Goal: Browse casually: Explore the website without a specific task or goal

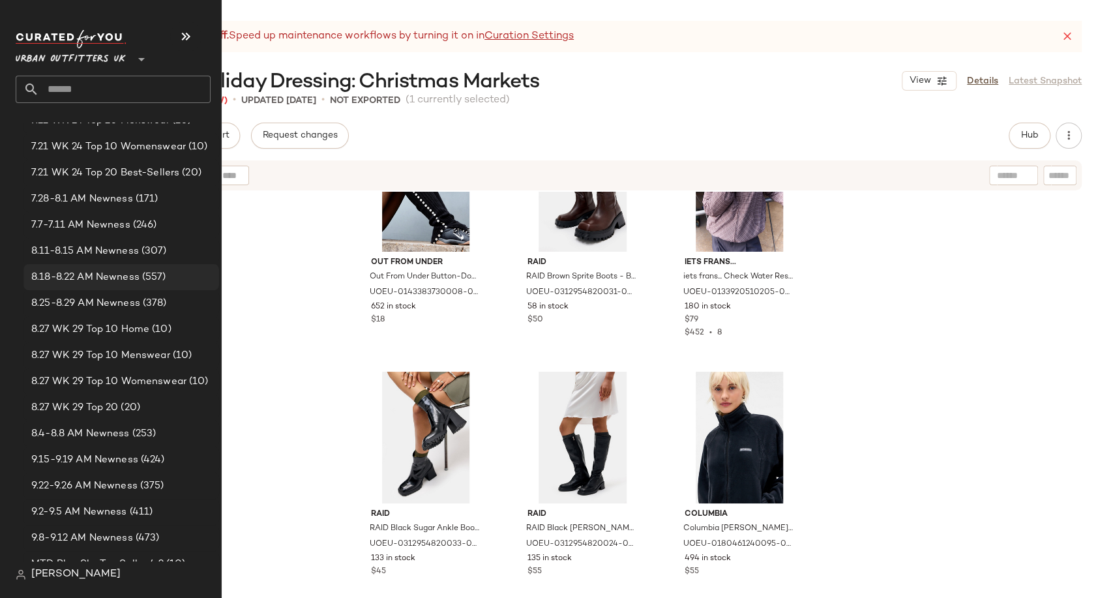
scroll to position [1739, 0]
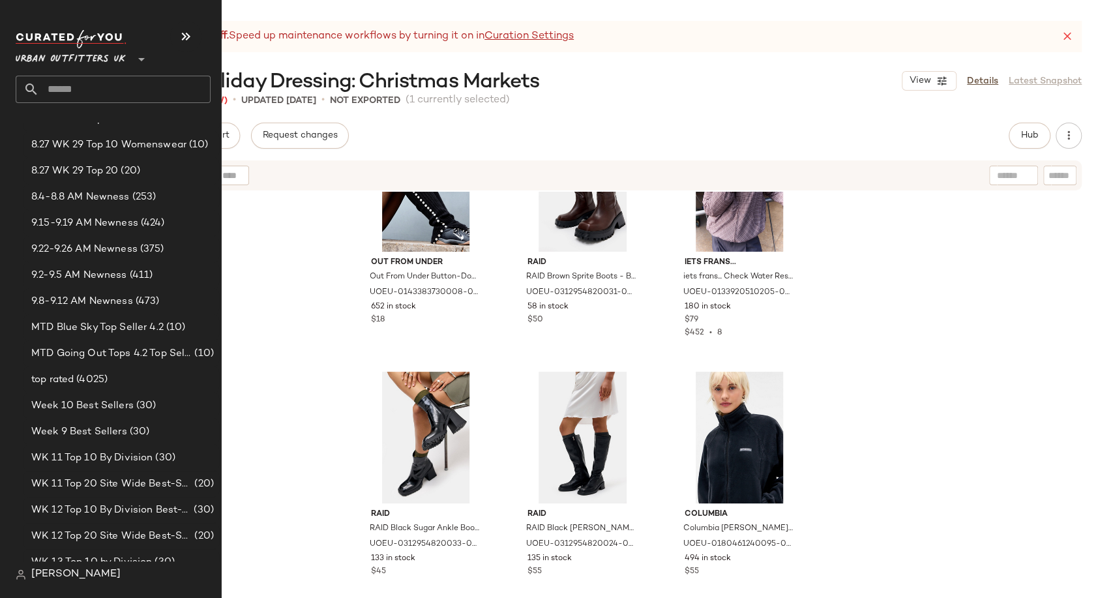
click at [104, 95] on input "text" at bounding box center [125, 89] width 172 height 27
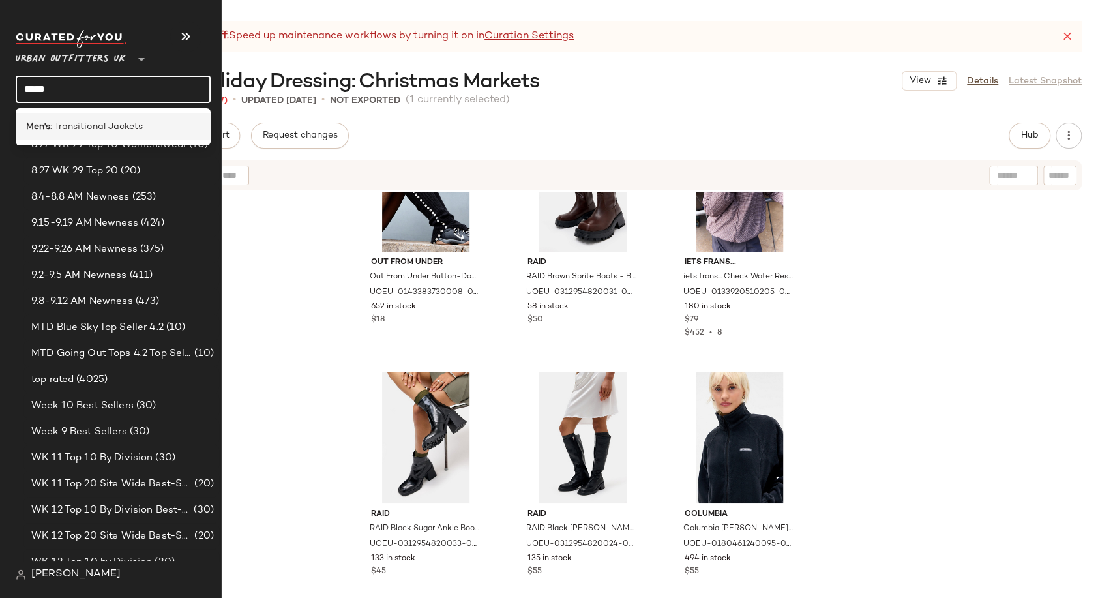
type input "*****"
click at [95, 127] on span ": Transitional Jackets" at bounding box center [96, 127] width 93 height 14
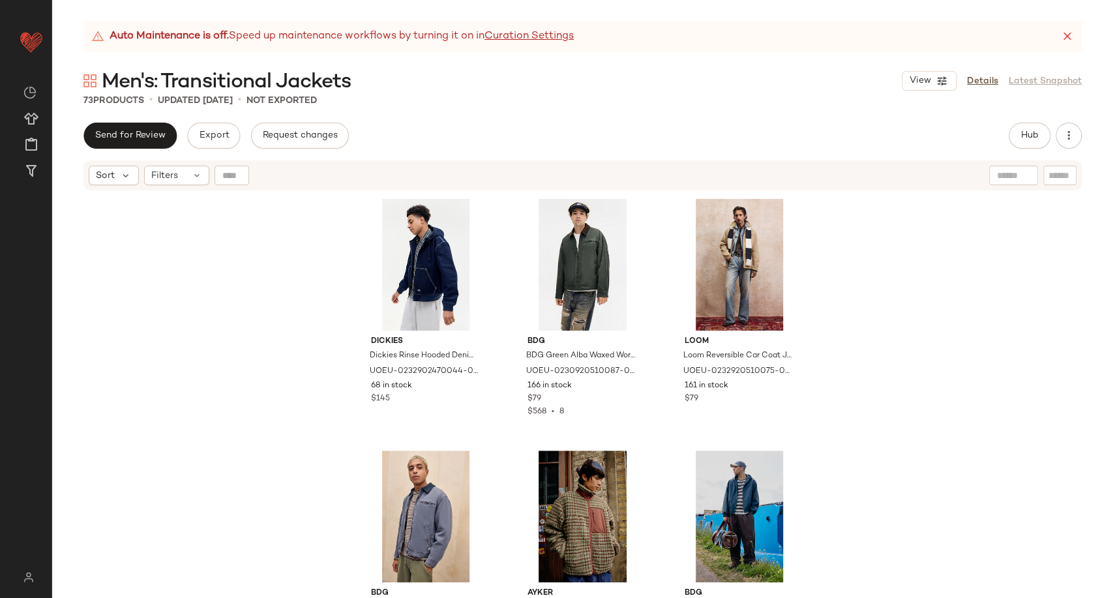
click at [532, 139] on div "Send for Review Export Request changes Hub Send for Review External Review Inte…" at bounding box center [582, 136] width 998 height 26
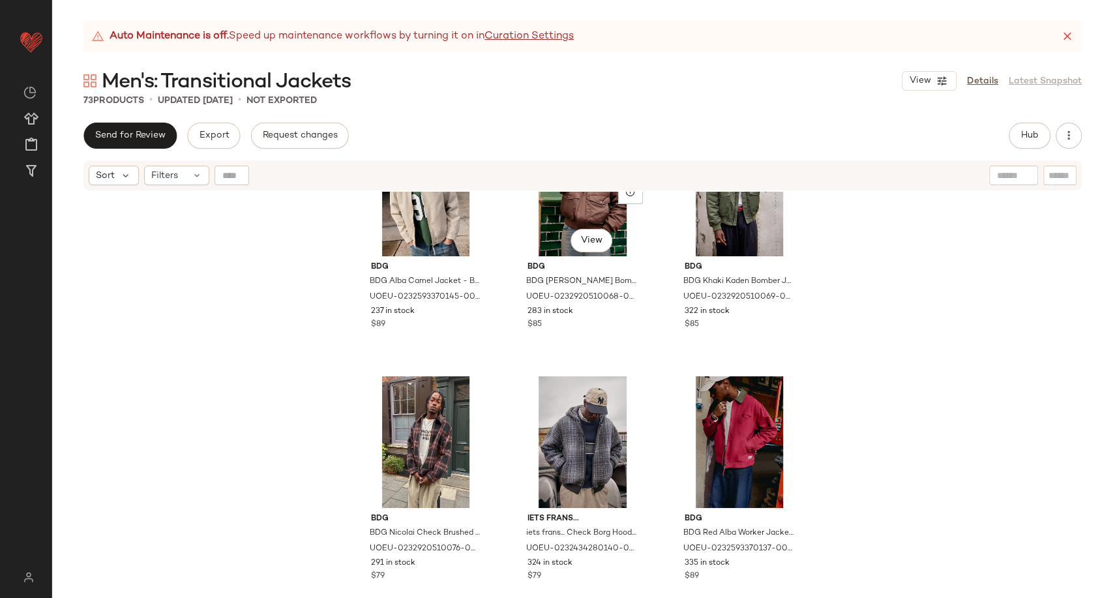
scroll to position [590, 0]
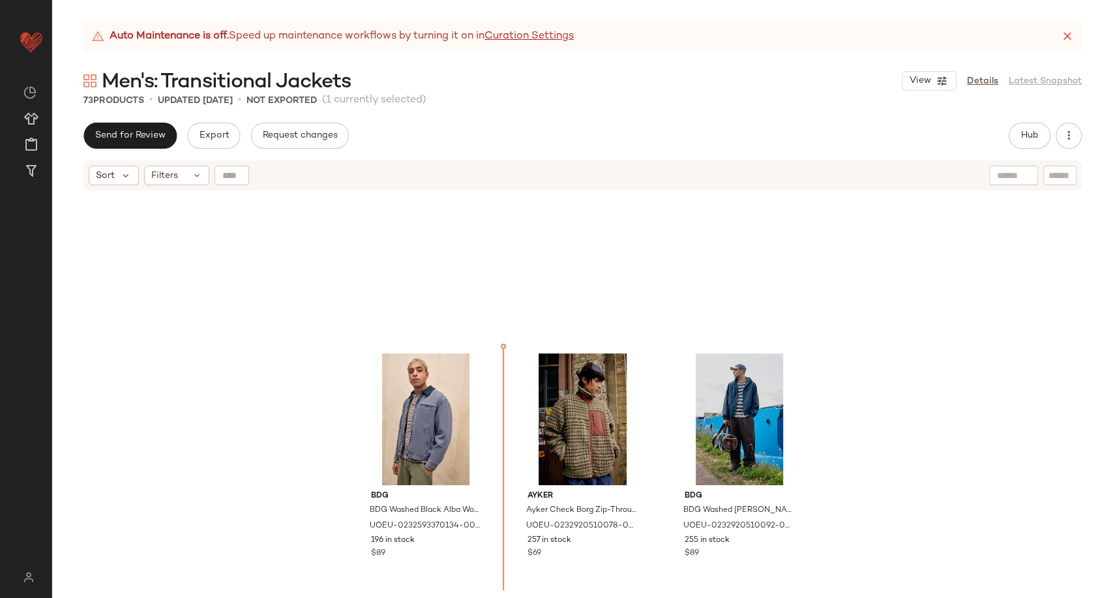
scroll to position [33, 0]
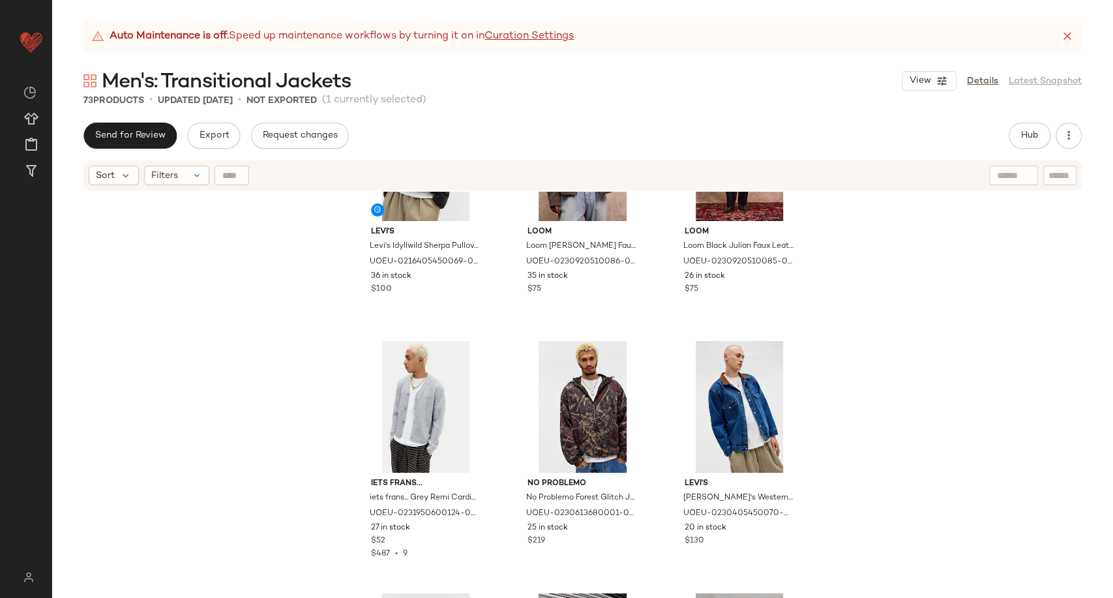
scroll to position [5372, 0]
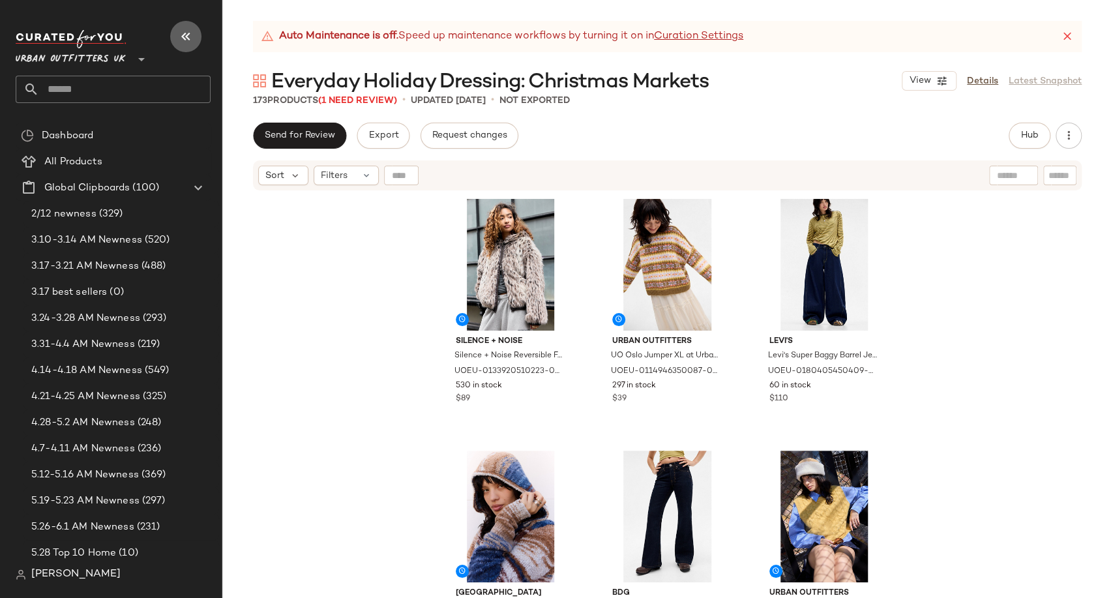
click at [188, 34] on icon "button" at bounding box center [186, 37] width 16 height 16
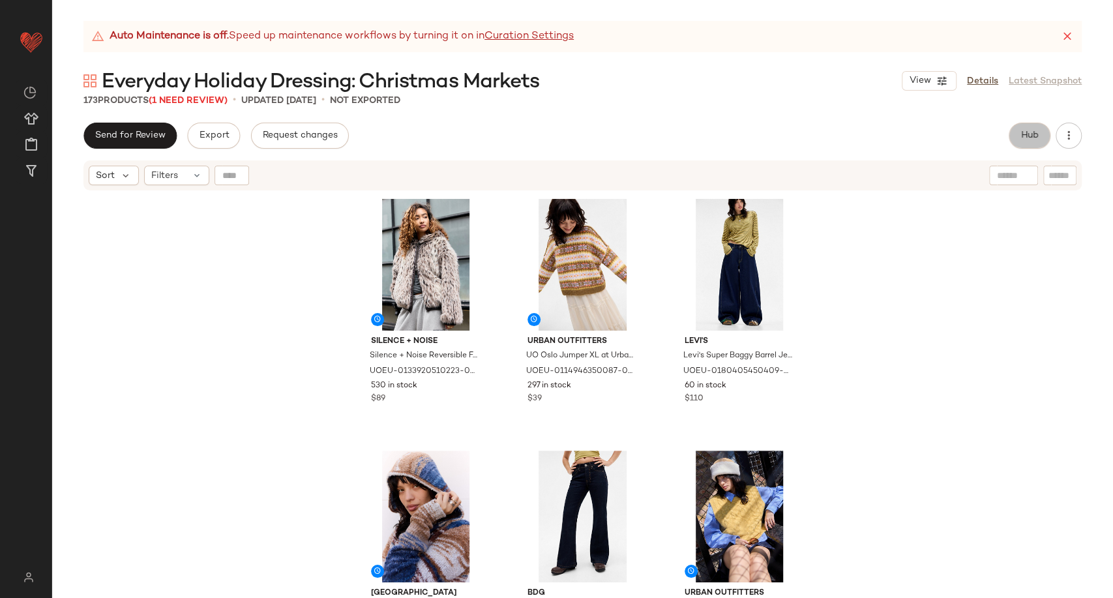
click at [1028, 140] on span "Hub" at bounding box center [1030, 135] width 18 height 10
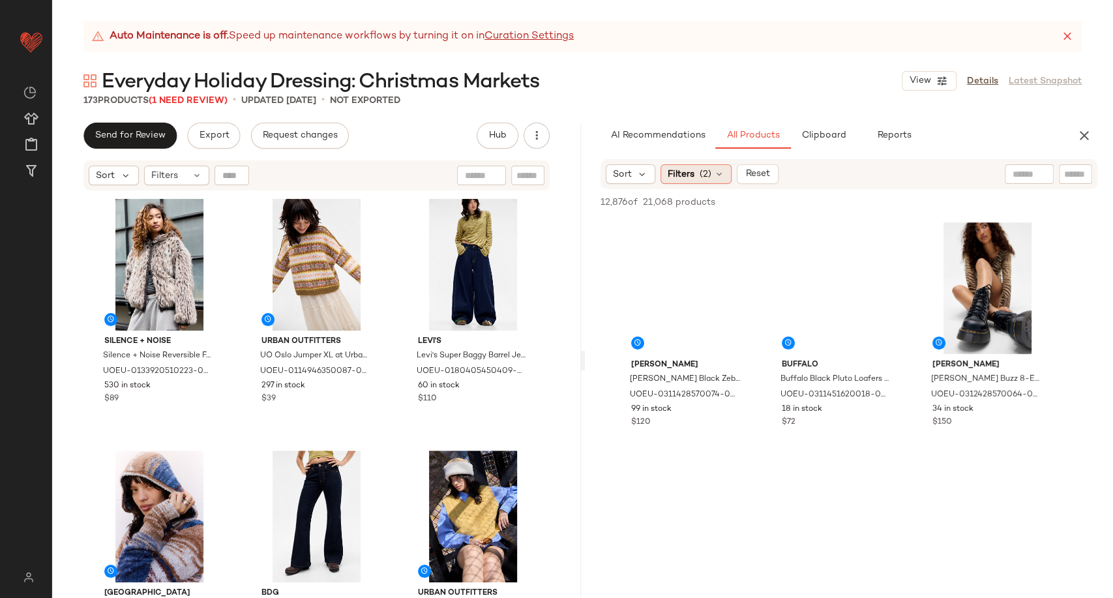
click at [721, 176] on icon at bounding box center [719, 174] width 10 height 10
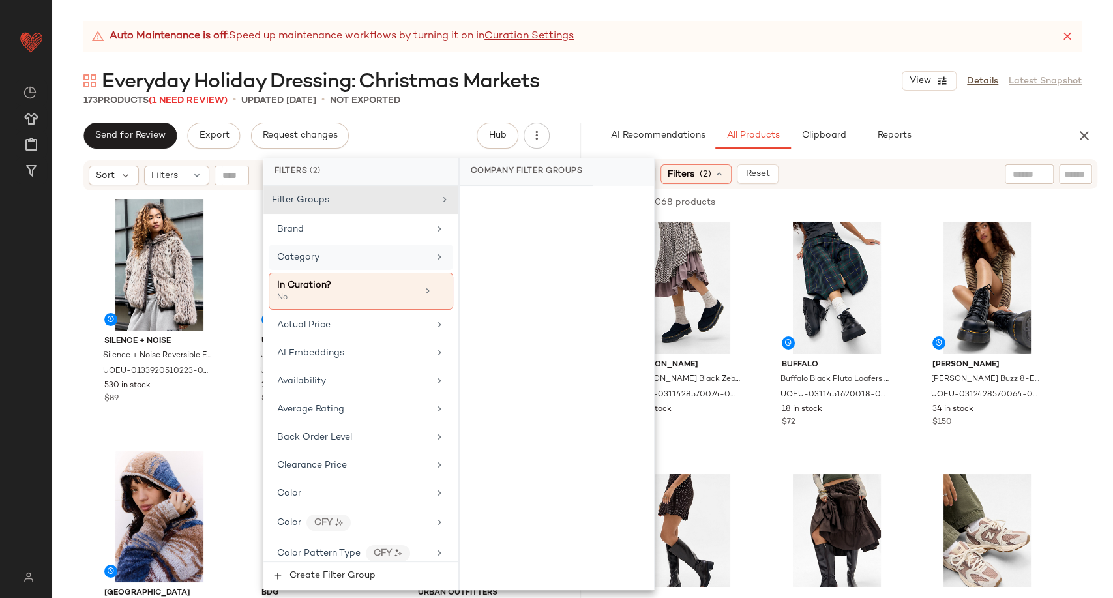
click at [345, 260] on div "Category" at bounding box center [353, 257] width 152 height 14
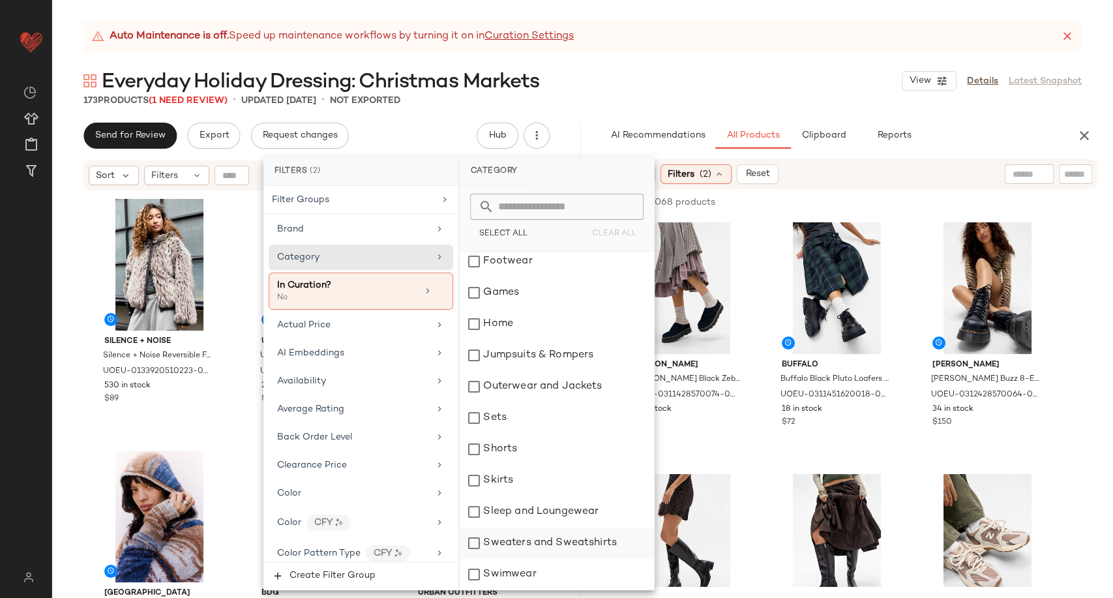
scroll to position [217, 0]
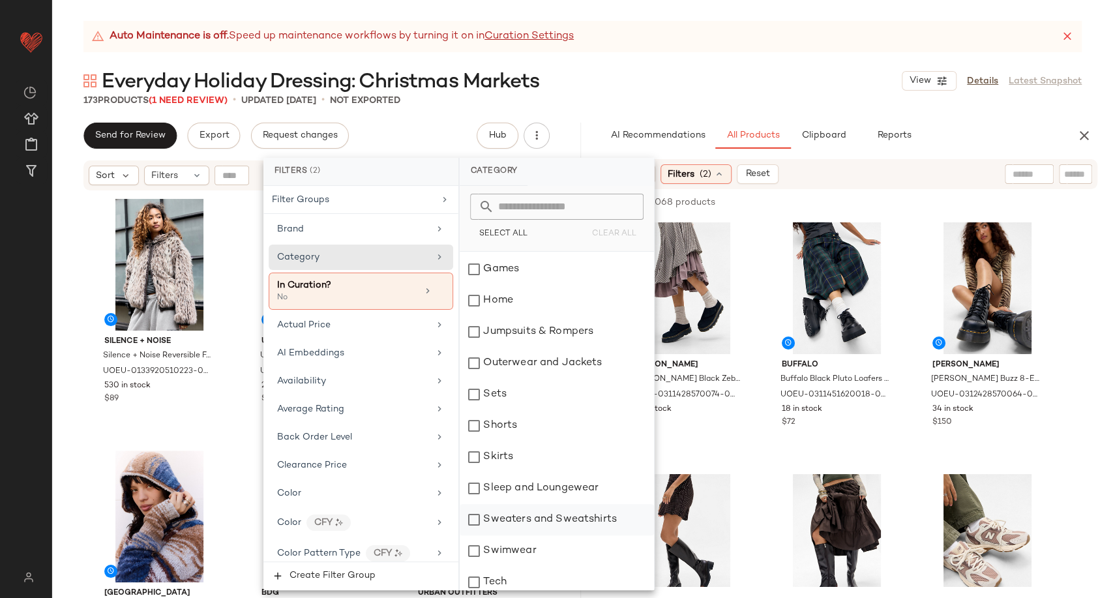
click at [546, 518] on div "Sweaters and Sweatshirts" at bounding box center [557, 519] width 194 height 31
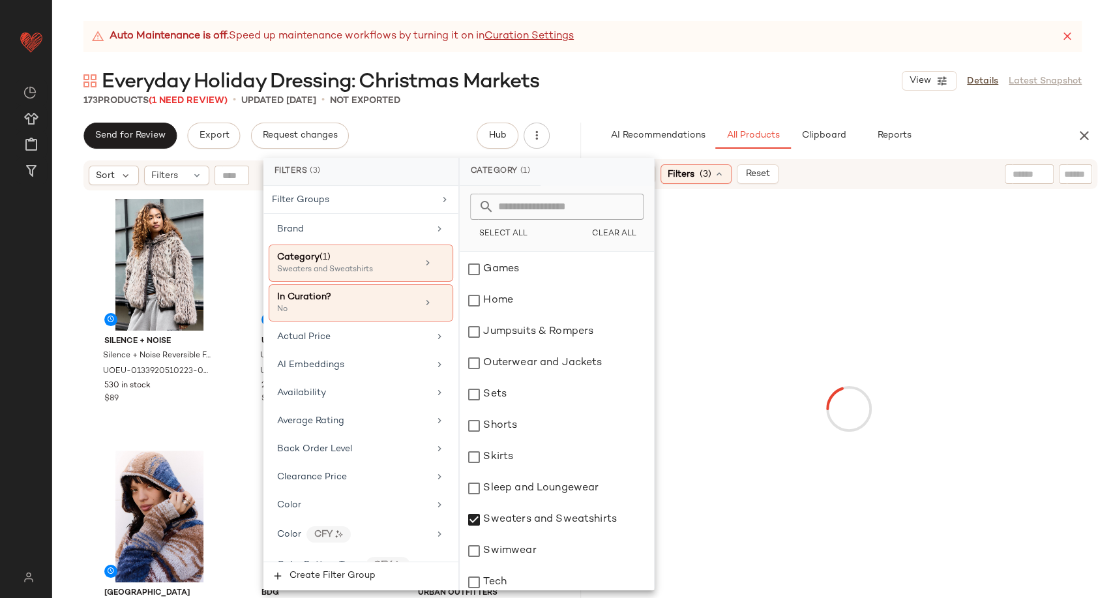
click at [760, 448] on div at bounding box center [850, 409] width 524 height 434
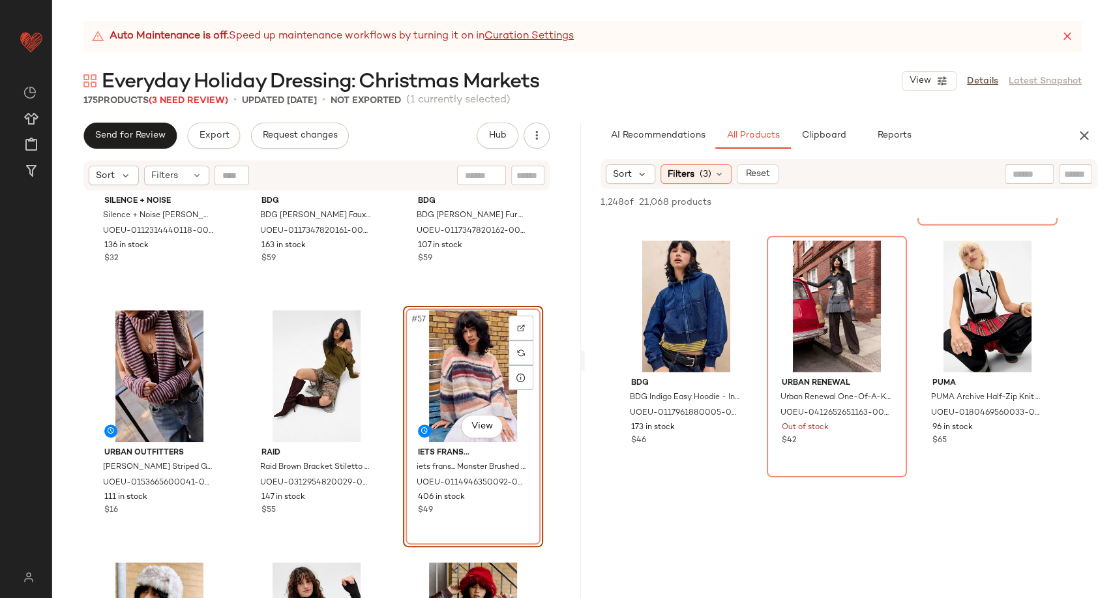
scroll to position [2753, 0]
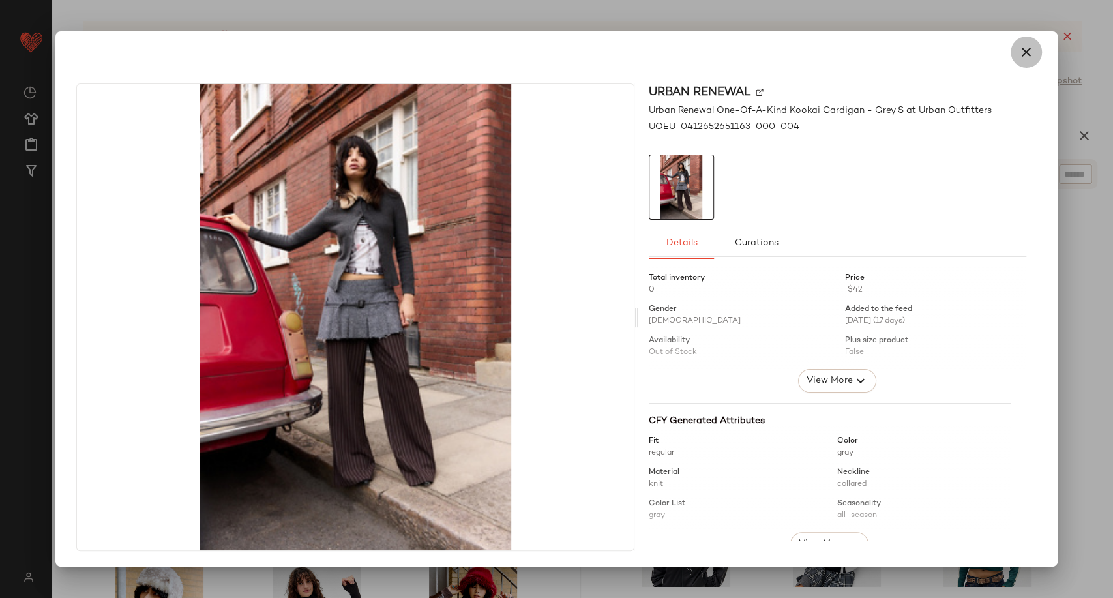
click at [1023, 60] on button "button" at bounding box center [1026, 52] width 31 height 31
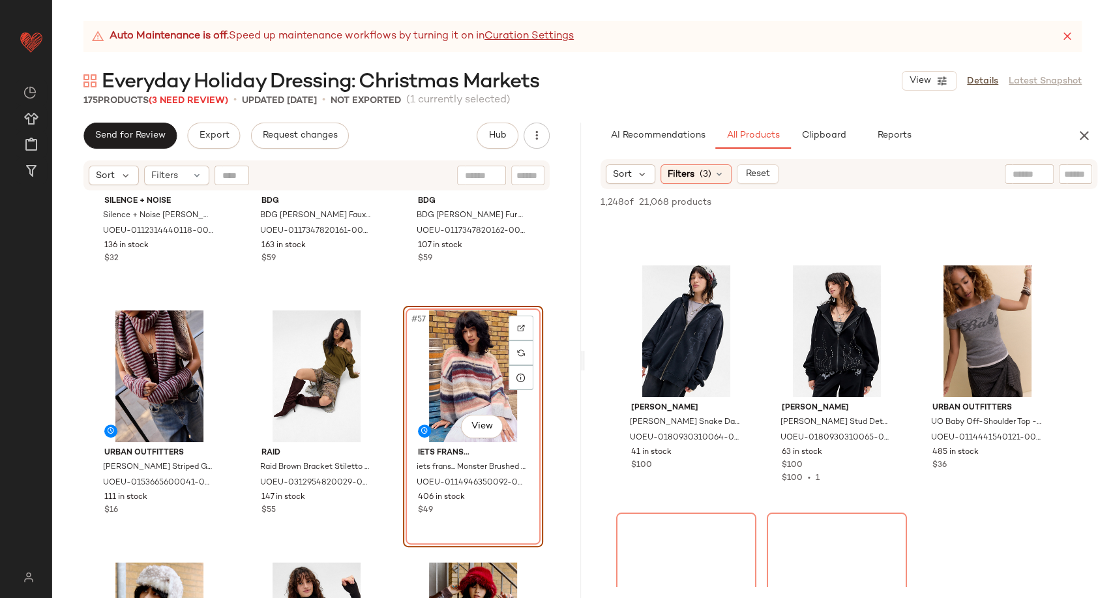
scroll to position [6521, 0]
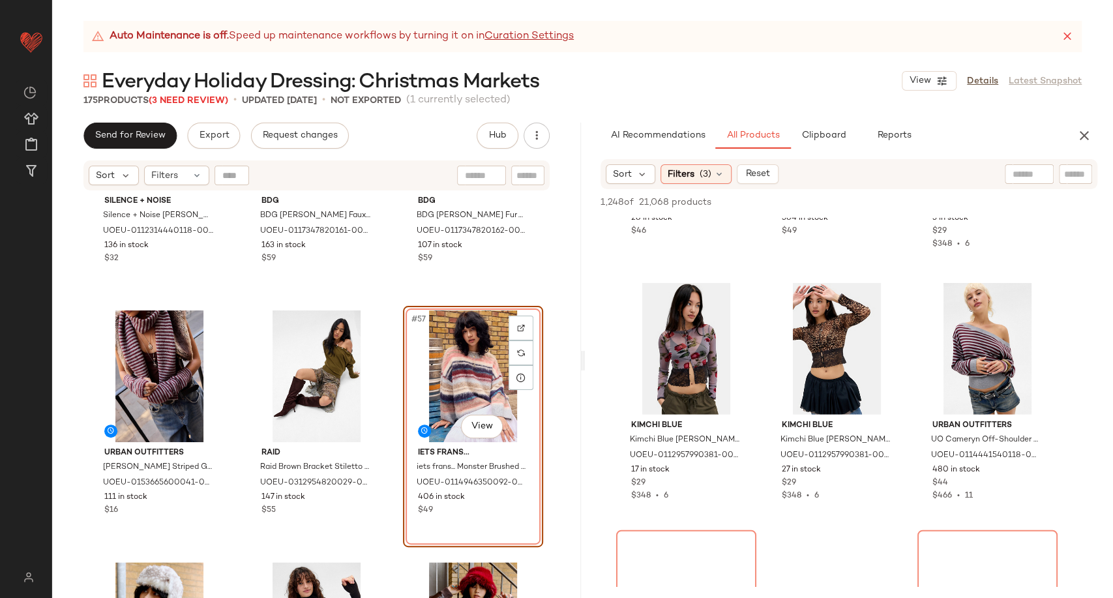
scroll to position [12318, 0]
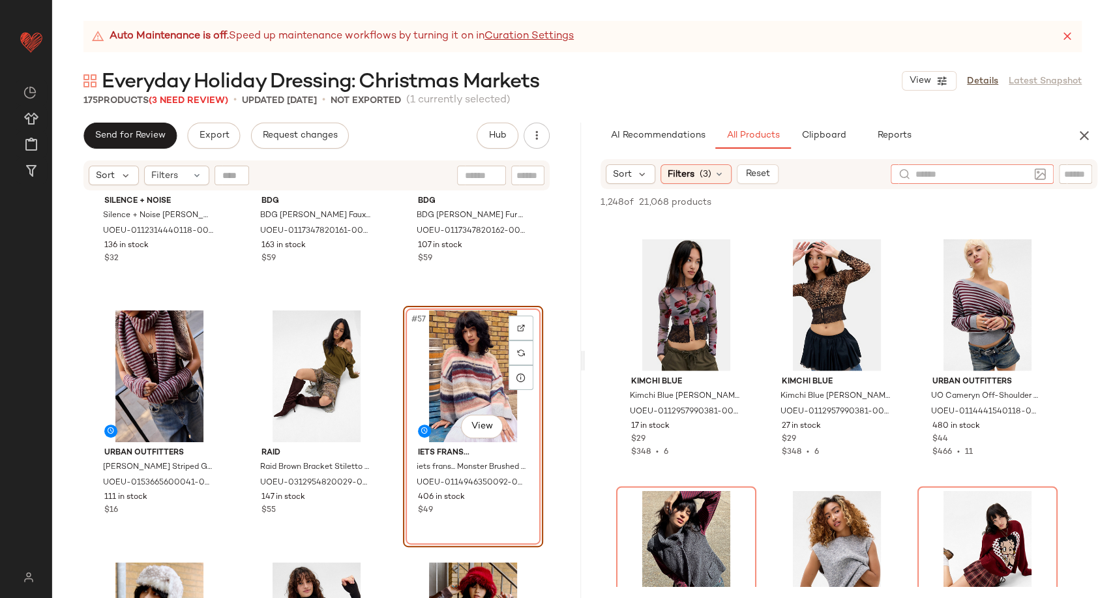
click at [1013, 175] on input "text" at bounding box center [972, 175] width 113 height 14
click at [1035, 174] on img at bounding box center [1040, 174] width 12 height 12
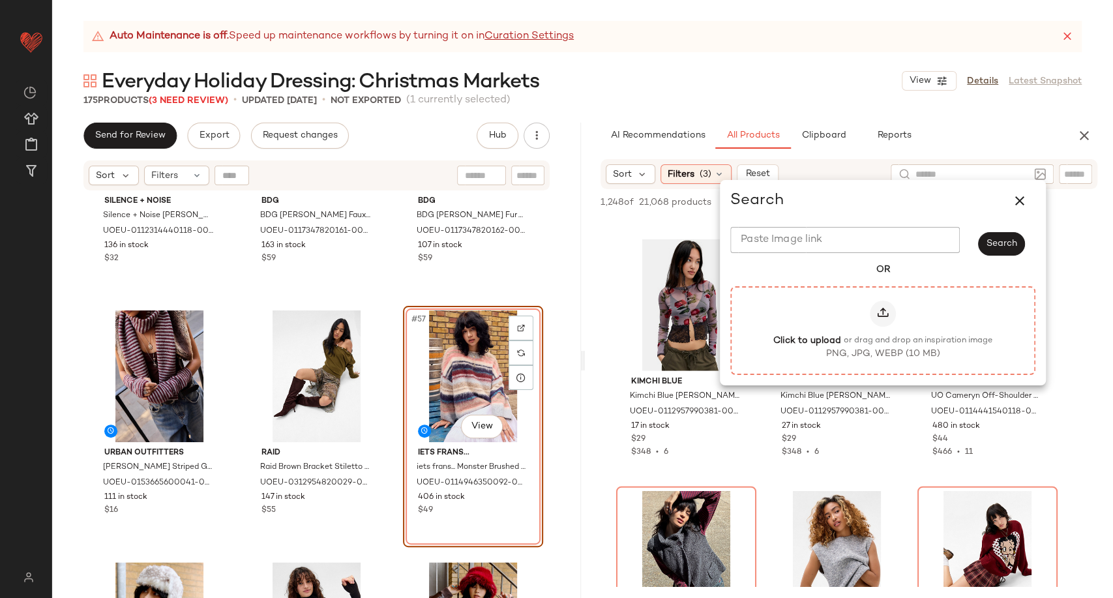
drag, startPoint x: 824, startPoint y: 306, endPoint x: 820, endPoint y: 332, distance: 26.3
click at [820, 332] on label "Click to upload or drag and drop an inspiration image PNG, JPG, WEBP (10 MB)" at bounding box center [883, 331] width 277 height 60
click at [883, 331] on input "Click to upload or drag and drop an inspiration image PNG, JPG, WEBP (10 MB)" at bounding box center [883, 331] width 1 height 1
click at [1028, 199] on button "button" at bounding box center [1019, 200] width 31 height 31
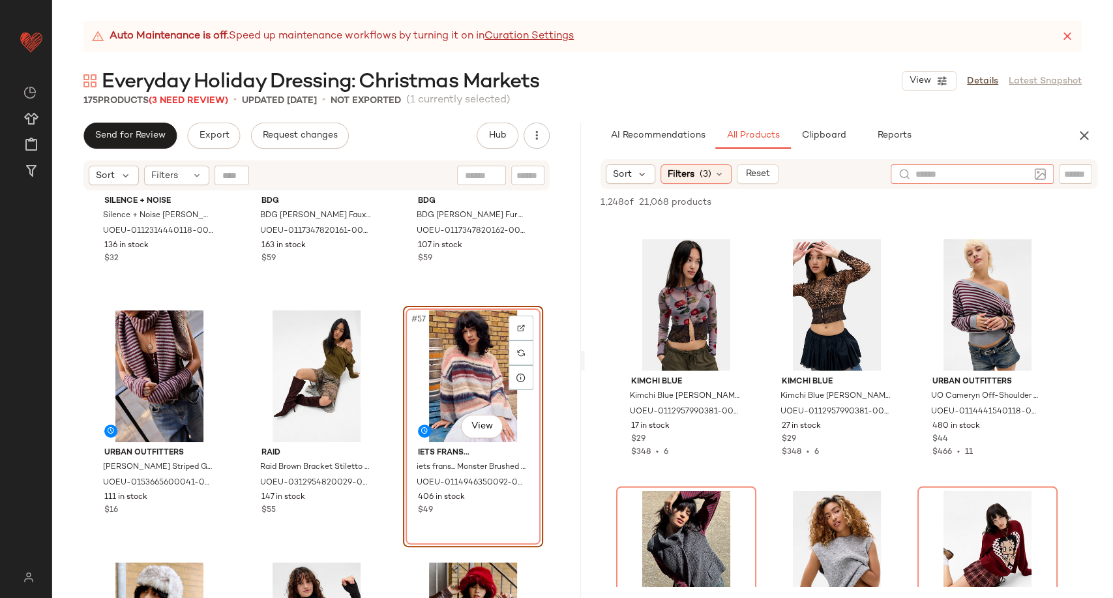
click at [1043, 179] on img at bounding box center [1040, 174] width 12 height 12
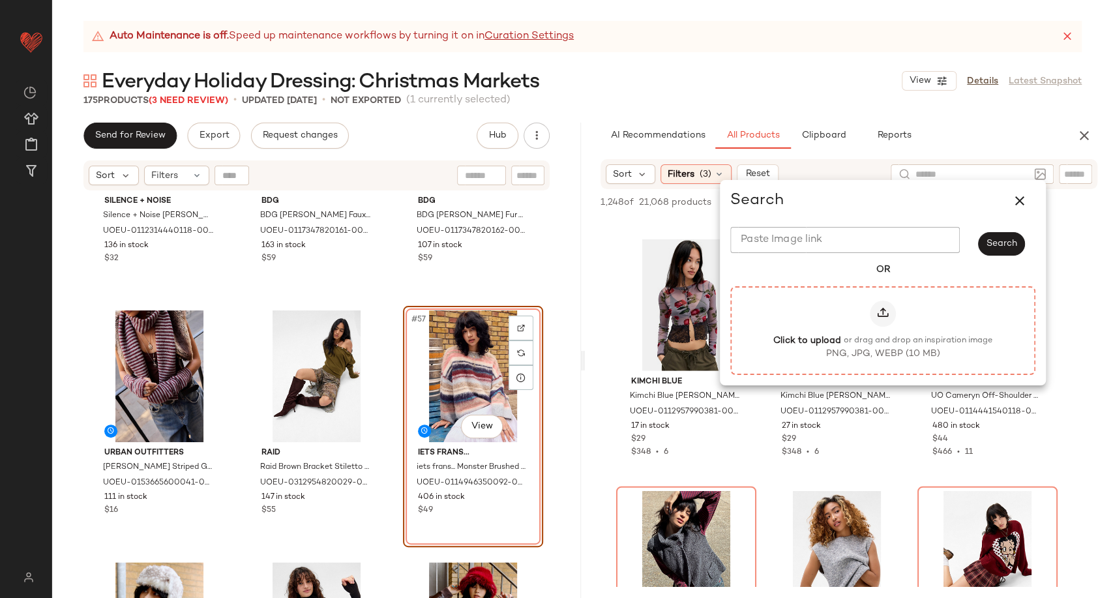
click at [884, 326] on div at bounding box center [883, 314] width 26 height 26
click at [884, 331] on input "Click to upload or drag and drop an inspiration image PNG, JPG, WEBP (10 MB)" at bounding box center [883, 331] width 1 height 1
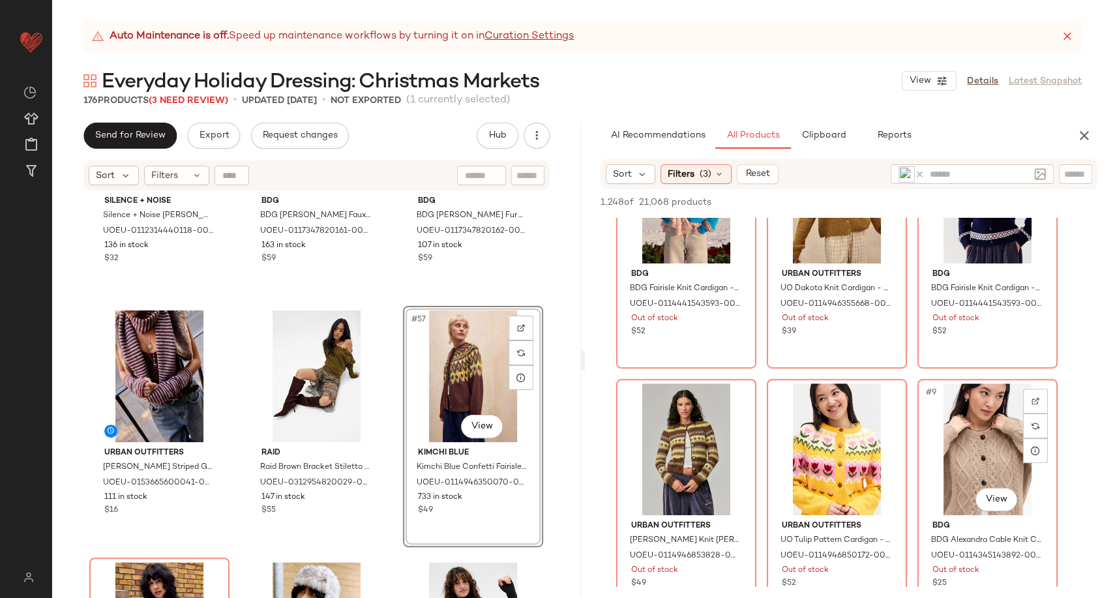
scroll to position [434, 0]
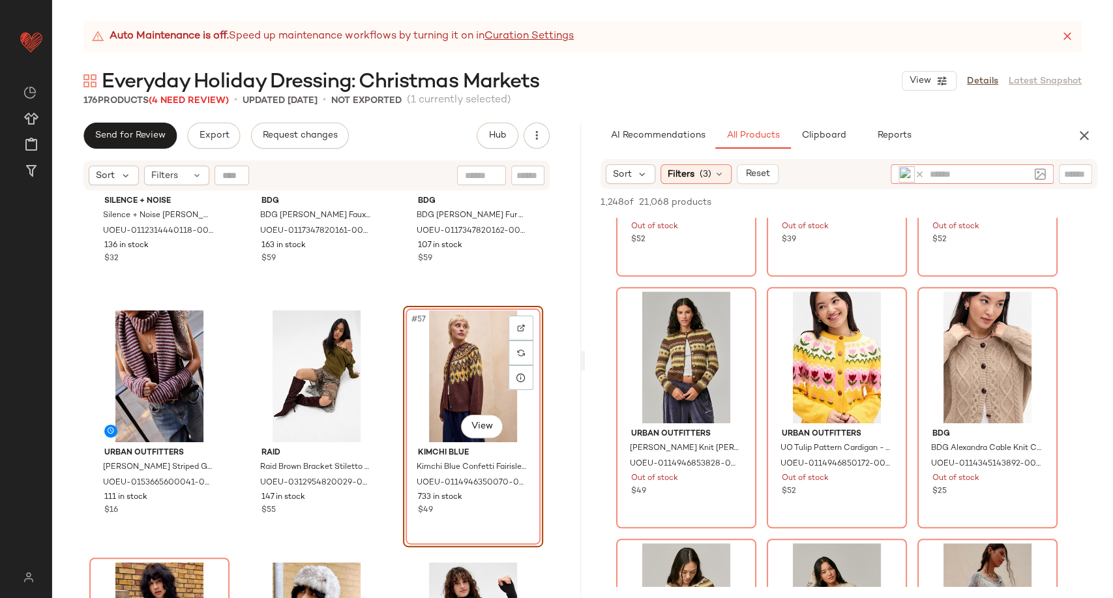
click at [917, 176] on icon at bounding box center [920, 175] width 10 height 10
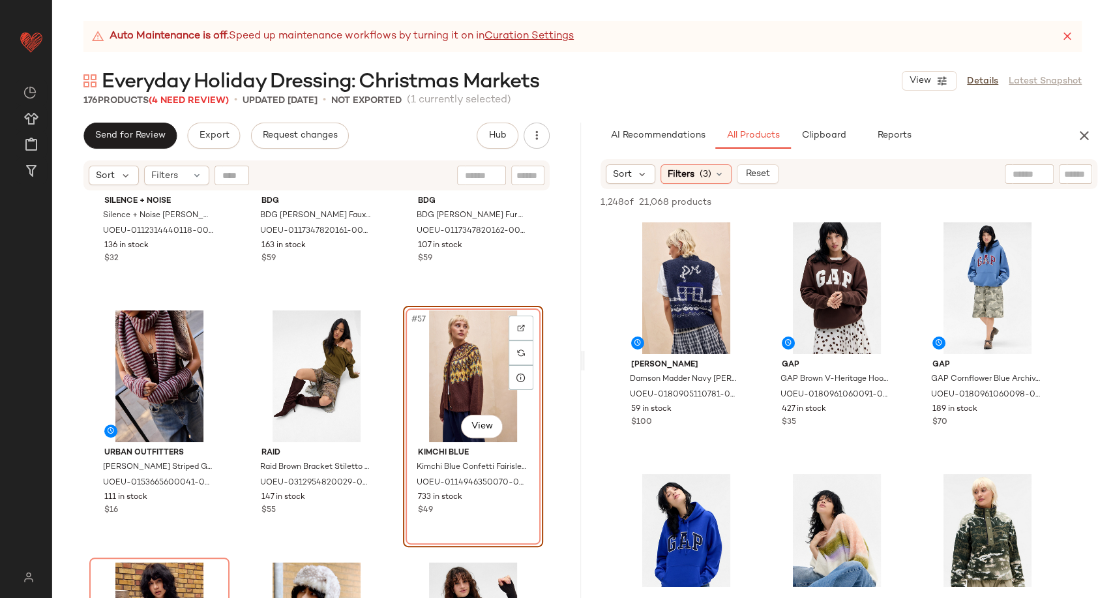
click at [395, 380] on div "Silence + Noise Silence + Noise [PERSON_NAME] Long Sleeve Top - Brown XL at Urb…" at bounding box center [316, 411] width 529 height 439
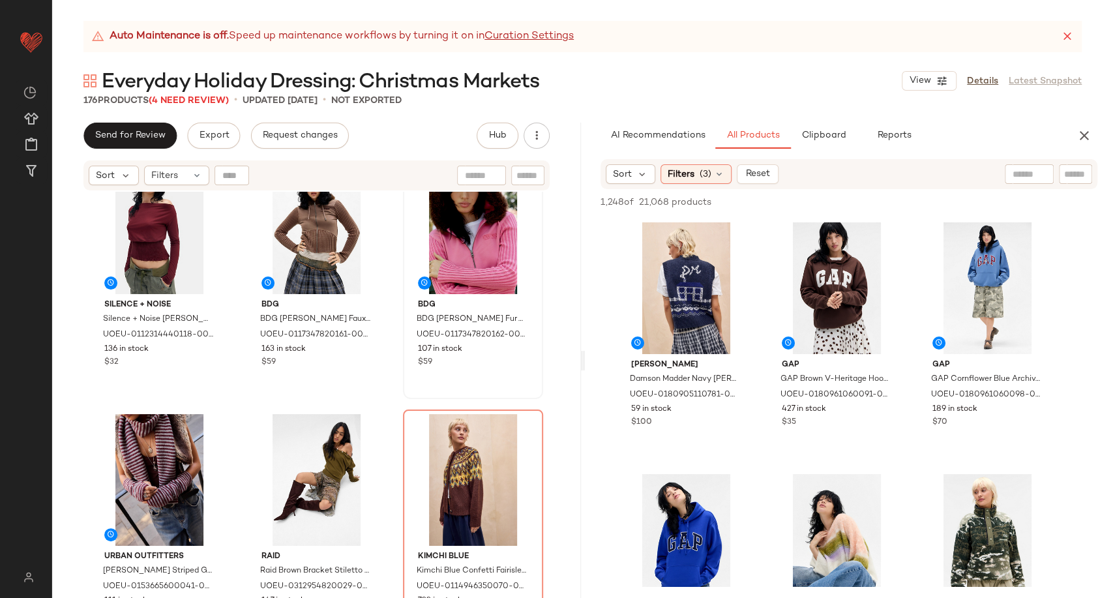
scroll to position [4285, 0]
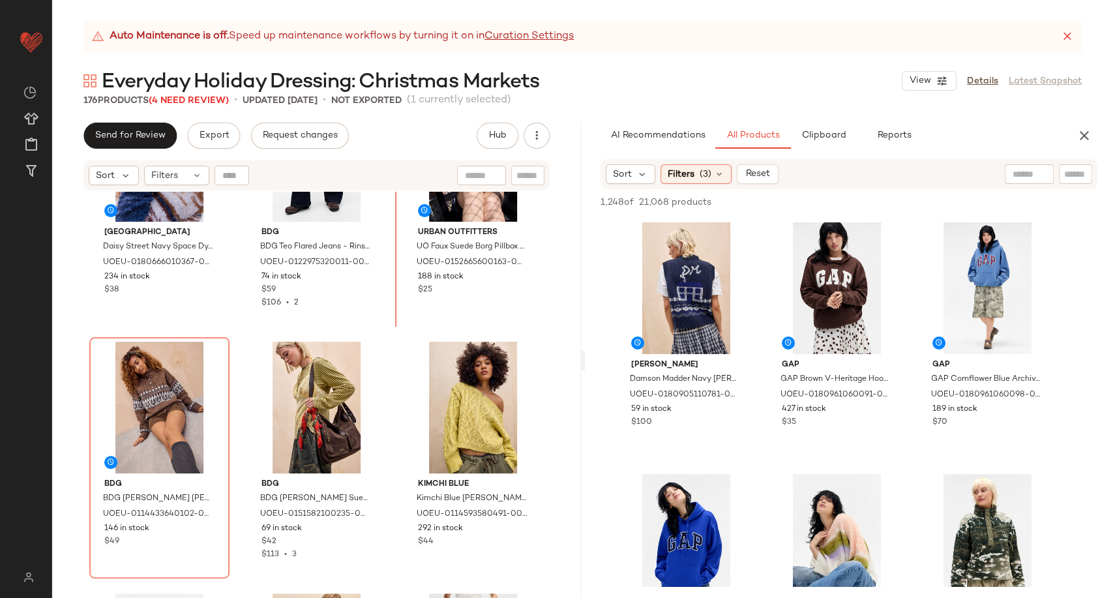
scroll to position [355, 0]
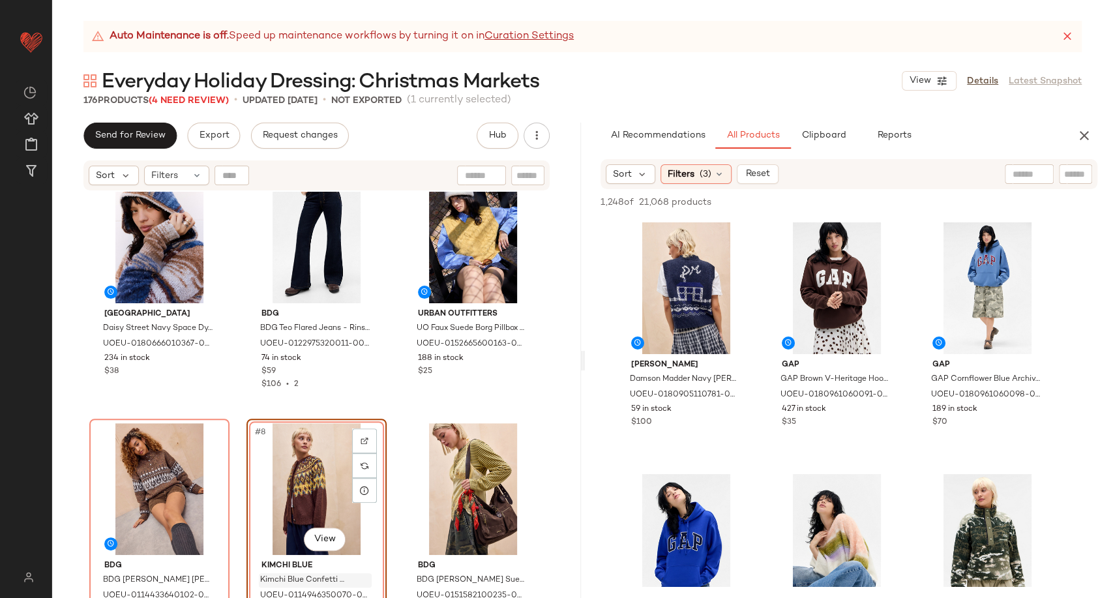
scroll to position [517, 0]
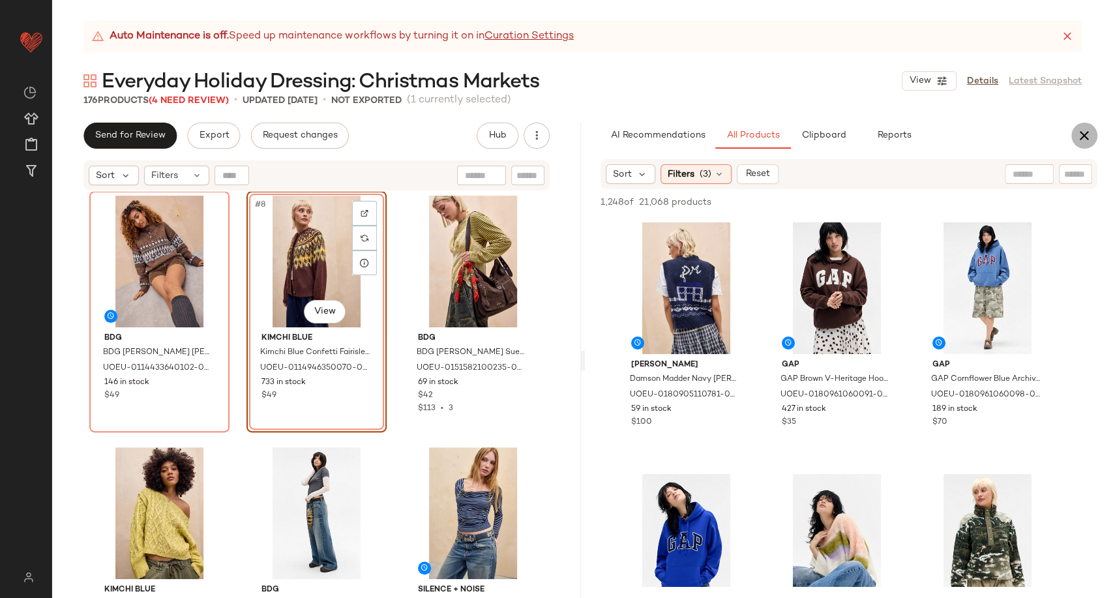
click at [1084, 132] on icon "button" at bounding box center [1085, 136] width 16 height 16
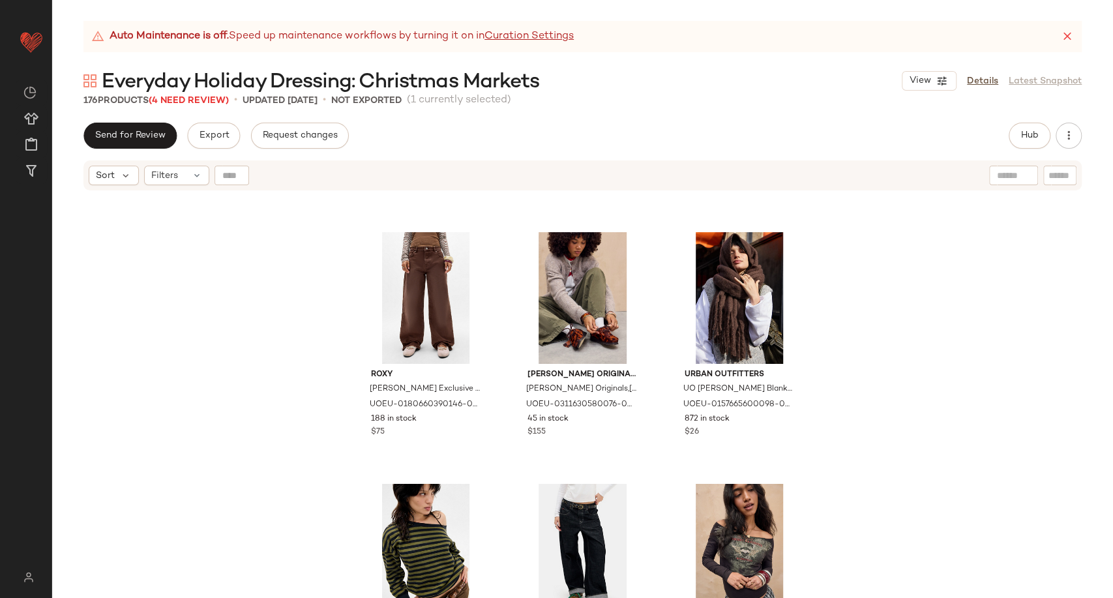
scroll to position [1909, 0]
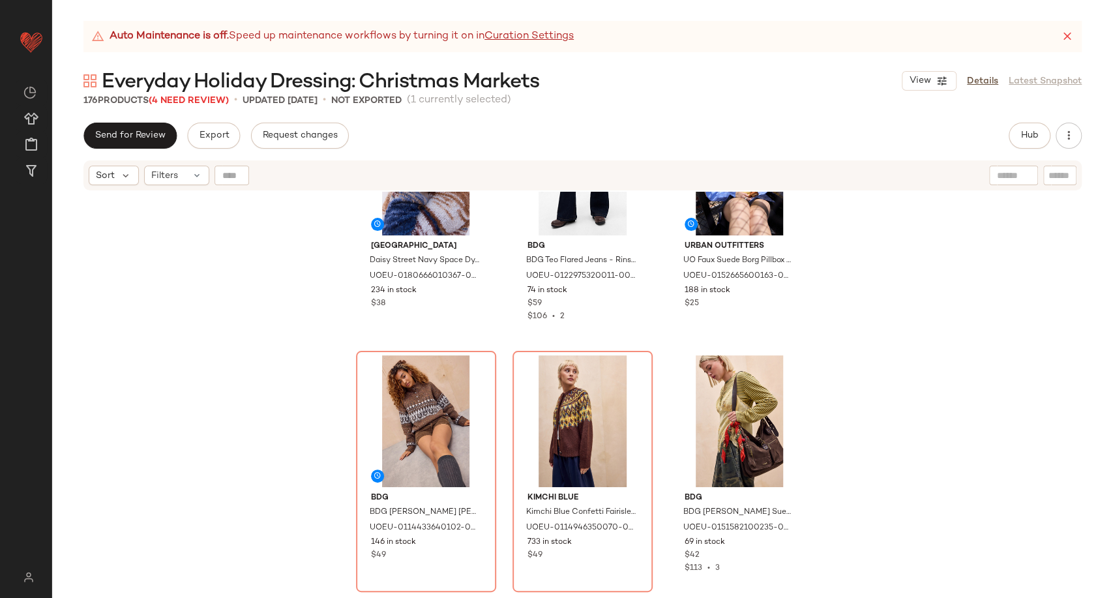
scroll to position [575, 0]
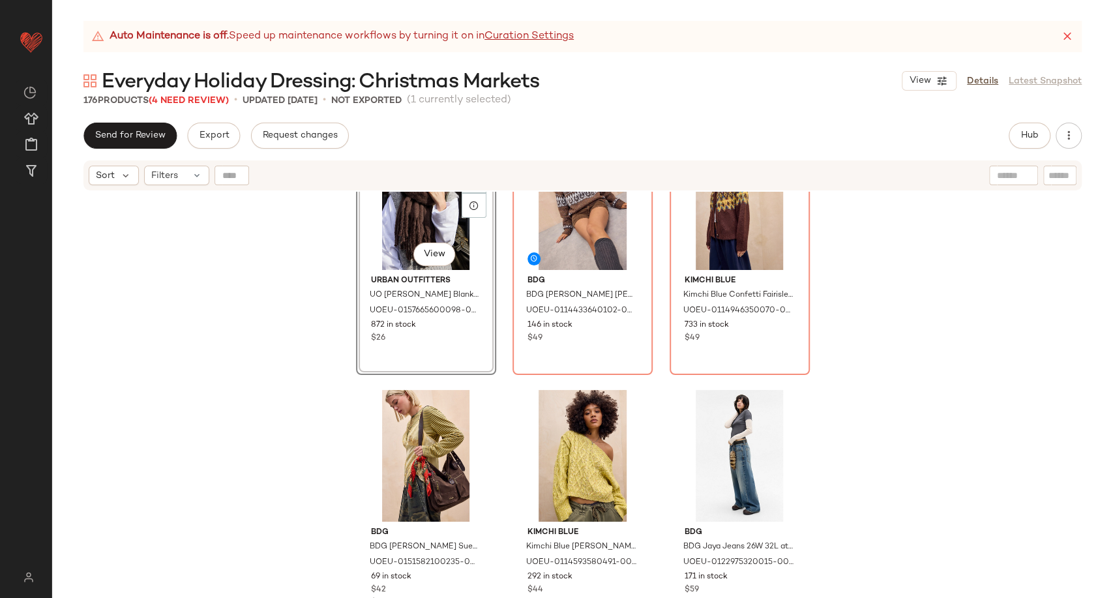
scroll to position [430, 0]
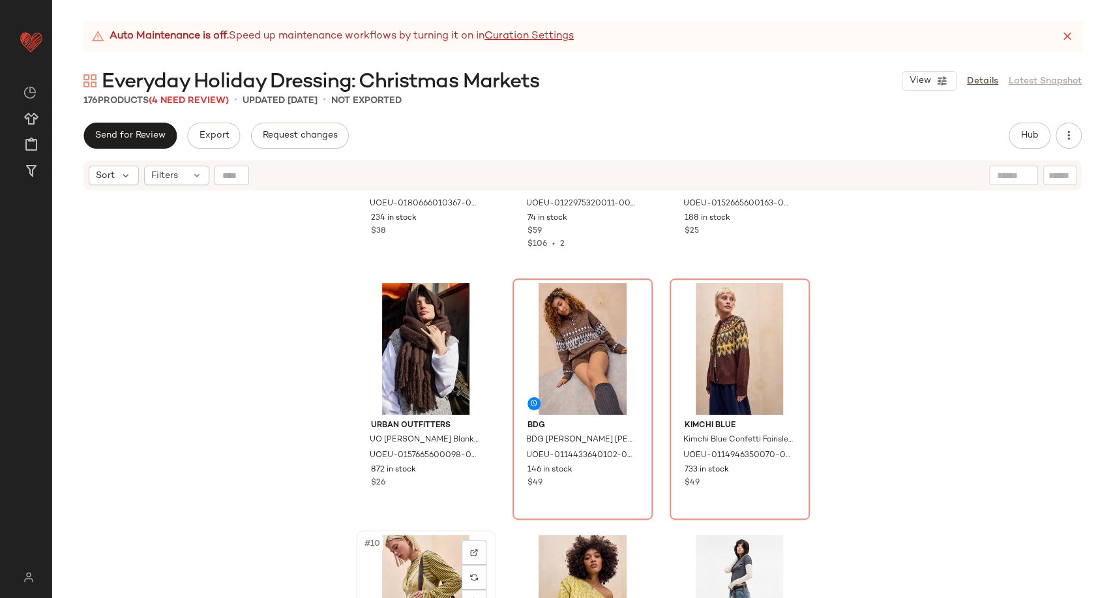
scroll to position [430, 0]
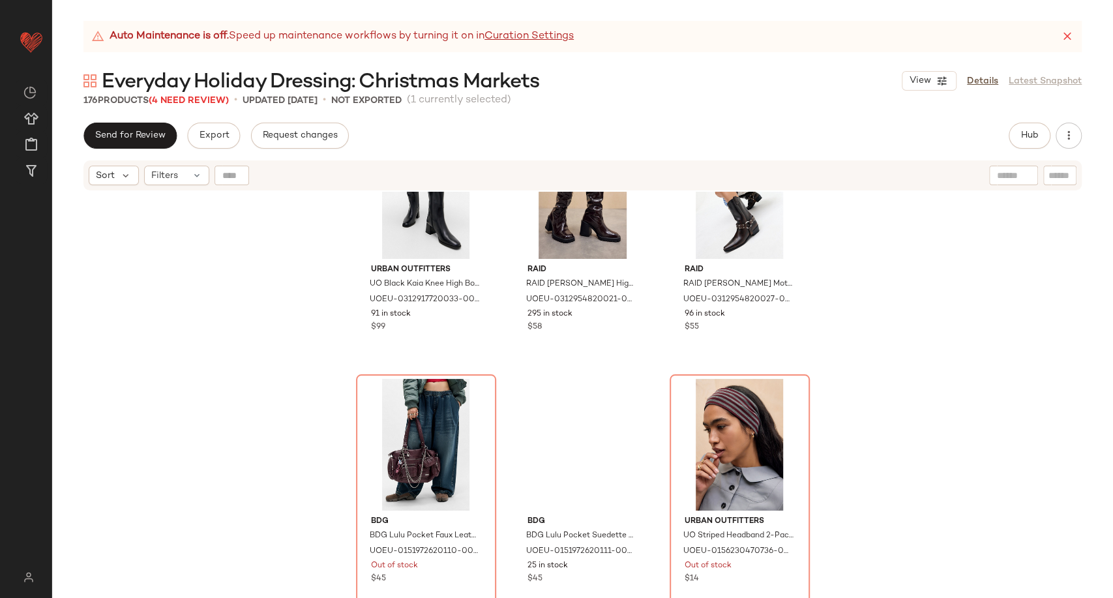
scroll to position [5848, 0]
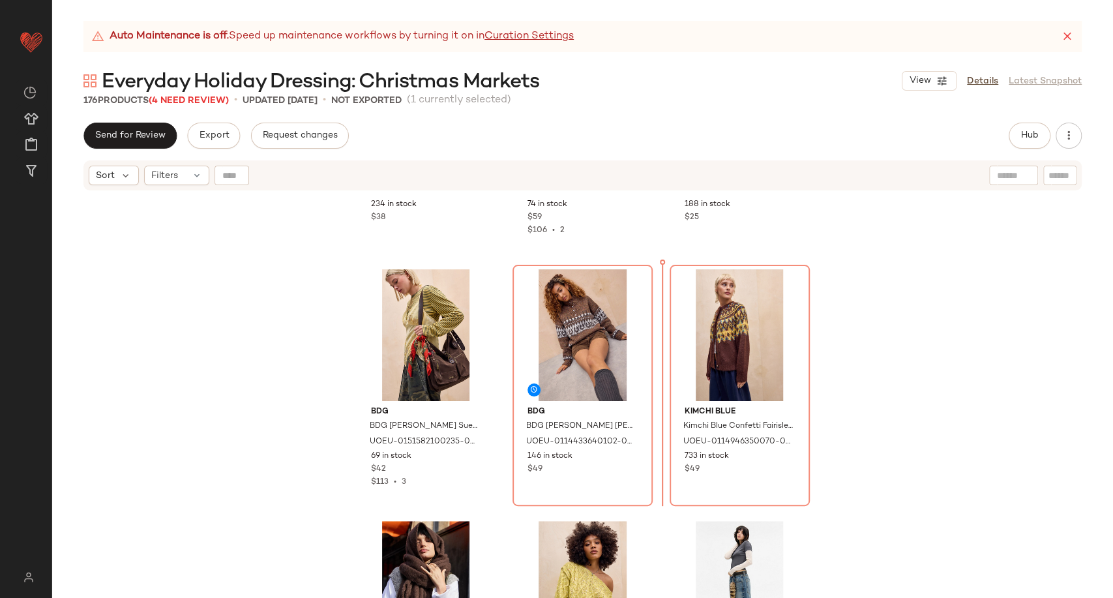
scroll to position [406, 0]
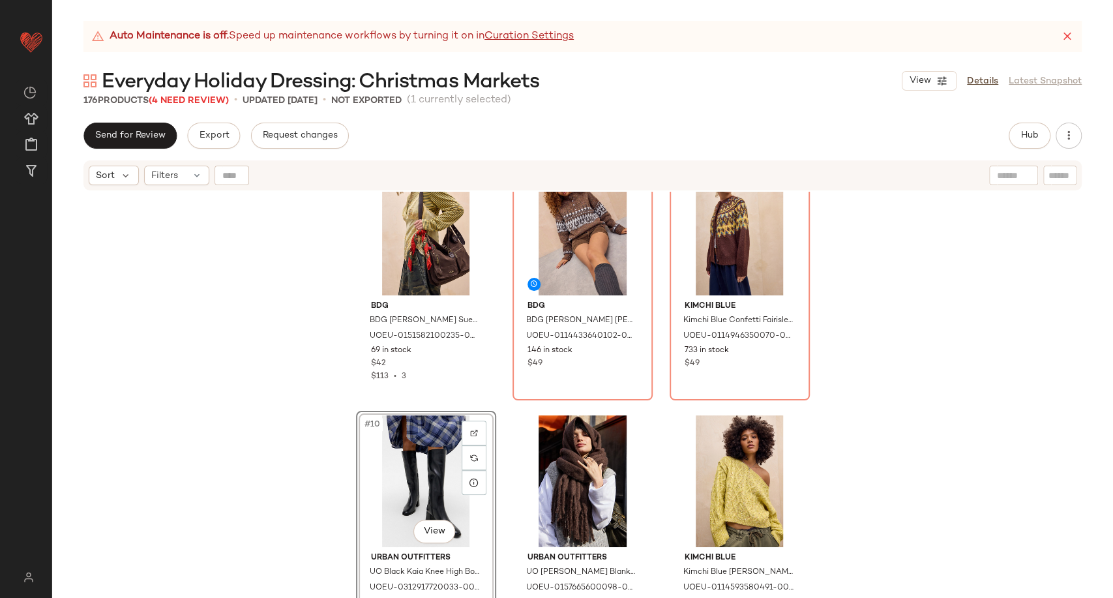
scroll to position [530, 0]
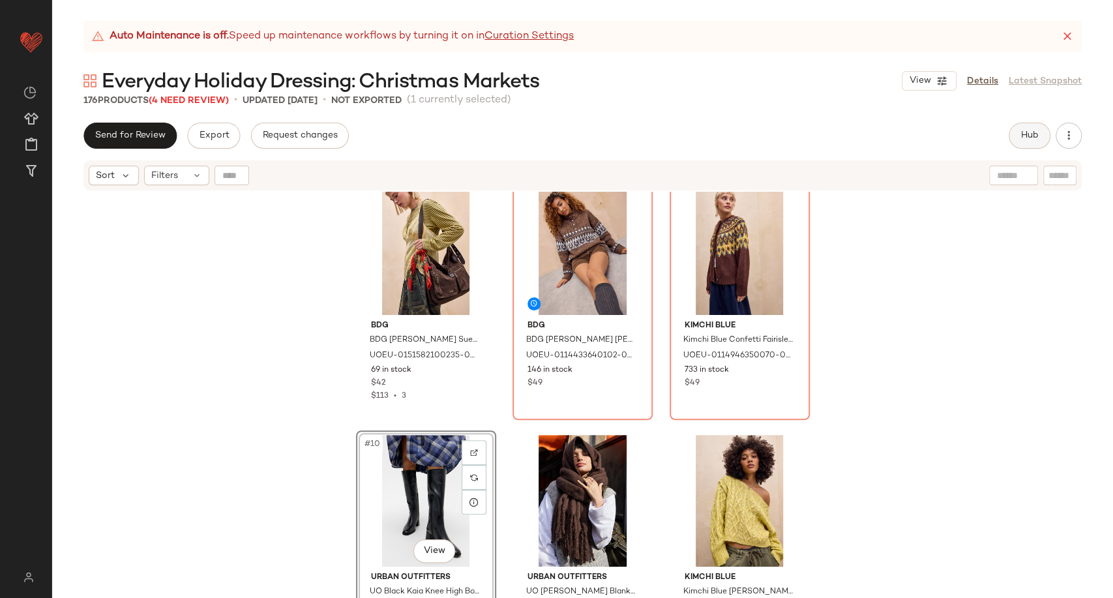
click at [1039, 132] on button "Hub" at bounding box center [1030, 136] width 42 height 26
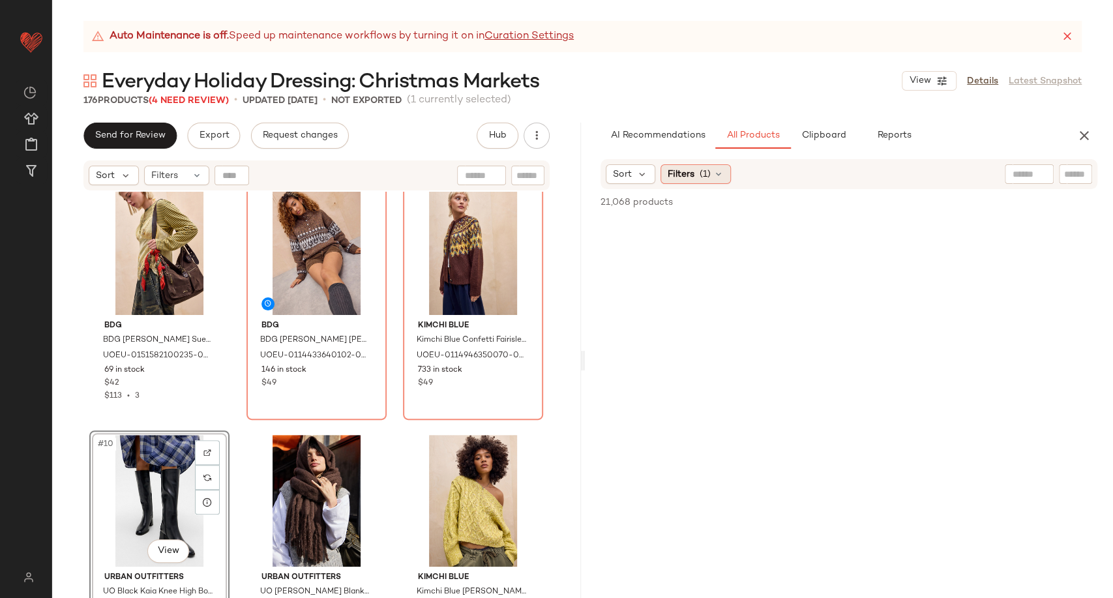
click at [721, 169] on icon at bounding box center [718, 174] width 10 height 10
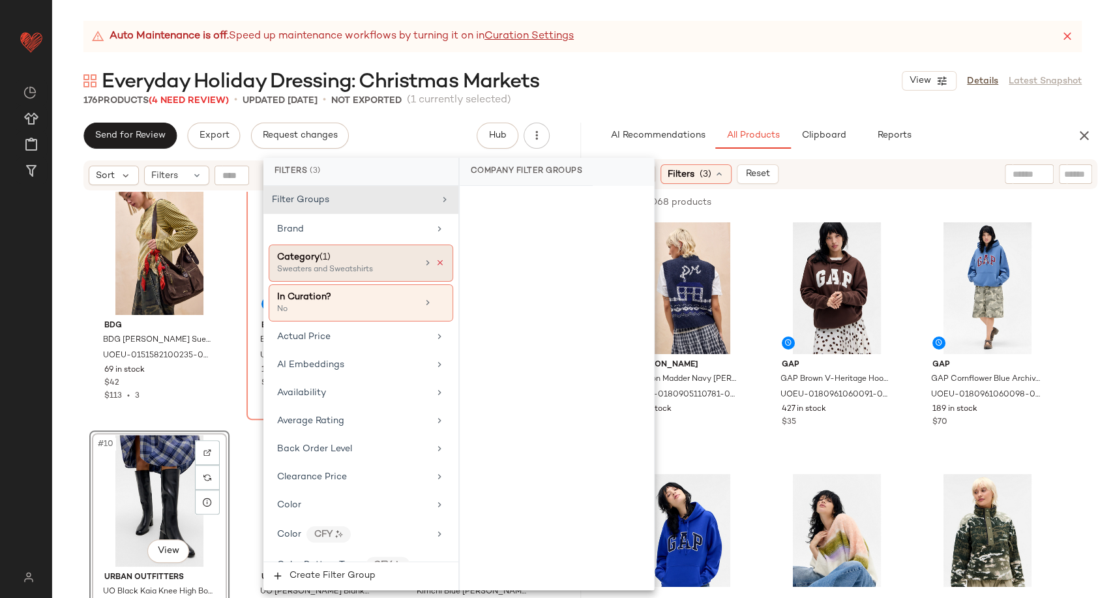
click at [436, 262] on icon at bounding box center [440, 262] width 9 height 9
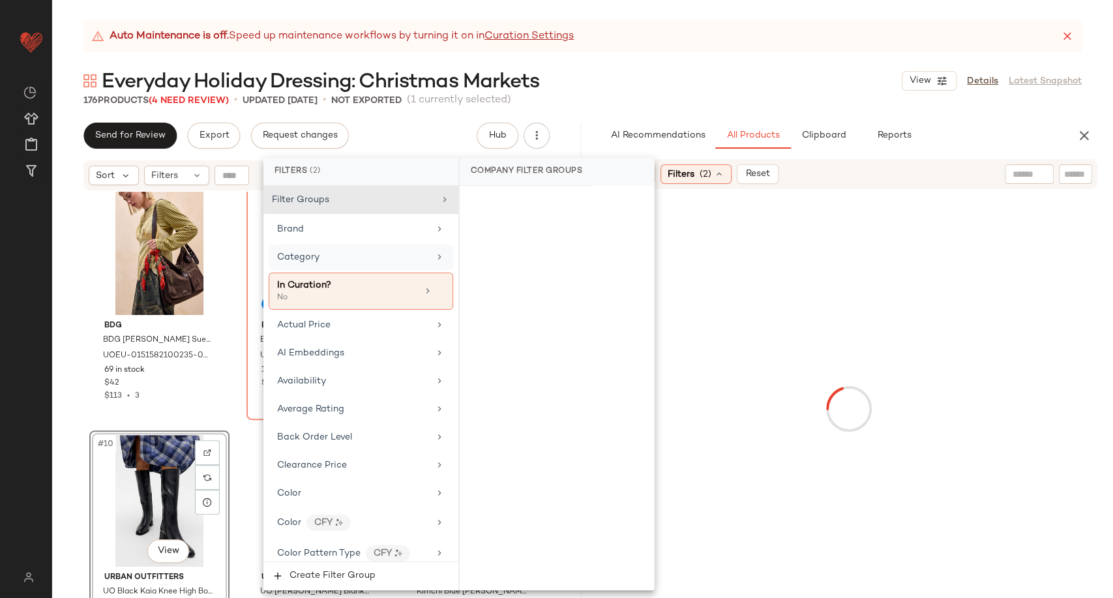
click at [383, 256] on div "Category" at bounding box center [353, 257] width 152 height 14
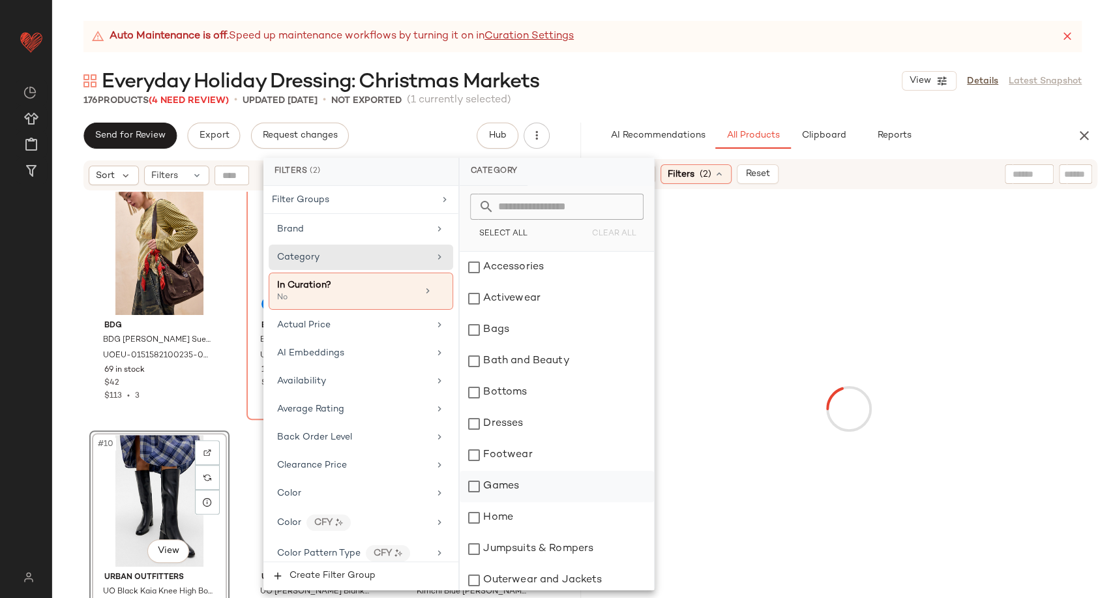
scroll to position [145, 0]
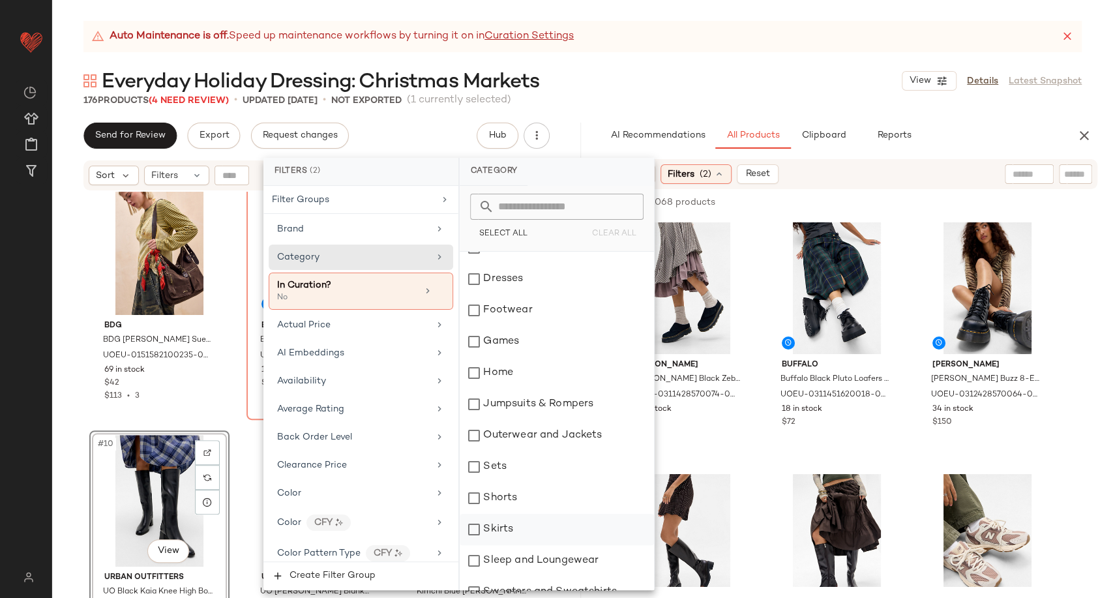
click at [505, 537] on div "Skirts" at bounding box center [557, 529] width 194 height 31
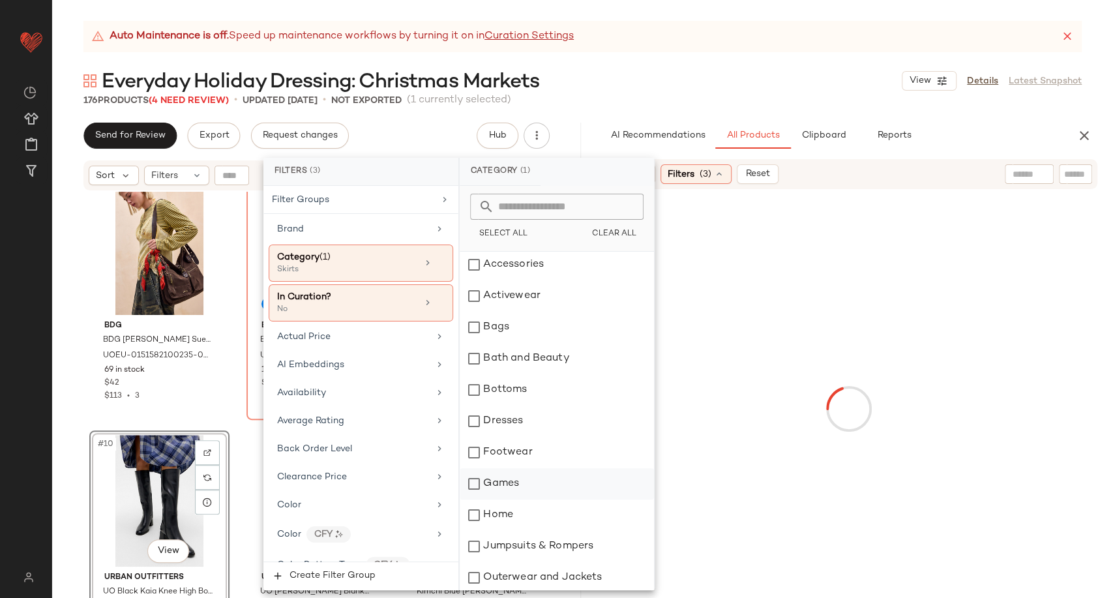
scroll to position [0, 0]
click at [509, 398] on div "Bottoms" at bounding box center [557, 392] width 194 height 31
click at [752, 432] on div at bounding box center [850, 409] width 524 height 434
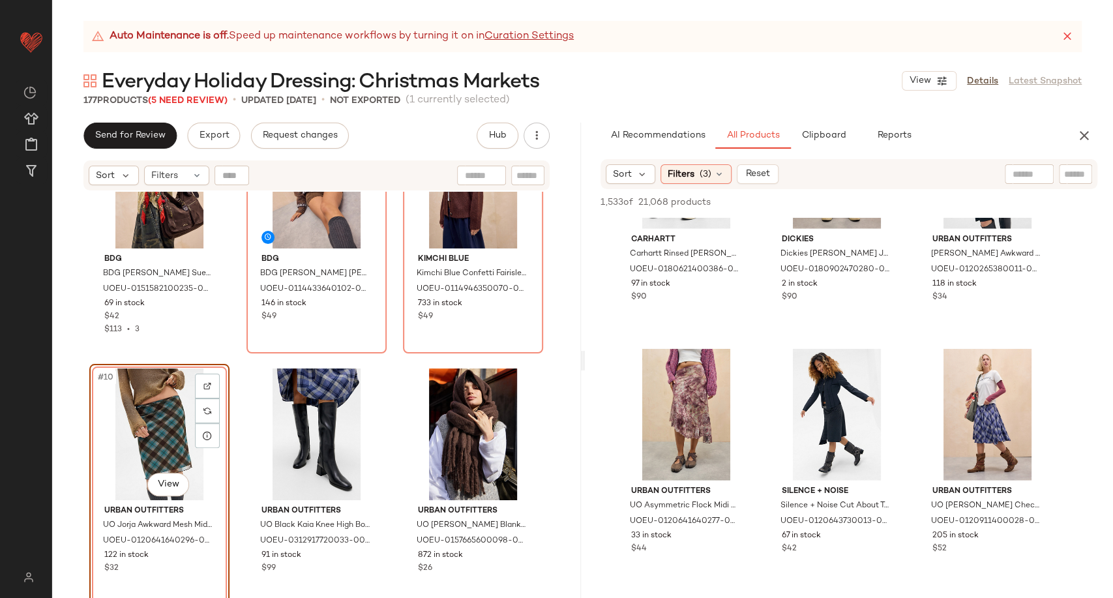
scroll to position [602, 0]
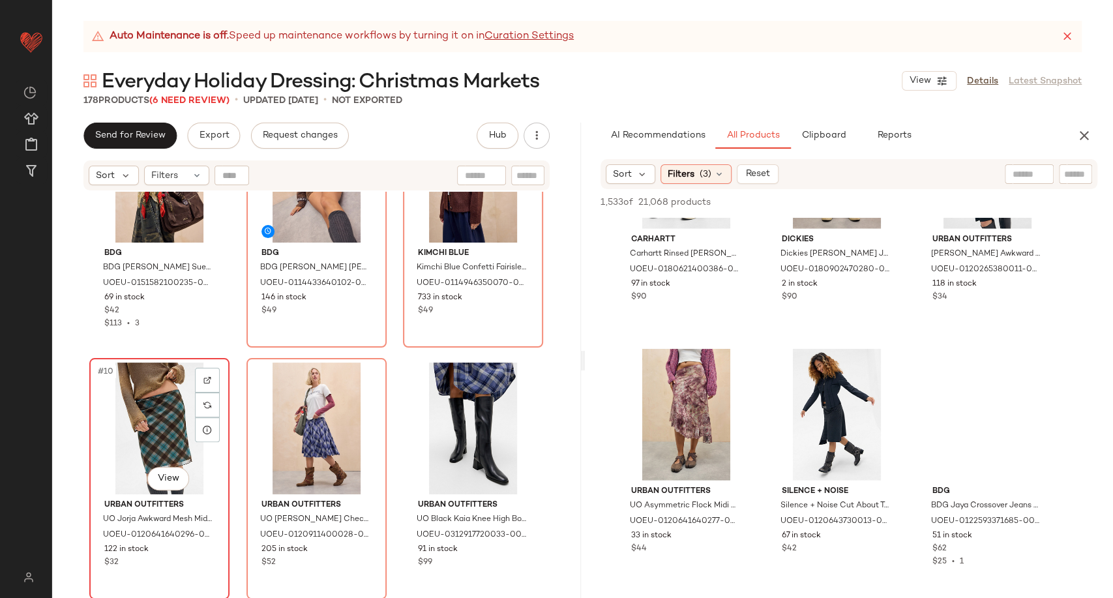
click at [164, 410] on div "#10 View" at bounding box center [159, 429] width 131 height 132
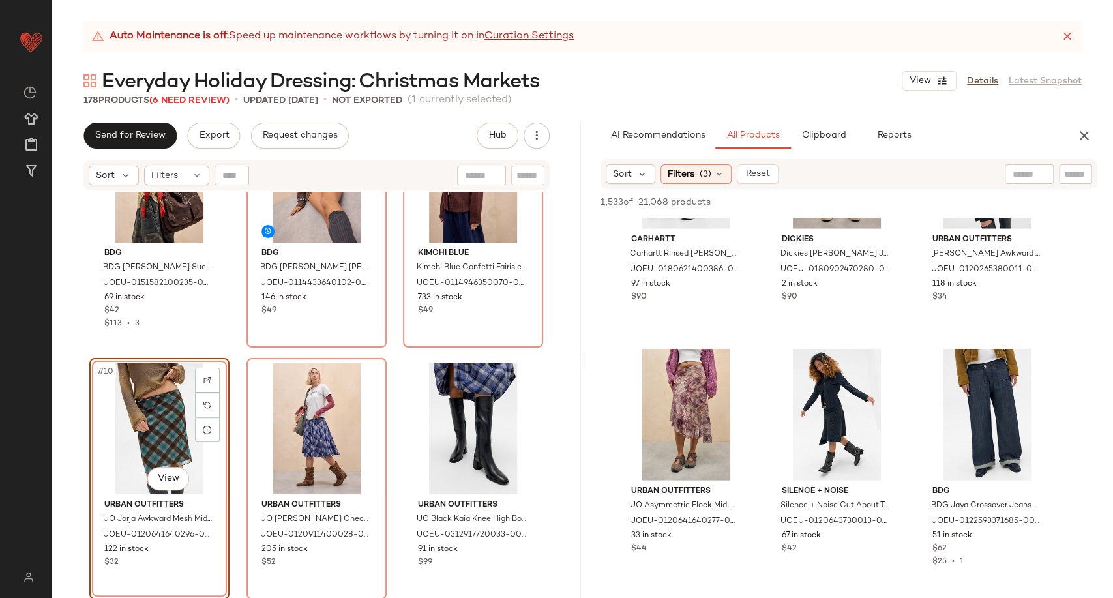
click at [158, 423] on div "#10 View" at bounding box center [159, 429] width 131 height 132
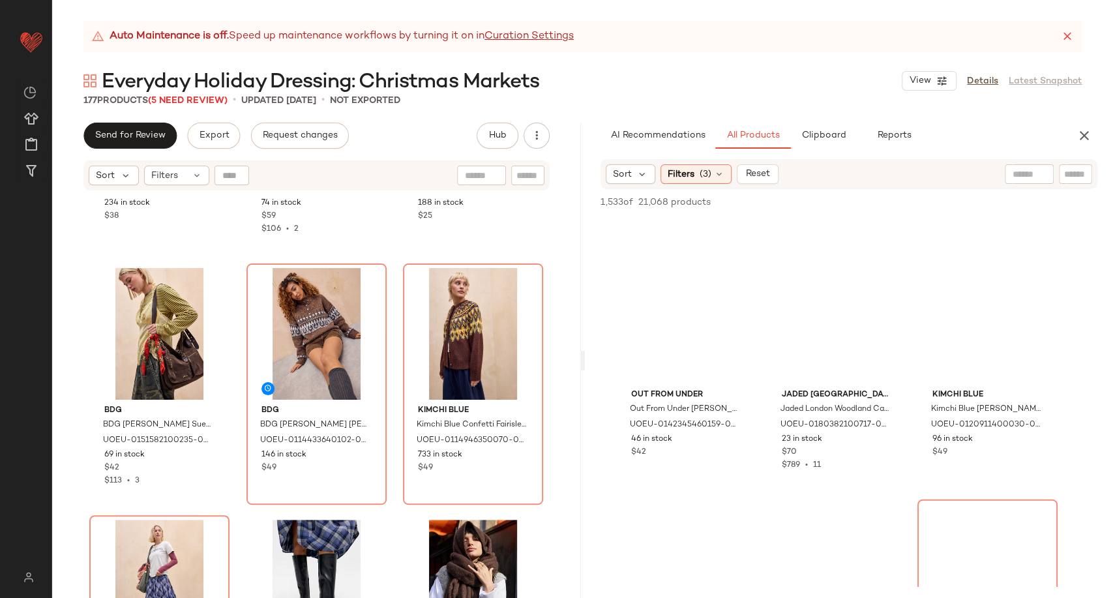
scroll to position [8912, 0]
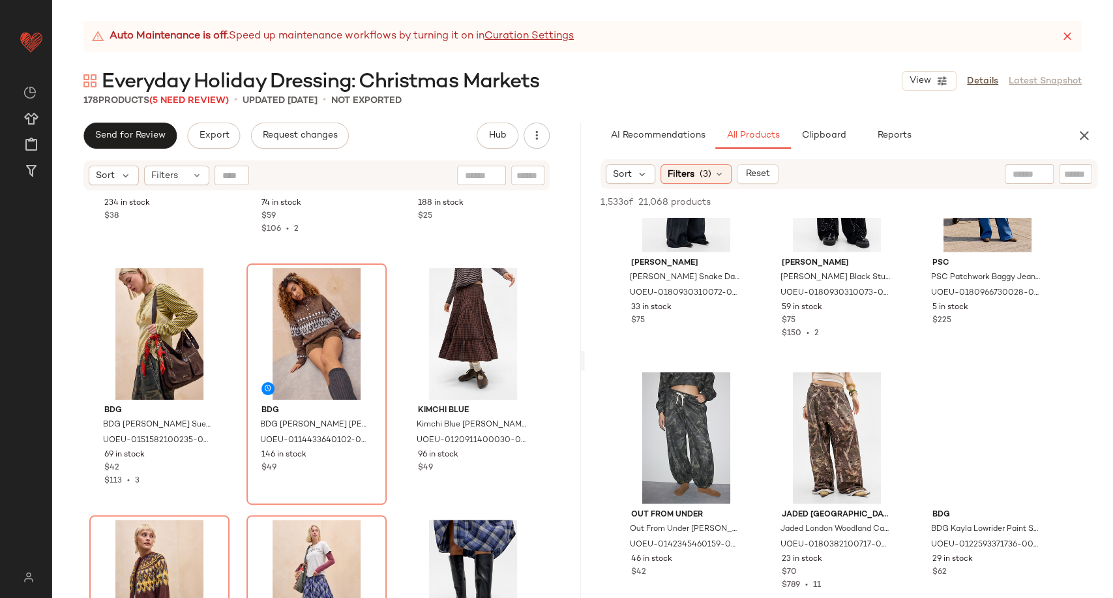
click at [557, 483] on div "Daisy Street Daisy Street Navy Space Dye Knit Hoodie M at Urban Outfitters UOEU…" at bounding box center [316, 411] width 529 height 439
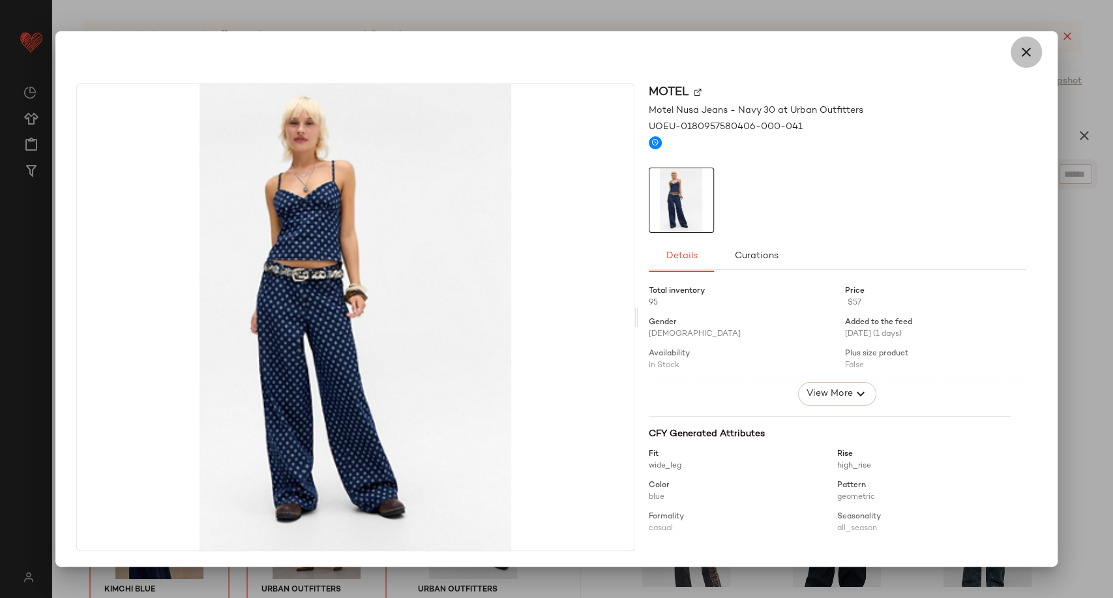
click at [1019, 55] on icon "button" at bounding box center [1027, 52] width 16 height 16
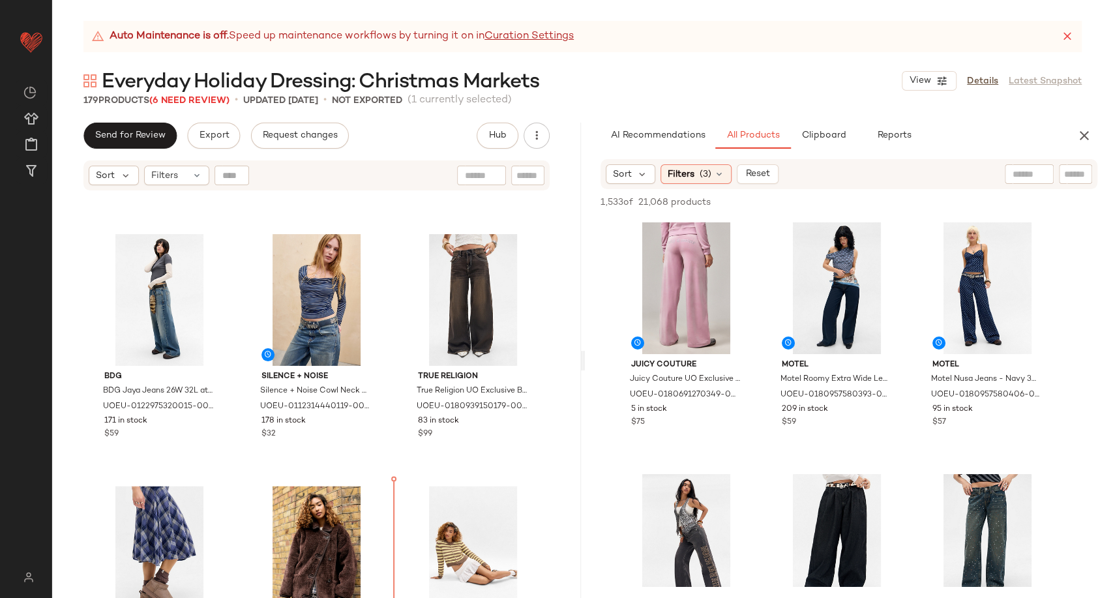
scroll to position [1251, 0]
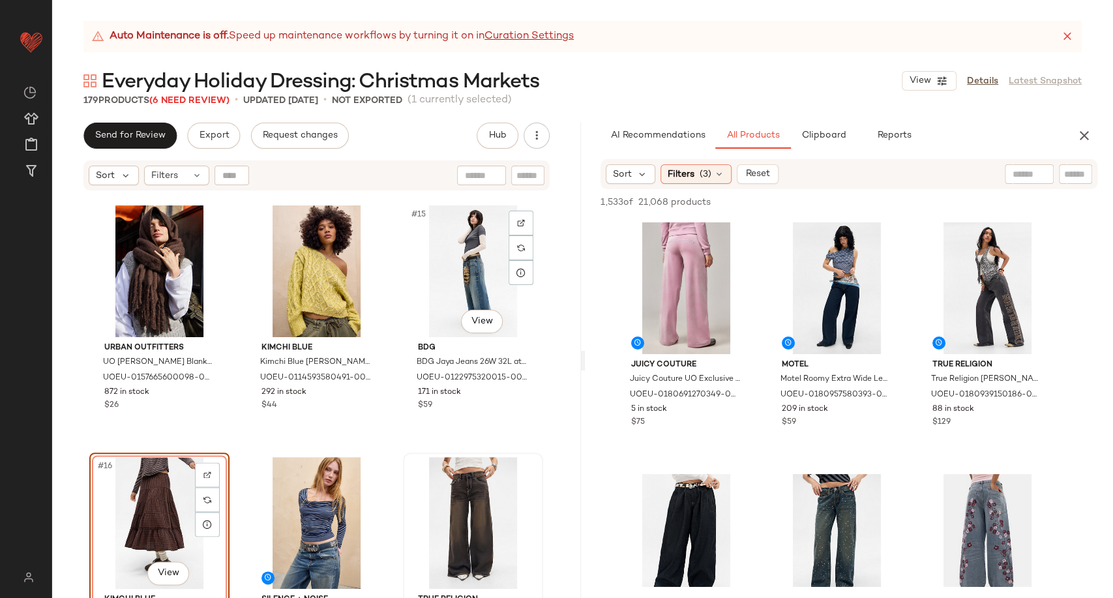
scroll to position [1033, 0]
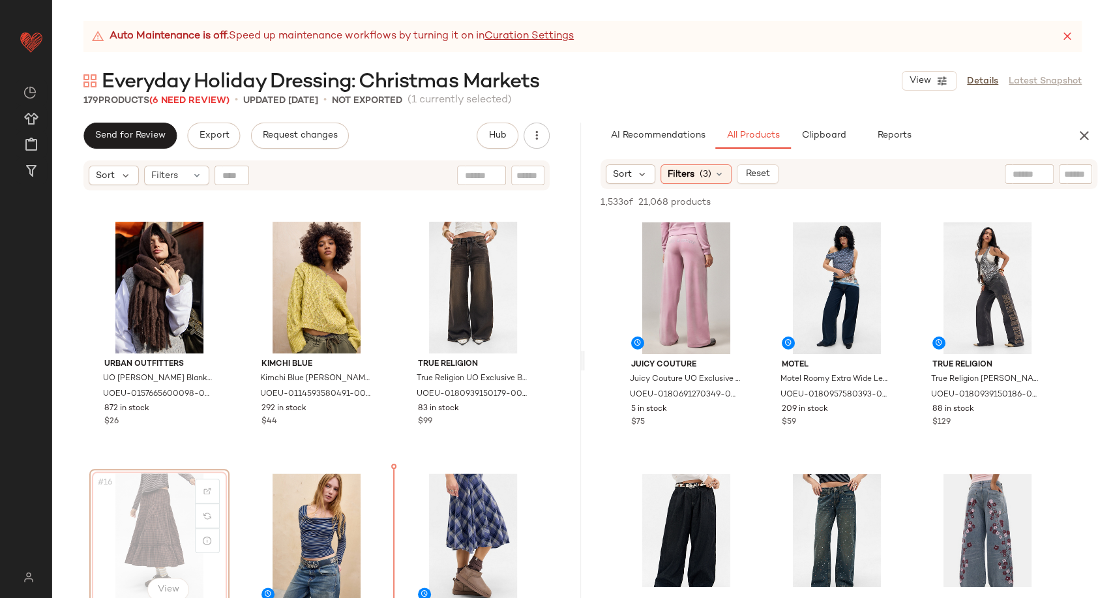
scroll to position [1026, 0]
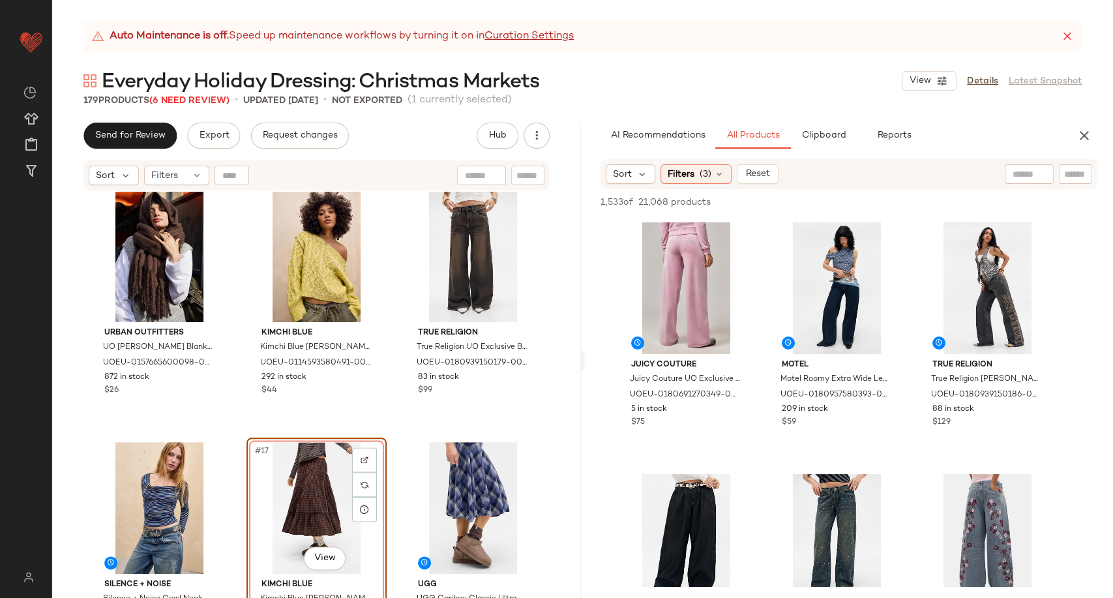
click at [391, 428] on div "Urban Outfitters UO [PERSON_NAME] Blanket Scarf - Chocolate at Urban Outfitters…" at bounding box center [316, 411] width 529 height 439
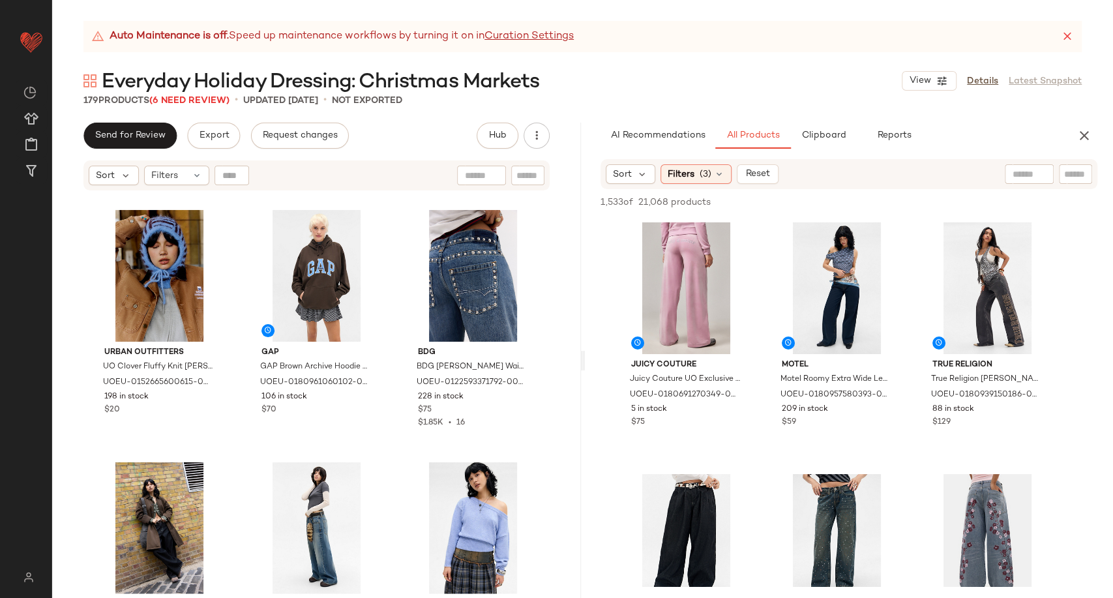
scroll to position [1894, 0]
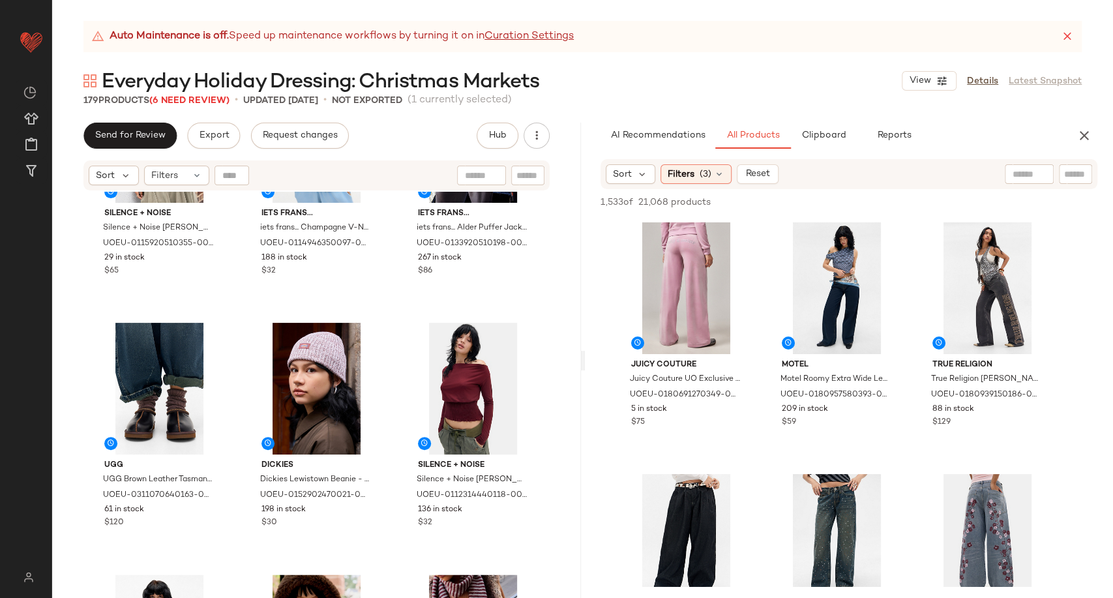
scroll to position [4446, 0]
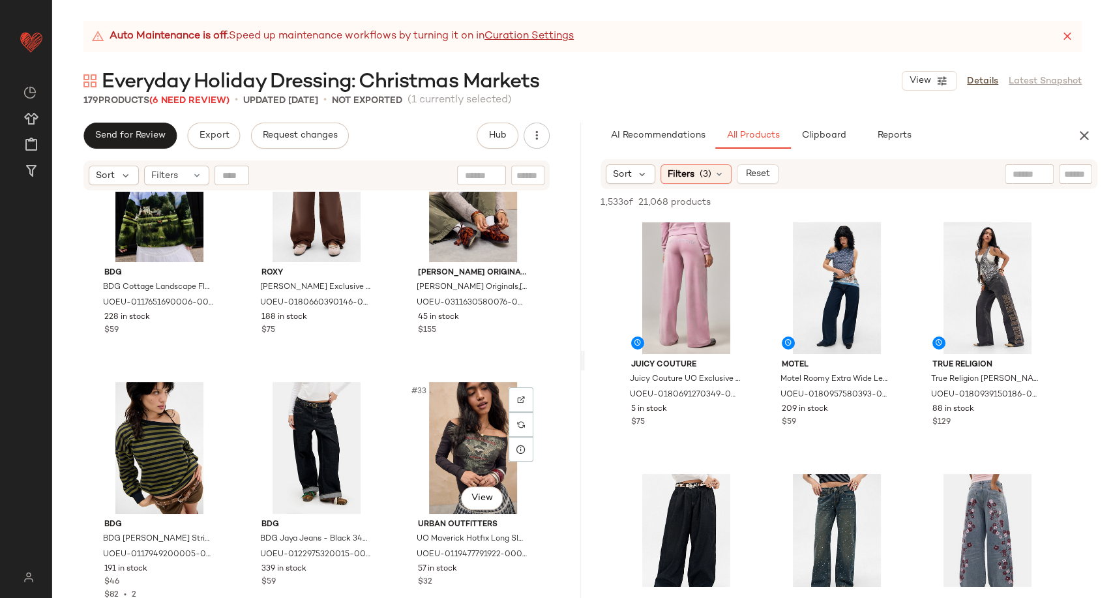
scroll to position [2562, 0]
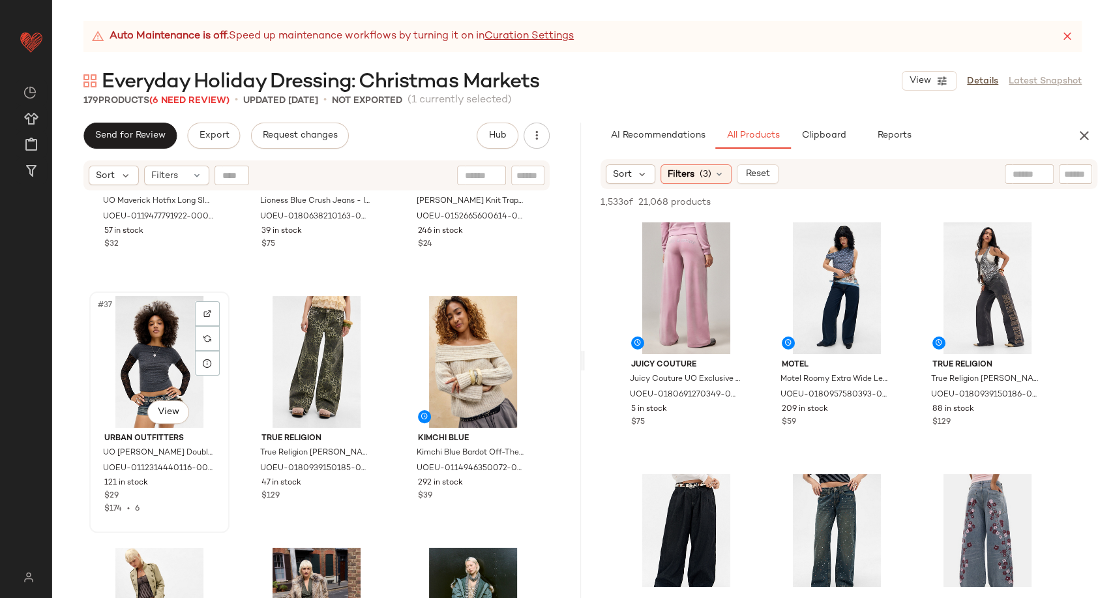
scroll to position [2997, 0]
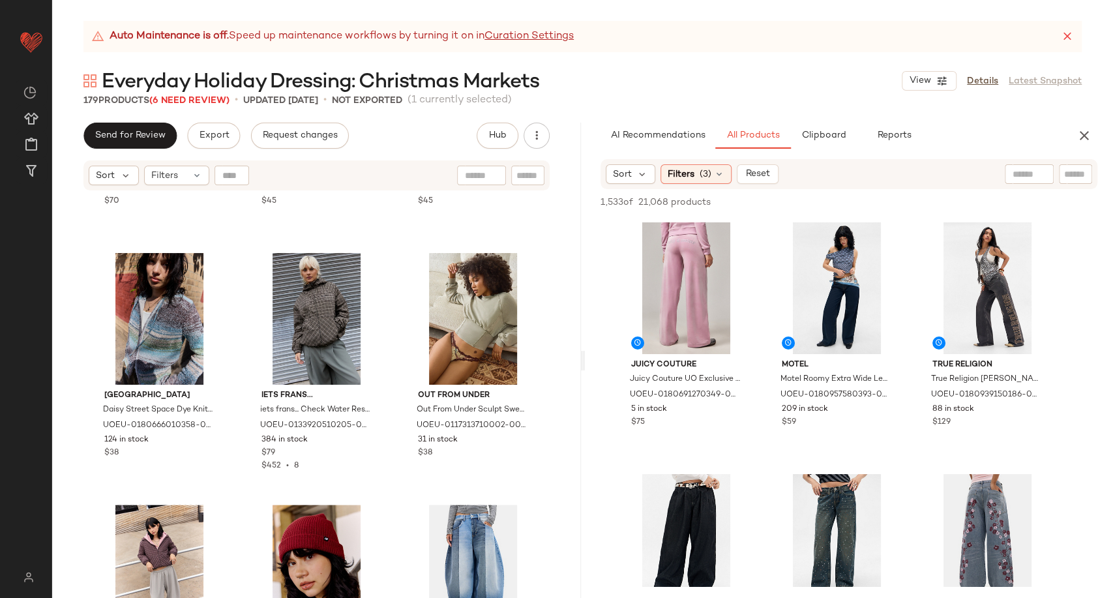
scroll to position [7346, 0]
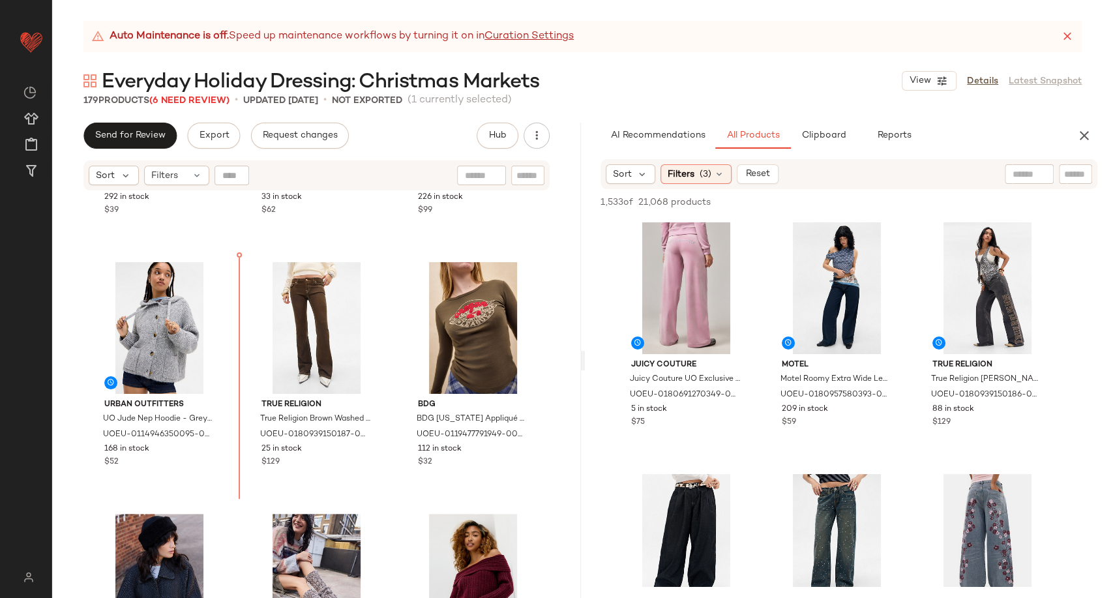
scroll to position [3456, 0]
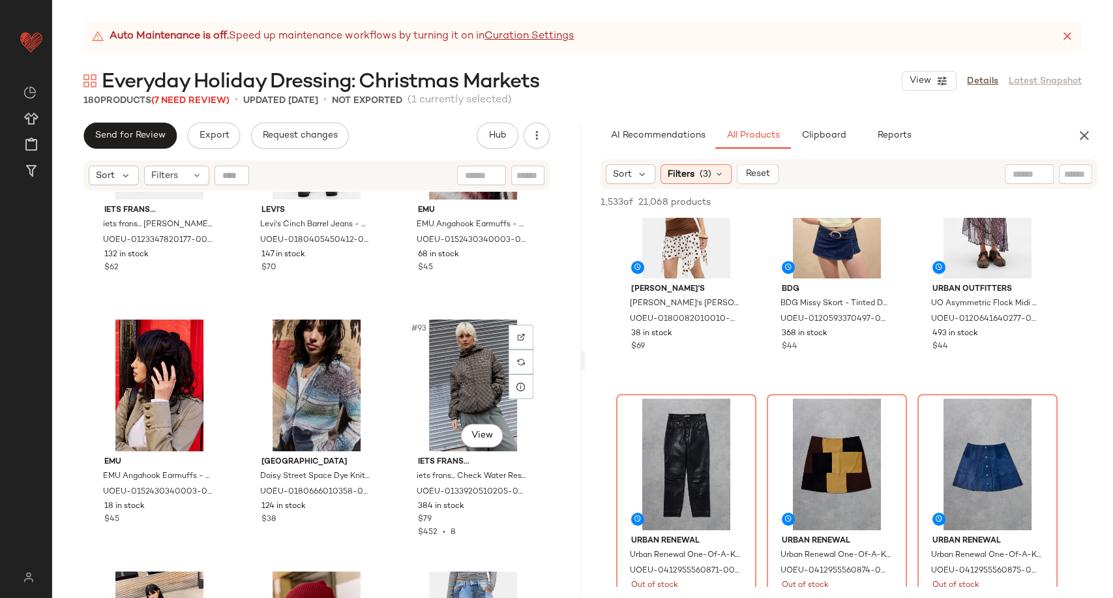
scroll to position [7152, 0]
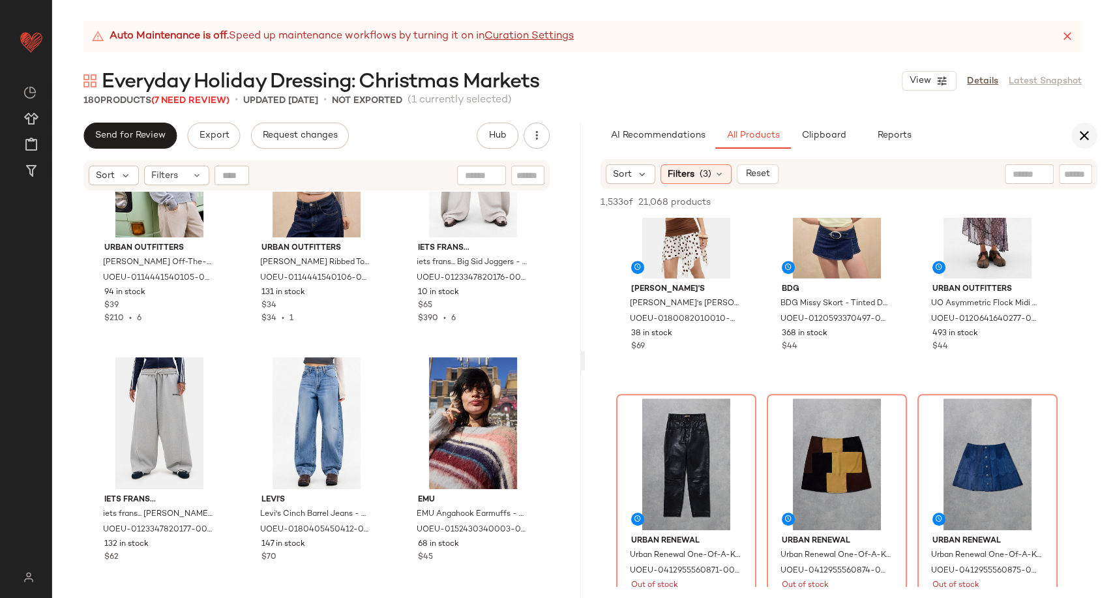
click at [1081, 137] on icon "button" at bounding box center [1085, 136] width 16 height 16
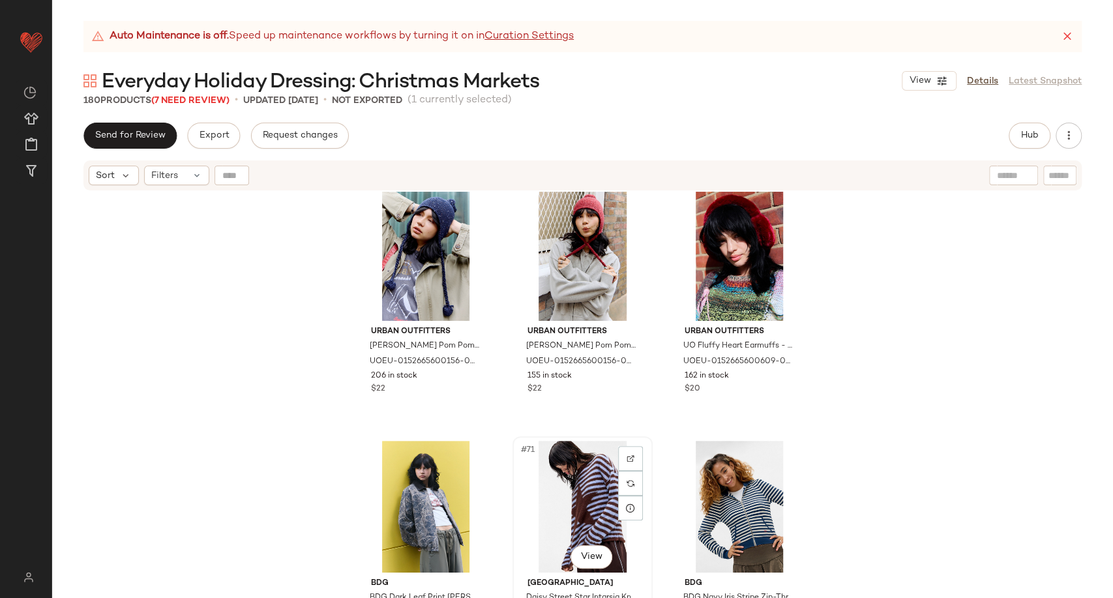
scroll to position [5558, 0]
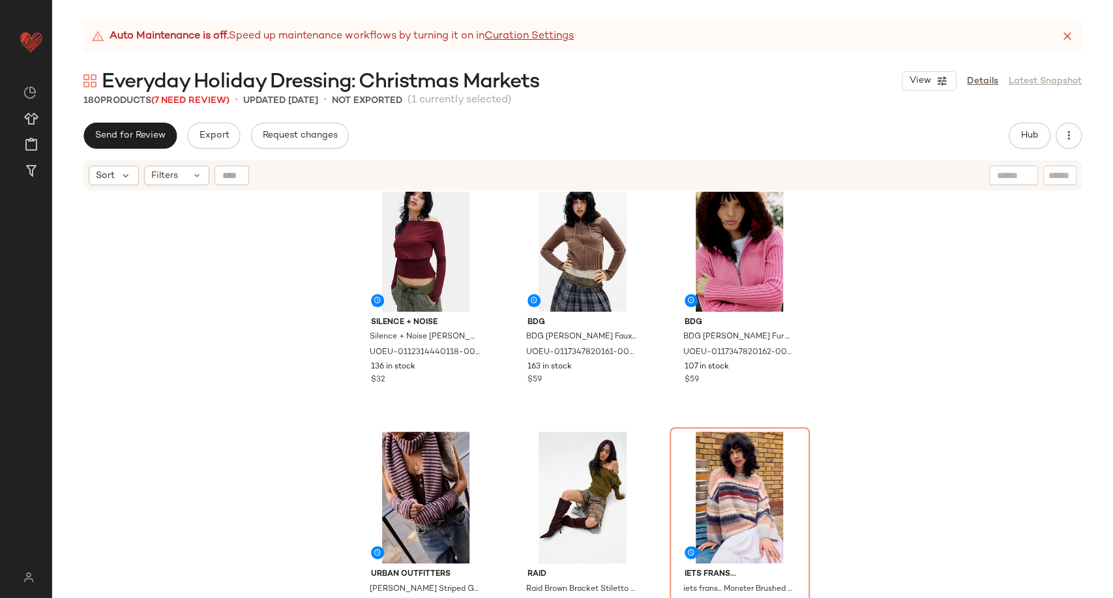
scroll to position [4753, 0]
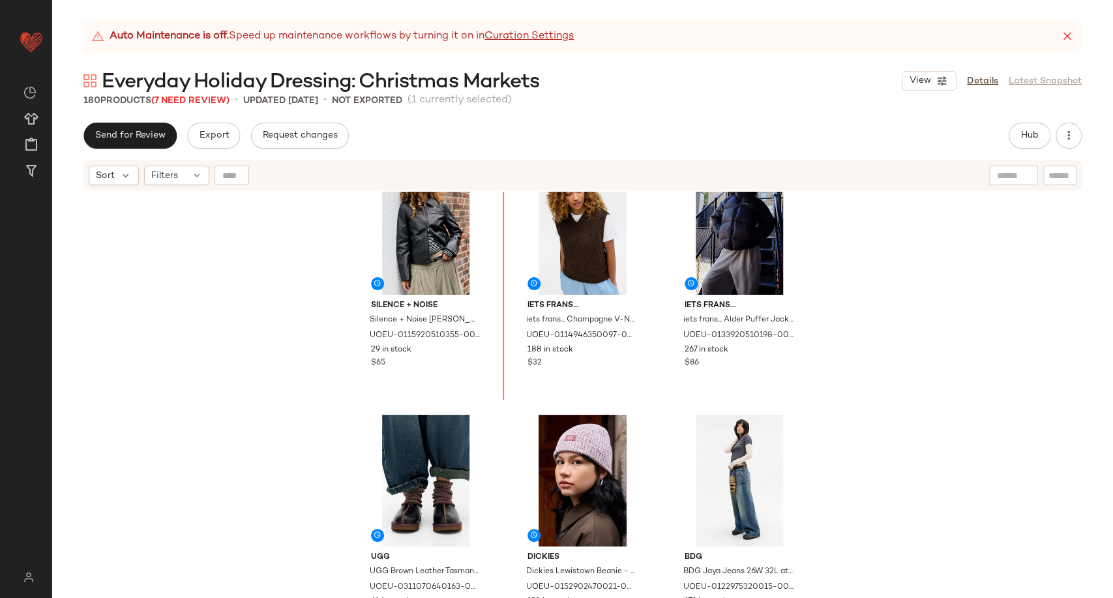
scroll to position [4326, 0]
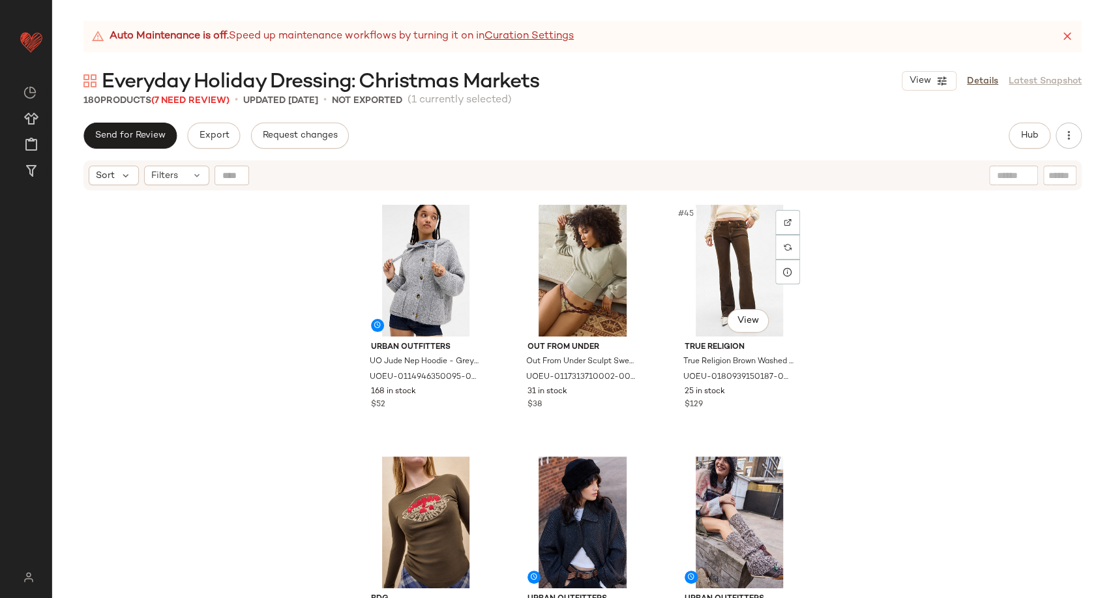
scroll to position [3746, 0]
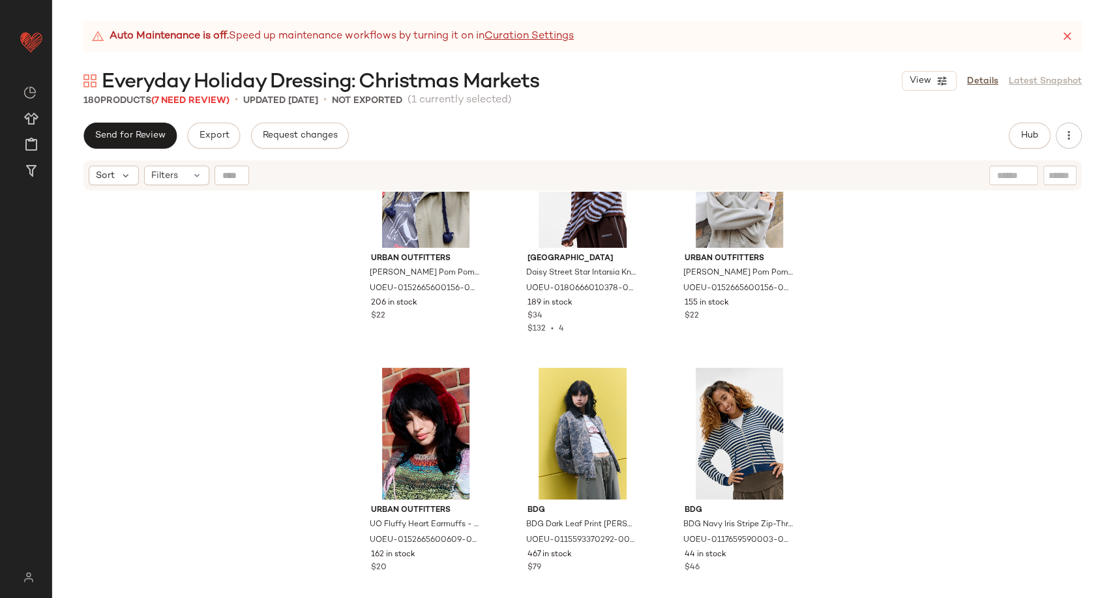
scroll to position [5671, 0]
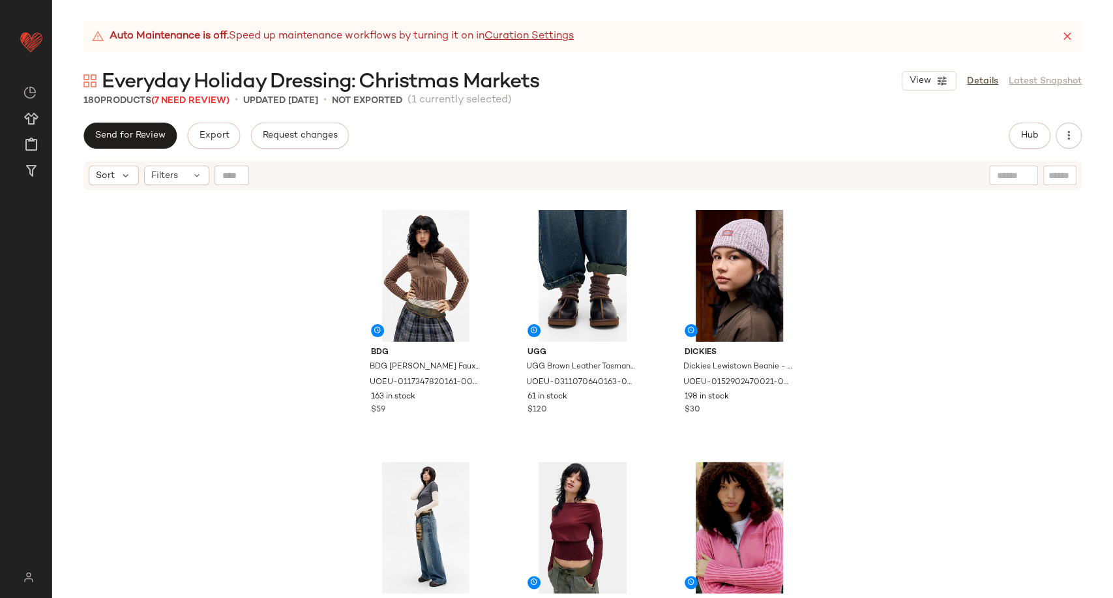
scroll to position [4525, 0]
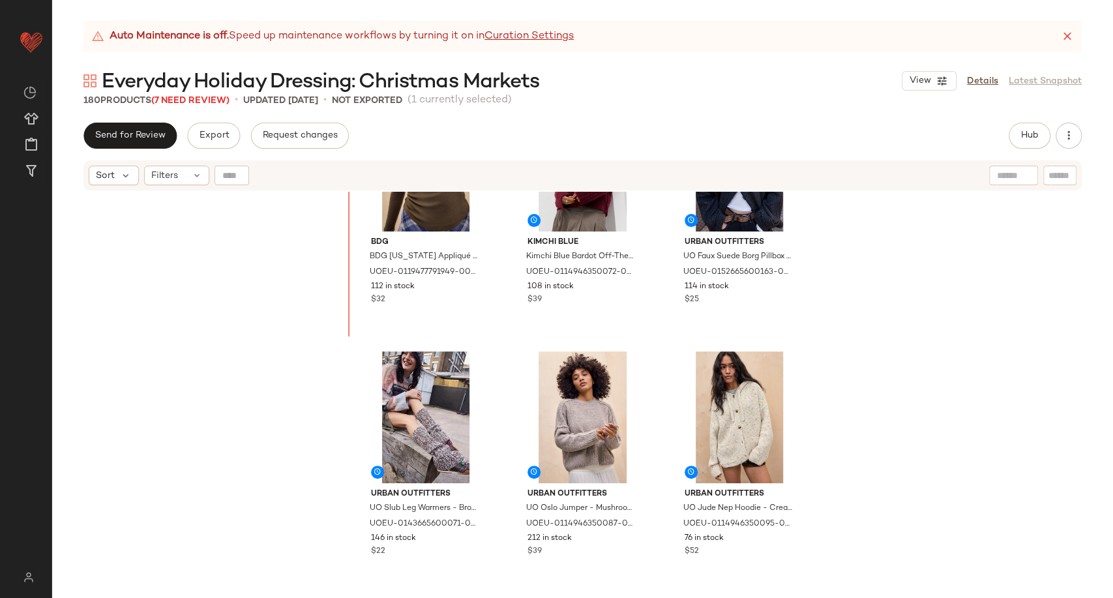
scroll to position [3819, 0]
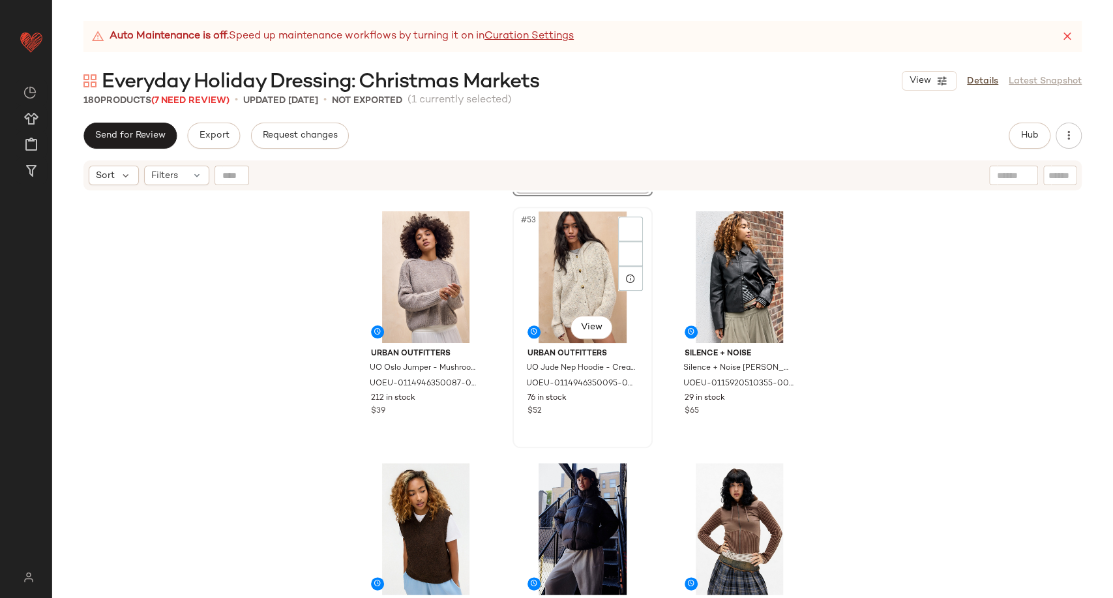
scroll to position [4315, 0]
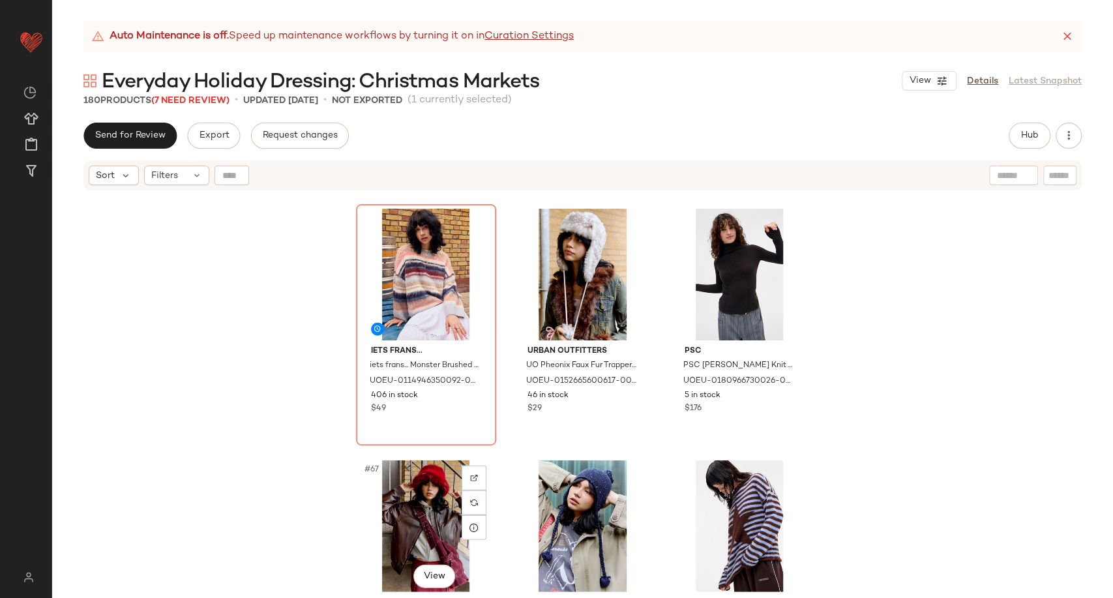
scroll to position [5256, 0]
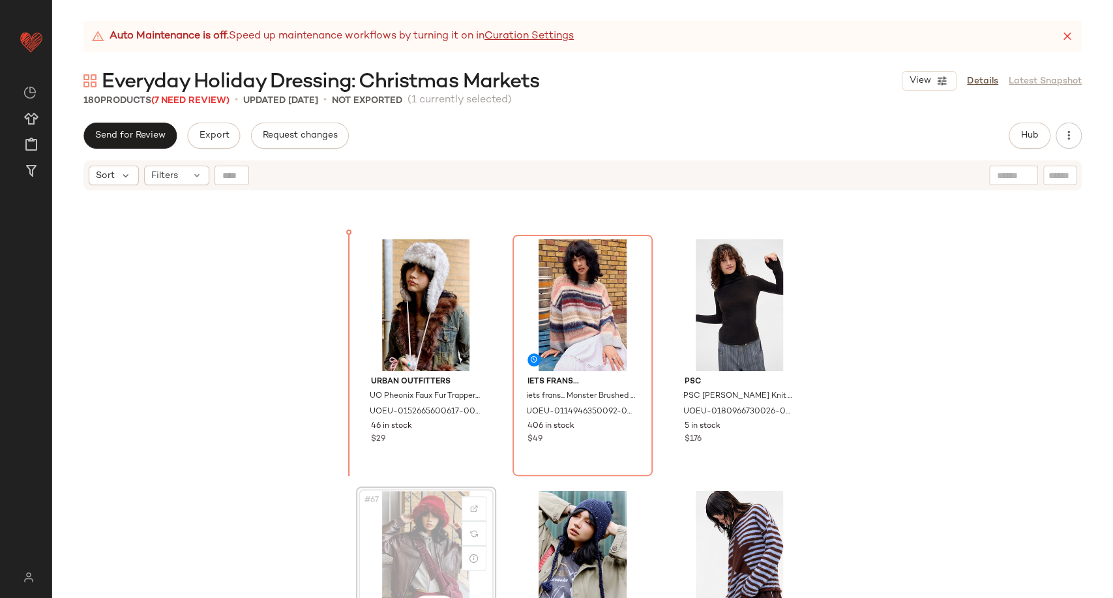
scroll to position [5257, 0]
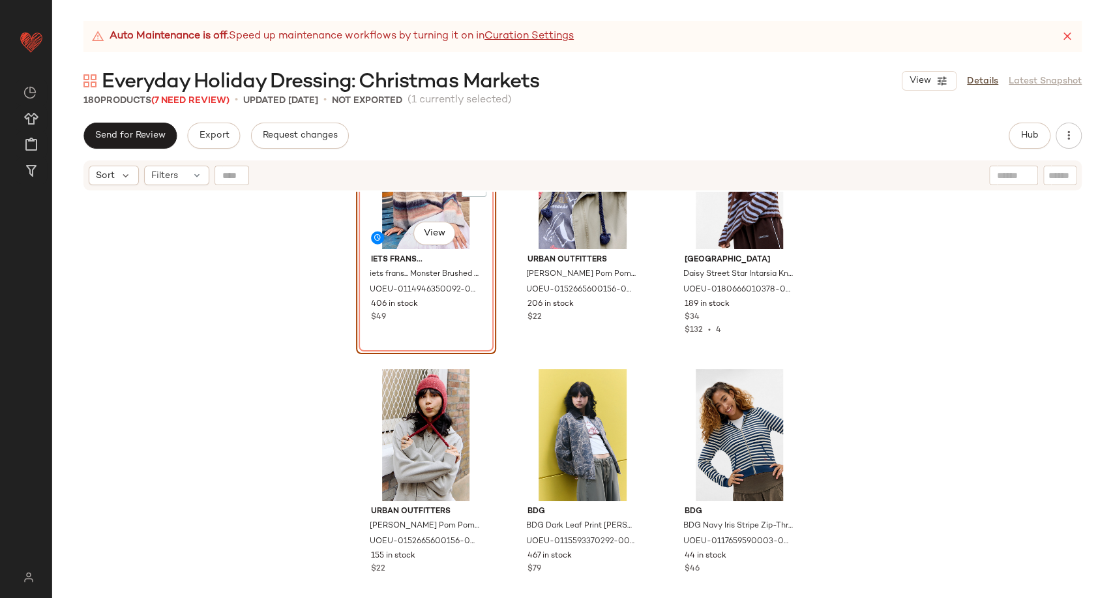
scroll to position [5764, 0]
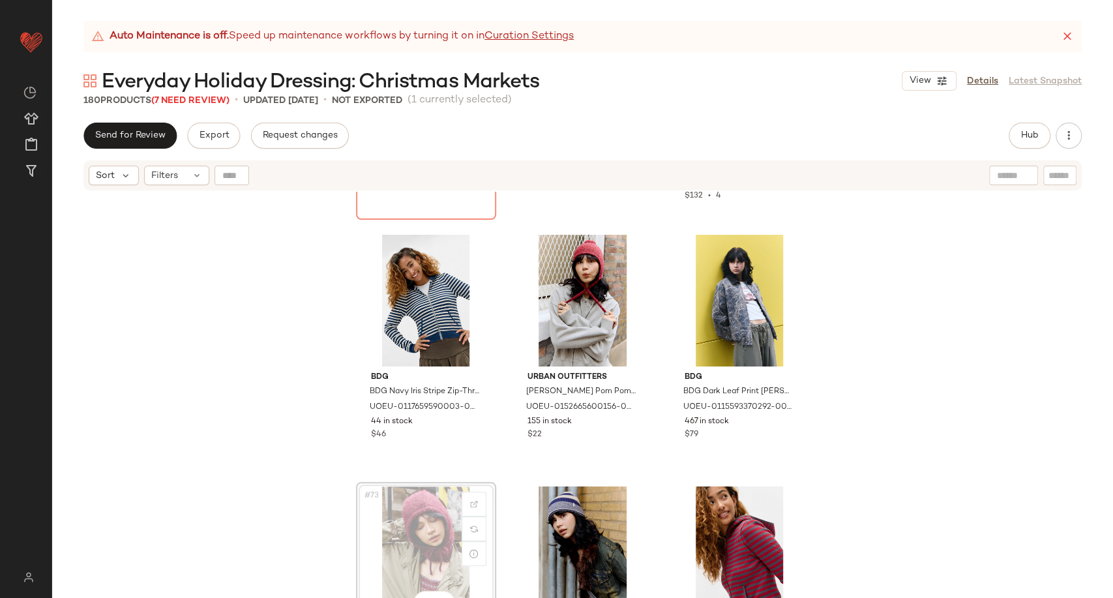
scroll to position [5765, 0]
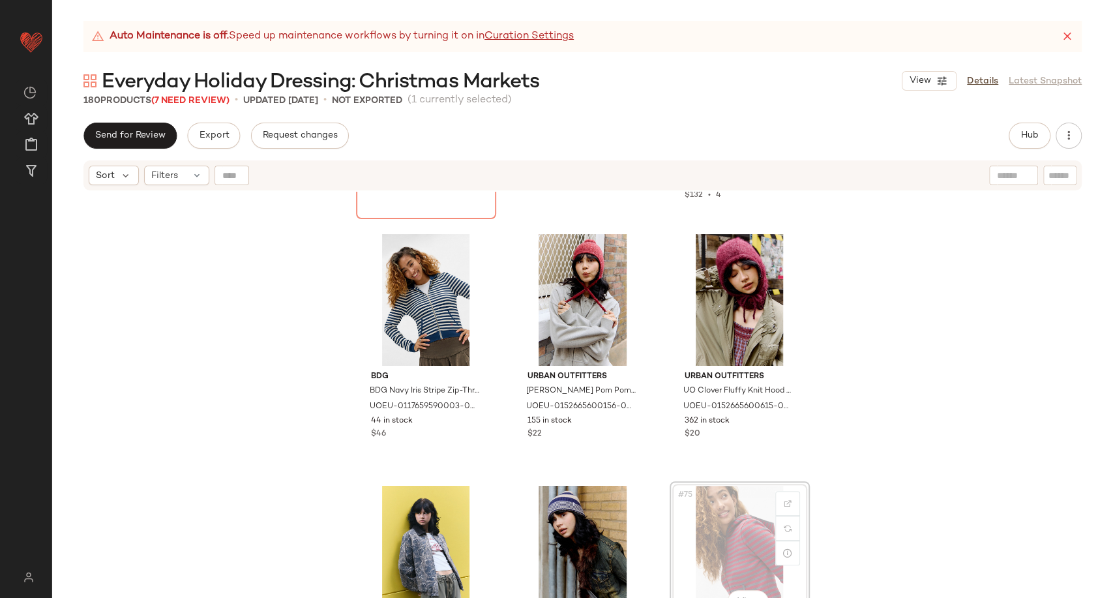
scroll to position [5767, 0]
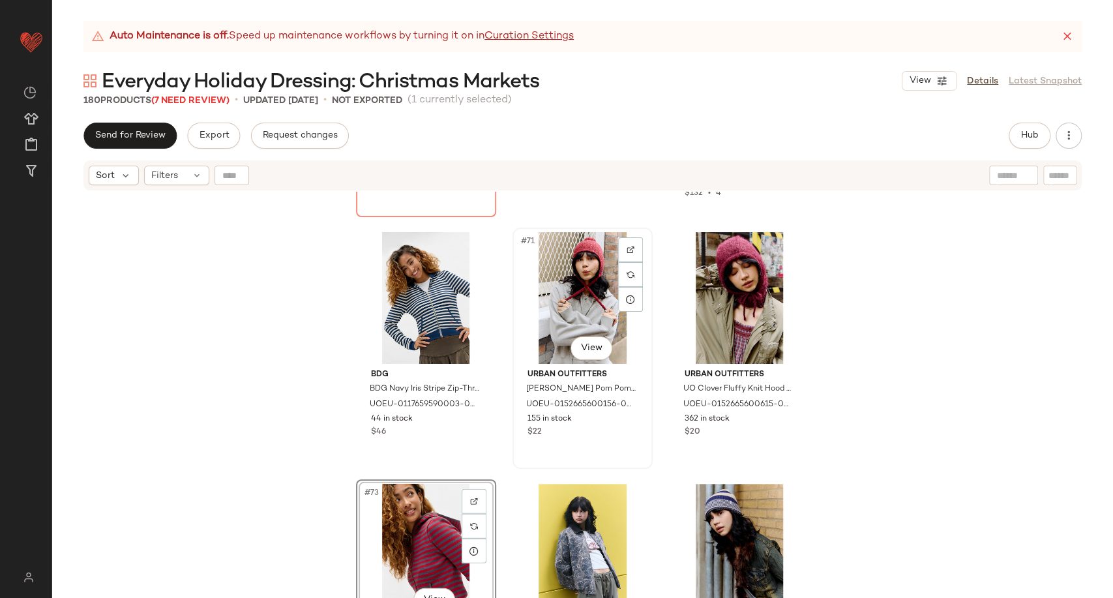
click at [568, 317] on div "#71 View" at bounding box center [582, 298] width 131 height 132
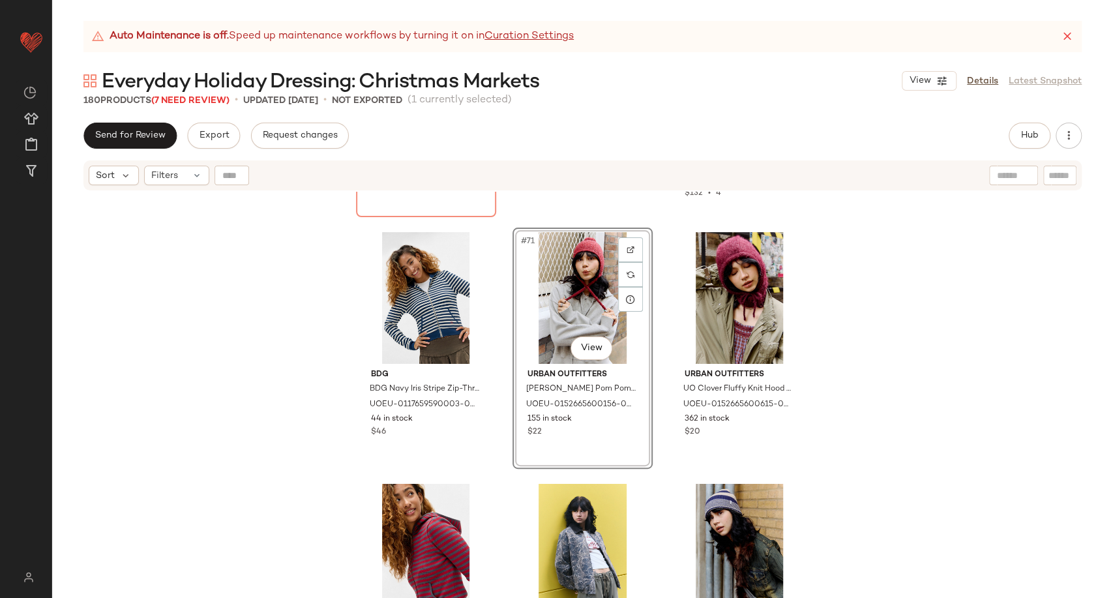
click at [543, 284] on div "#71 View" at bounding box center [582, 298] width 131 height 132
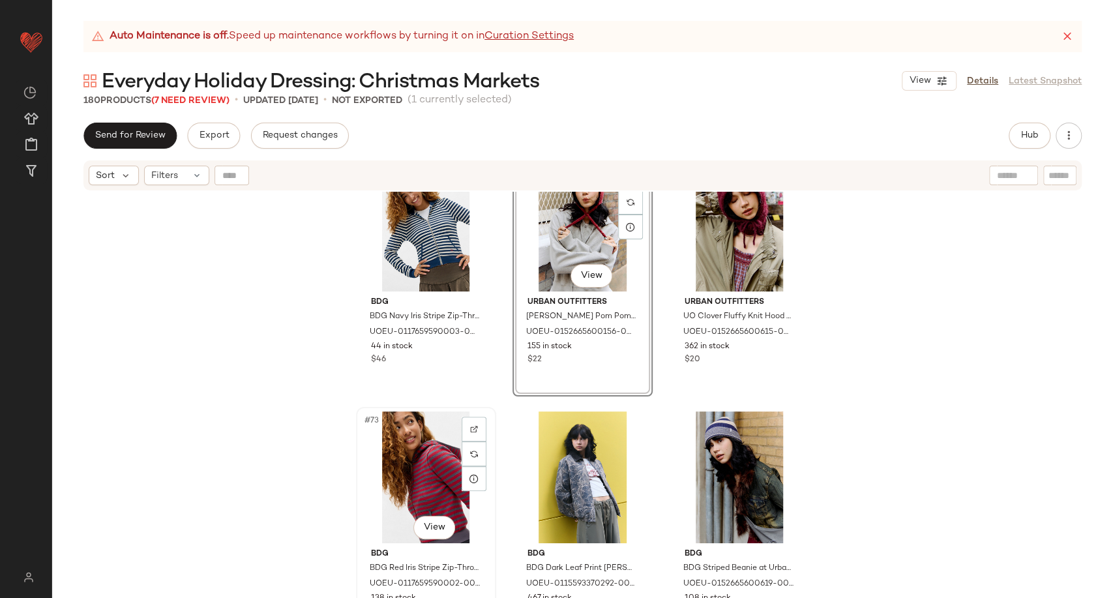
click at [400, 451] on div "#73 View" at bounding box center [426, 478] width 131 height 132
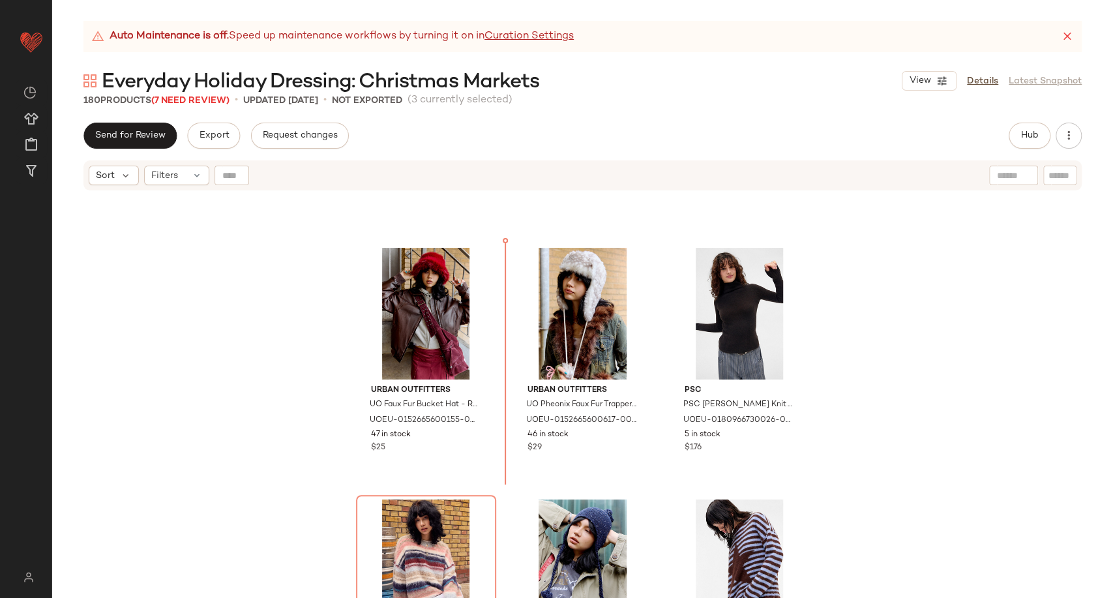
scroll to position [5245, 0]
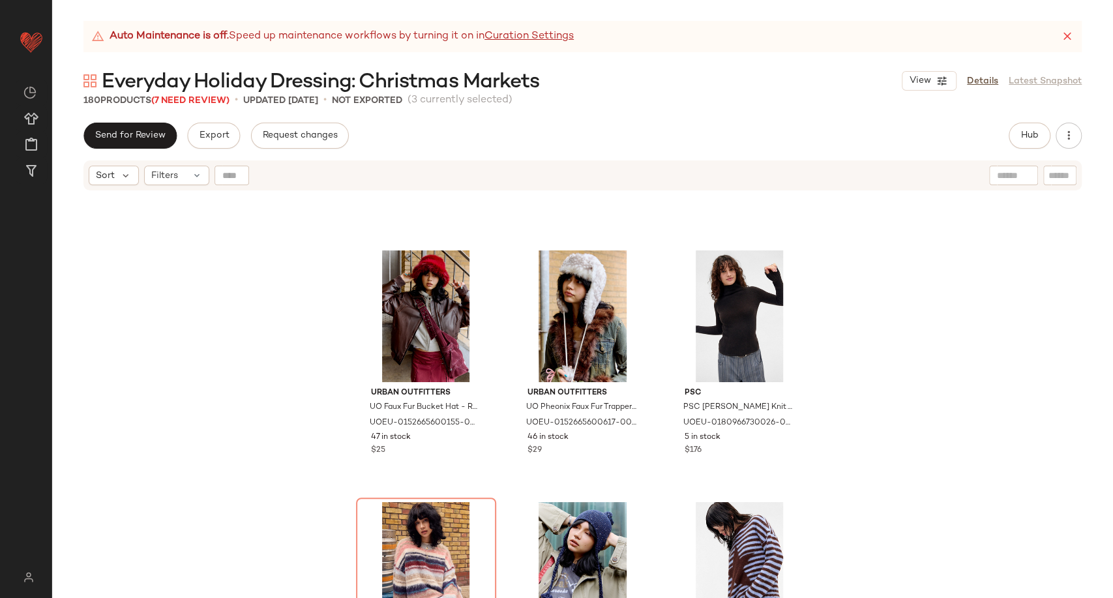
click at [819, 382] on div "Urban Outfitters UO Faux Fur Bucket Hat - Red at Urban Outfitters UOEU-01526656…" at bounding box center [582, 411] width 1061 height 439
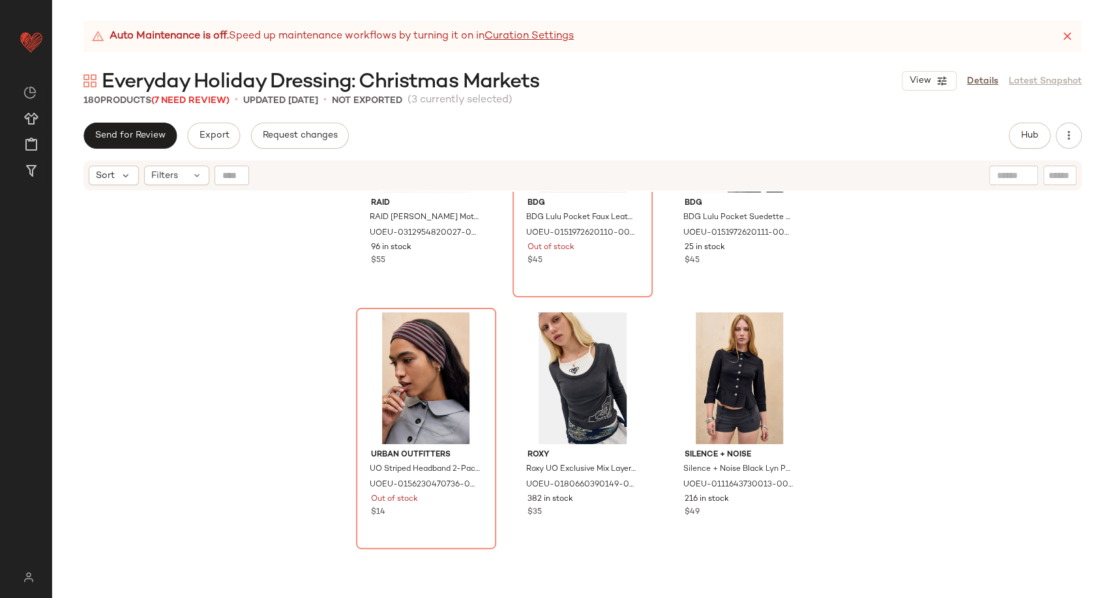
scroll to position [6694, 0]
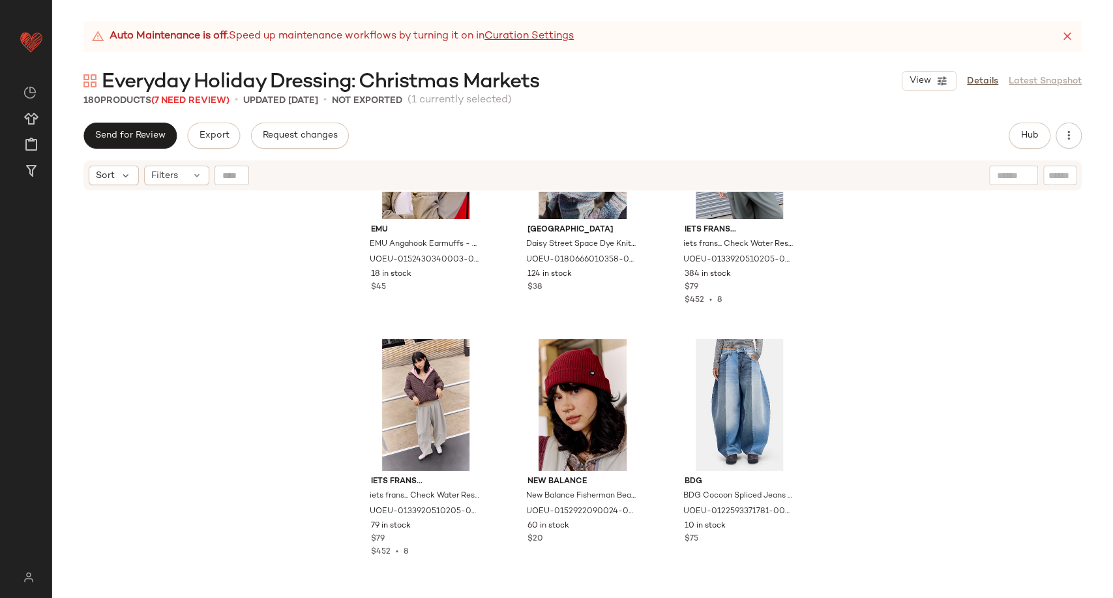
scroll to position [7730, 0]
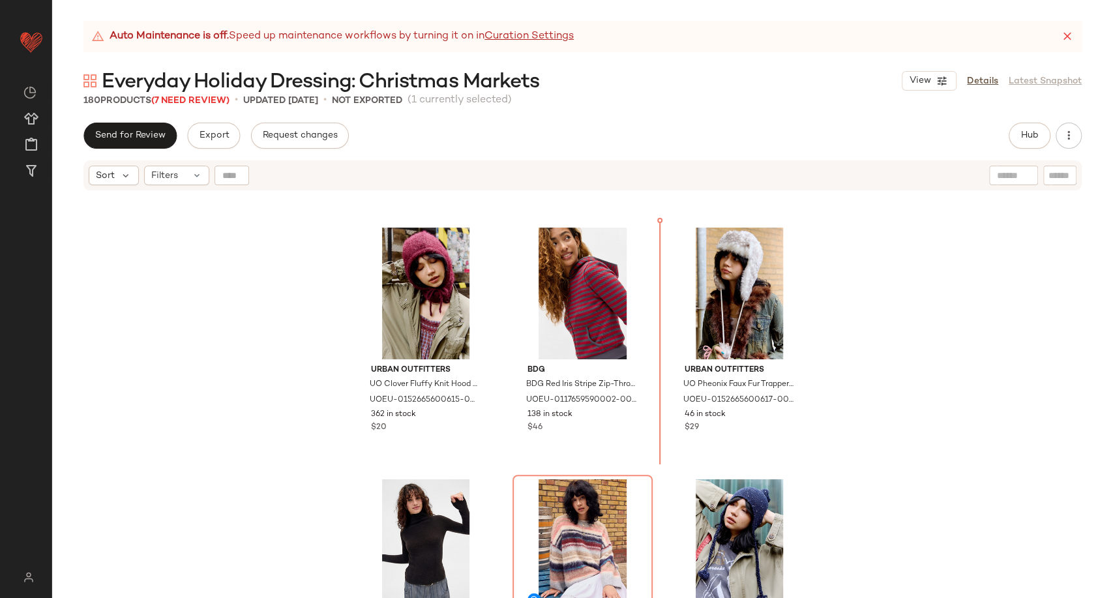
scroll to position [5450, 0]
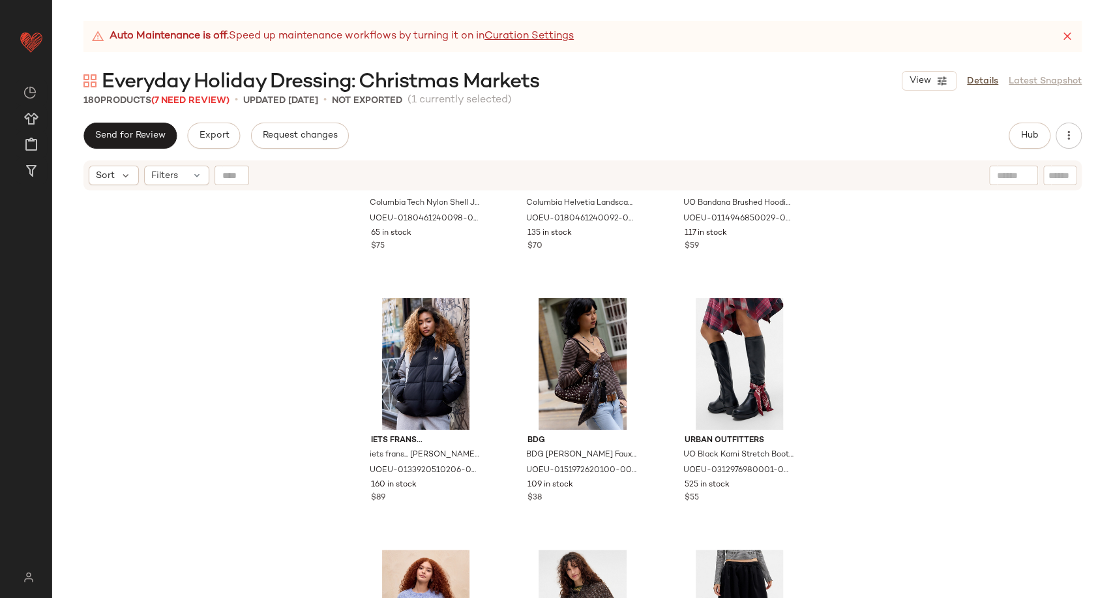
scroll to position [9943, 0]
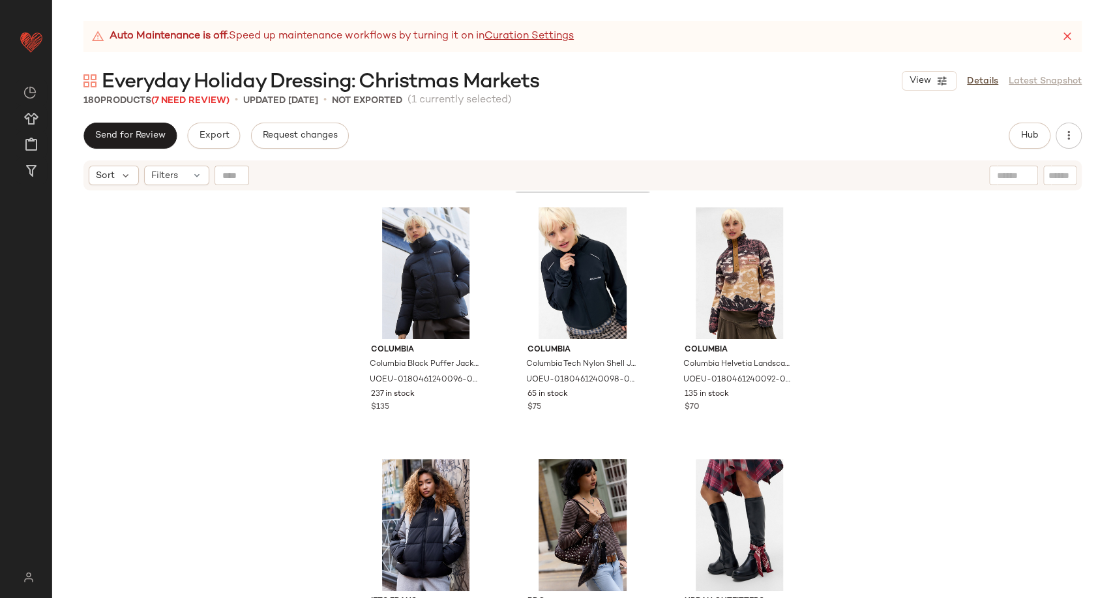
scroll to position [10074, 0]
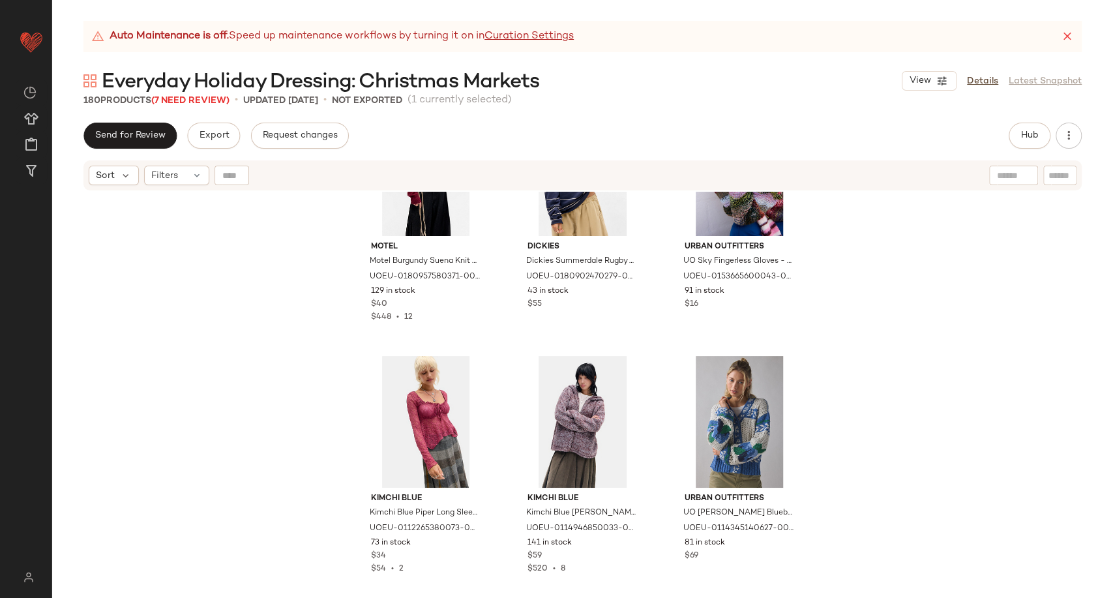
scroll to position [11971, 0]
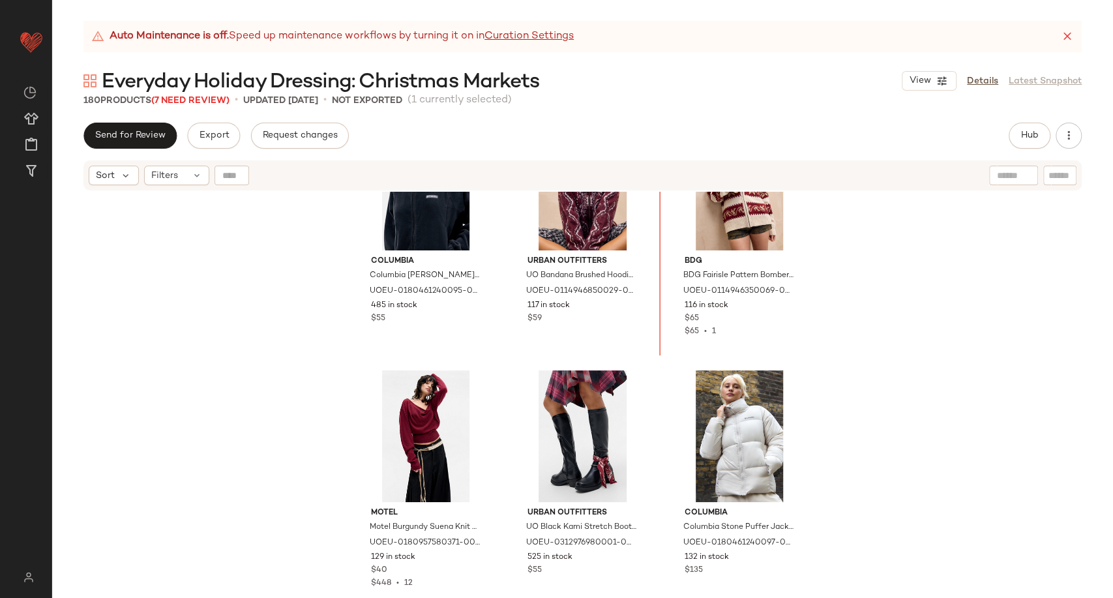
scroll to position [9870, 0]
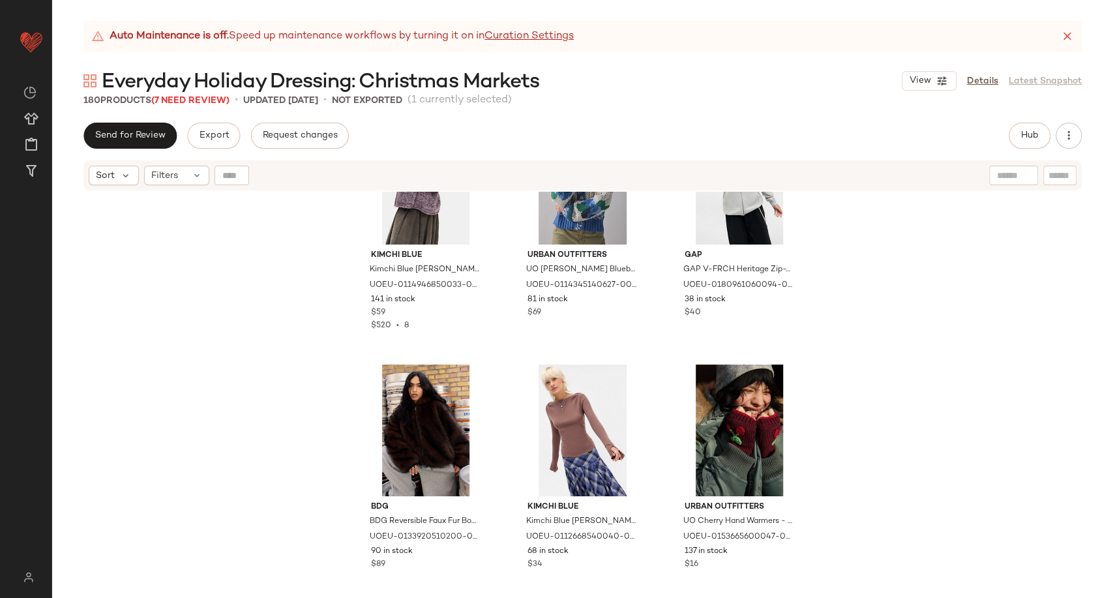
scroll to position [12565, 0]
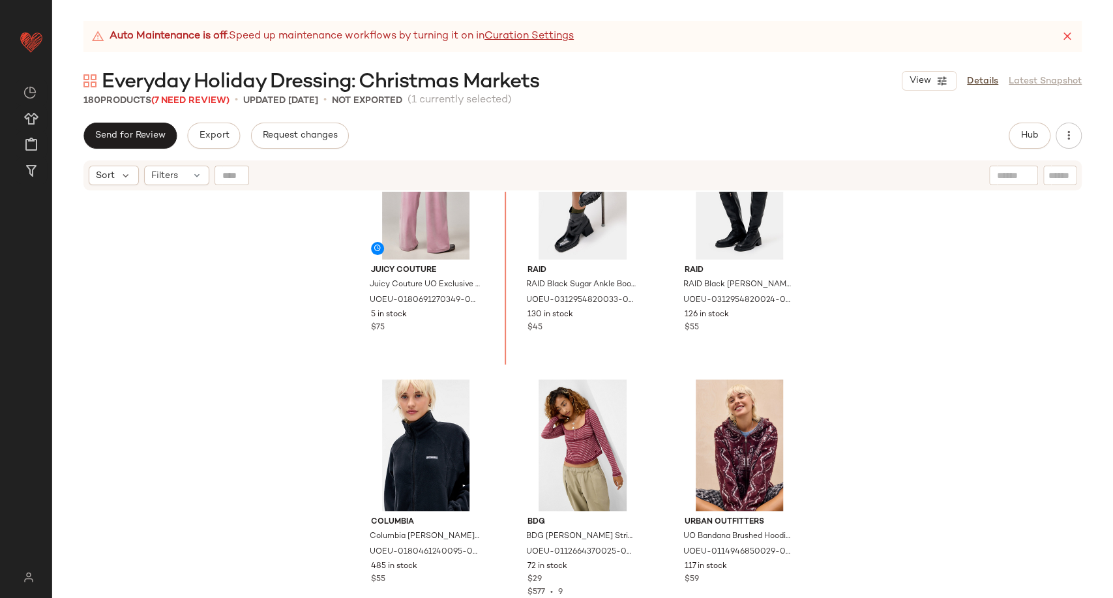
scroll to position [9620, 0]
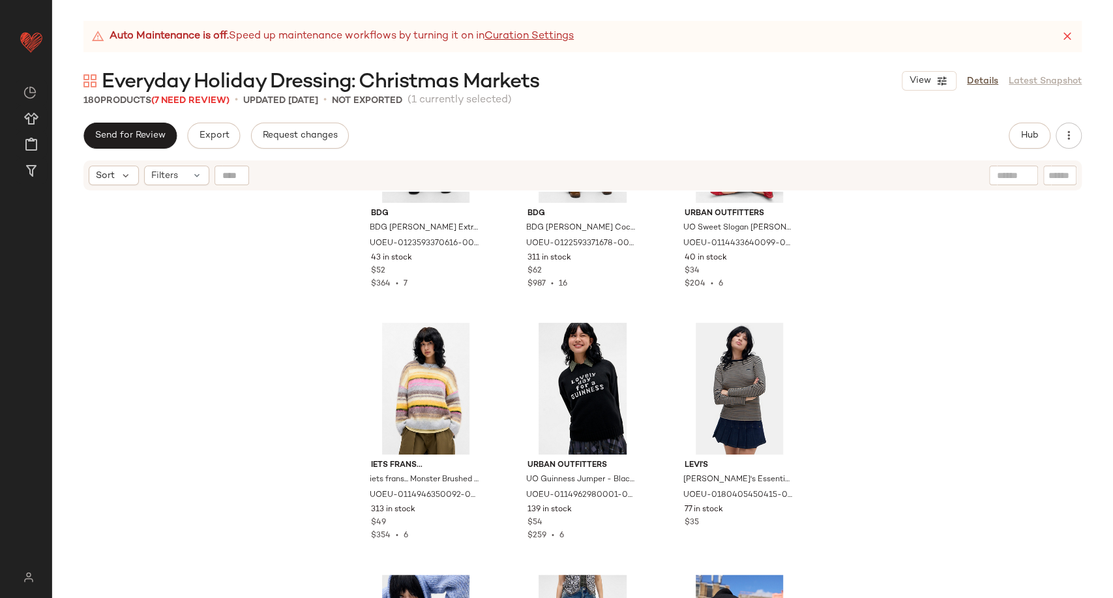
scroll to position [10997, 0]
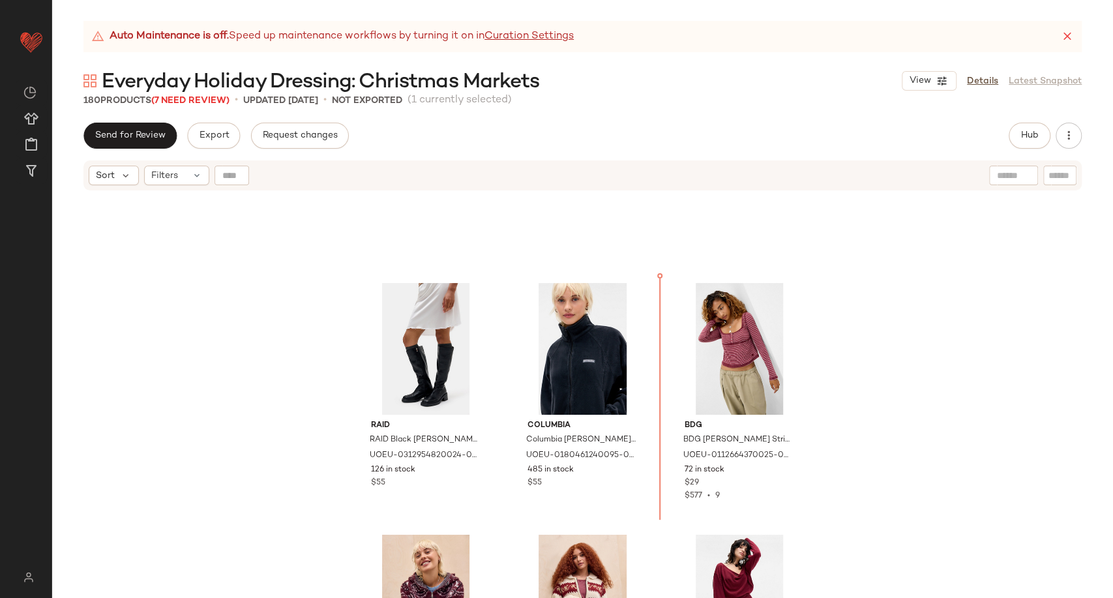
scroll to position [9744, 0]
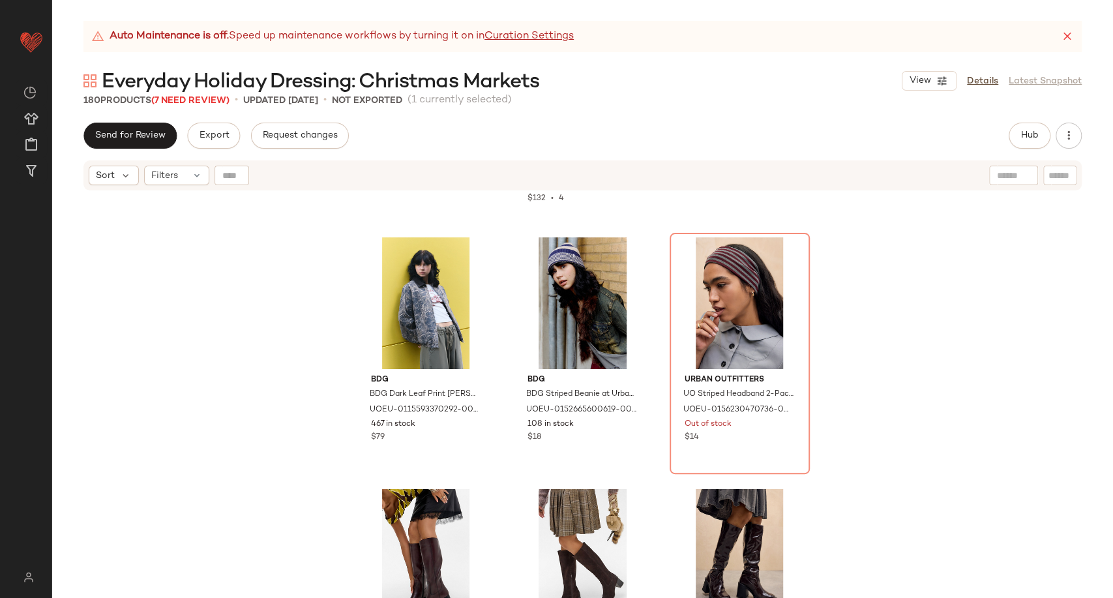
scroll to position [6120, 0]
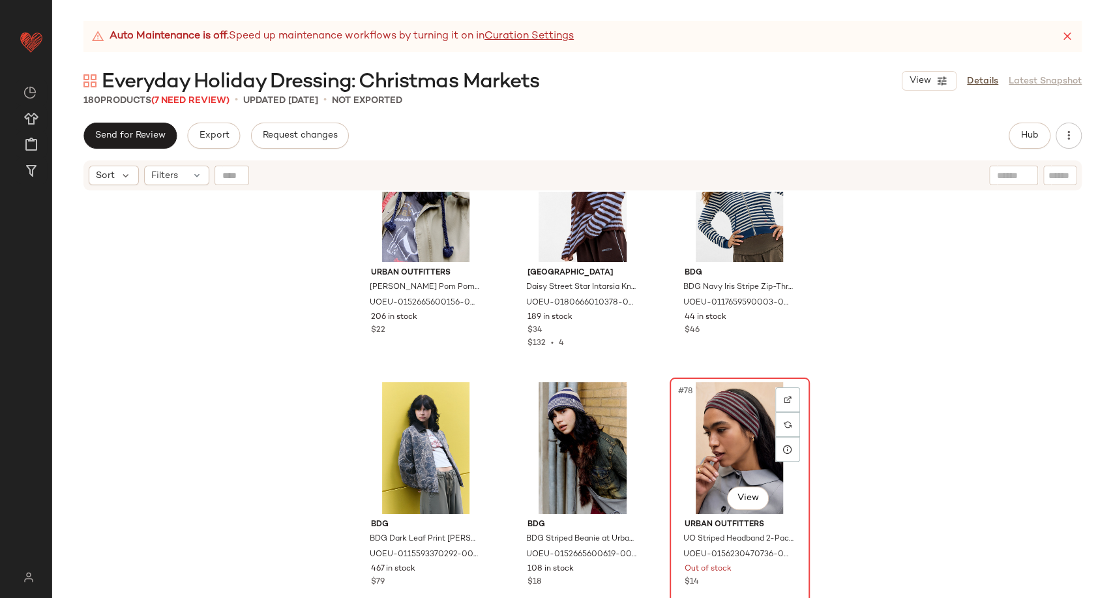
click at [734, 434] on div "#78 View" at bounding box center [739, 448] width 131 height 132
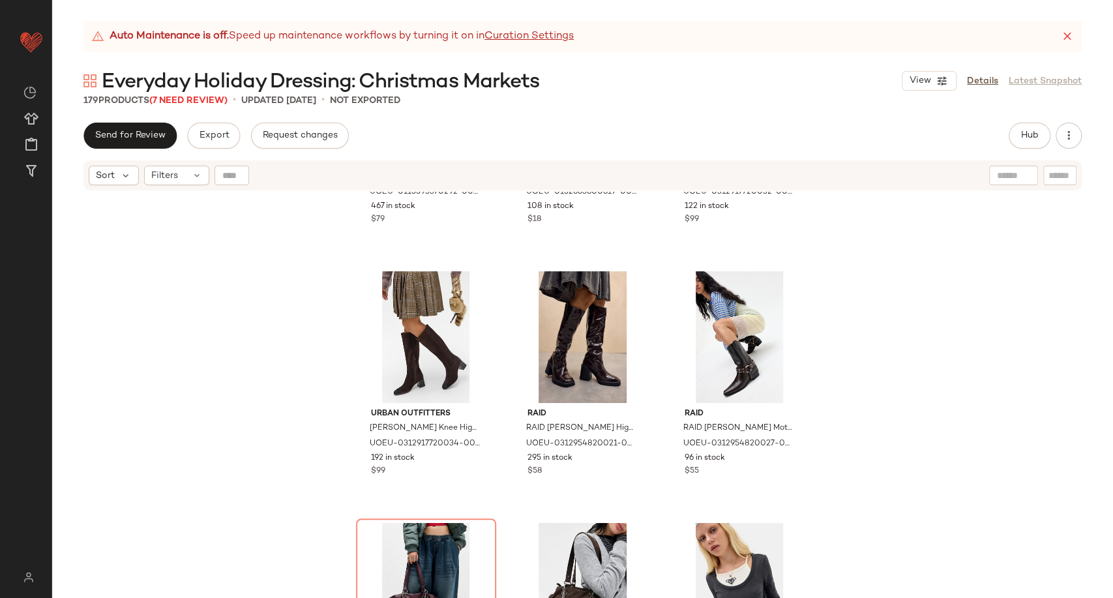
scroll to position [6700, 0]
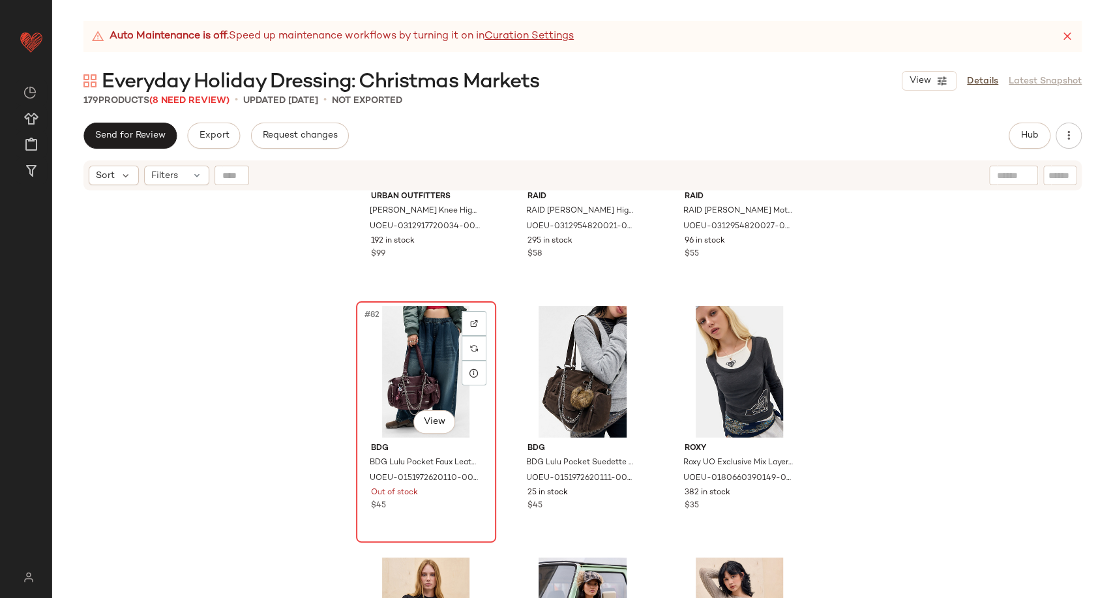
click at [373, 365] on div "#82 View" at bounding box center [426, 372] width 131 height 132
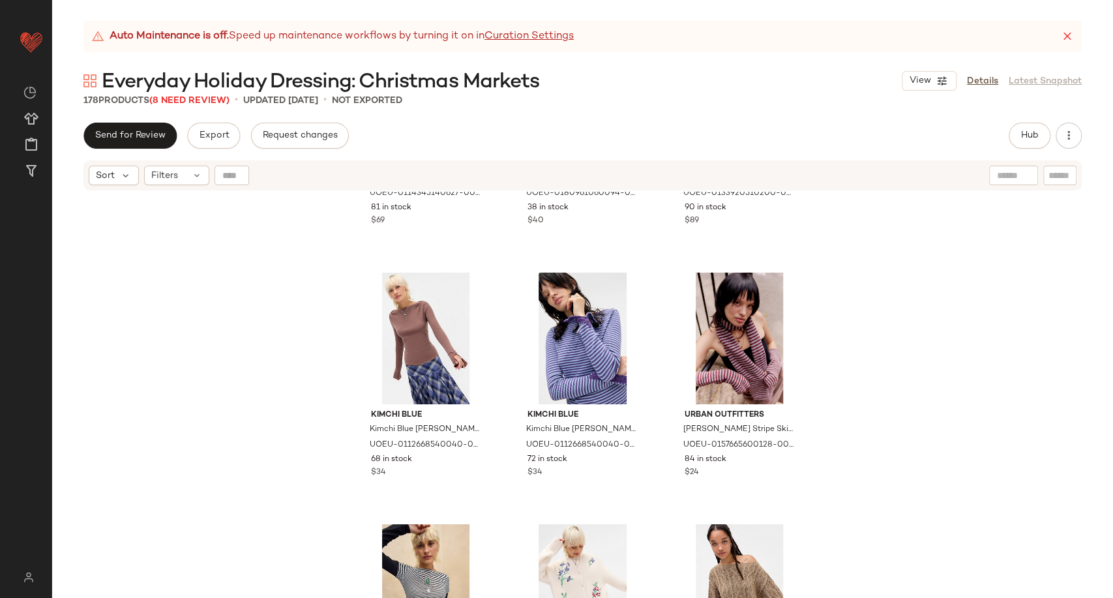
scroll to position [12642, 0]
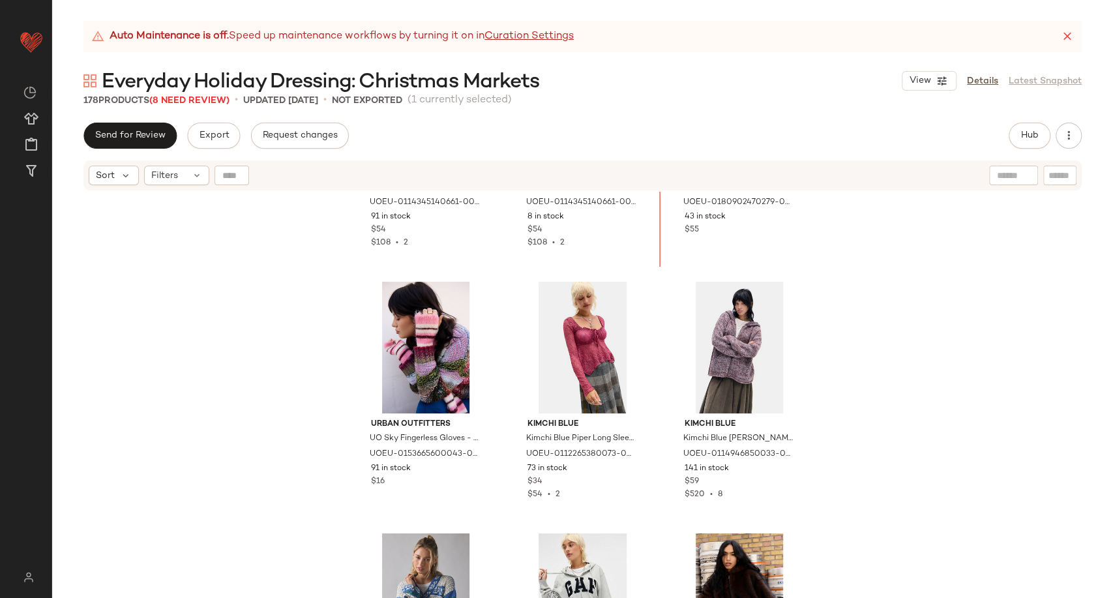
scroll to position [12140, 0]
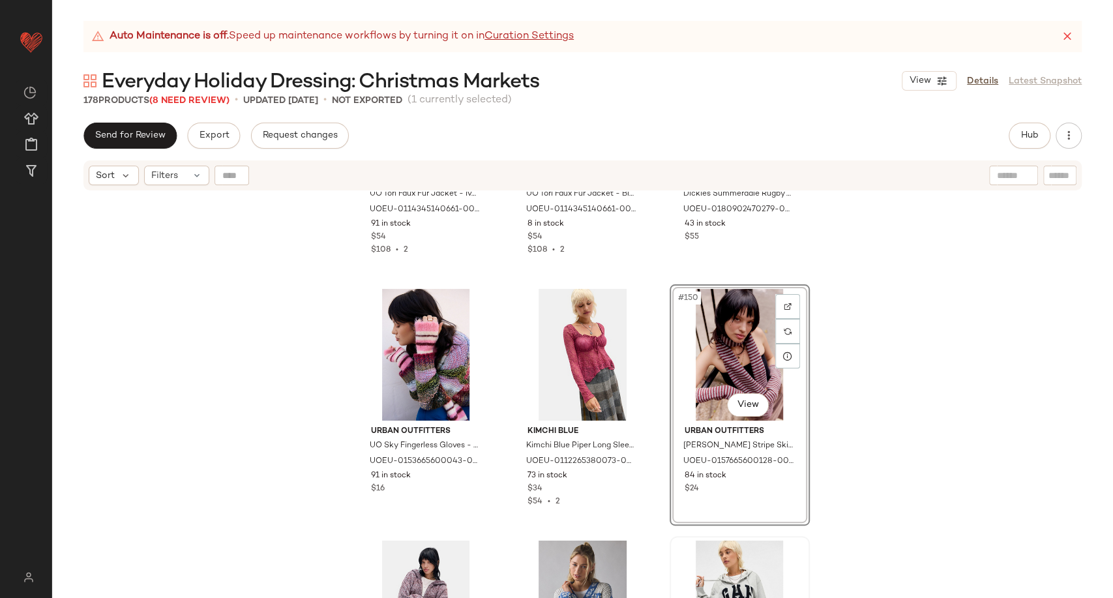
scroll to position [12430, 0]
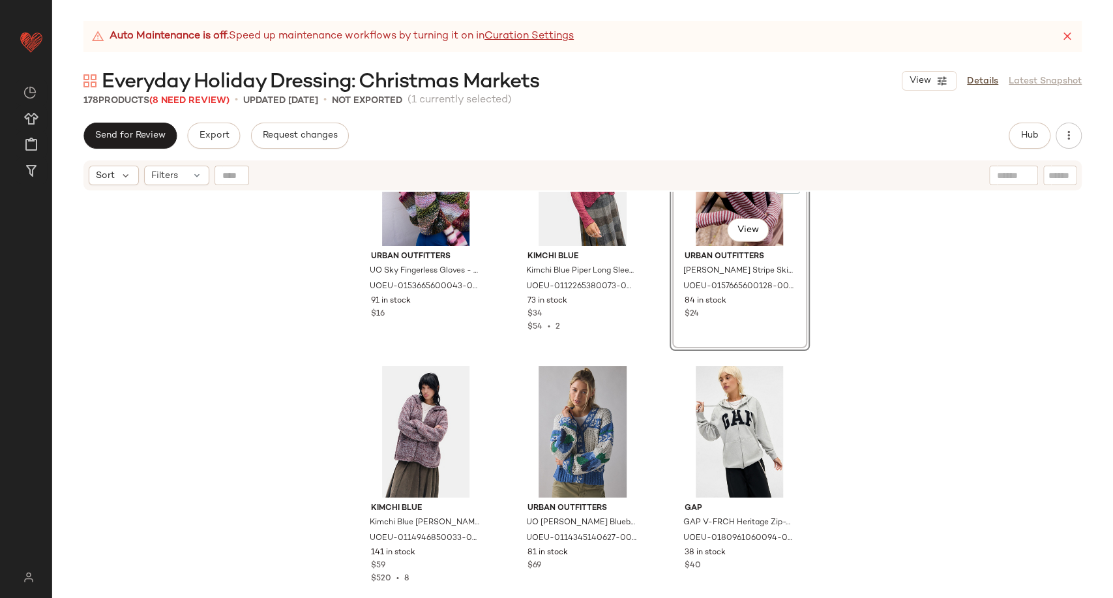
click at [858, 466] on div "Urban Outfitters UO Tori Faux Fur Jacket - Ivory XS at Urban Outfitters UOEU-01…" at bounding box center [582, 411] width 1061 height 439
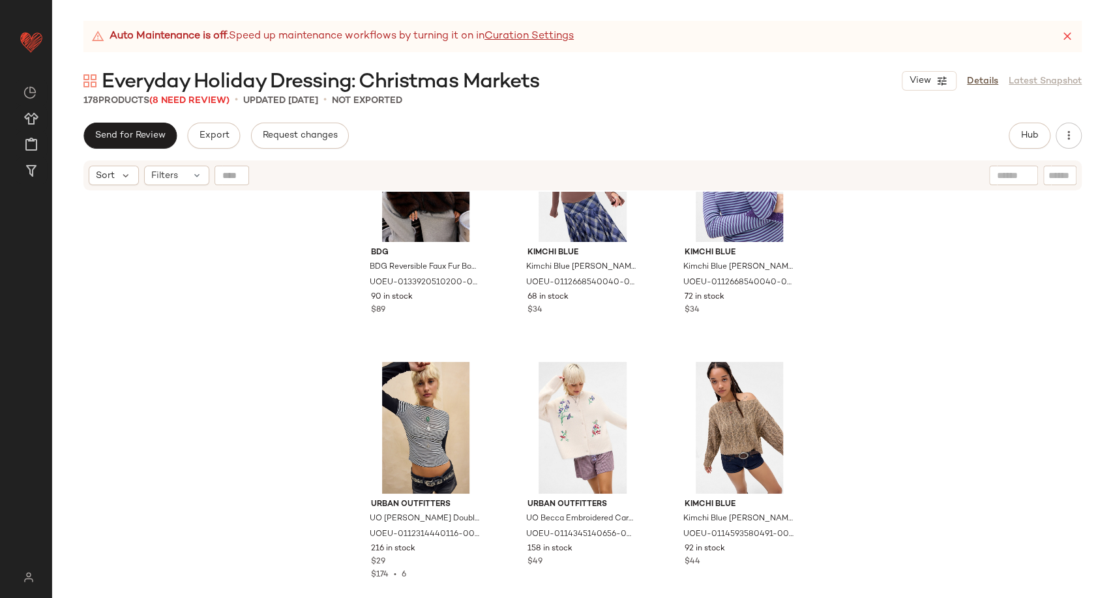
scroll to position [13154, 0]
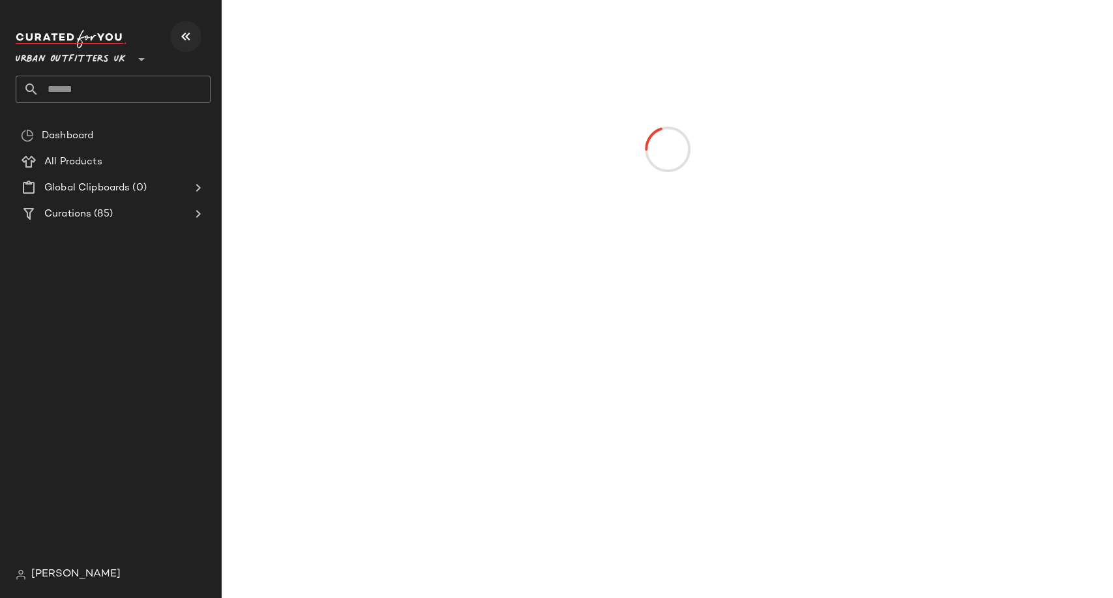
click at [183, 31] on icon "button" at bounding box center [186, 37] width 16 height 16
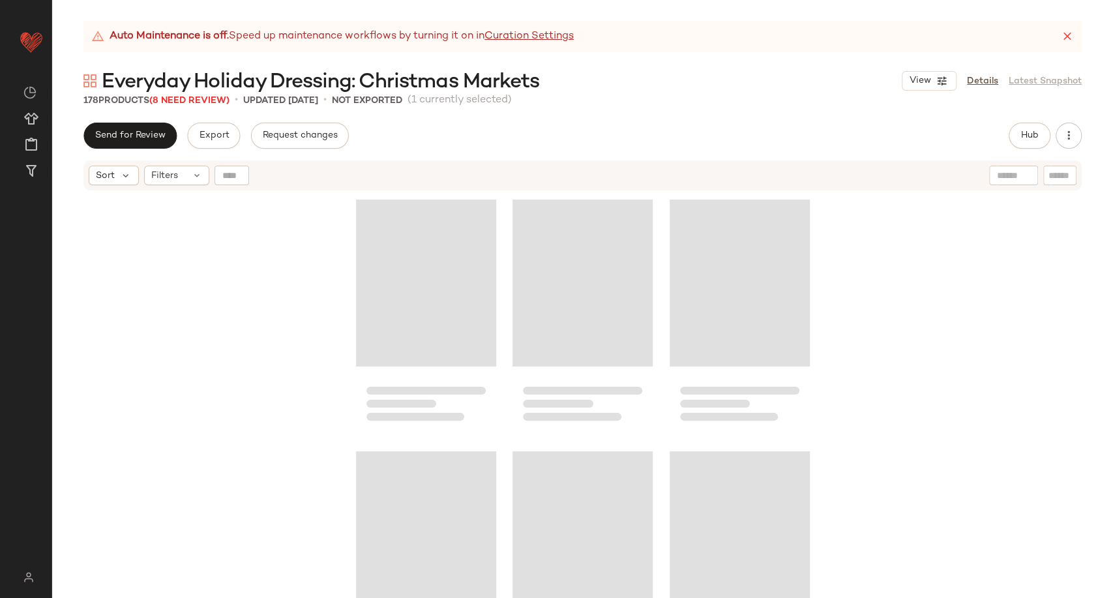
scroll to position [13341, 0]
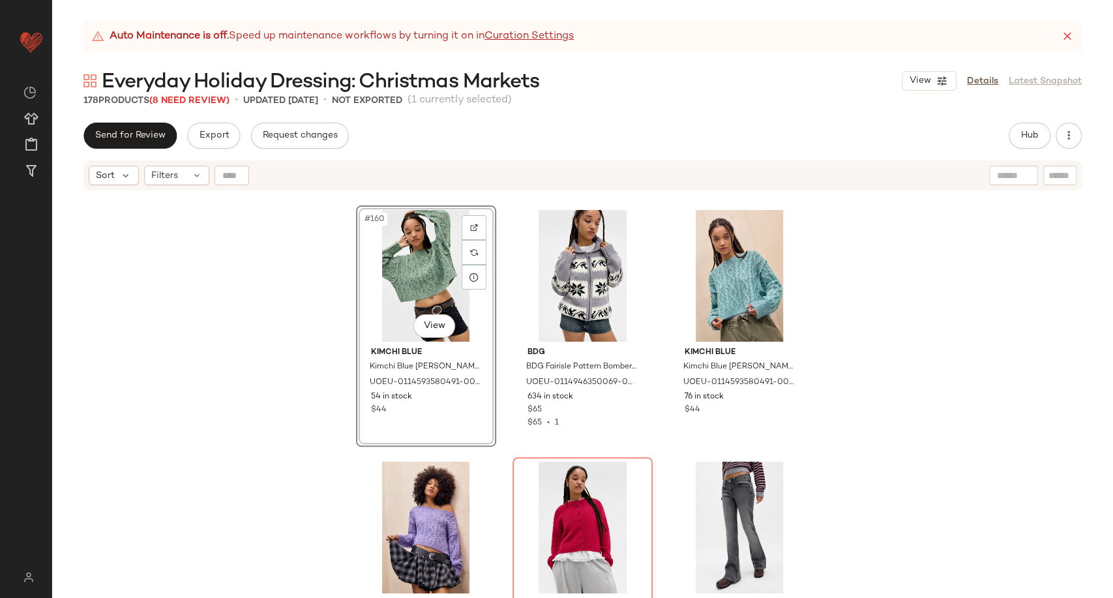
click at [408, 275] on div "#160 View" at bounding box center [426, 276] width 131 height 132
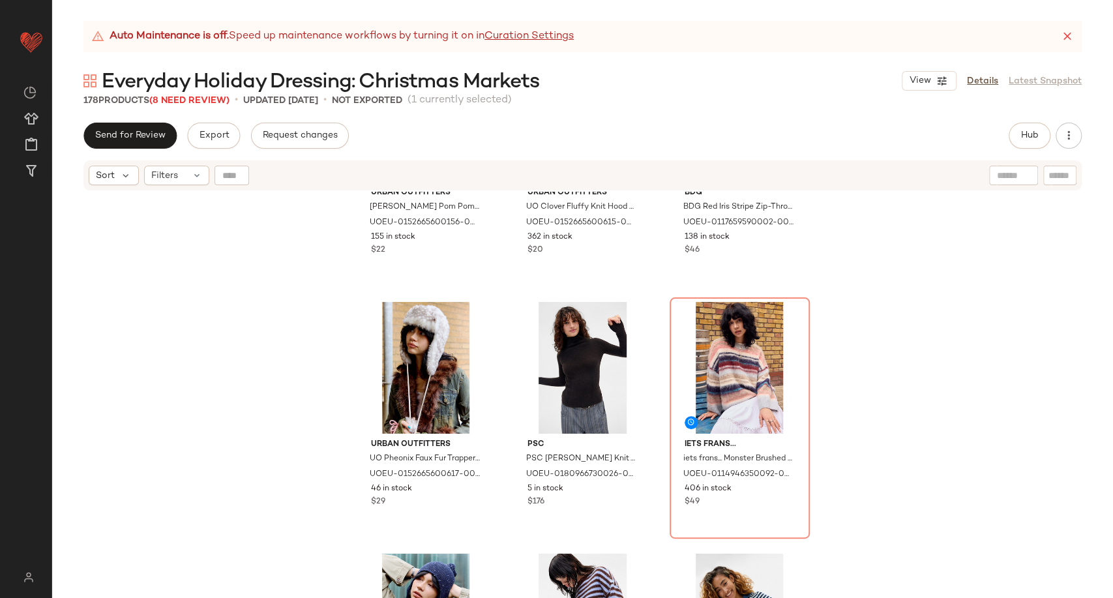
scroll to position [5690, 0]
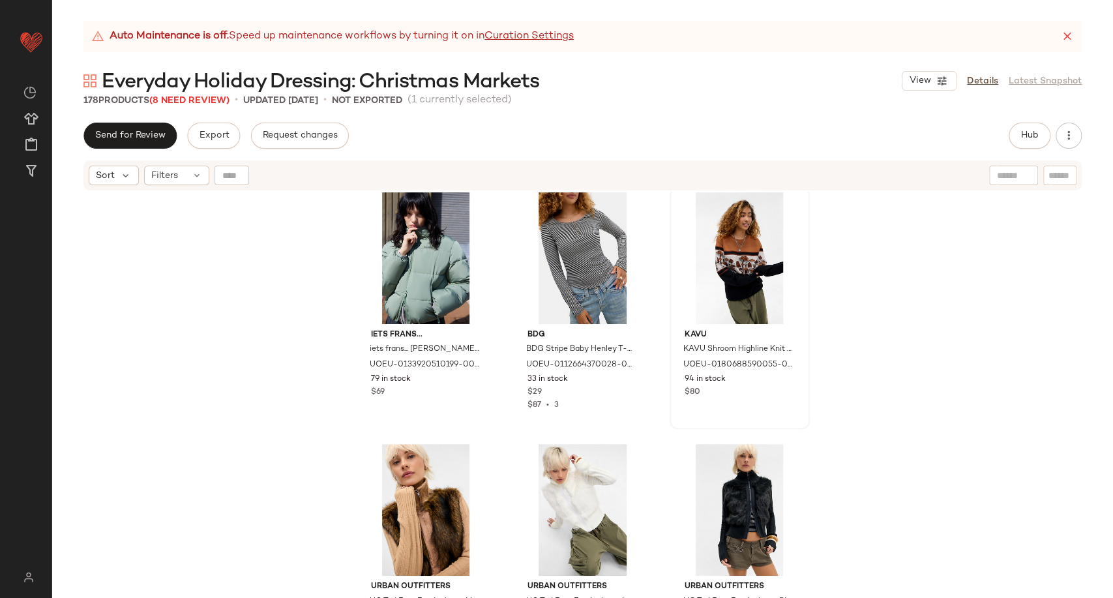
scroll to position [11849, 0]
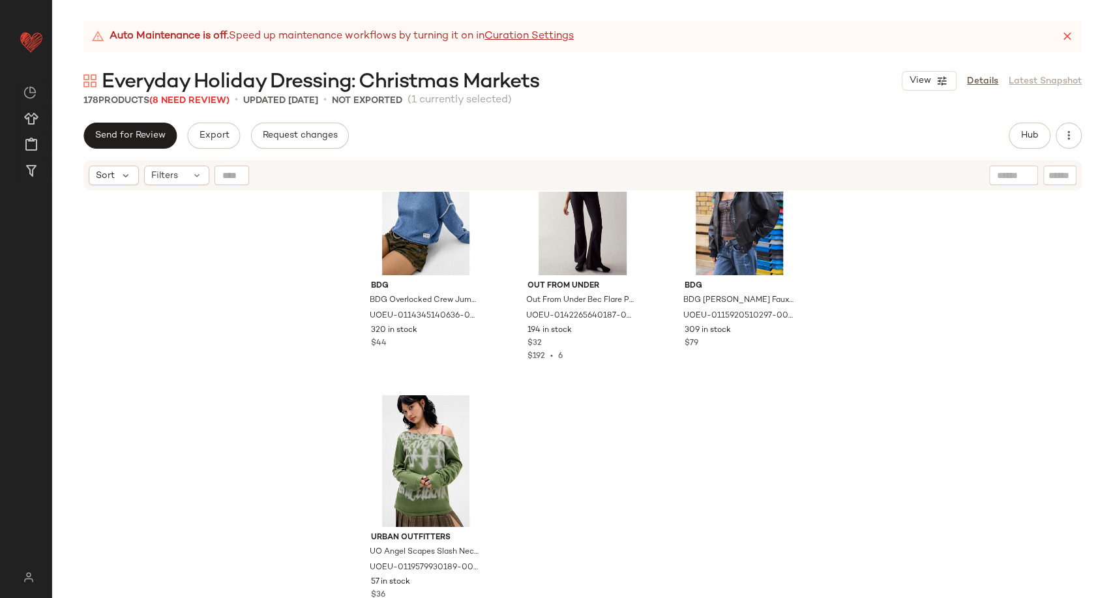
scroll to position [14667, 0]
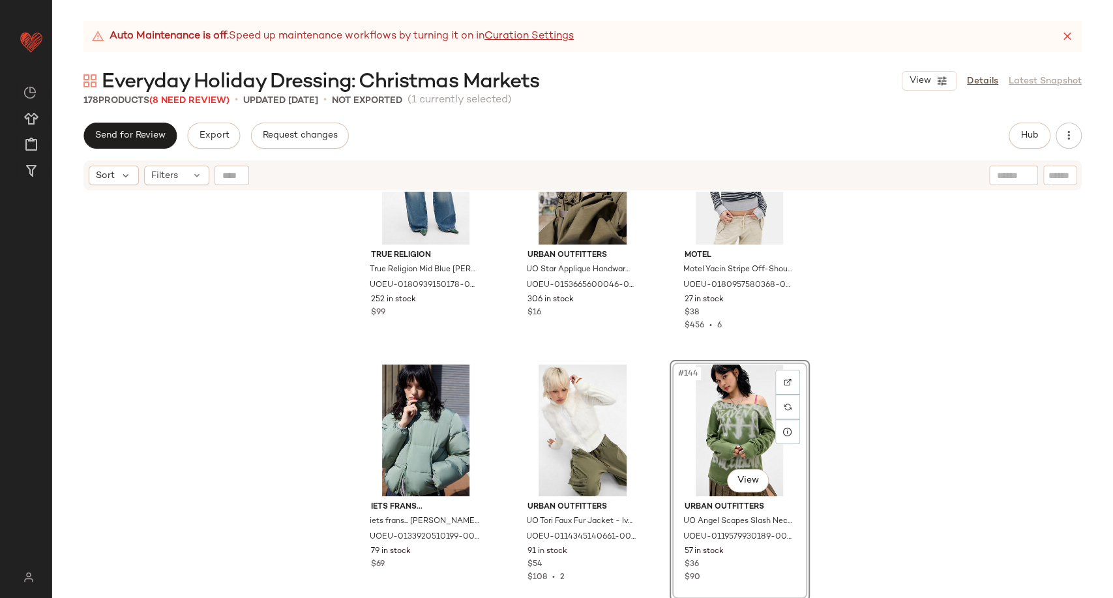
scroll to position [11531, 0]
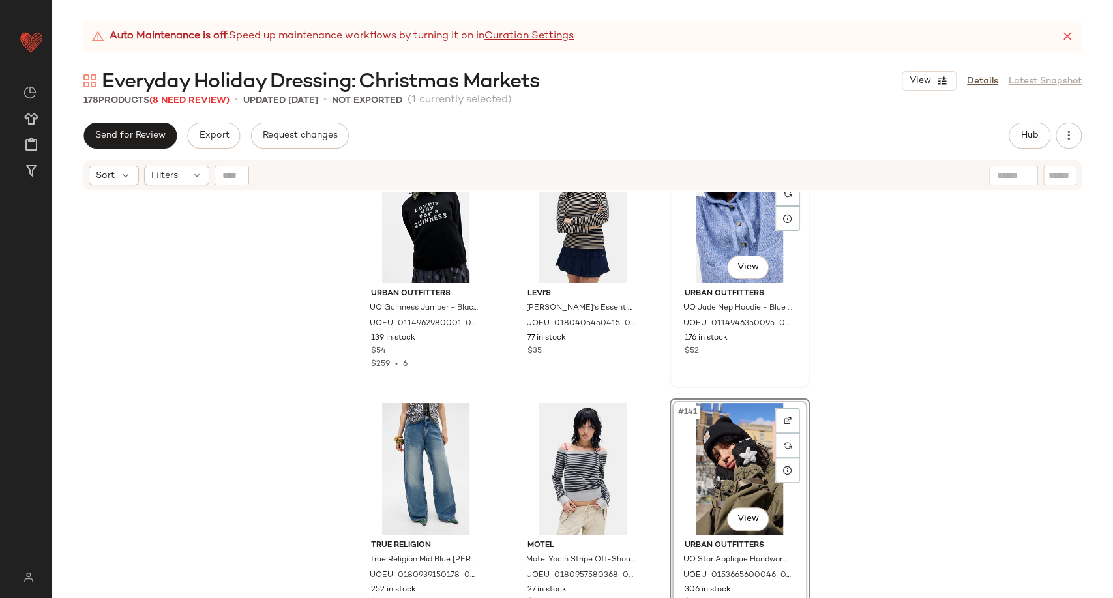
scroll to position [11676, 0]
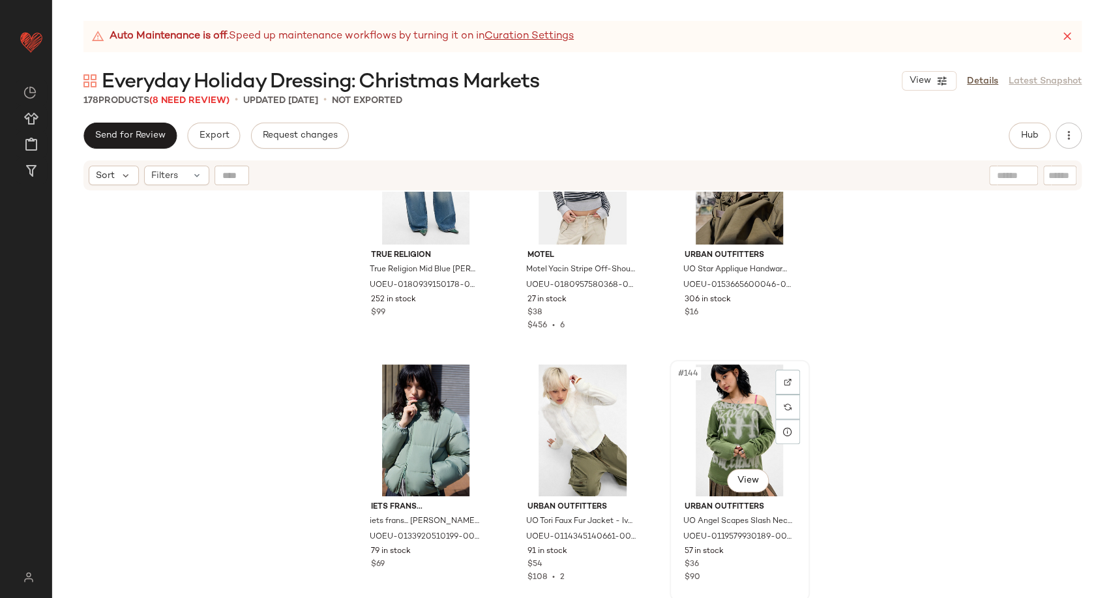
click at [748, 424] on div "#144 View" at bounding box center [739, 431] width 131 height 132
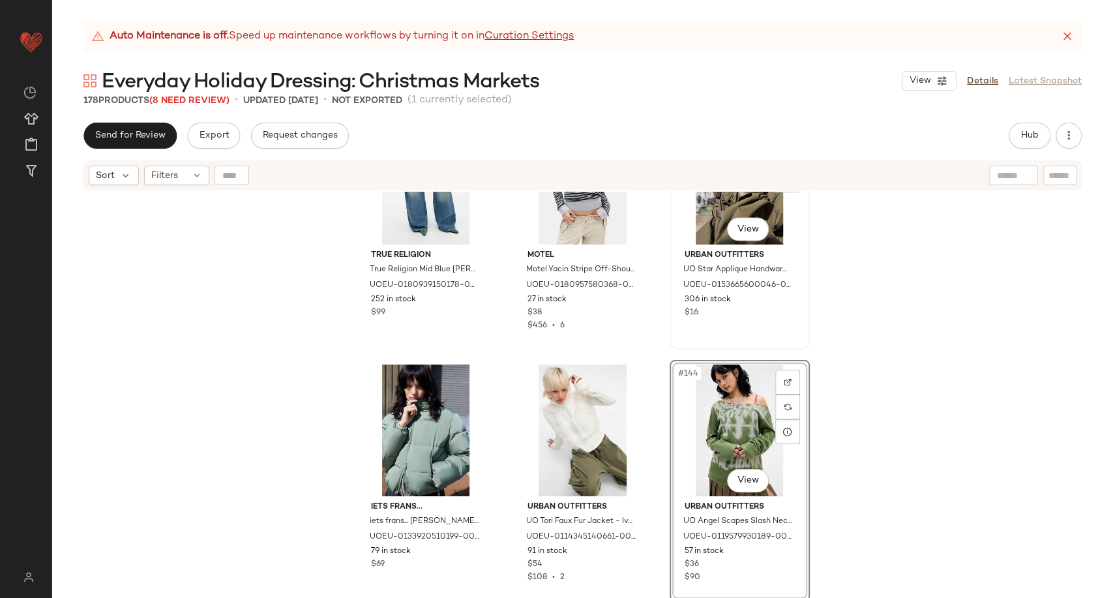
click at [711, 226] on div "#141 View" at bounding box center [739, 179] width 131 height 132
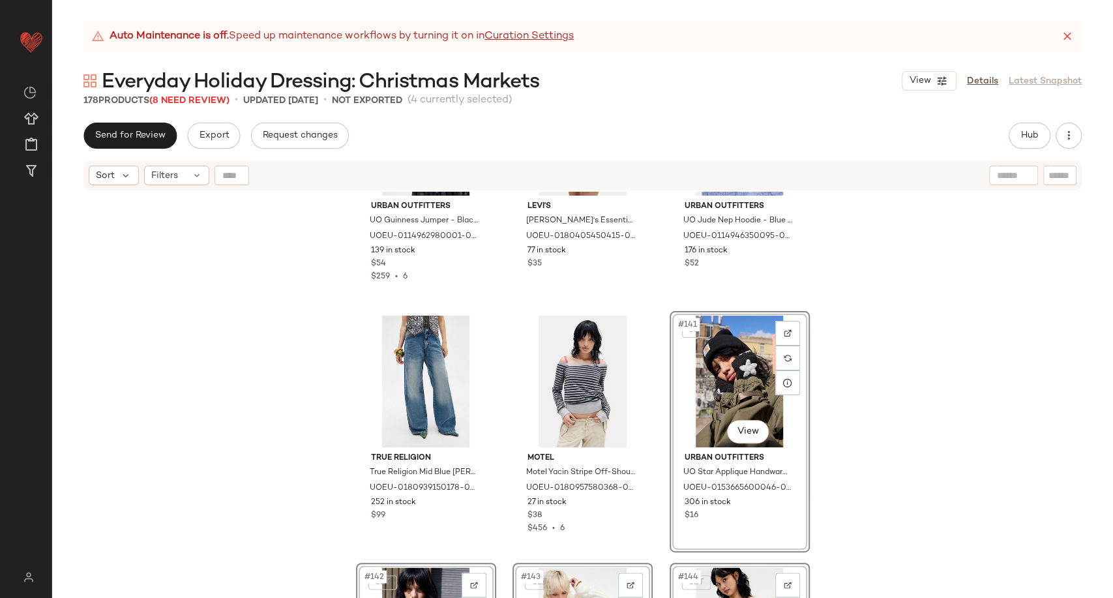
scroll to position [11458, 0]
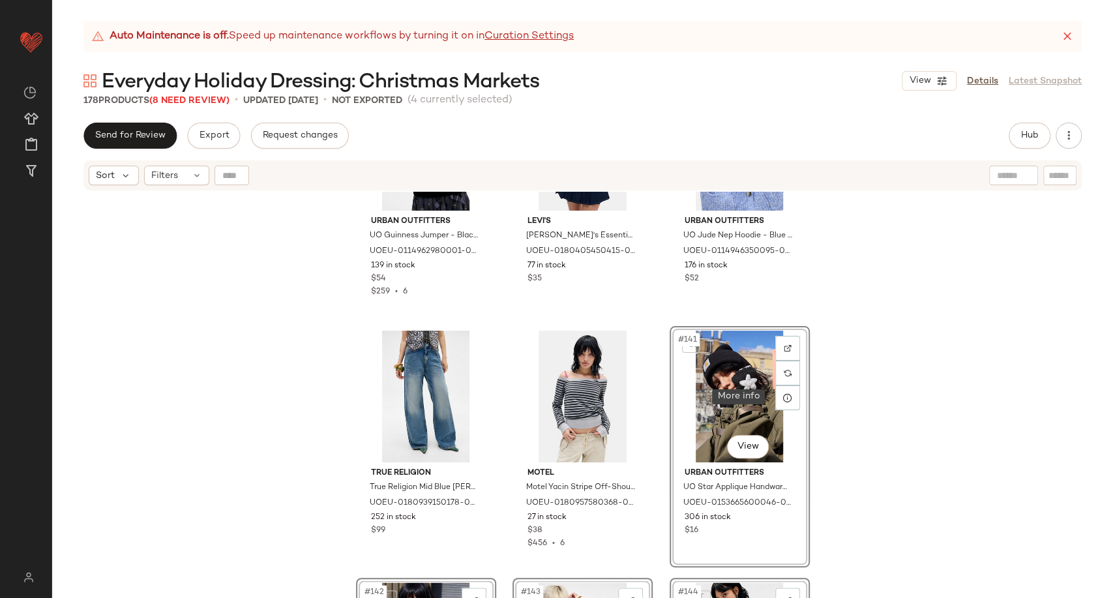
click at [970, 389] on div "Urban Outfitters UO Guinness Jumper - Black XS at Urban Outfitters UOEU-0114962…" at bounding box center [582, 411] width 1061 height 439
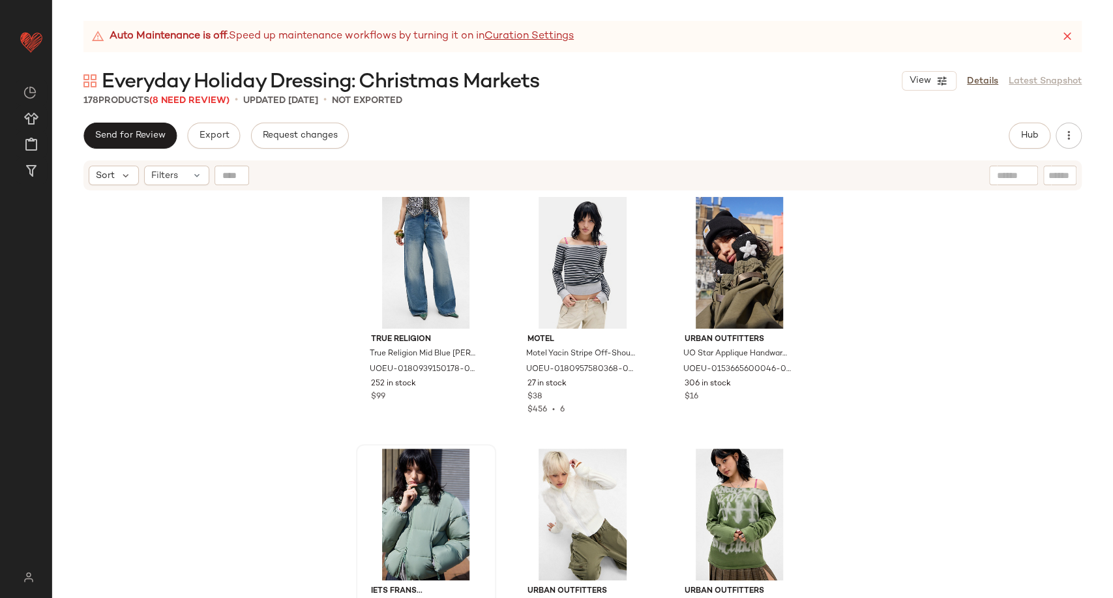
scroll to position [11748, 0]
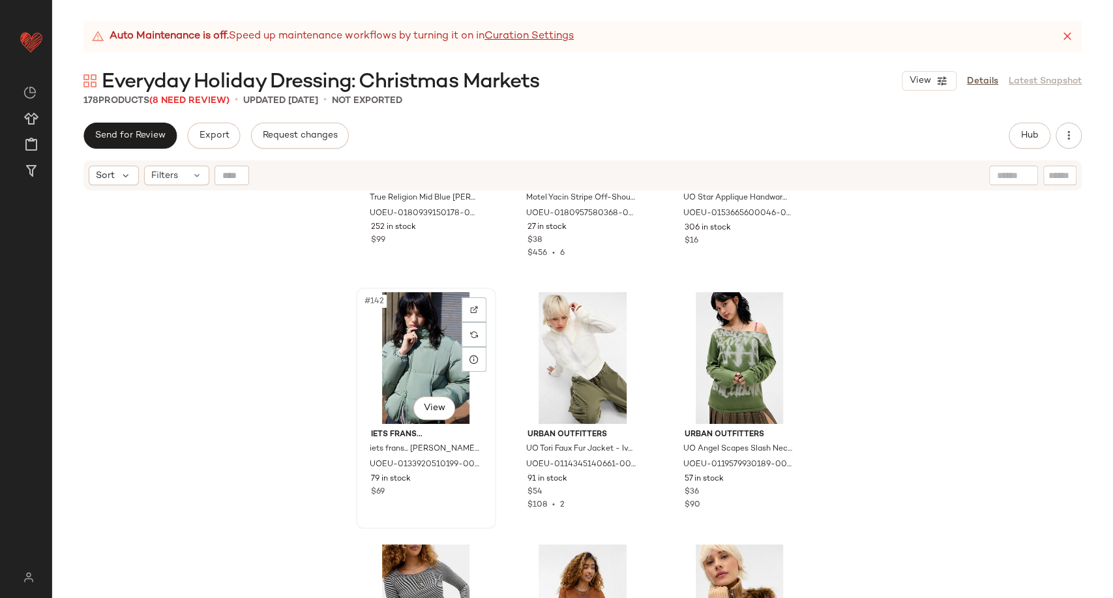
click at [400, 361] on div "#142 View" at bounding box center [426, 358] width 131 height 132
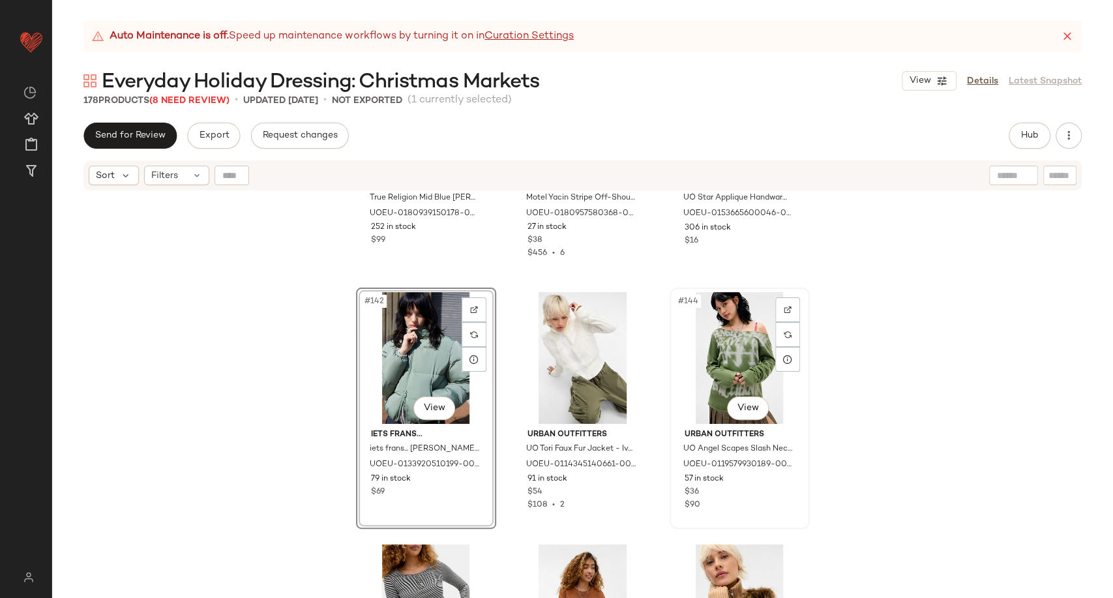
click at [741, 342] on div "#144 View" at bounding box center [739, 358] width 131 height 132
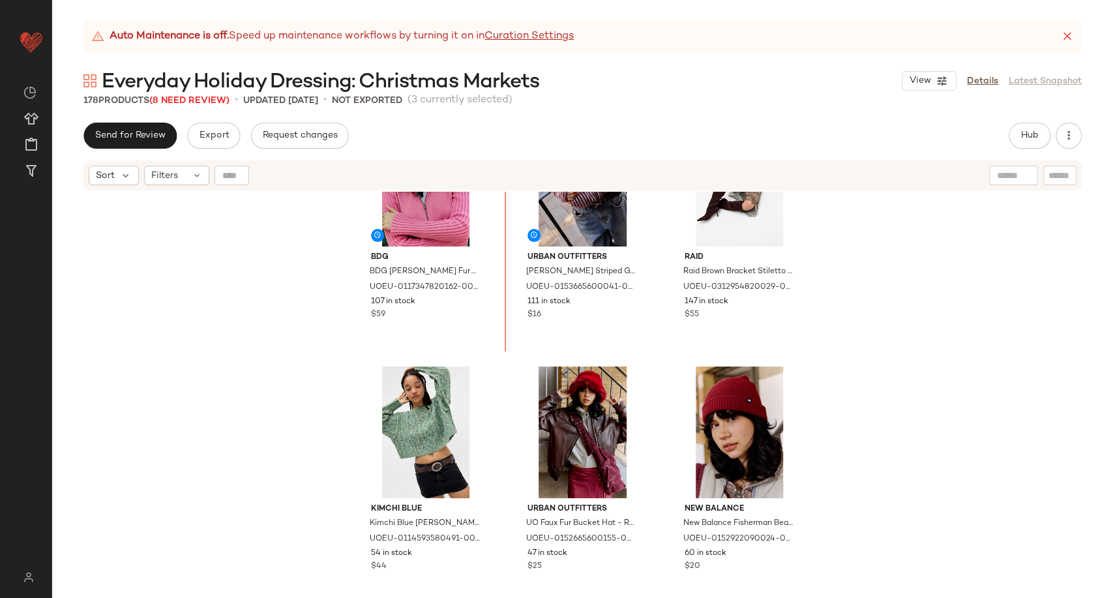
scroll to position [5128, 0]
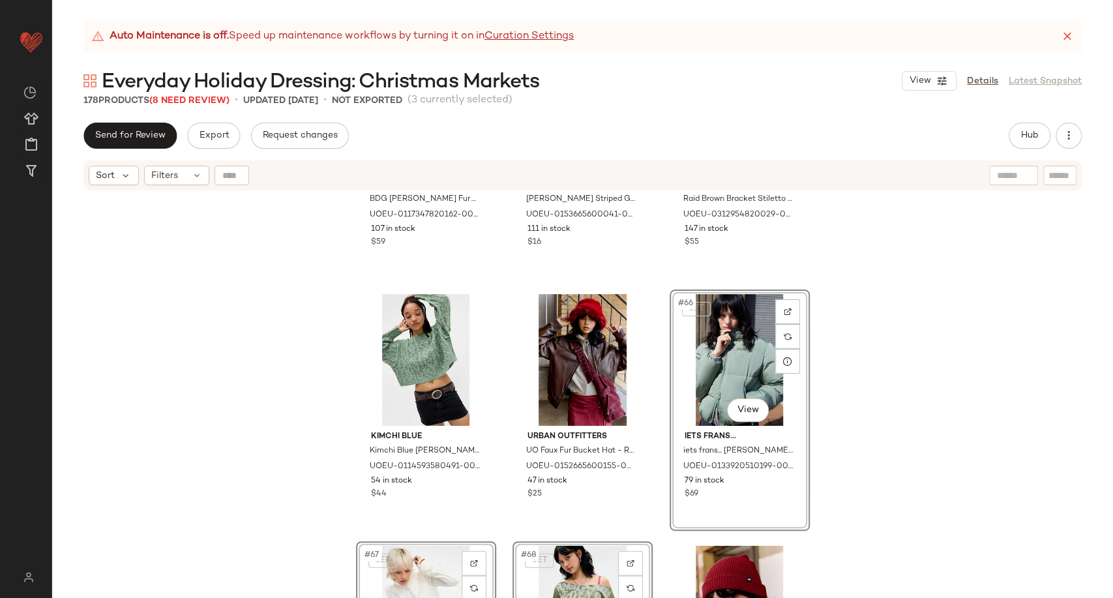
scroll to position [4984, 0]
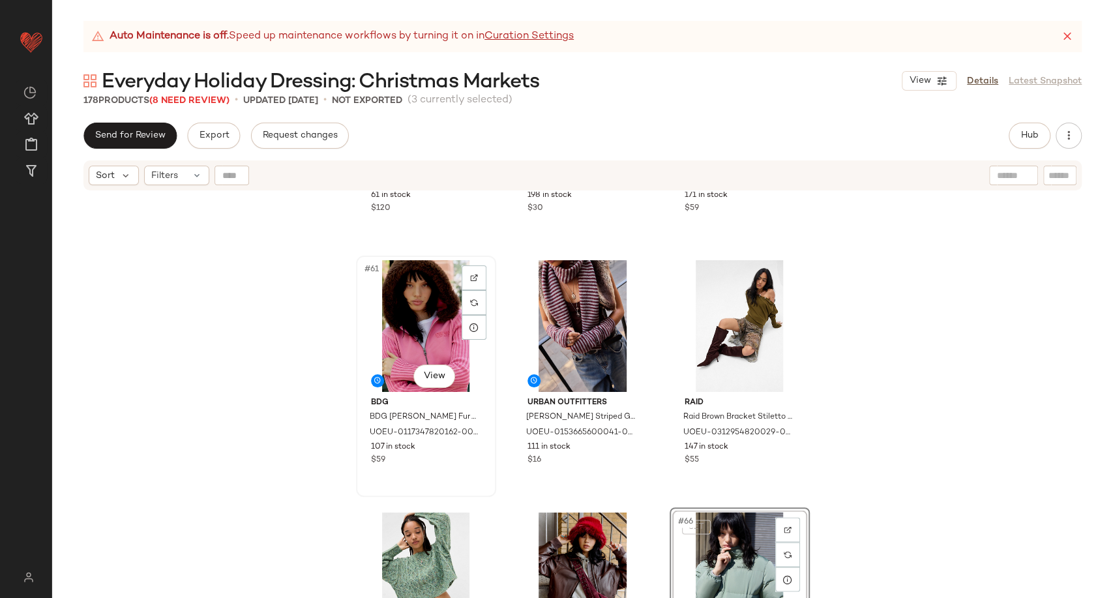
click at [425, 327] on div "#61 View" at bounding box center [426, 326] width 131 height 132
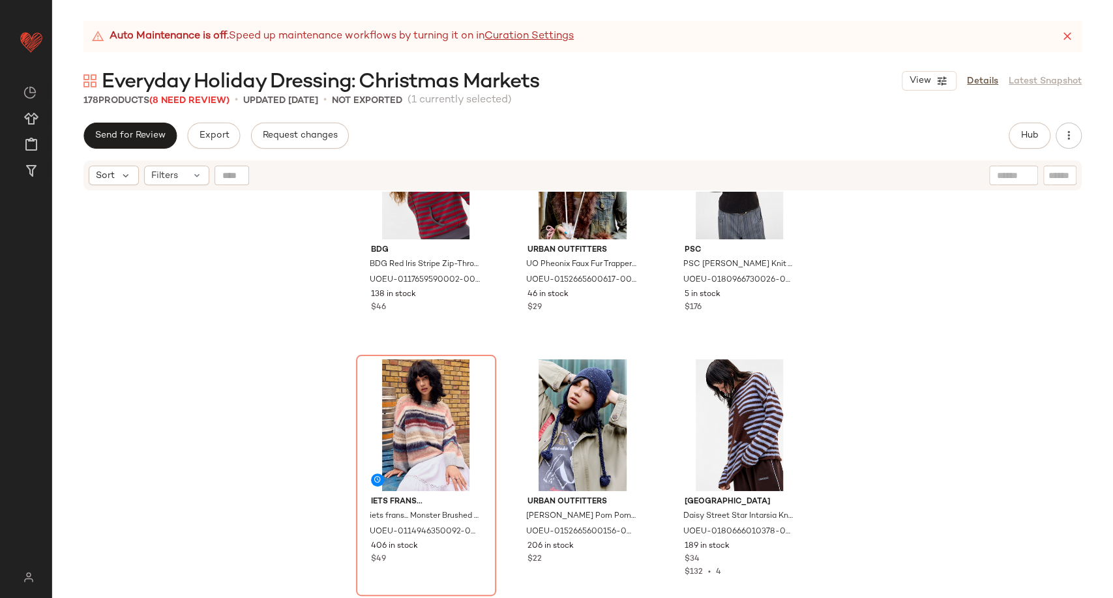
scroll to position [5926, 0]
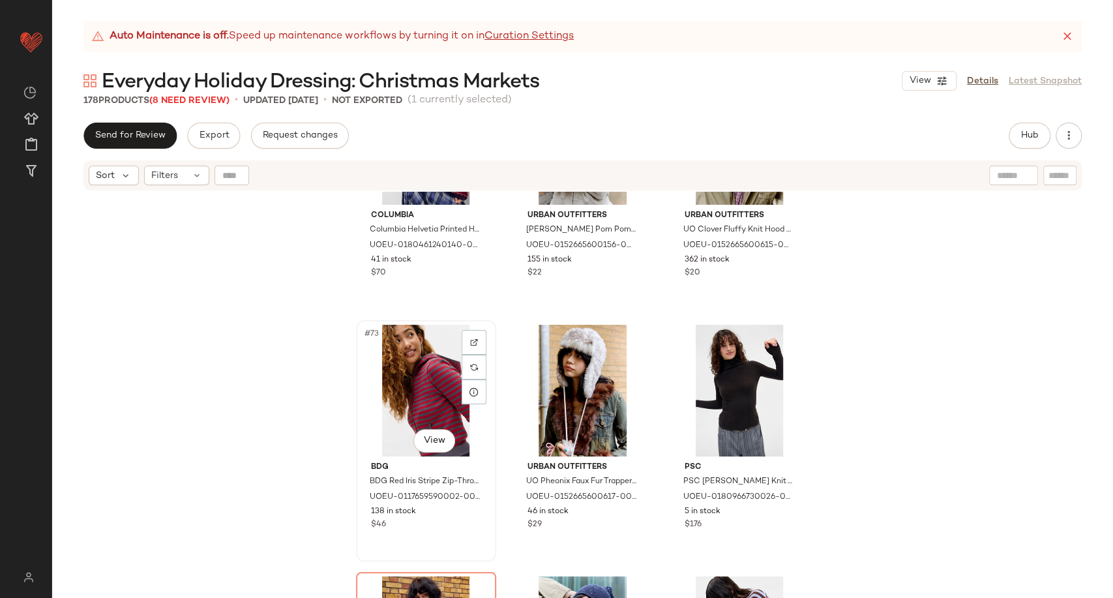
click at [450, 382] on div "#73 View" at bounding box center [426, 391] width 131 height 132
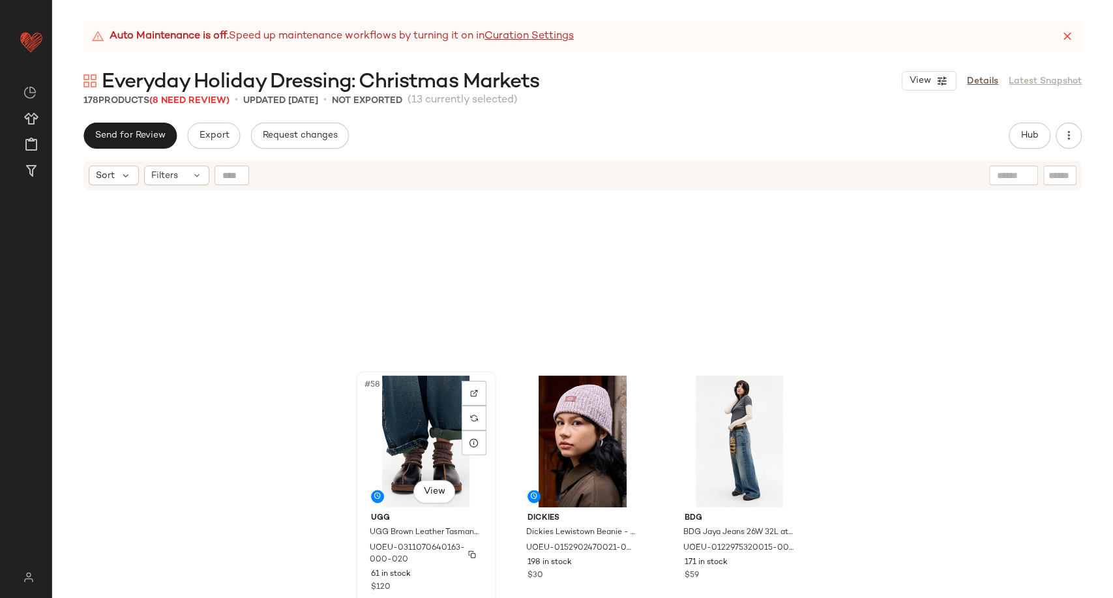
scroll to position [4549, 0]
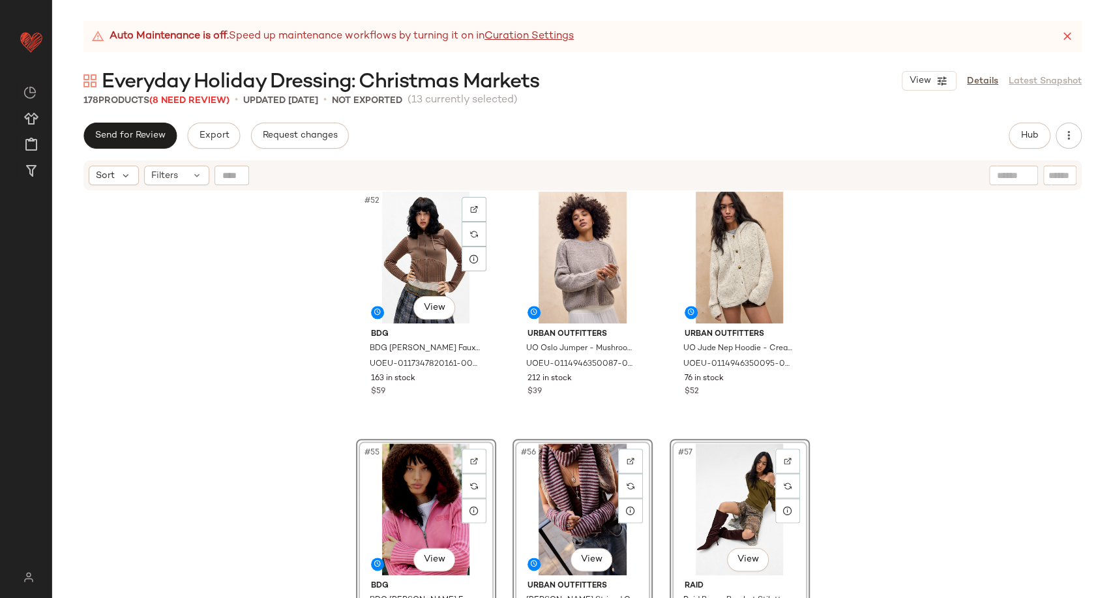
scroll to position [4369, 0]
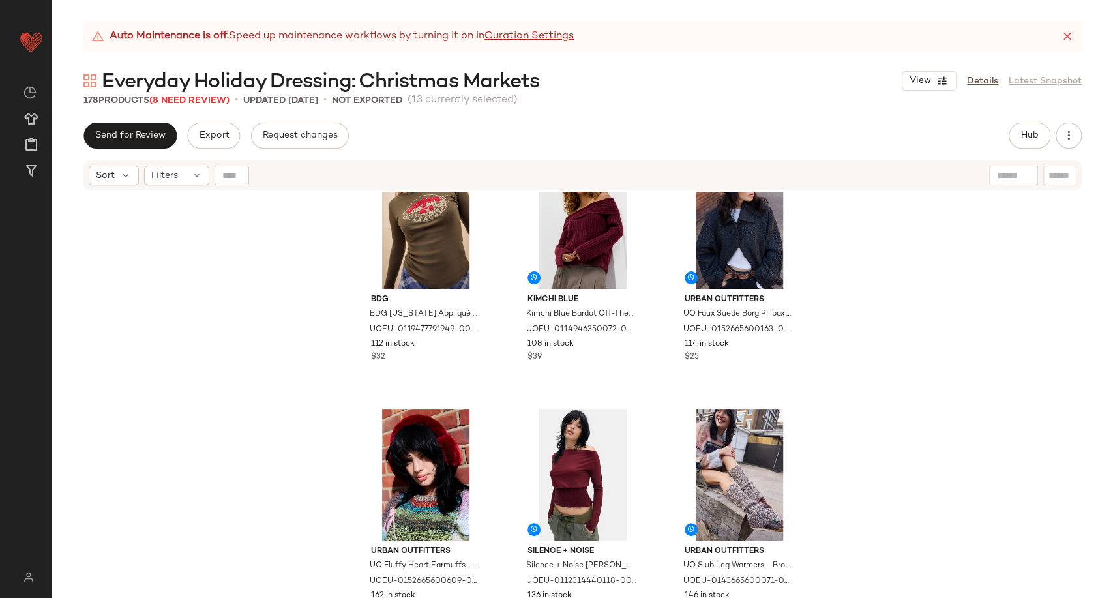
click at [908, 394] on div "BDG BDG Oregon Appliqué Long Sleeve T-Shirt - Chocolate XL at Urban Outfitters …" at bounding box center [582, 411] width 1061 height 439
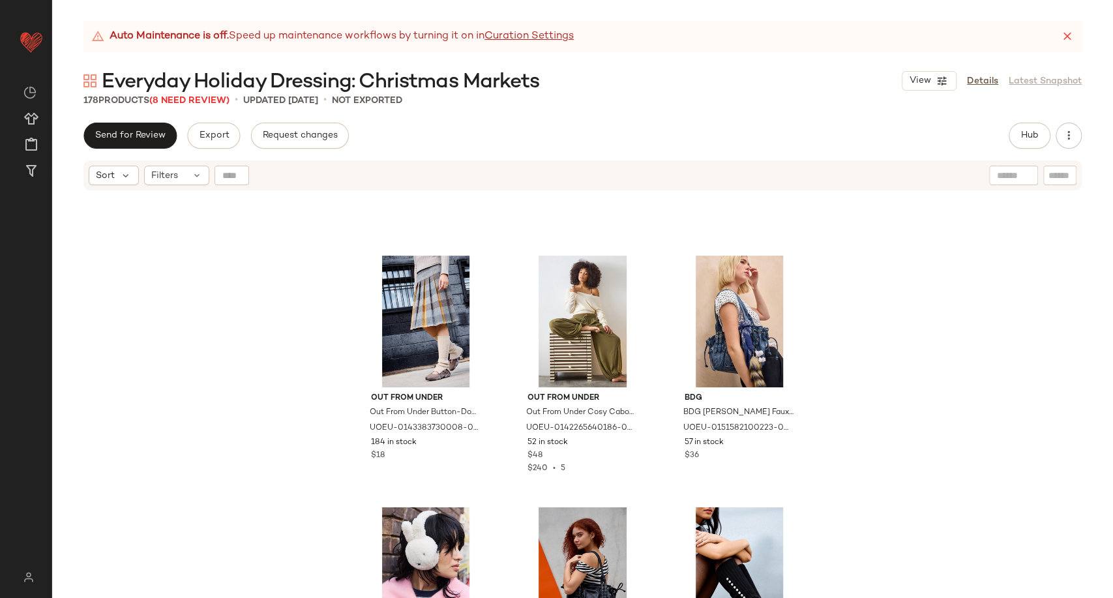
scroll to position [8900, 0]
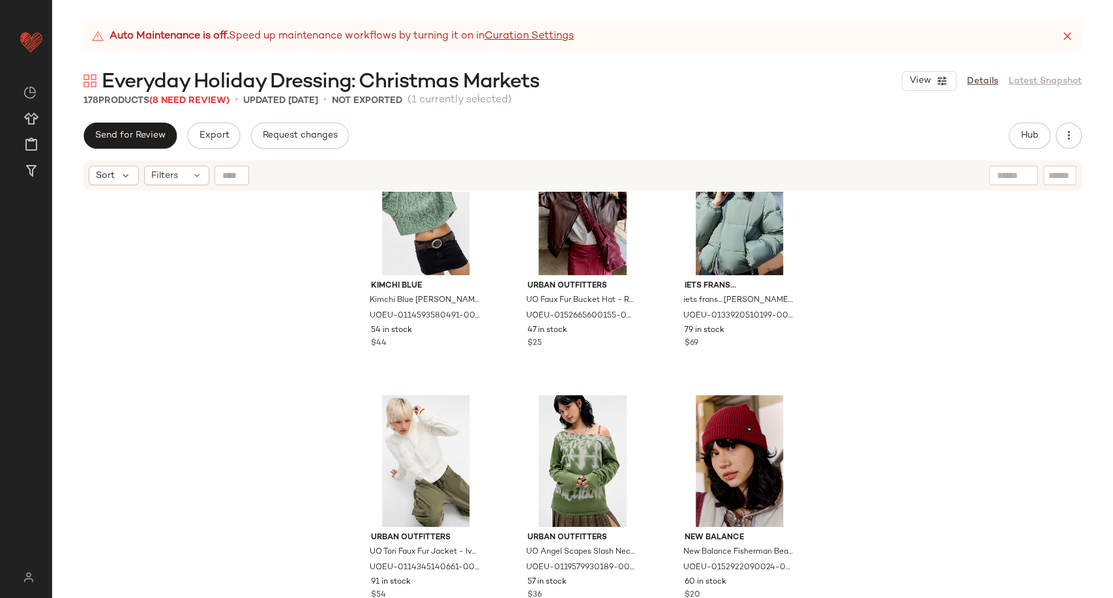
scroll to position [4575, 0]
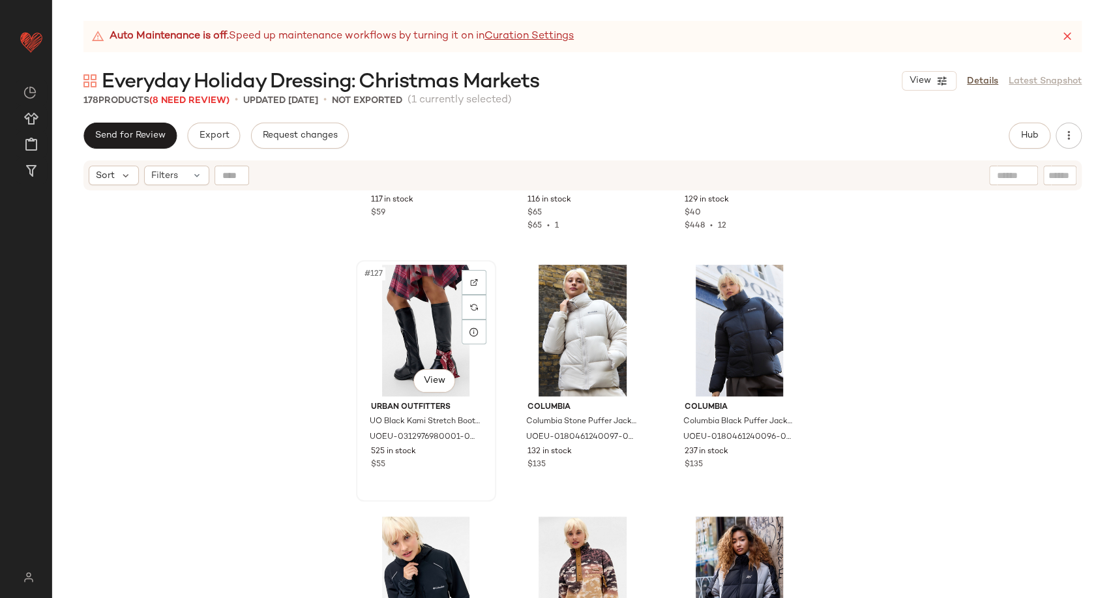
click at [421, 350] on div "#127 View" at bounding box center [426, 331] width 131 height 132
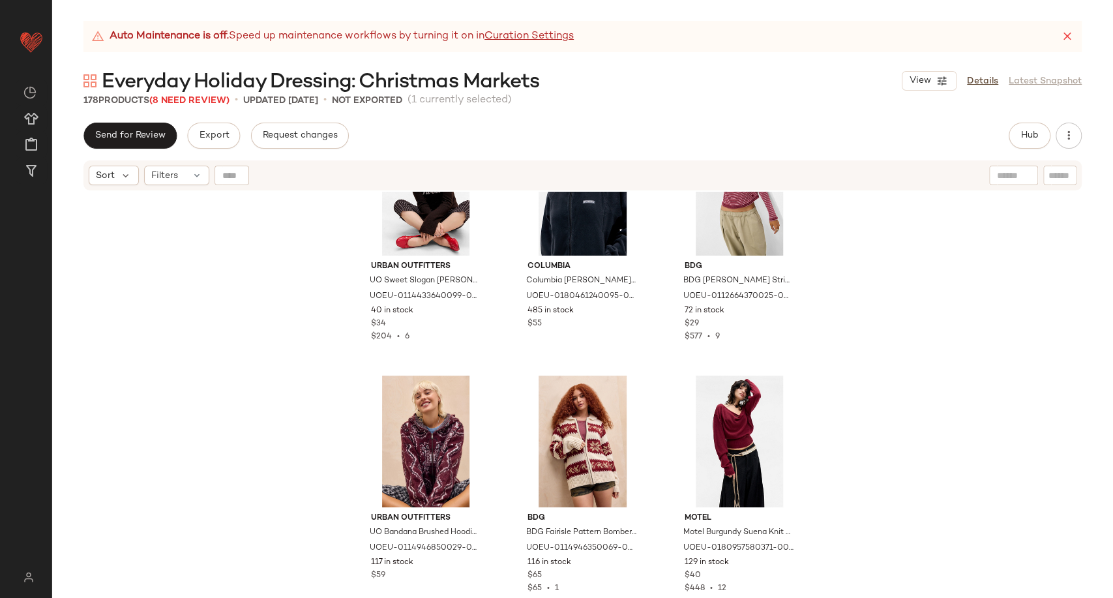
scroll to position [9937, 0]
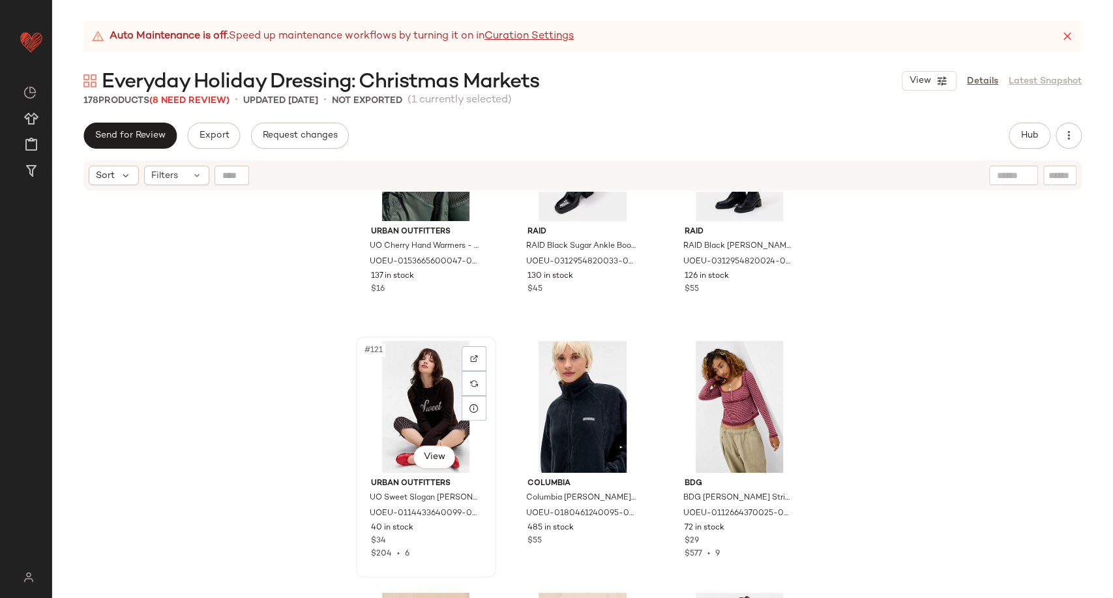
click at [404, 415] on div "#121 View" at bounding box center [426, 407] width 131 height 132
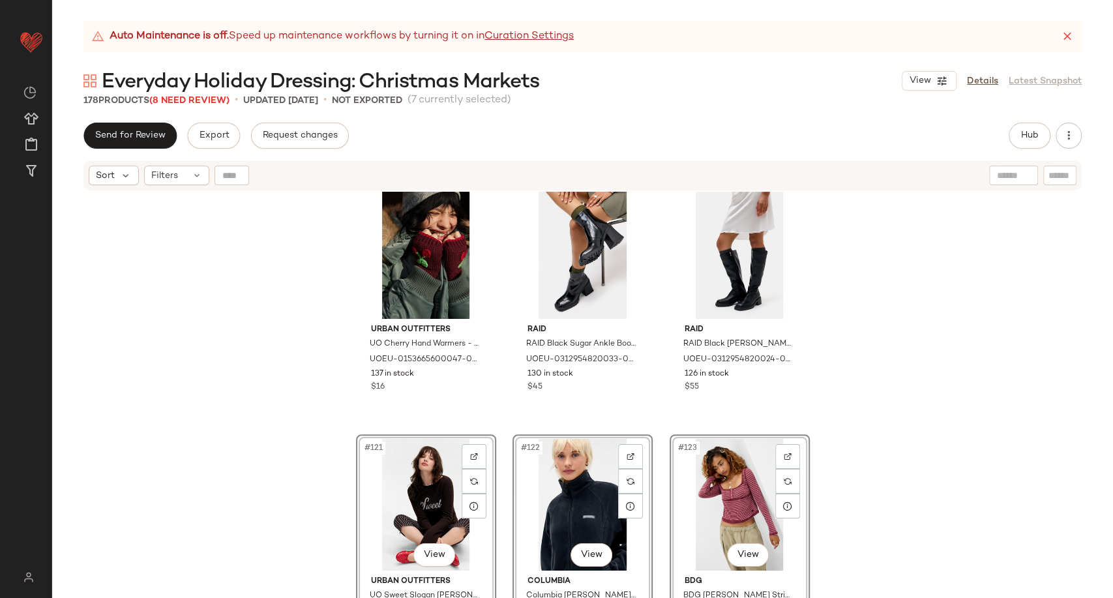
scroll to position [9720, 0]
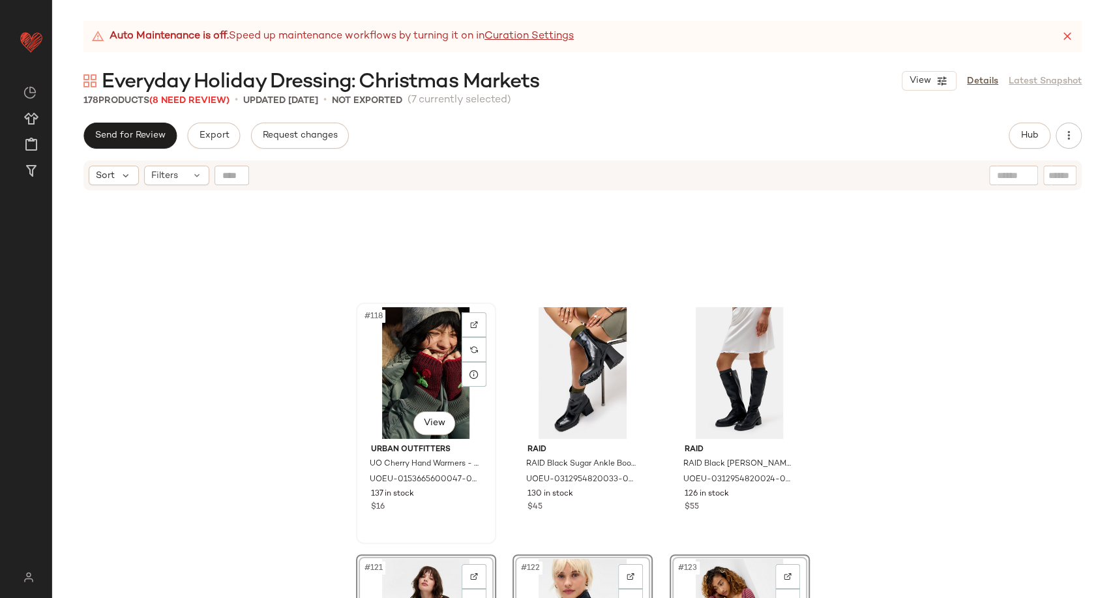
click at [433, 377] on div "#118 View" at bounding box center [426, 373] width 131 height 132
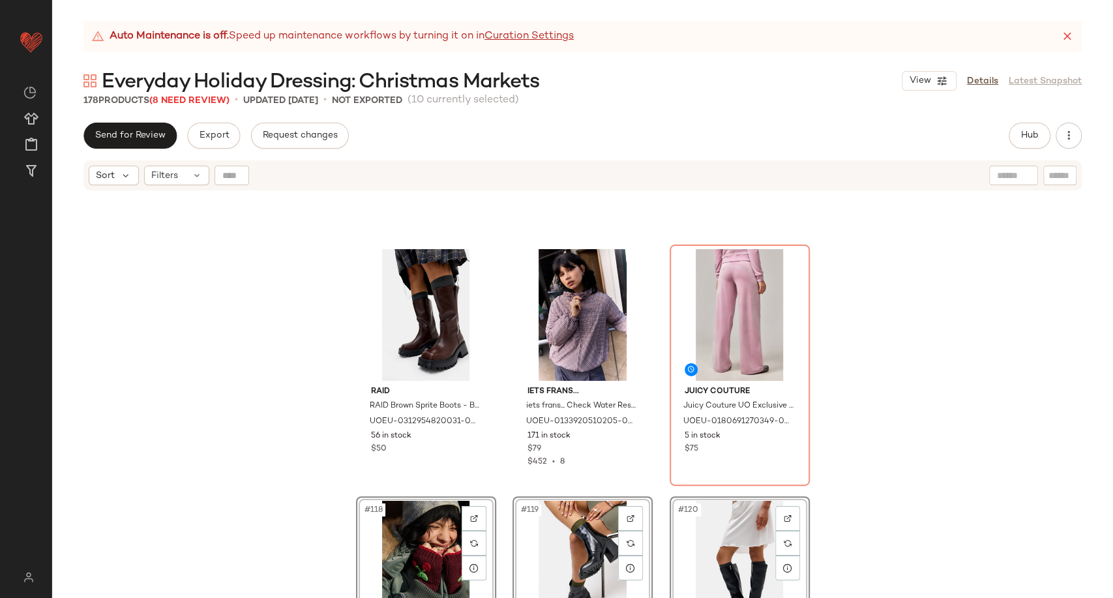
scroll to position [9502, 0]
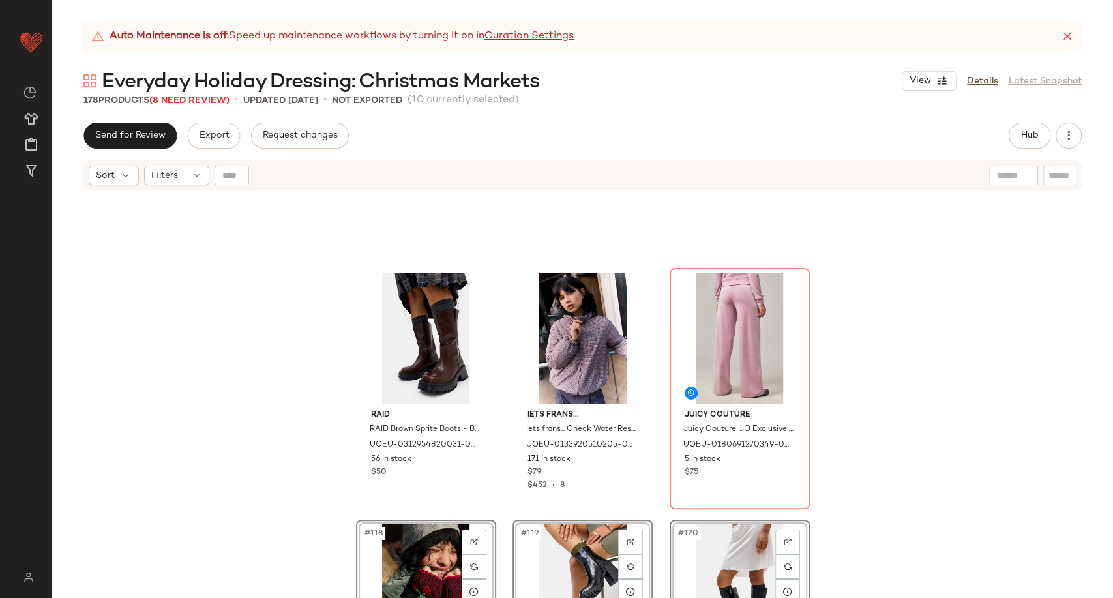
drag, startPoint x: 419, startPoint y: 516, endPoint x: 386, endPoint y: 546, distance: 43.9
click at [386, 546] on div "RAID RAID Brown Sprite Boots - Brown UK 7 at Urban Outfitters UOEU-031295482003…" at bounding box center [582, 411] width 1061 height 439
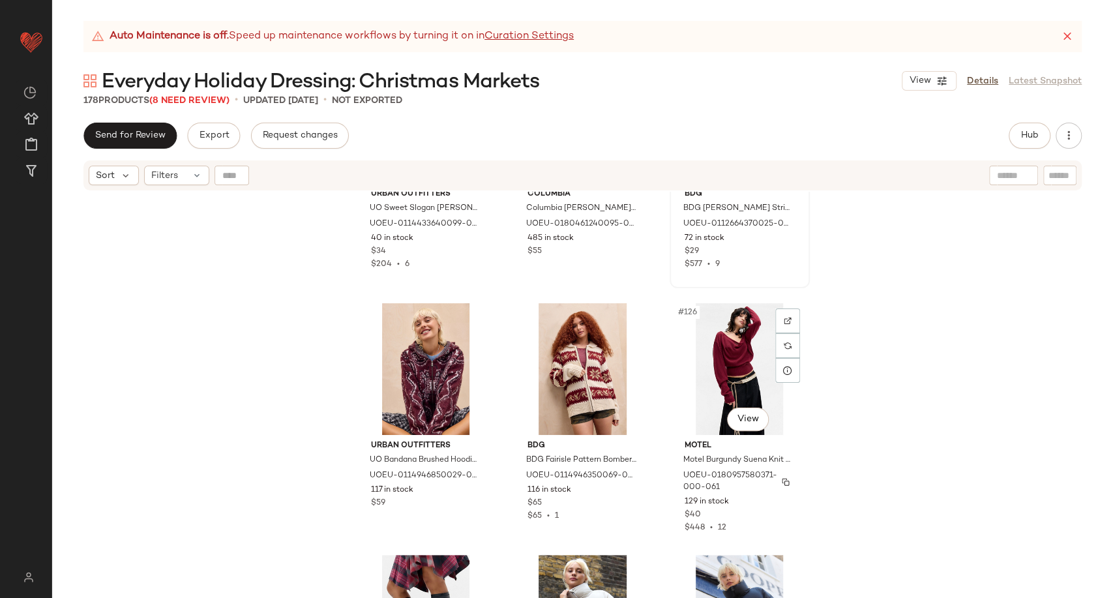
scroll to position [10589, 0]
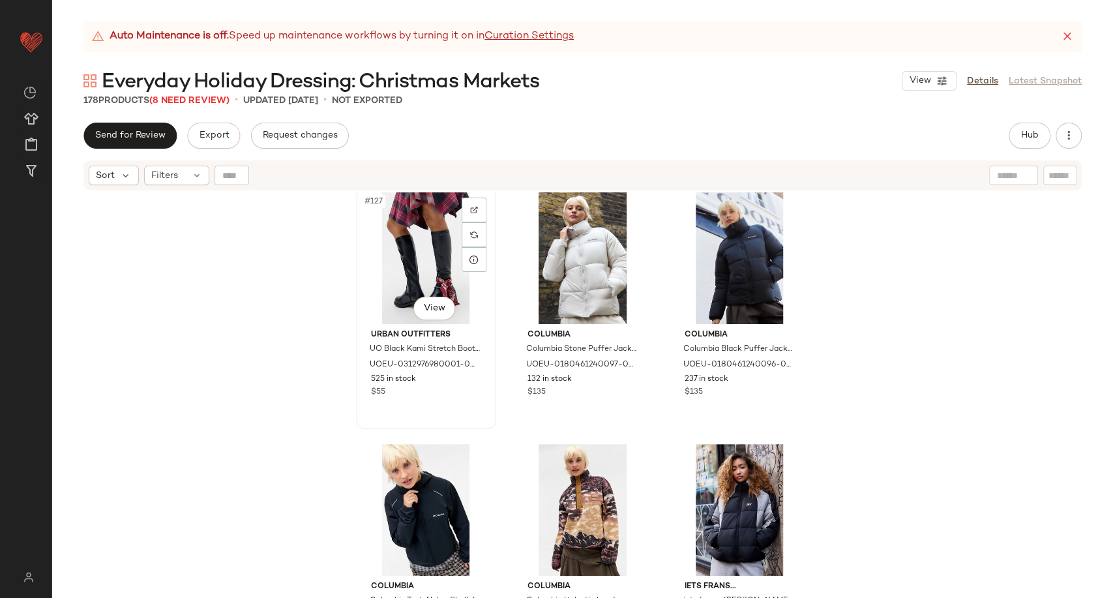
click at [413, 268] on div "#127 View" at bounding box center [426, 258] width 131 height 132
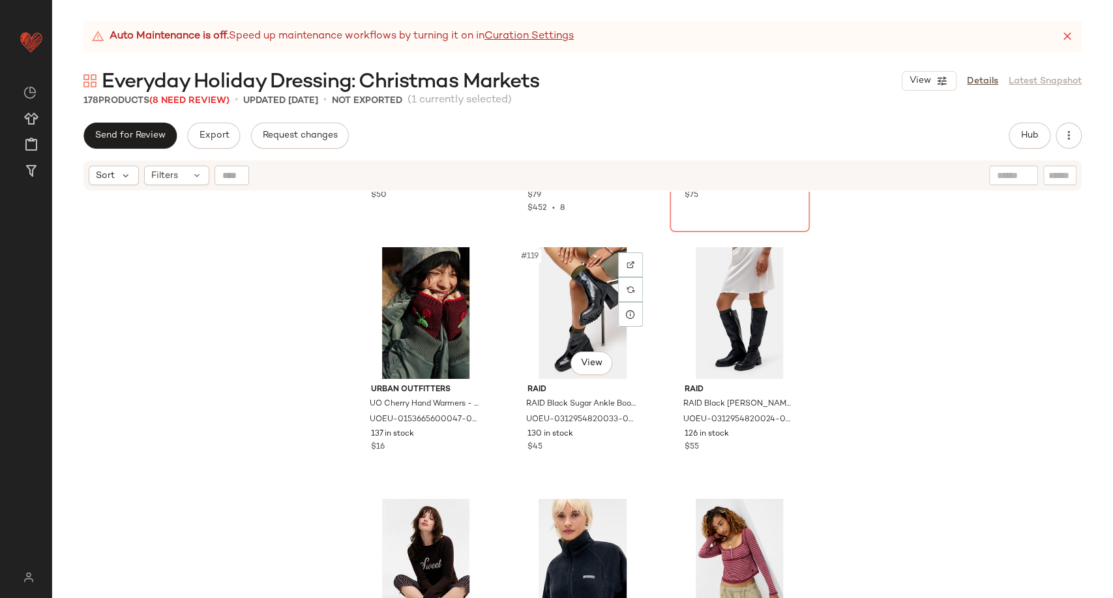
scroll to position [9647, 0]
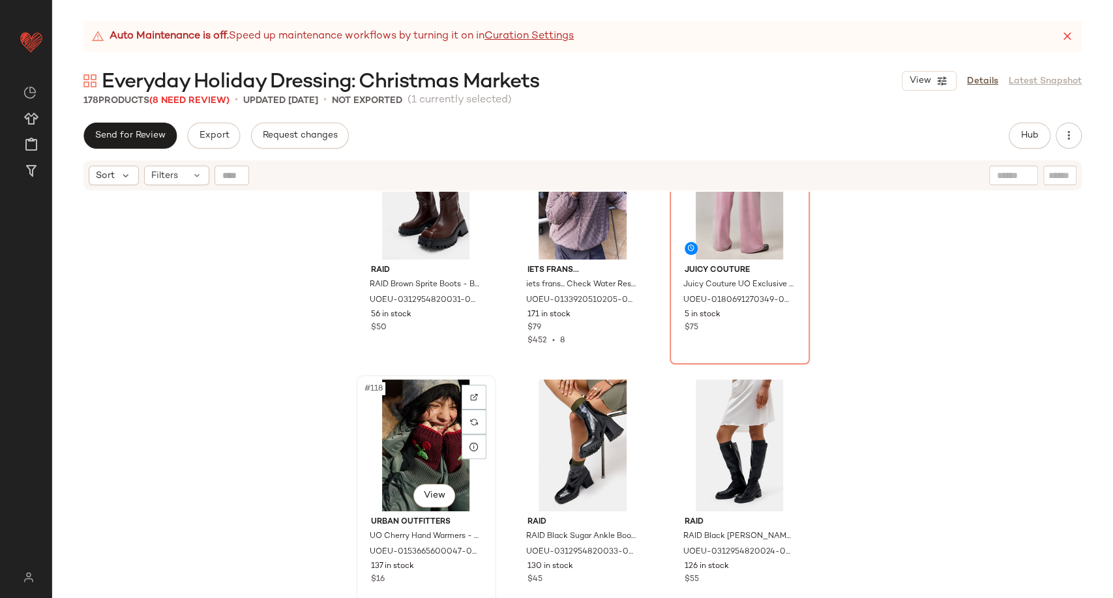
click at [422, 402] on div "#118 View" at bounding box center [426, 446] width 131 height 132
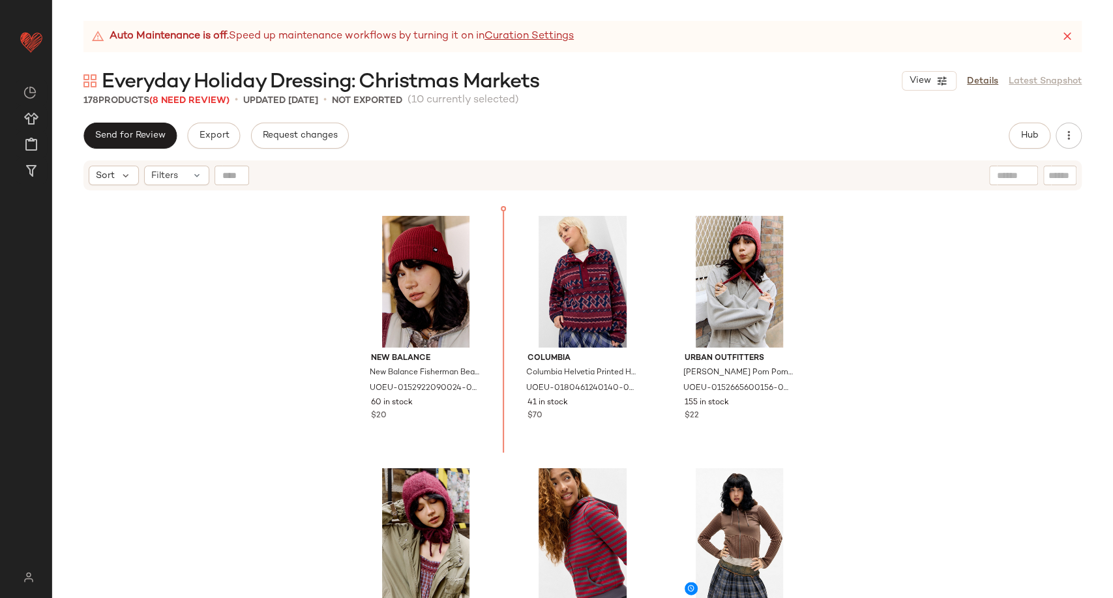
scroll to position [5028, 0]
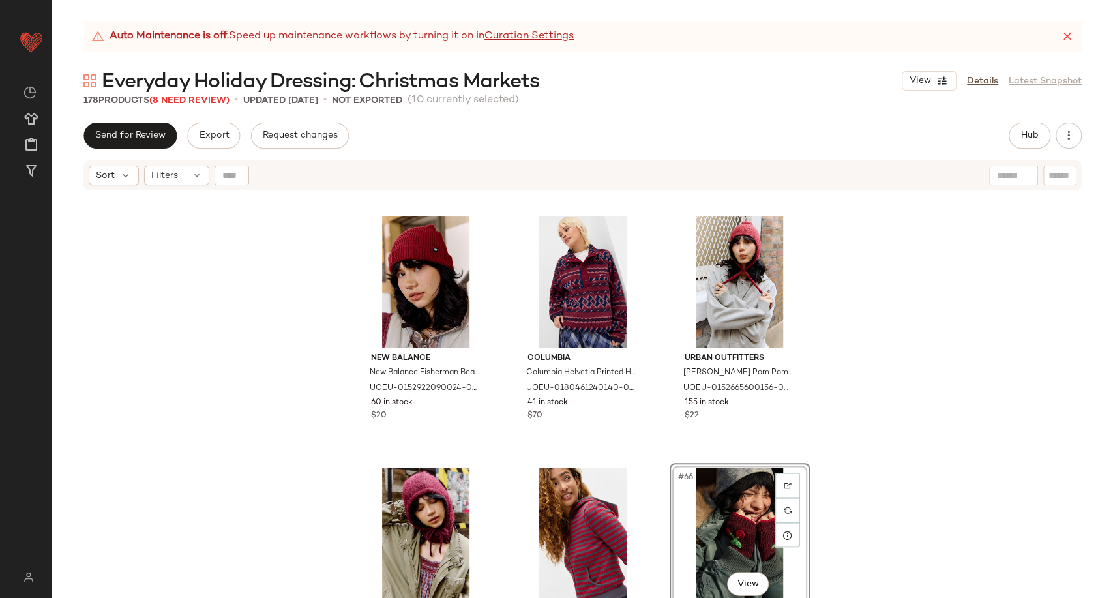
click at [921, 498] on div "New Balance New Balance Fisherman Beanie - Maroon at Urban Outfitters UOEU-0152…" at bounding box center [582, 411] width 1061 height 439
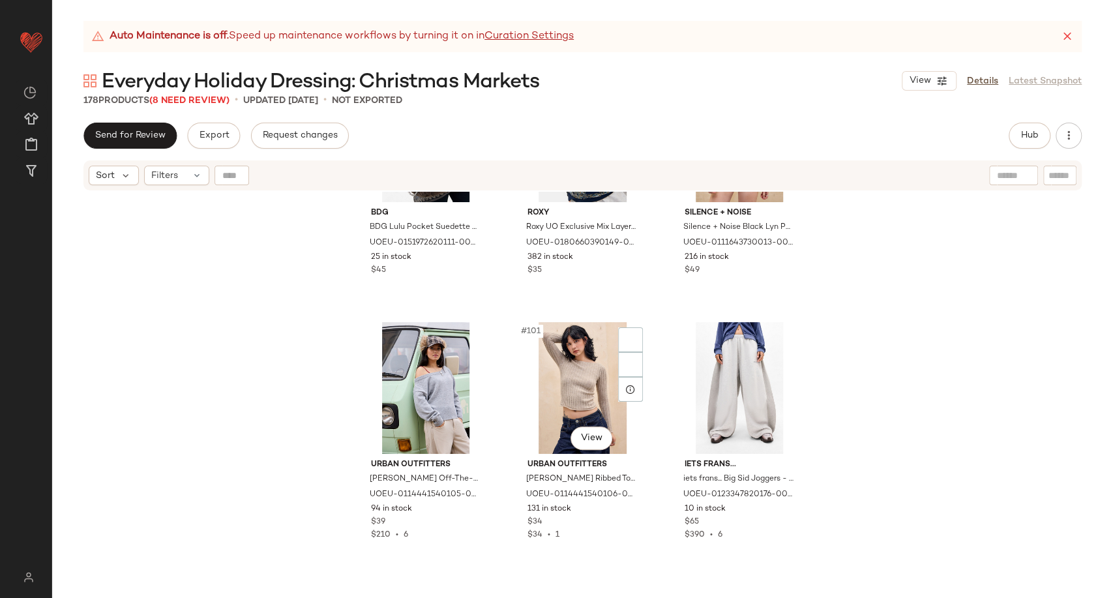
scroll to position [8216, 0]
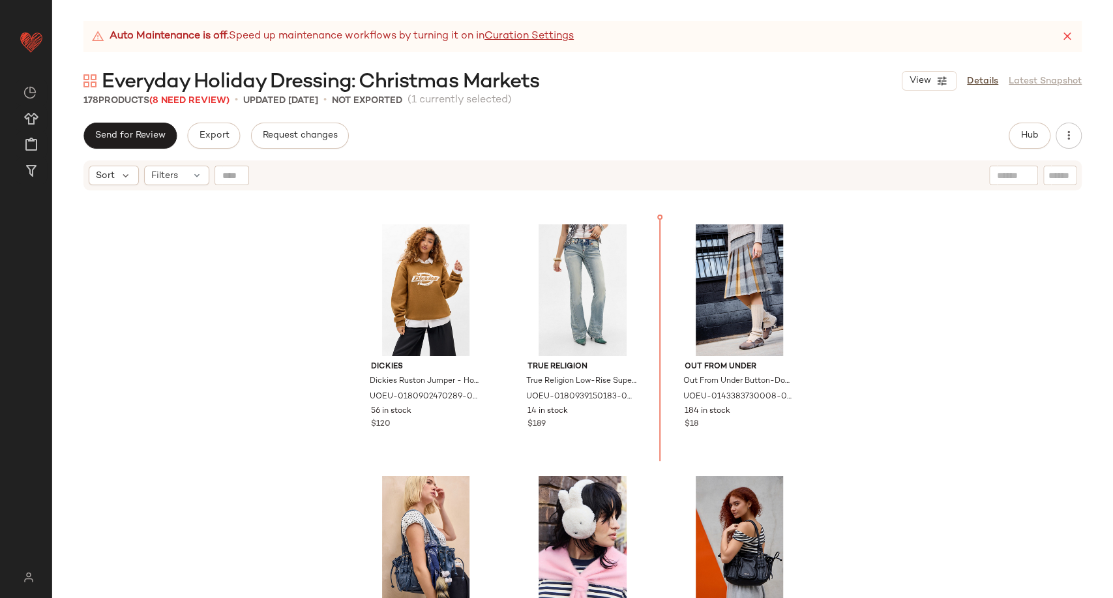
scroll to position [9776, 0]
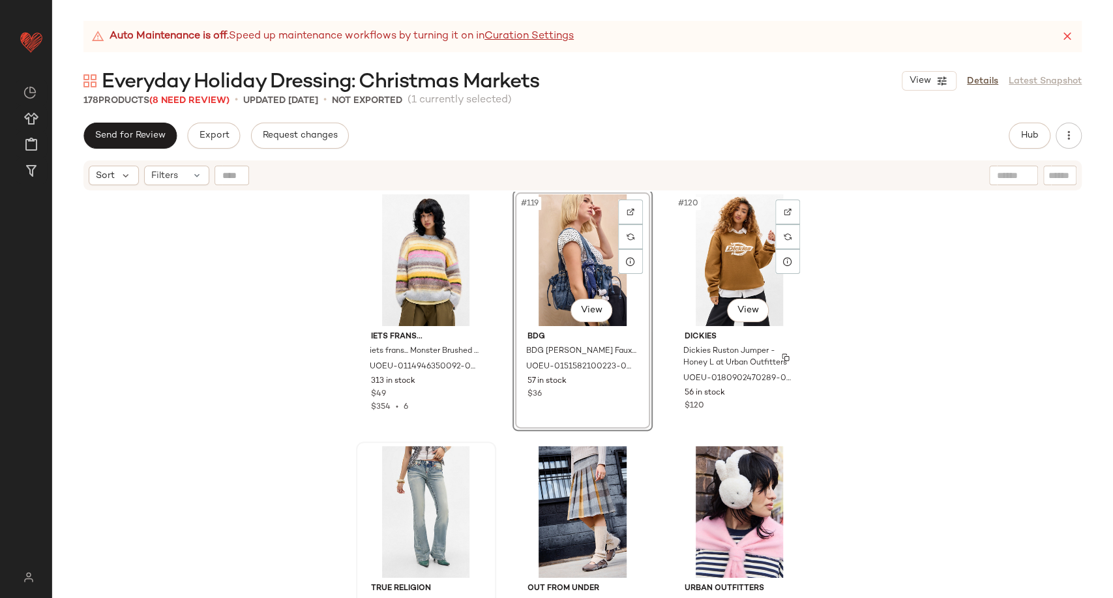
scroll to position [9922, 0]
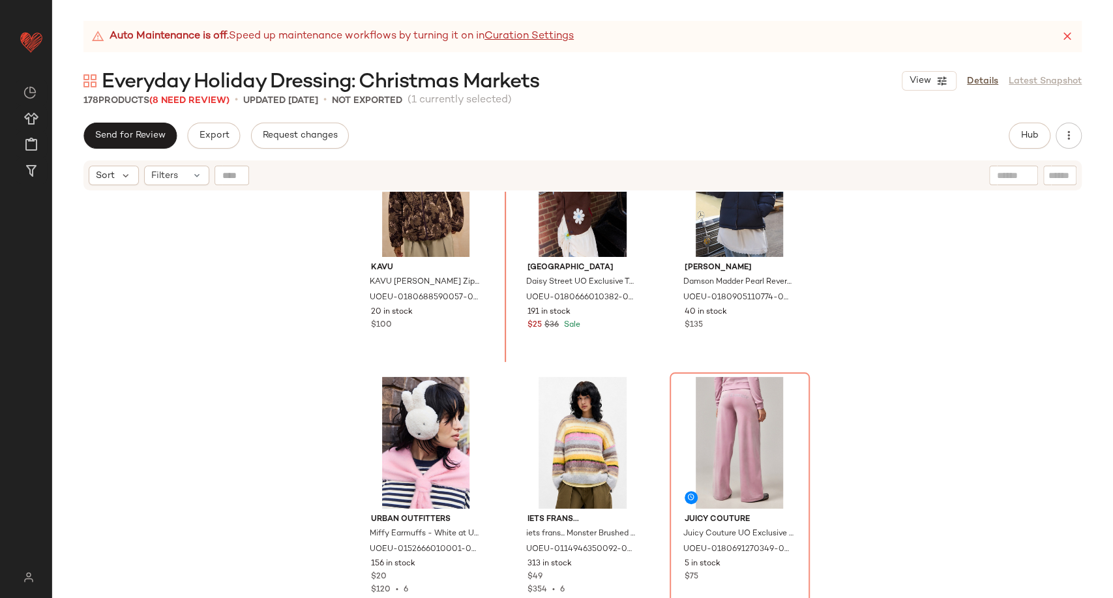
scroll to position [9628, 0]
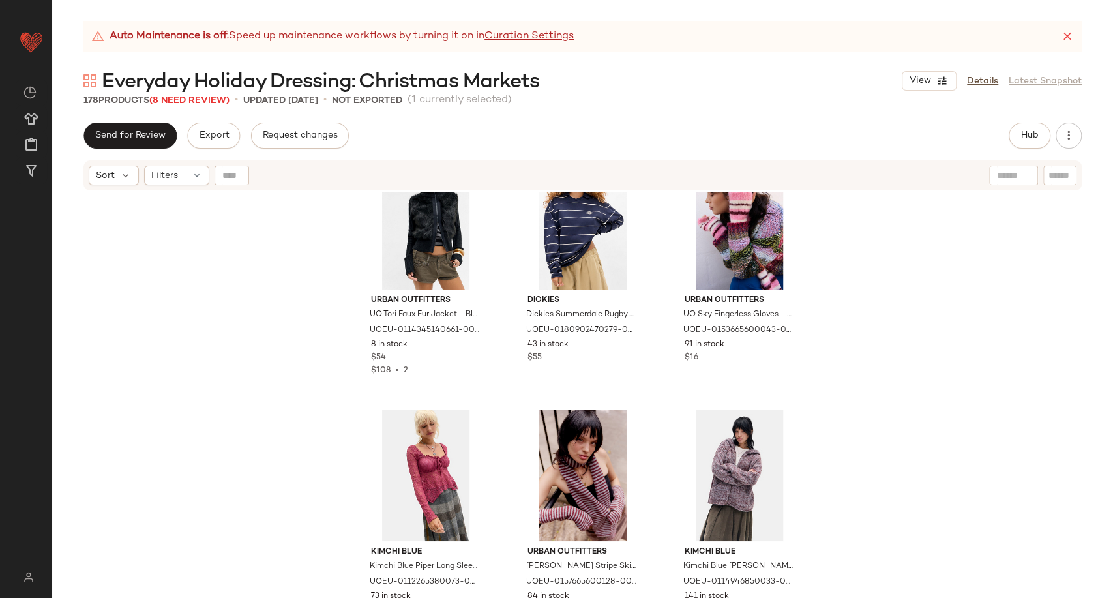
scroll to position [12309, 0]
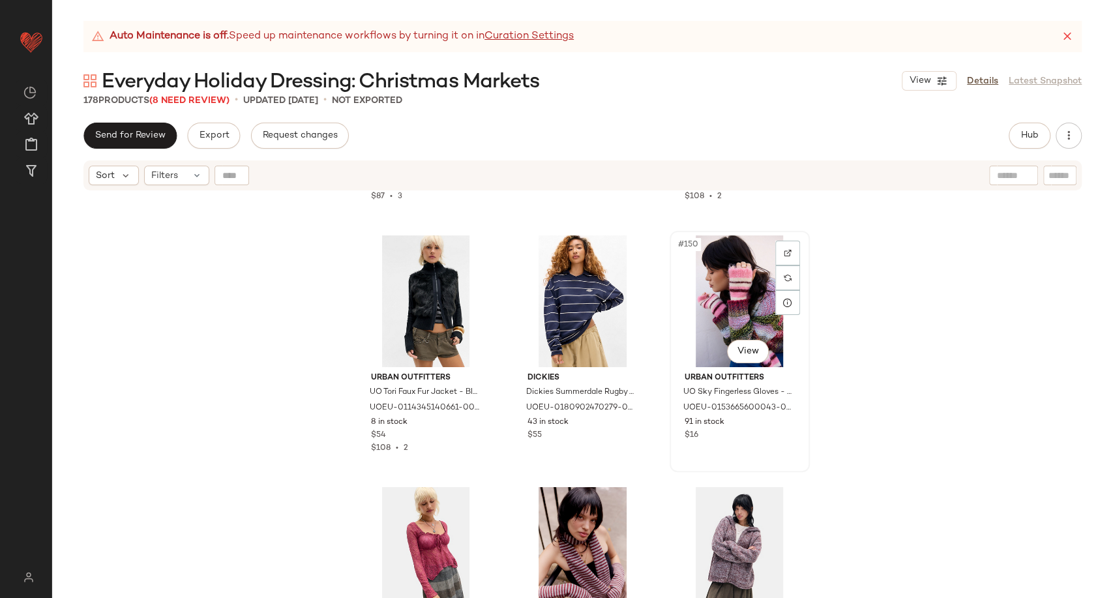
click at [719, 295] on div "#150 View" at bounding box center [739, 301] width 131 height 132
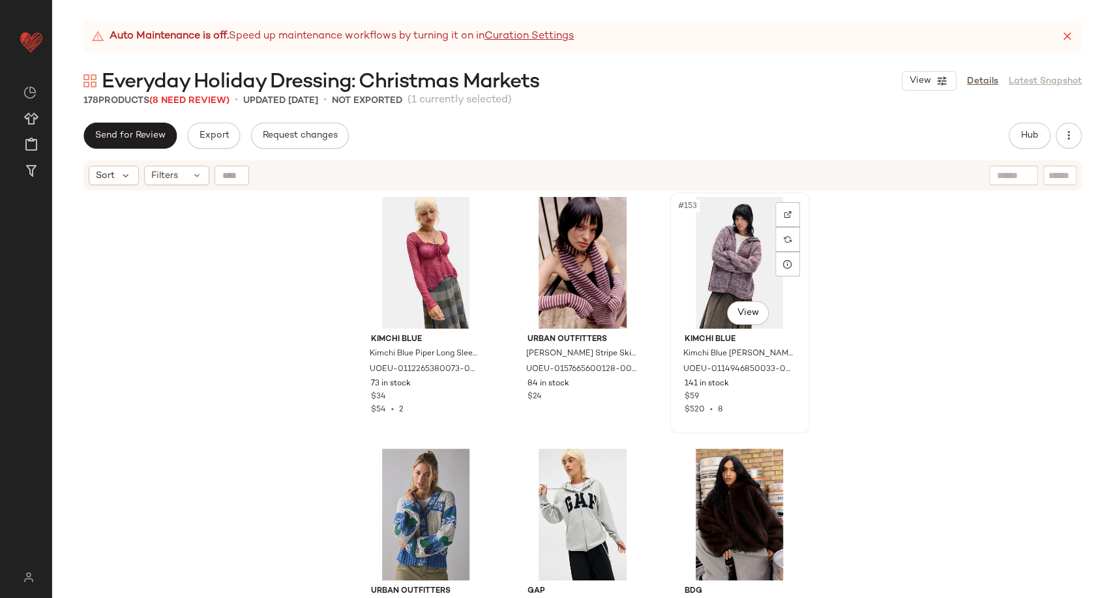
click at [725, 284] on div "#153 View" at bounding box center [739, 263] width 131 height 132
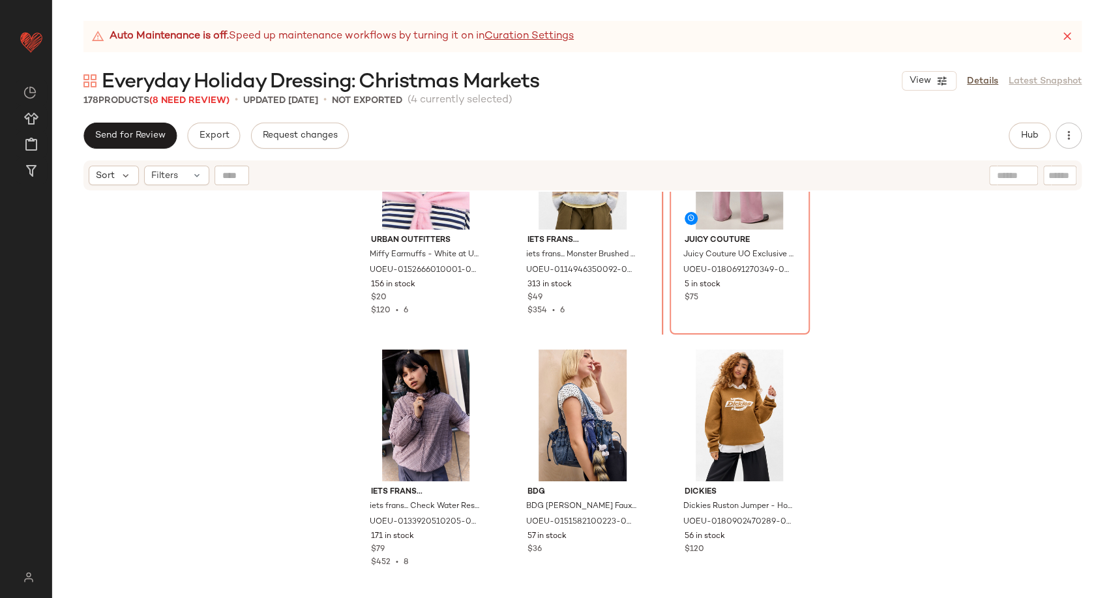
scroll to position [9922, 0]
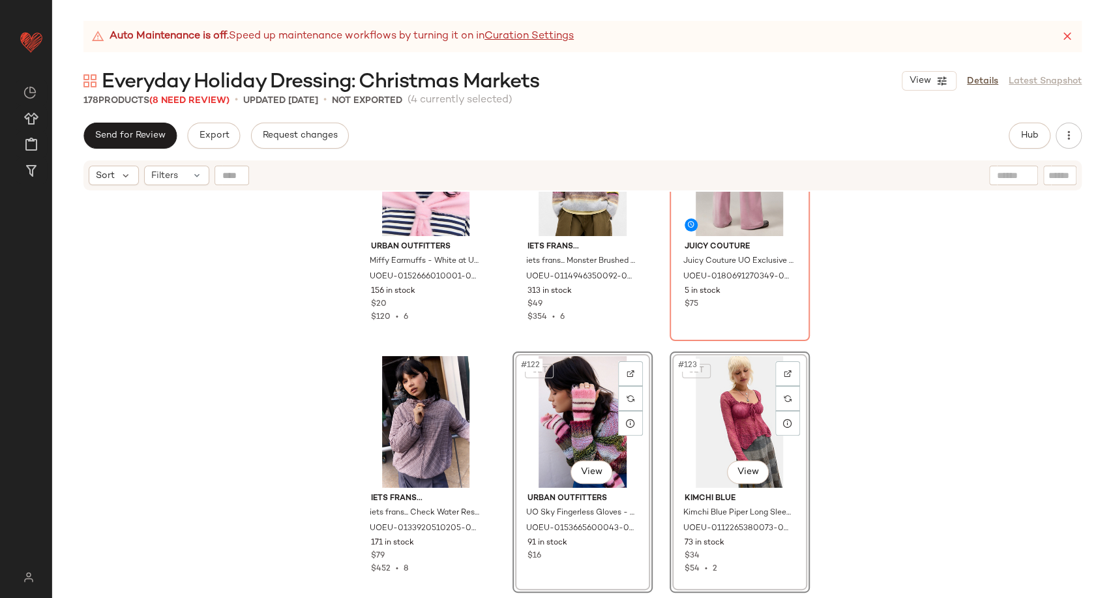
scroll to position [9705, 0]
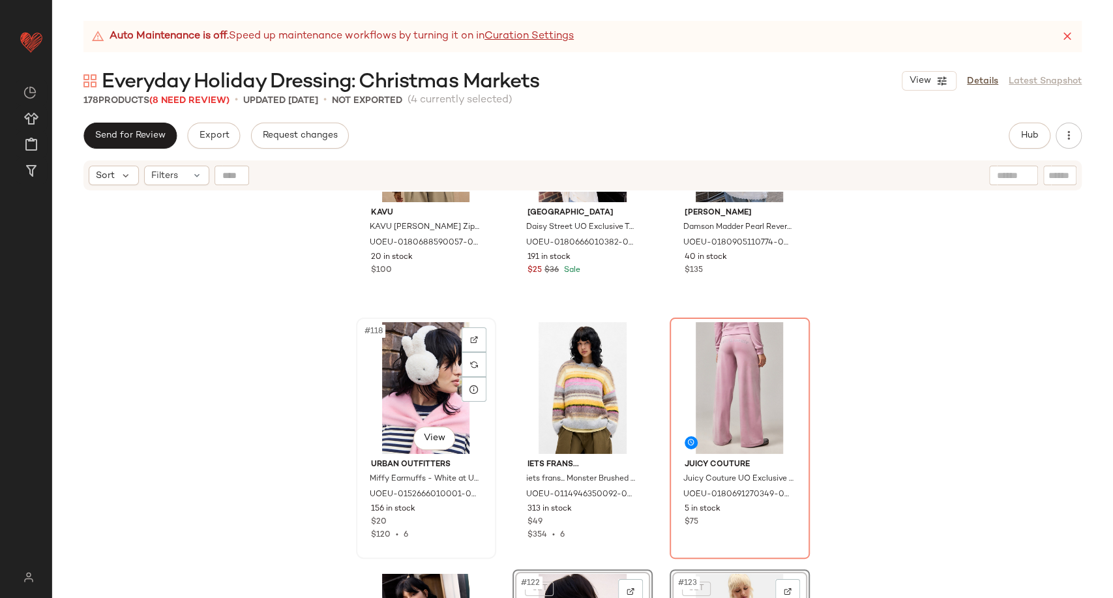
click at [430, 382] on div "#118 View" at bounding box center [426, 388] width 131 height 132
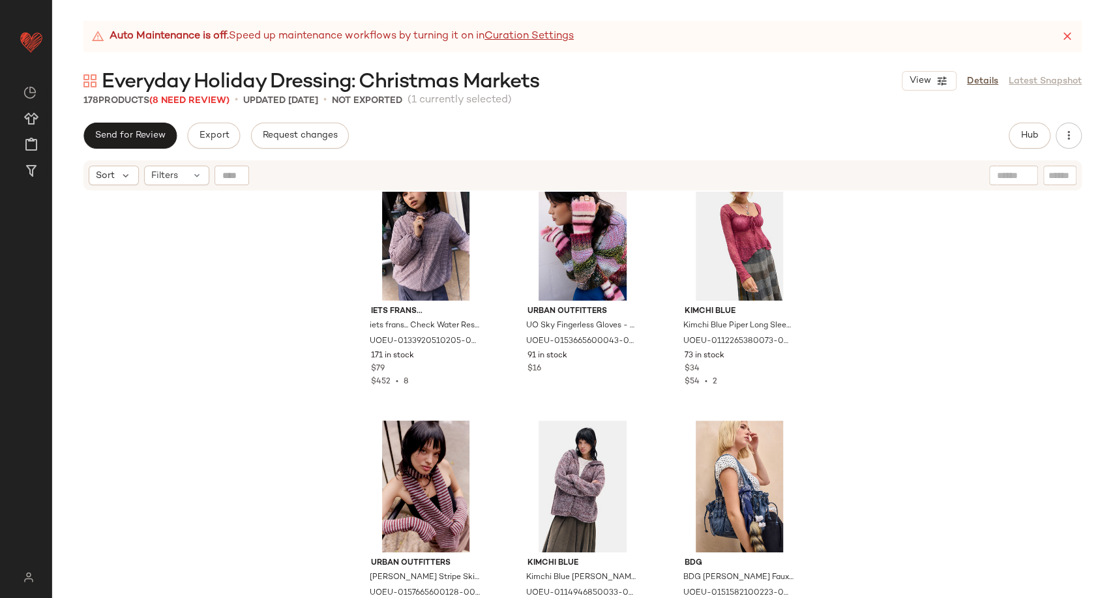
scroll to position [10140, 0]
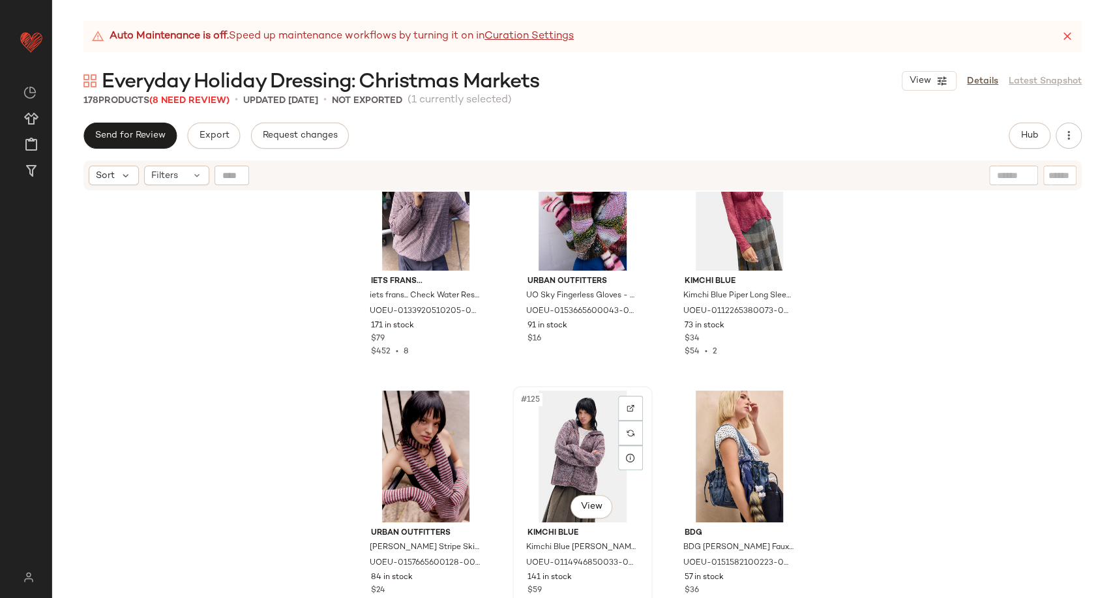
click at [586, 434] on div "#125 View" at bounding box center [582, 457] width 131 height 132
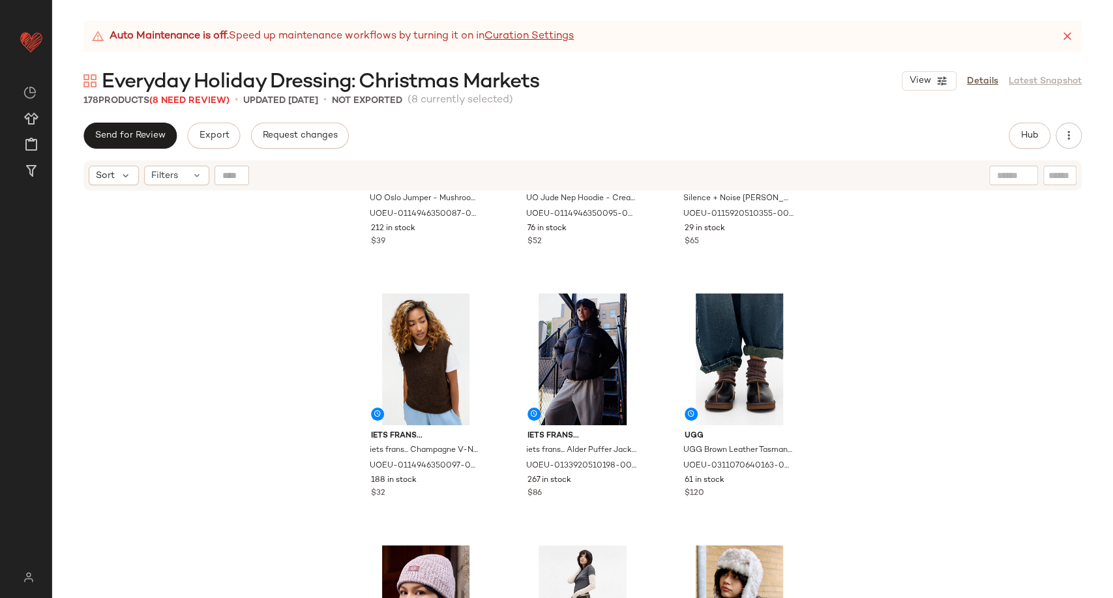
scroll to position [7434, 0]
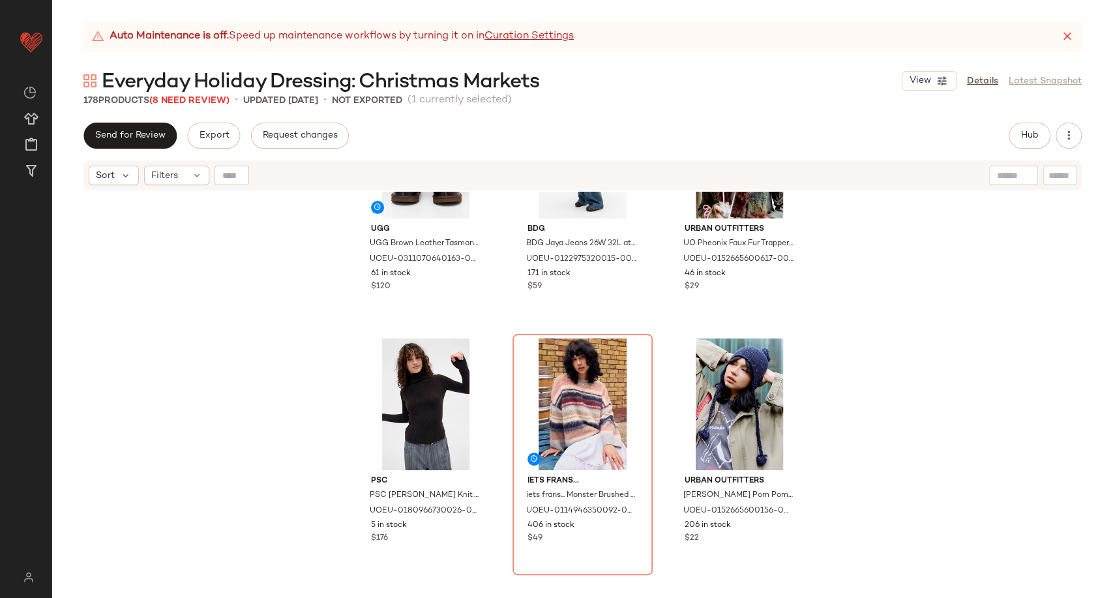
scroll to position [7675, 0]
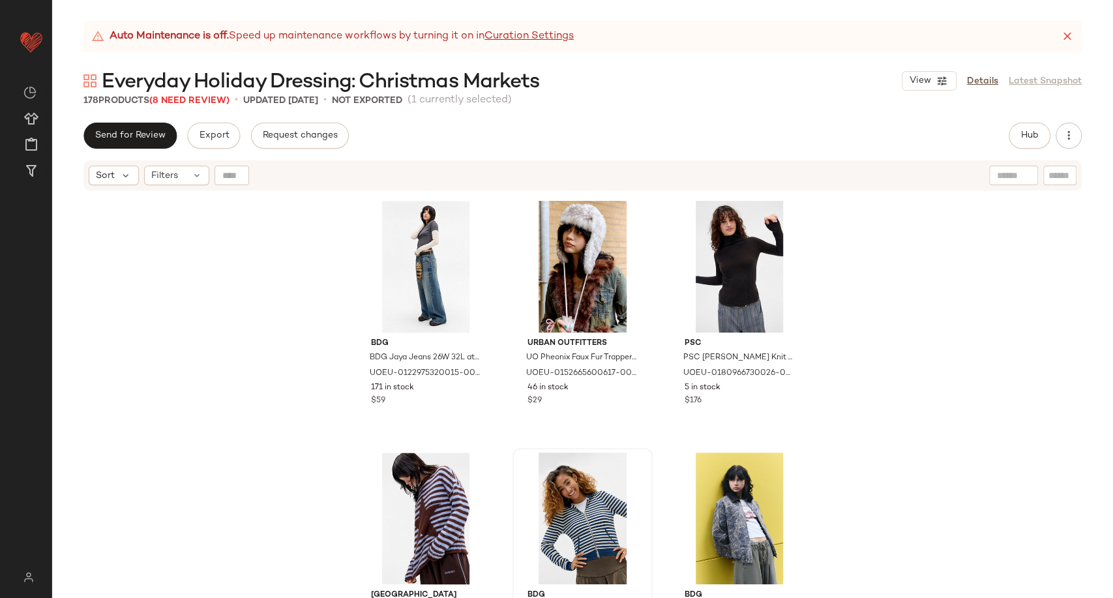
scroll to position [7832, 0]
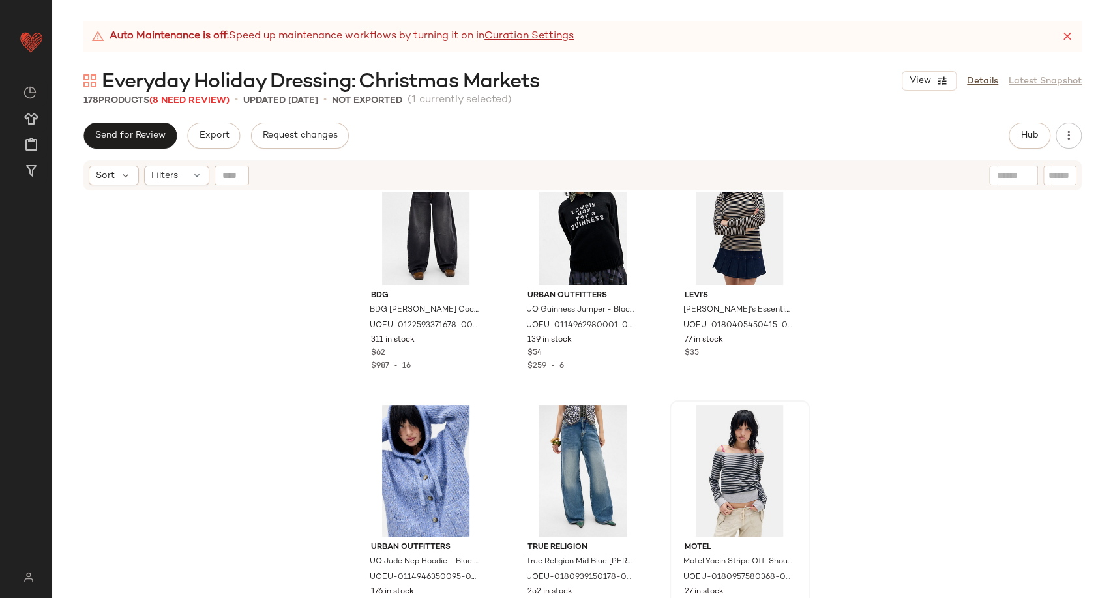
scroll to position [11890, 0]
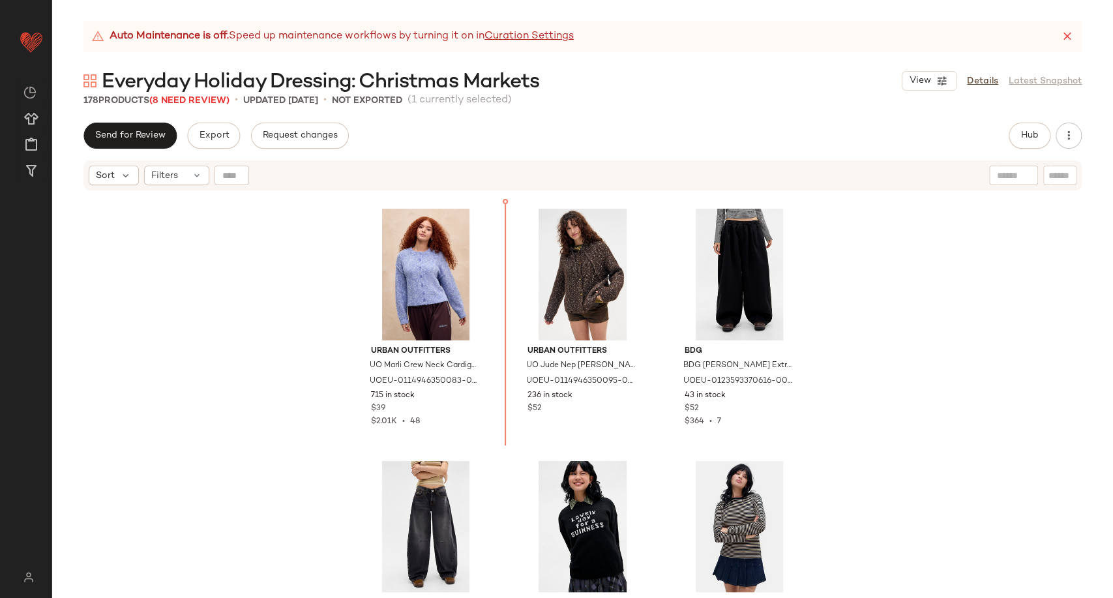
scroll to position [11572, 0]
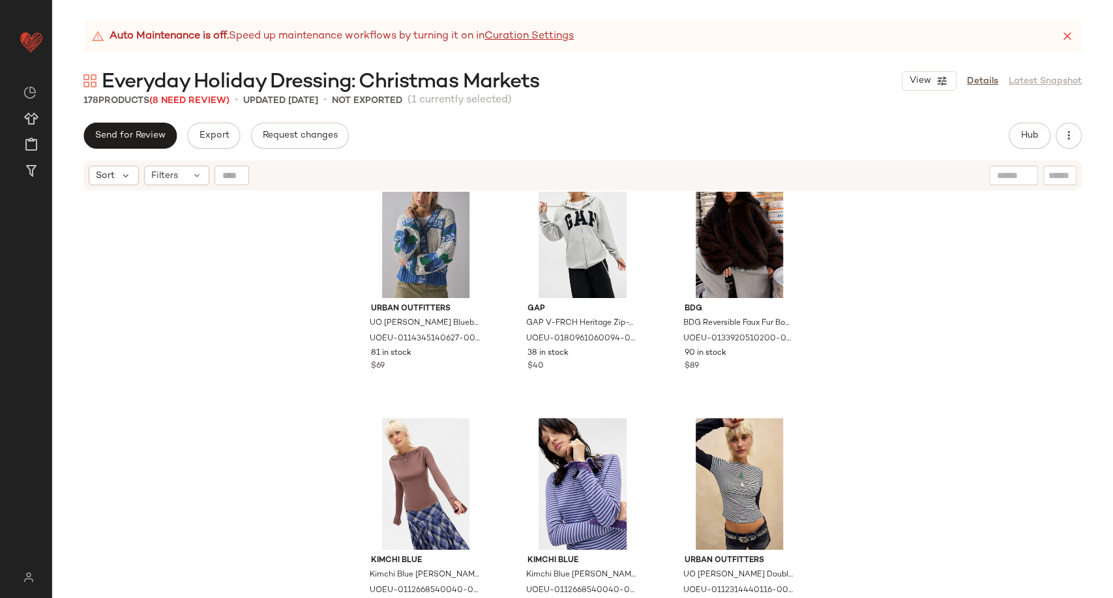
scroll to position [13021, 0]
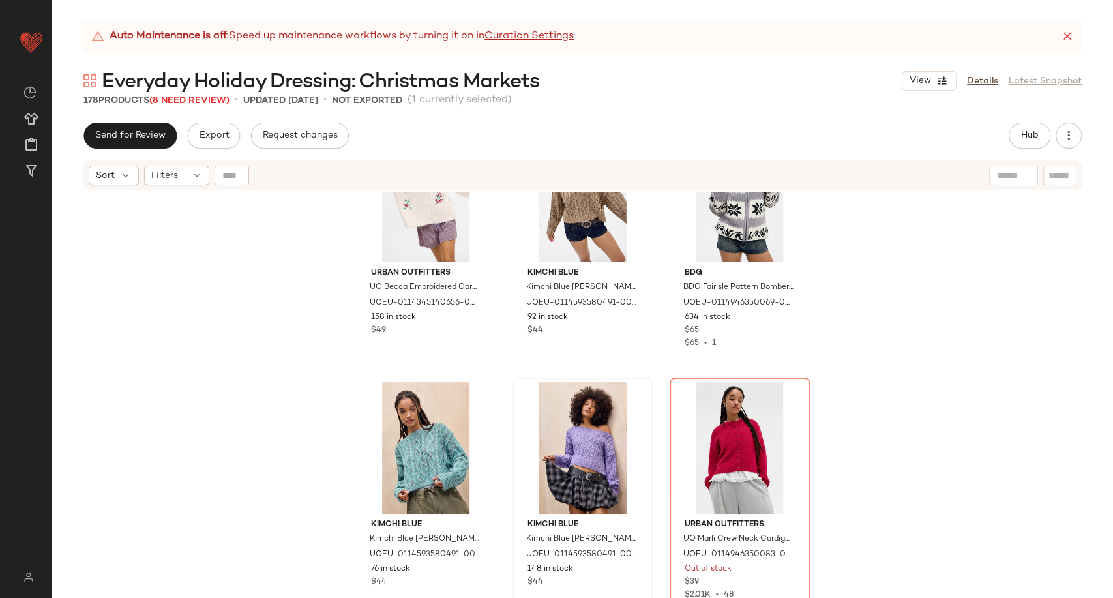
scroll to position [13387, 0]
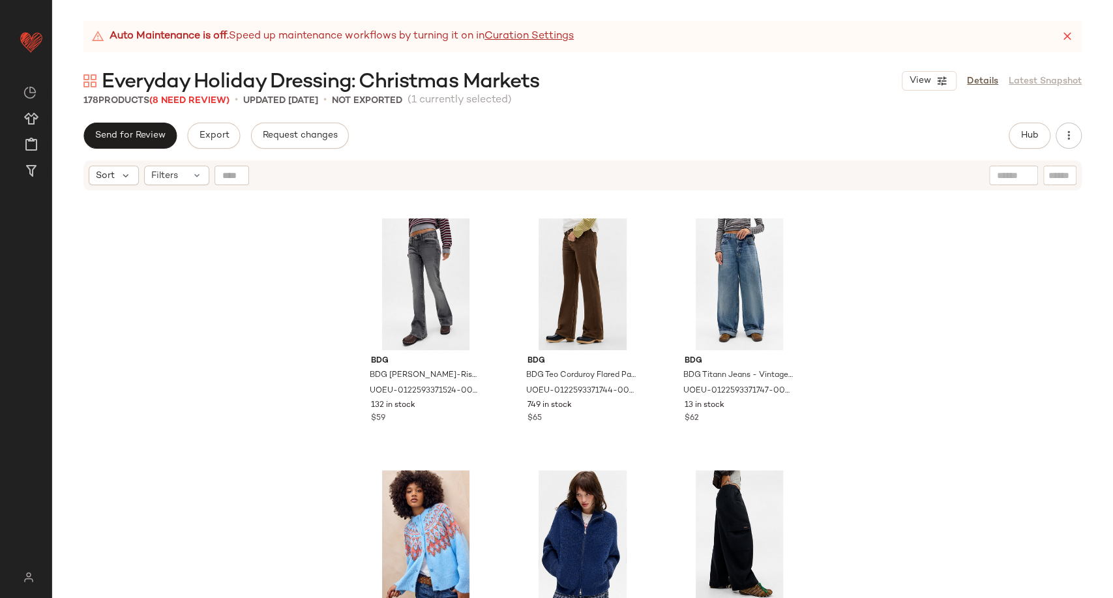
scroll to position [13676, 0]
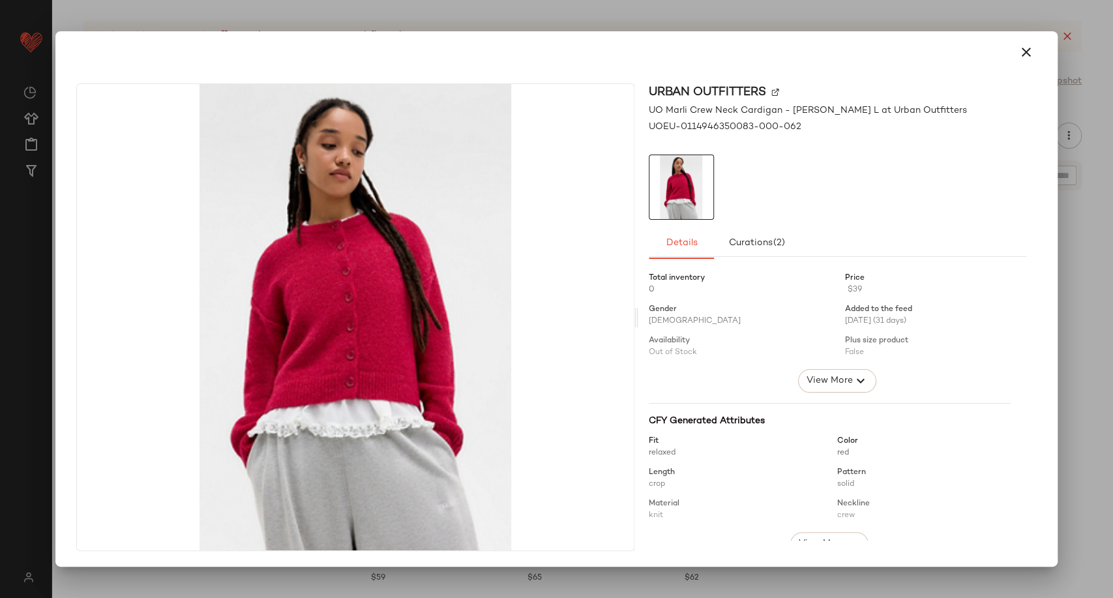
click at [1023, 57] on icon "button" at bounding box center [1027, 52] width 16 height 16
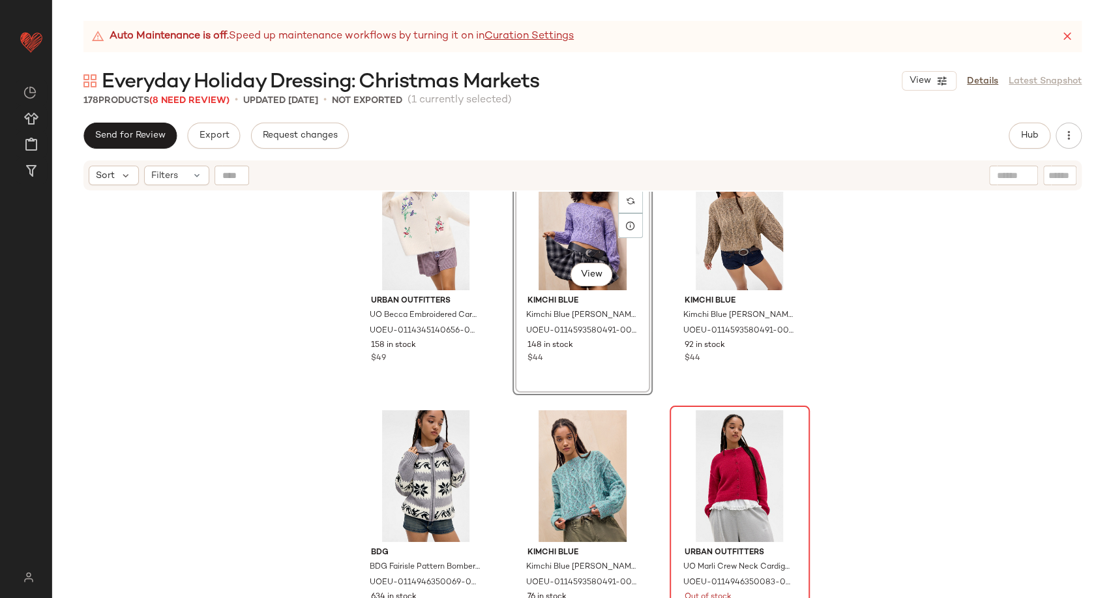
scroll to position [13387, 0]
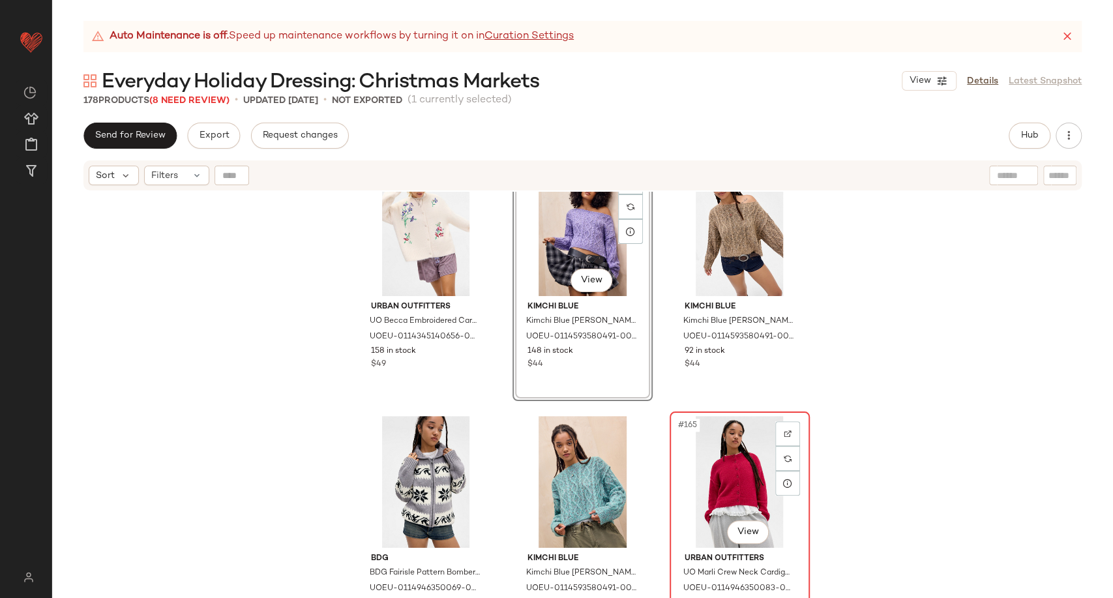
click at [700, 481] on div "#165 View" at bounding box center [739, 482] width 131 height 132
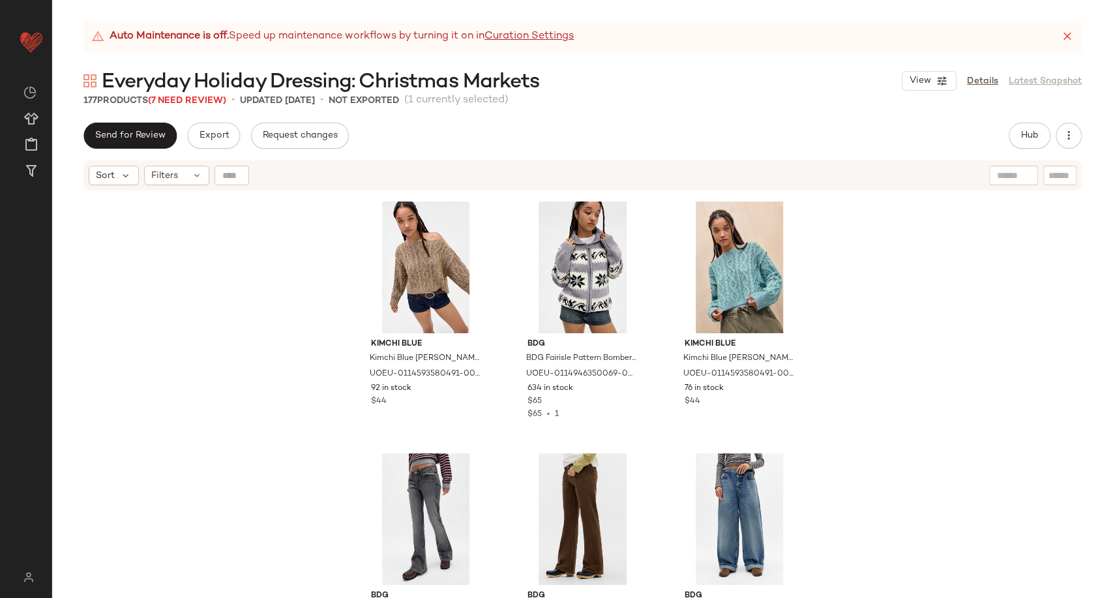
scroll to position [13587, 0]
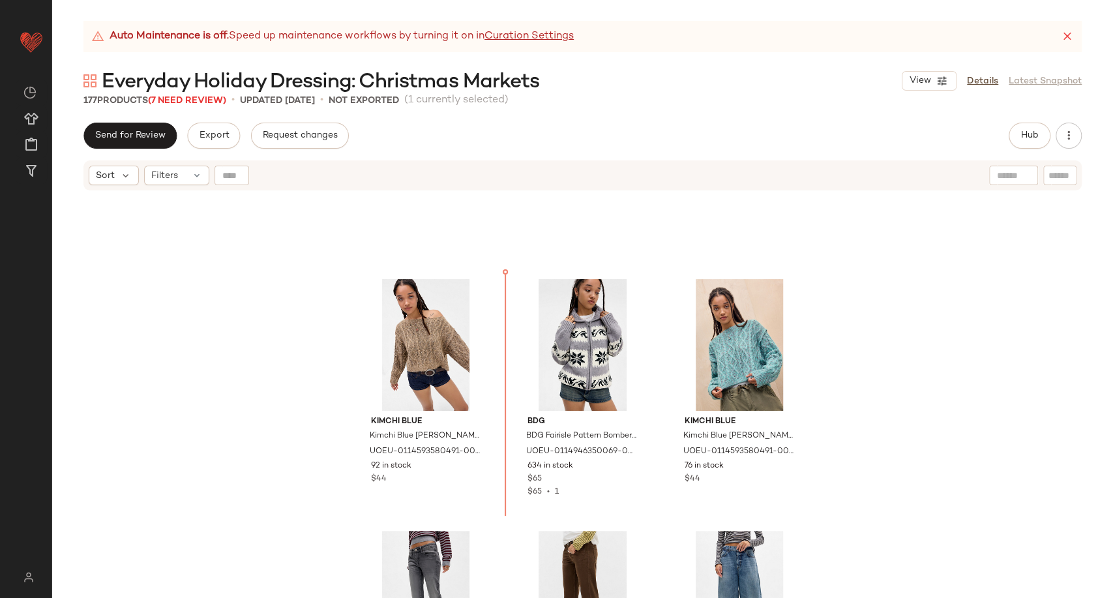
scroll to position [13503, 0]
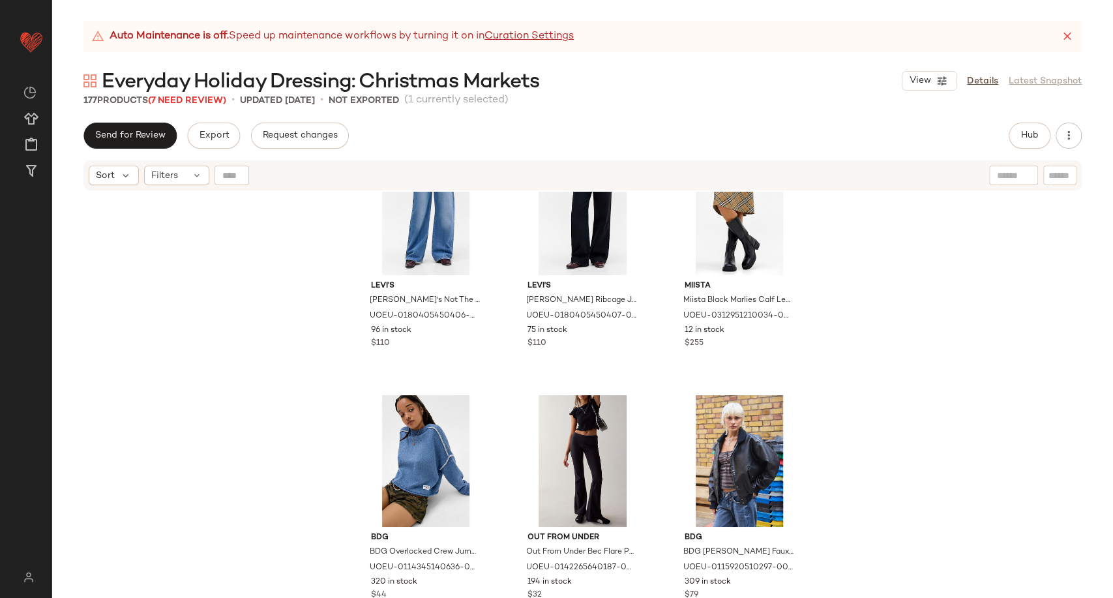
scroll to position [14415, 0]
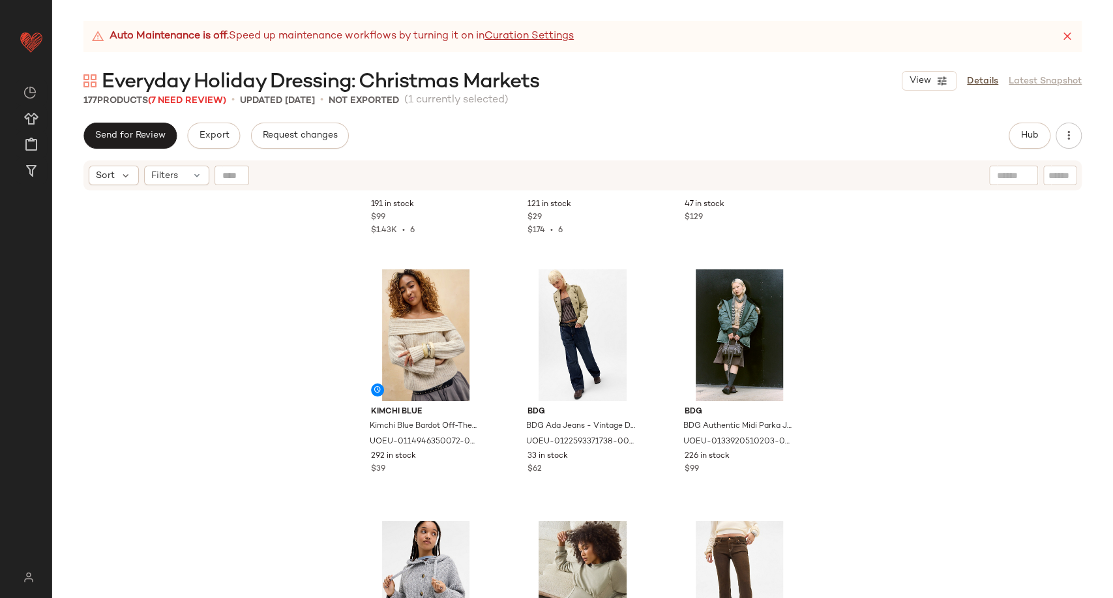
scroll to position [3357, 0]
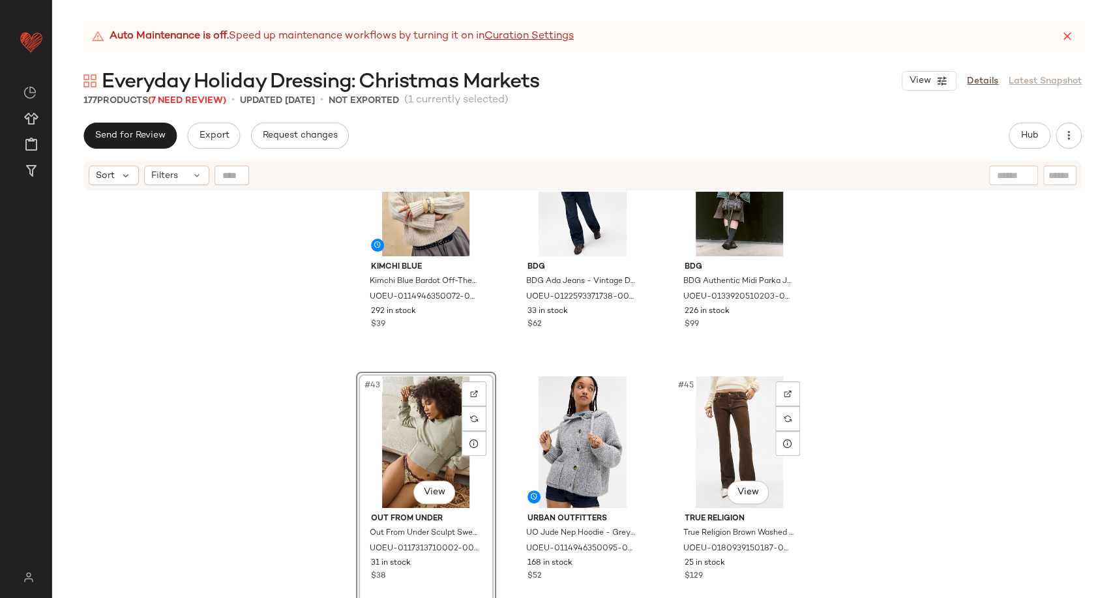
scroll to position [3647, 0]
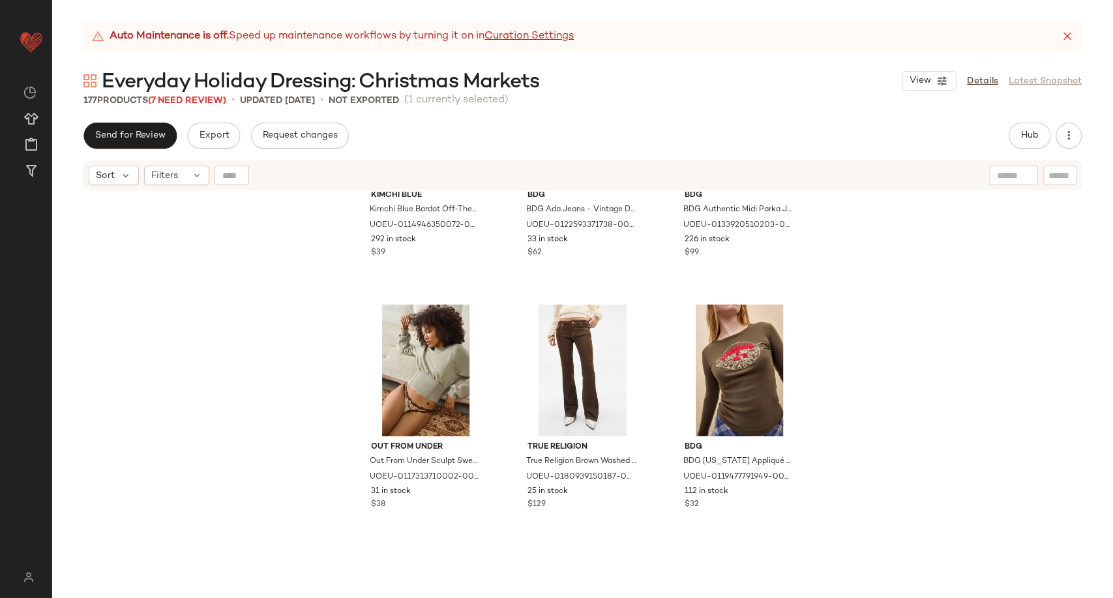
scroll to position [3432, 0]
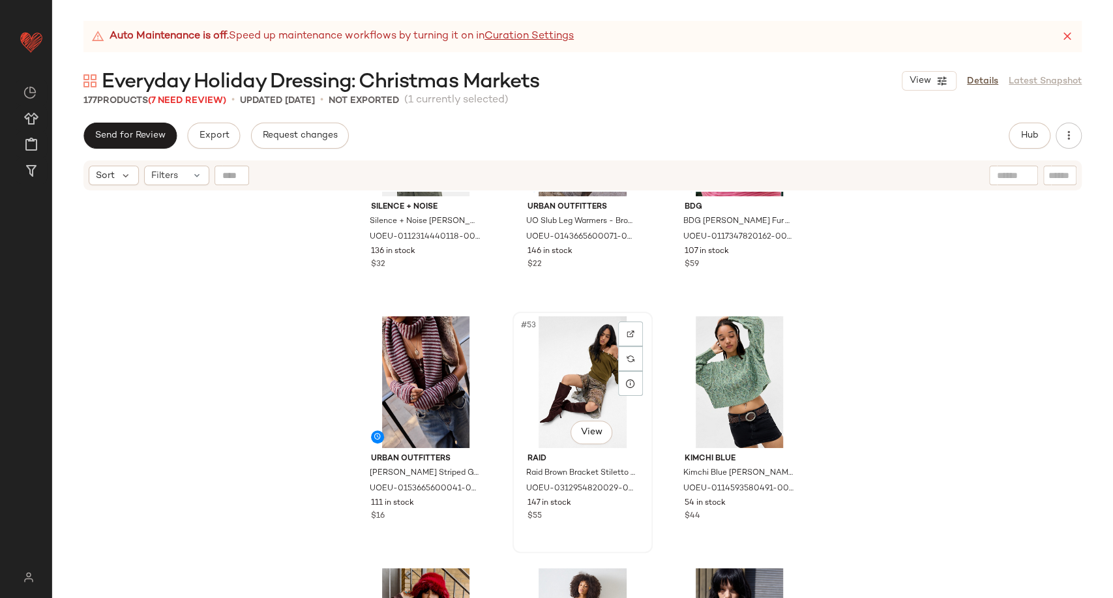
scroll to position [4012, 0]
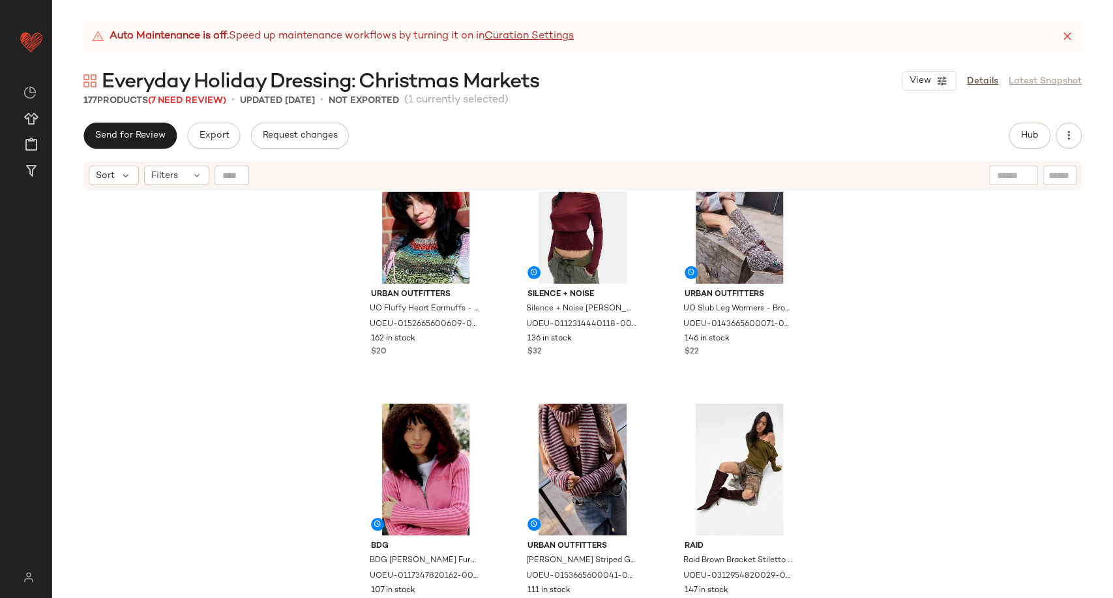
scroll to position [4375, 0]
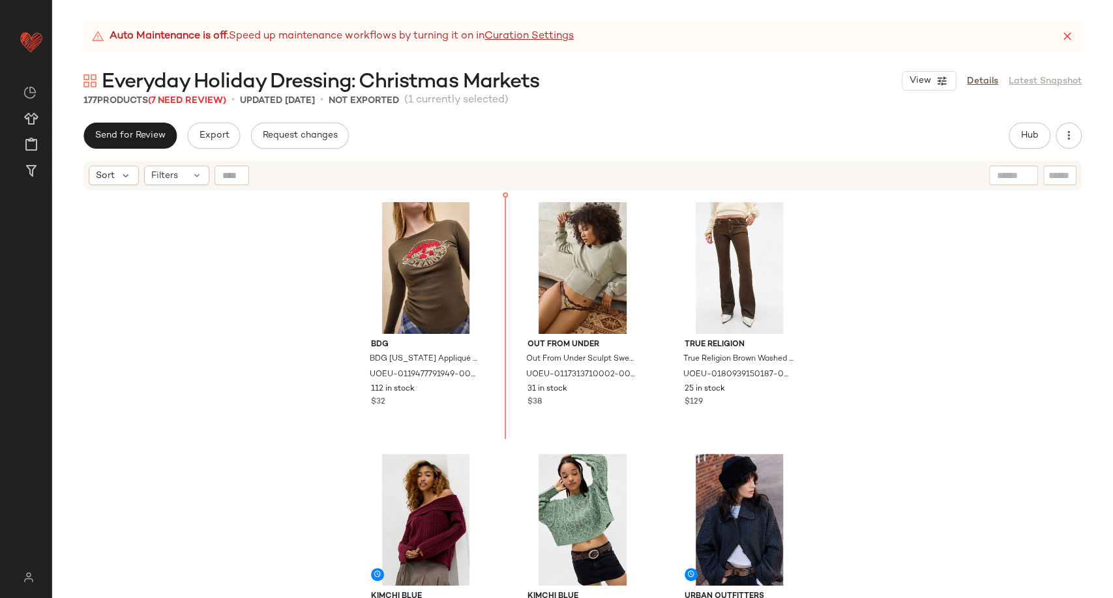
scroll to position [3499, 0]
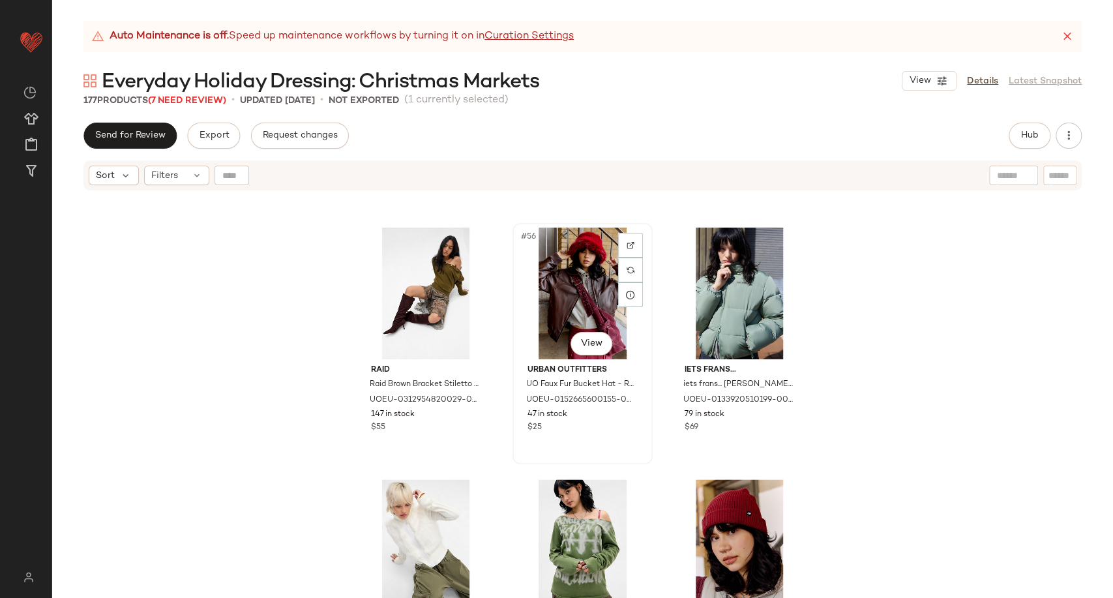
scroll to position [4658, 0]
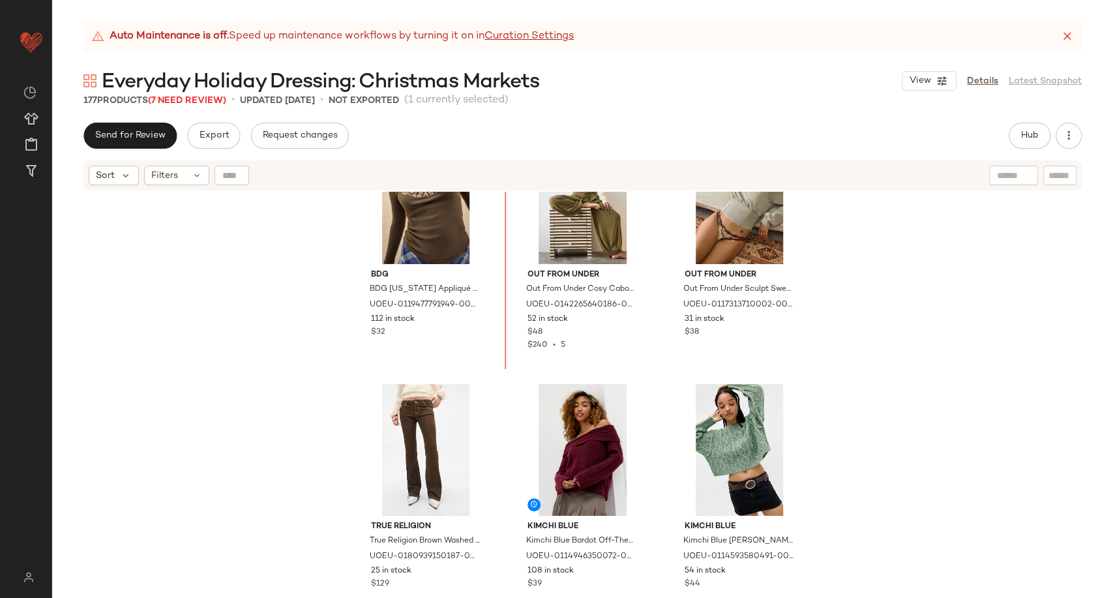
scroll to position [3530, 0]
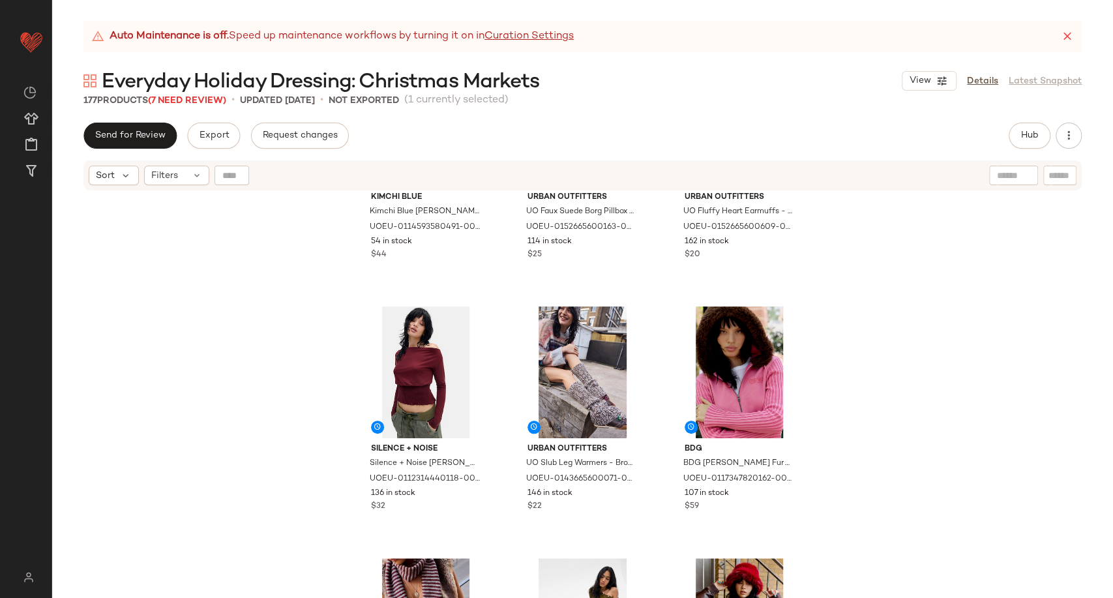
scroll to position [3965, 0]
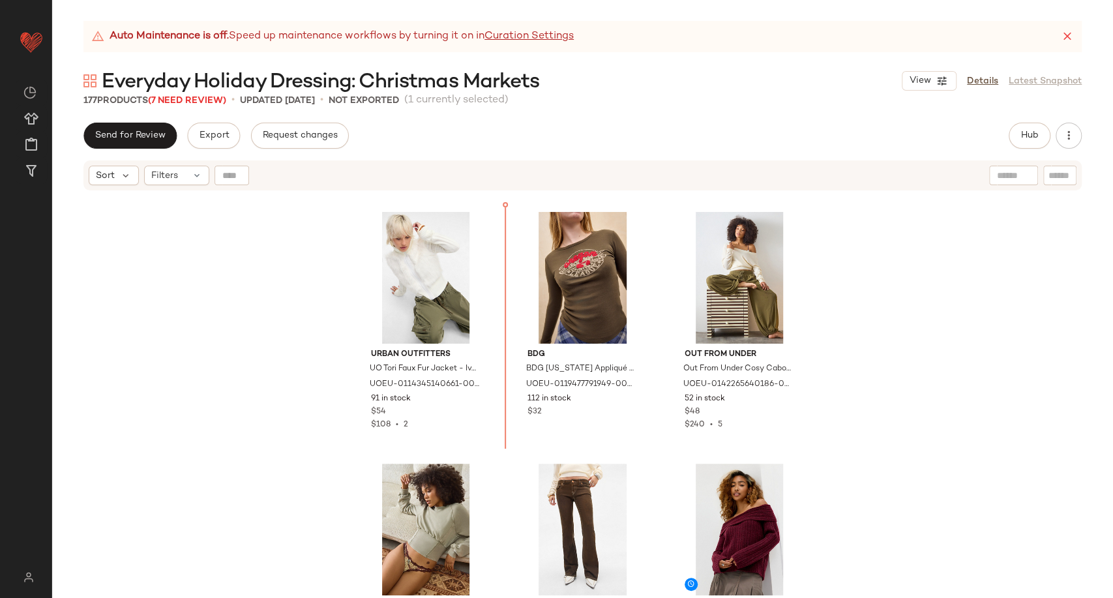
scroll to position [3516, 0]
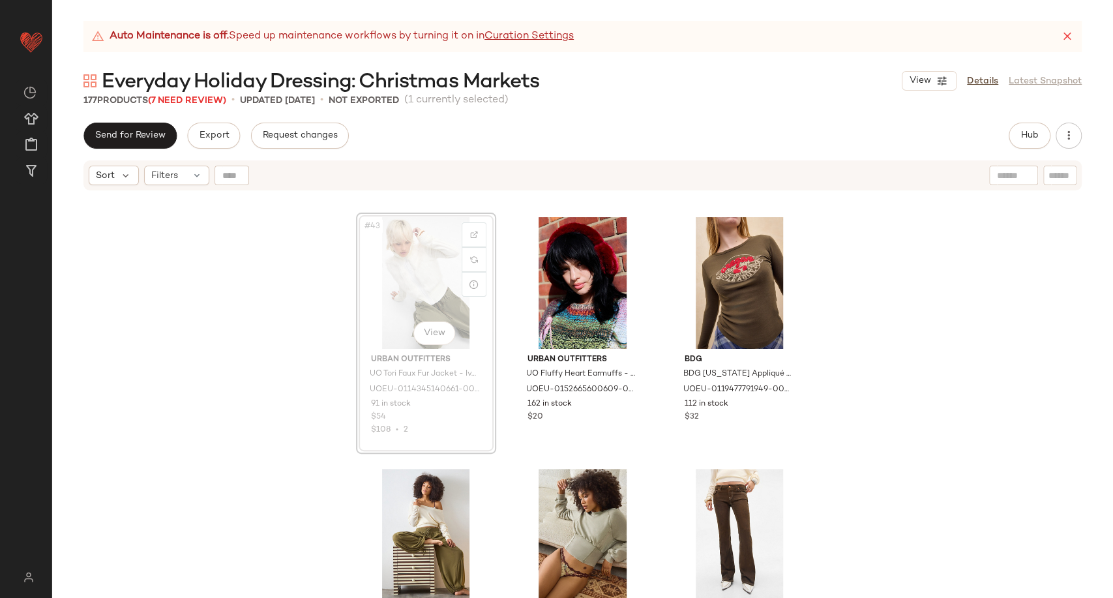
scroll to position [3515, 0]
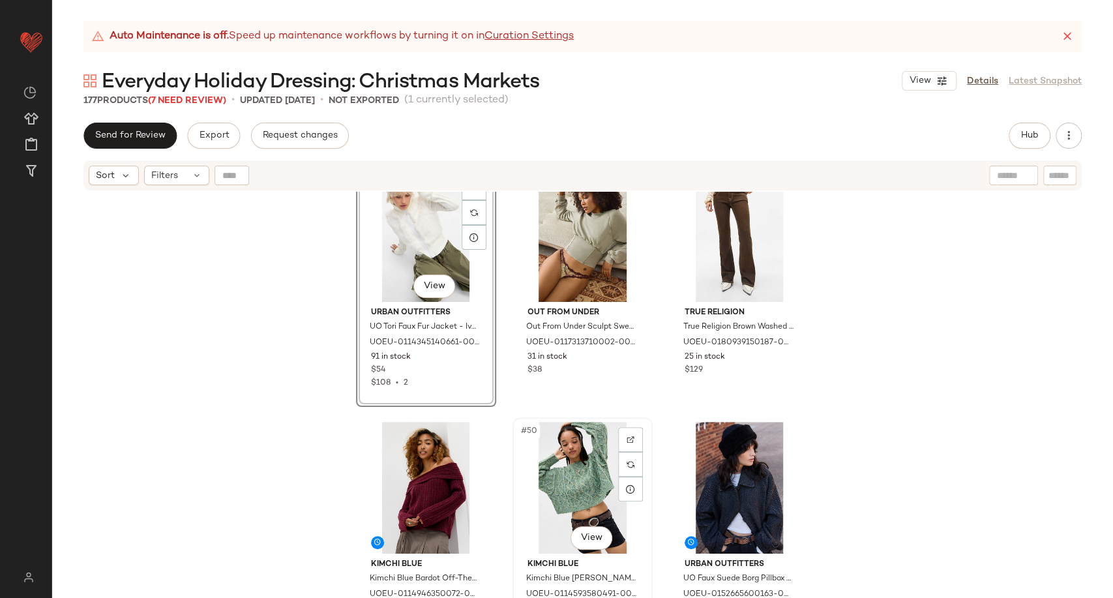
scroll to position [3877, 0]
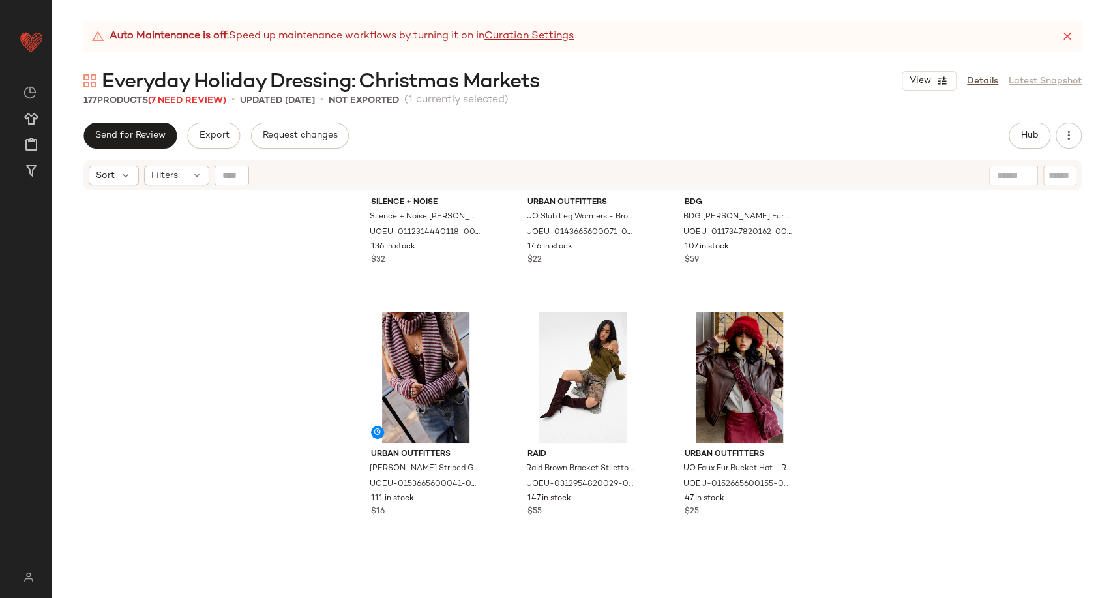
scroll to position [4457, 0]
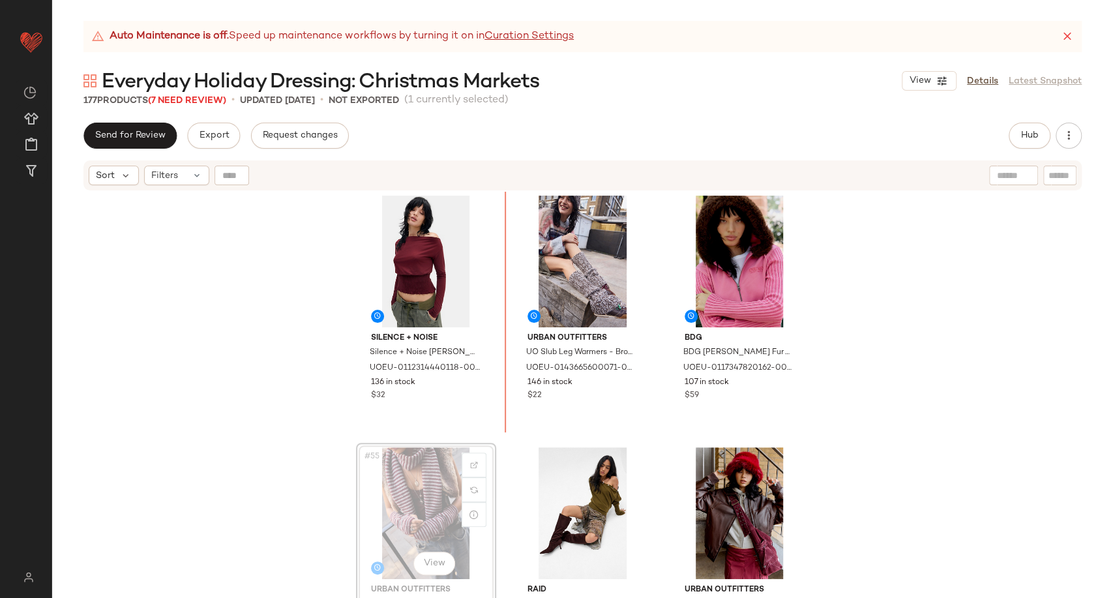
scroll to position [4203, 0]
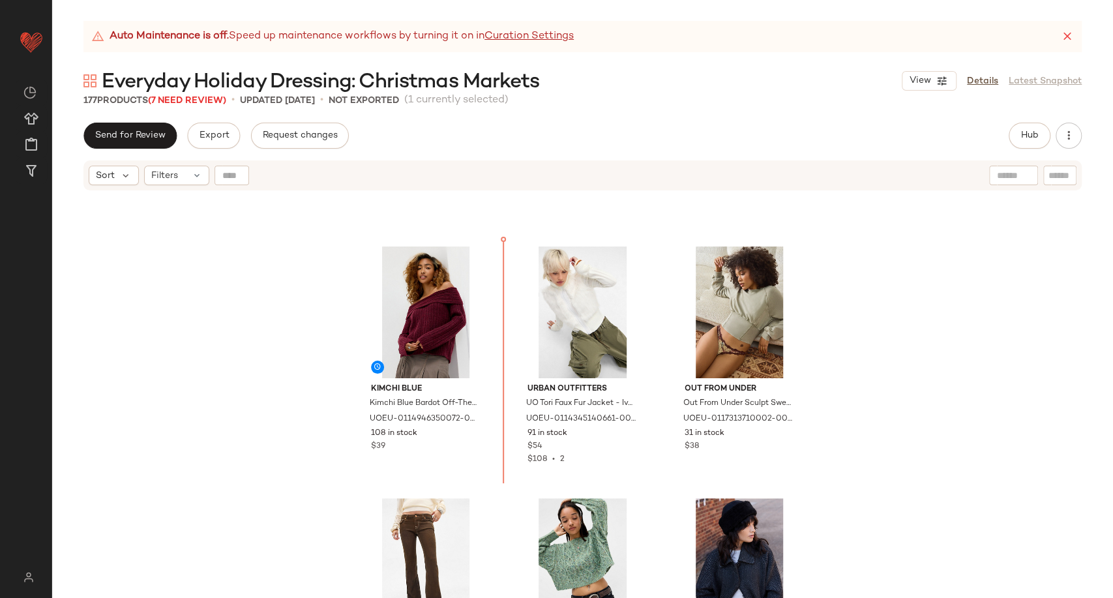
scroll to position [3714, 0]
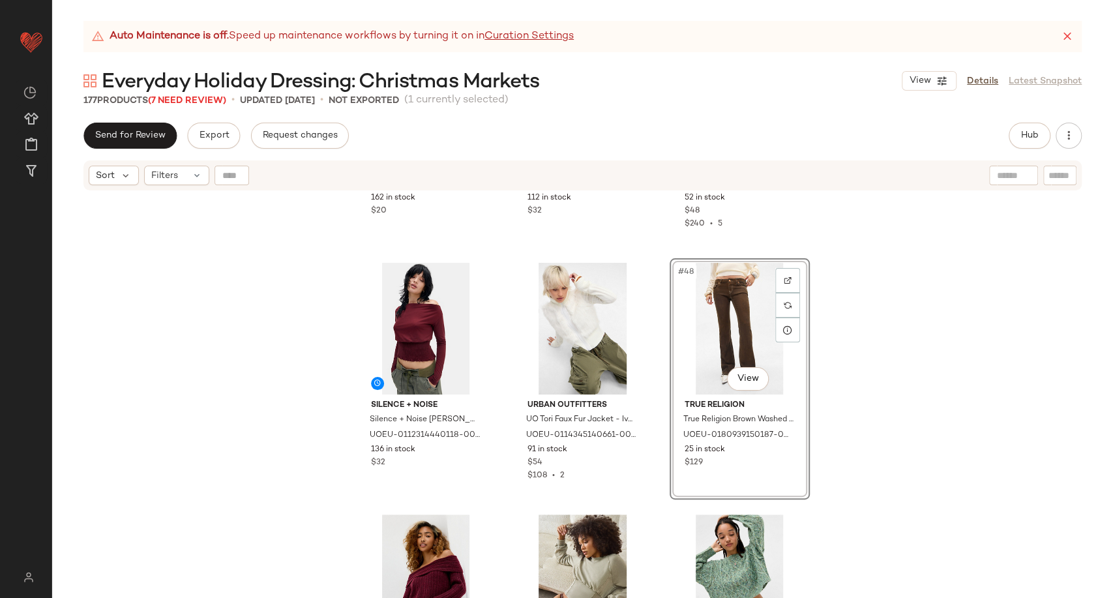
scroll to position [3862, 0]
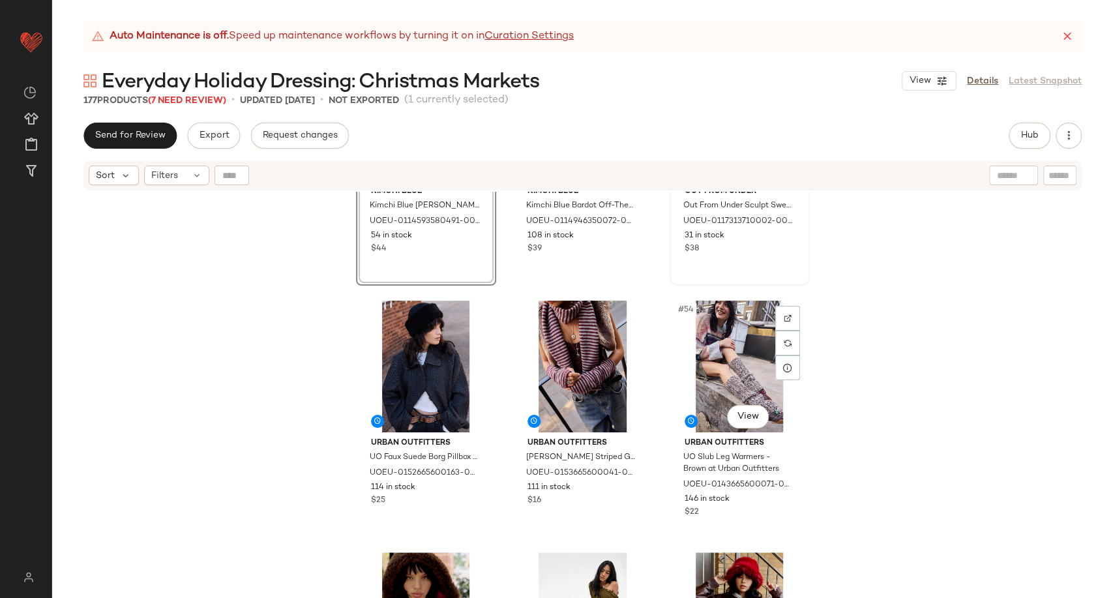
scroll to position [4297, 0]
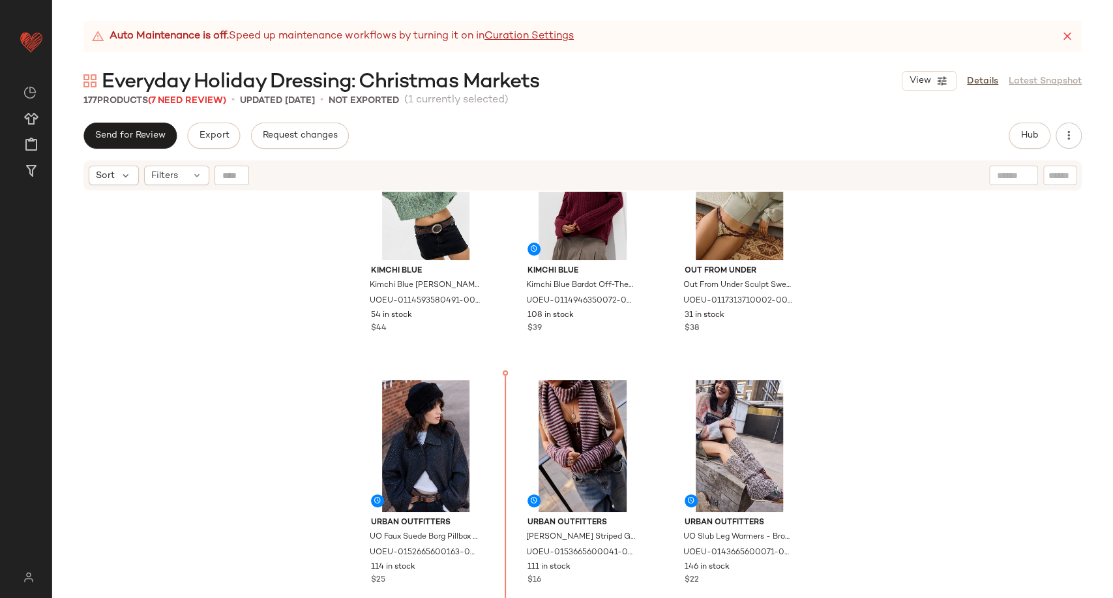
scroll to position [4076, 0]
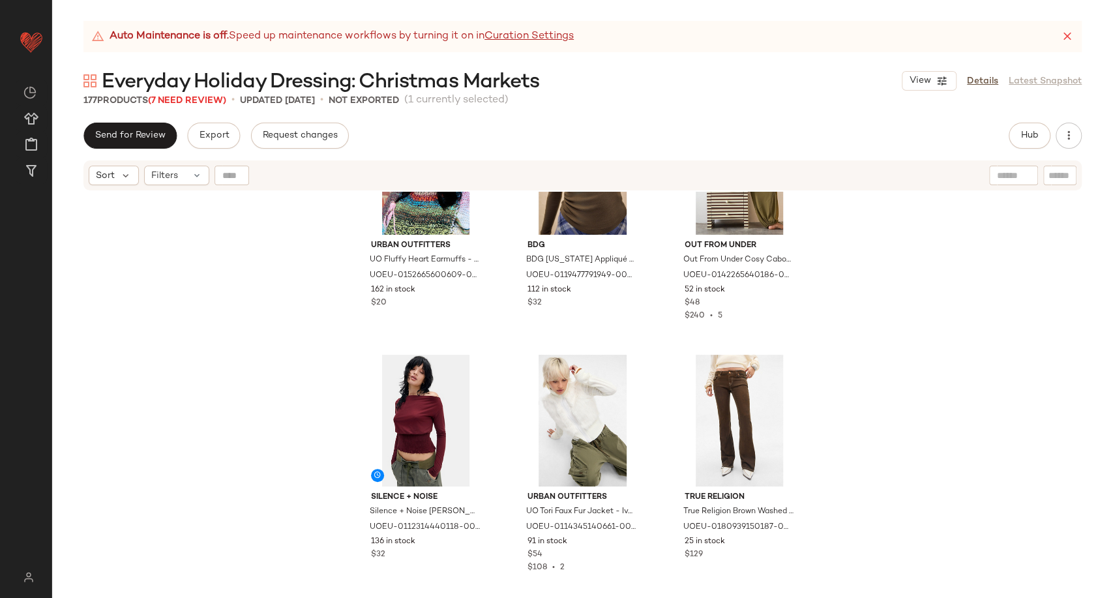
scroll to position [3642, 0]
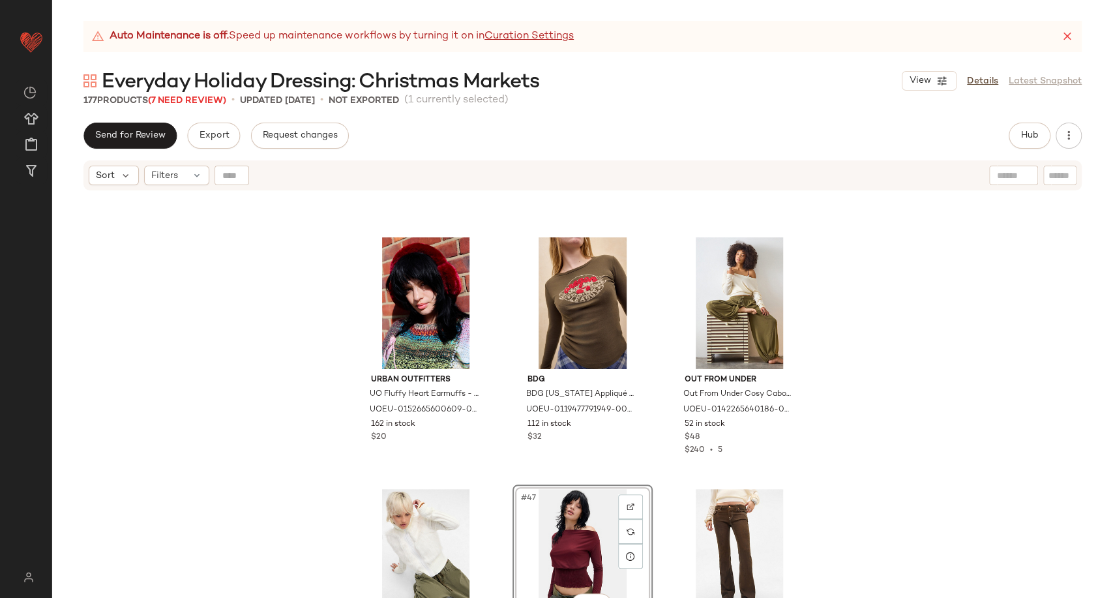
click at [882, 428] on div "Urban Outfitters UO Fluffy Heart Earmuffs - Maroon at Urban Outfitters UOEU-015…" at bounding box center [582, 411] width 1061 height 439
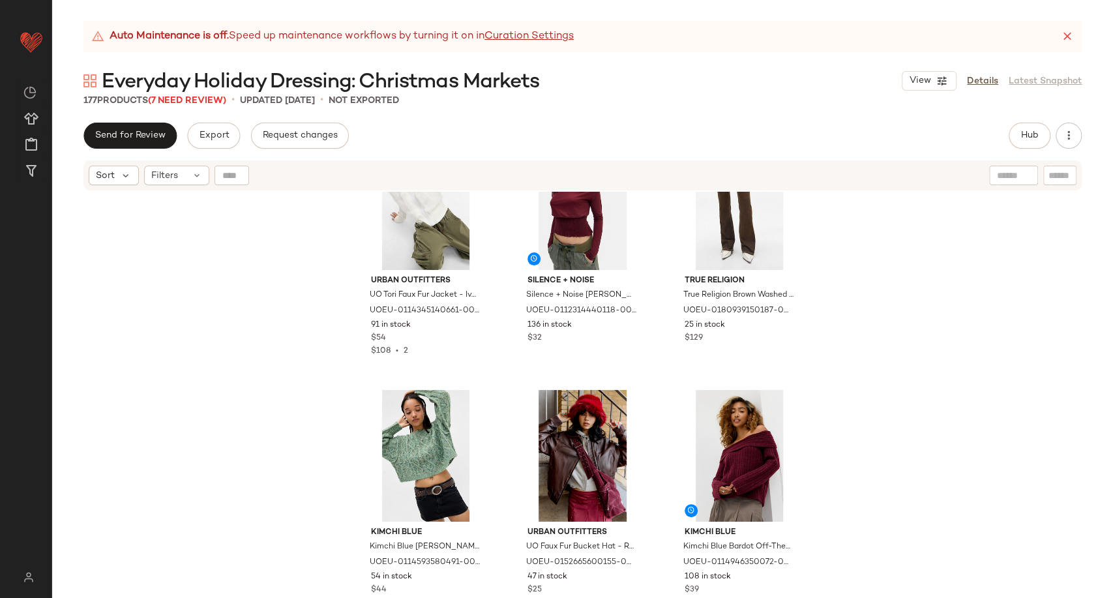
scroll to position [3859, 0]
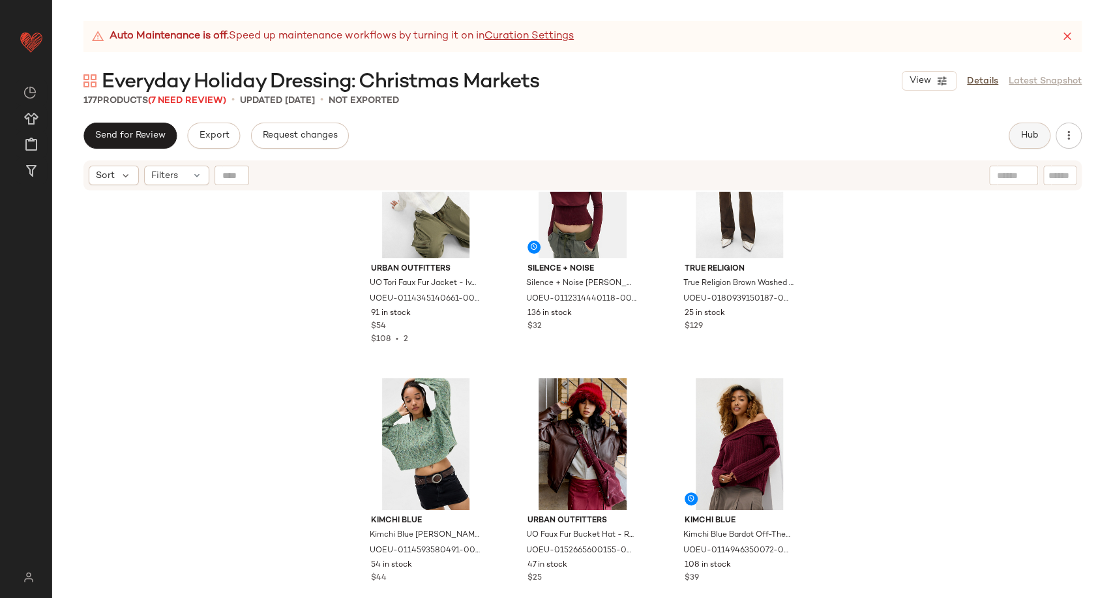
click at [1027, 142] on button "Hub" at bounding box center [1030, 136] width 42 height 26
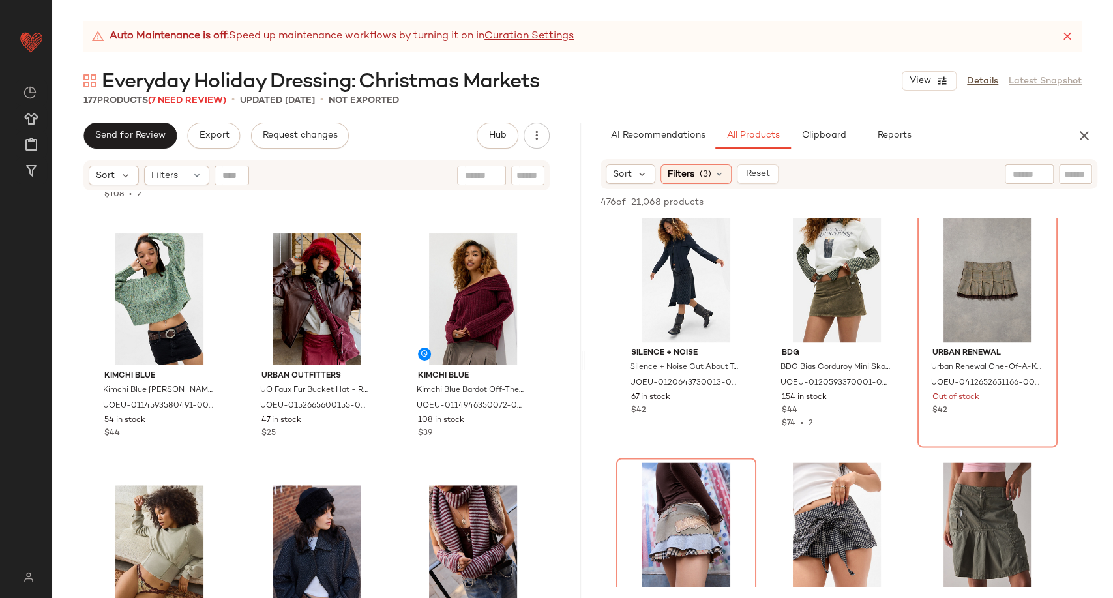
scroll to position [1377, 0]
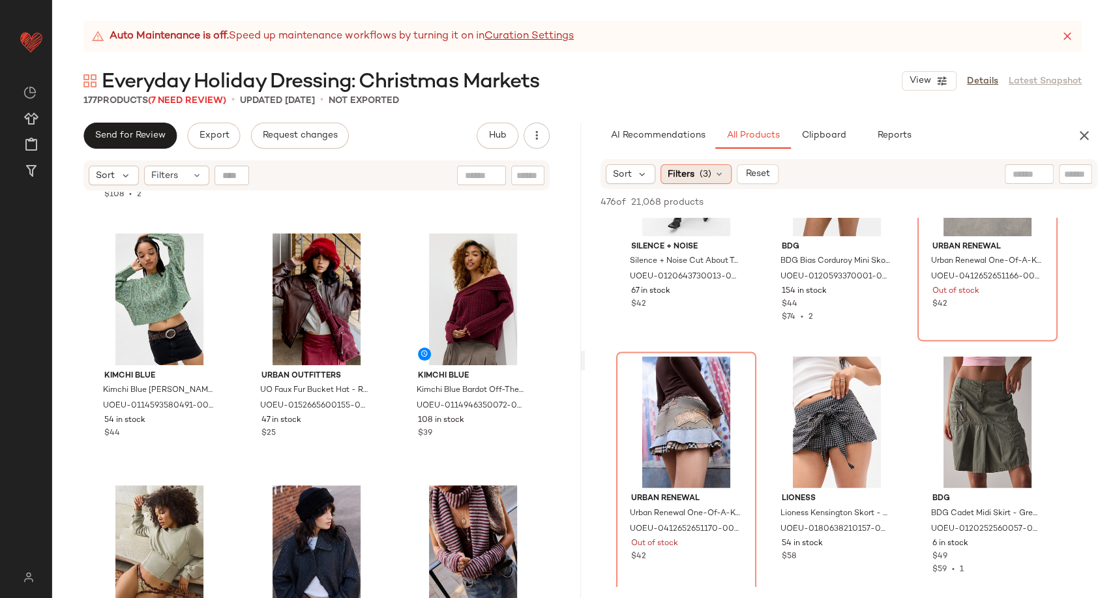
click at [718, 168] on div "Filters (3)" at bounding box center [696, 174] width 71 height 20
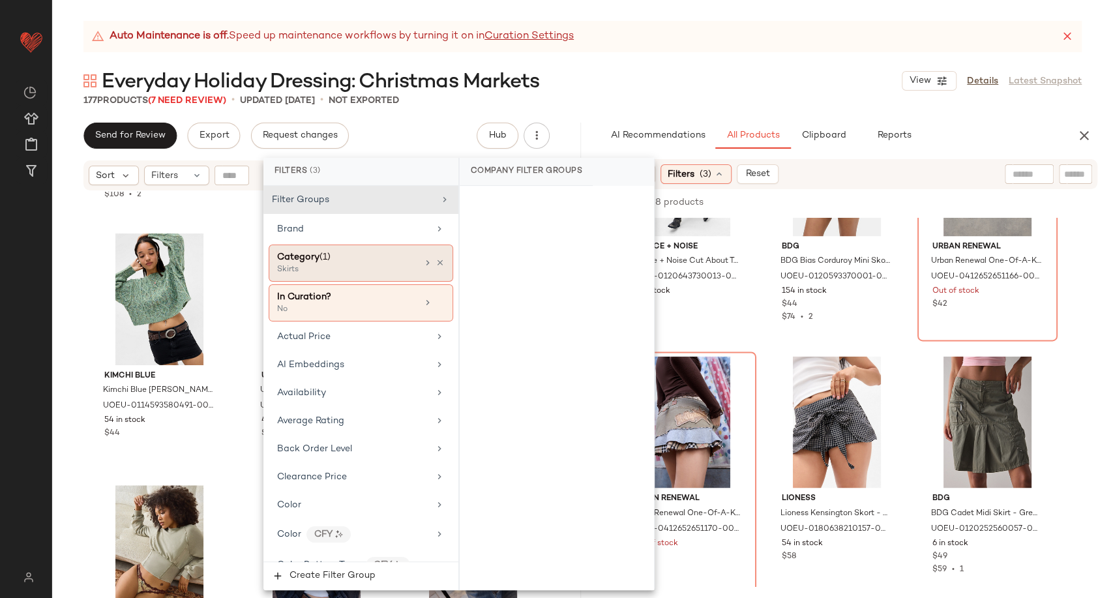
click at [402, 266] on div "Skirts" at bounding box center [342, 270] width 130 height 12
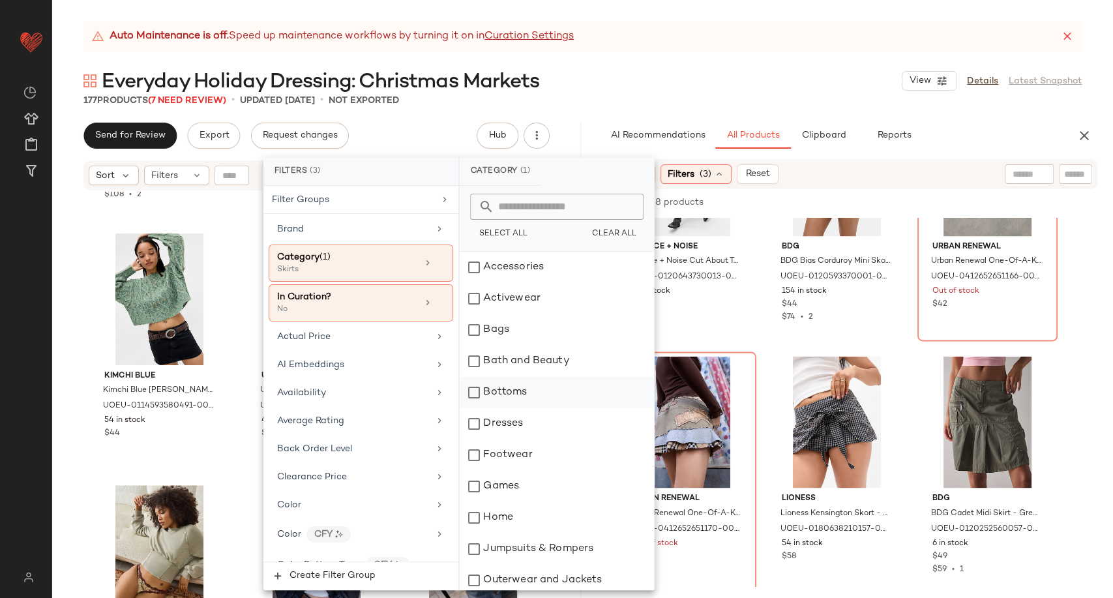
click at [518, 398] on div "Bottoms" at bounding box center [557, 392] width 194 height 31
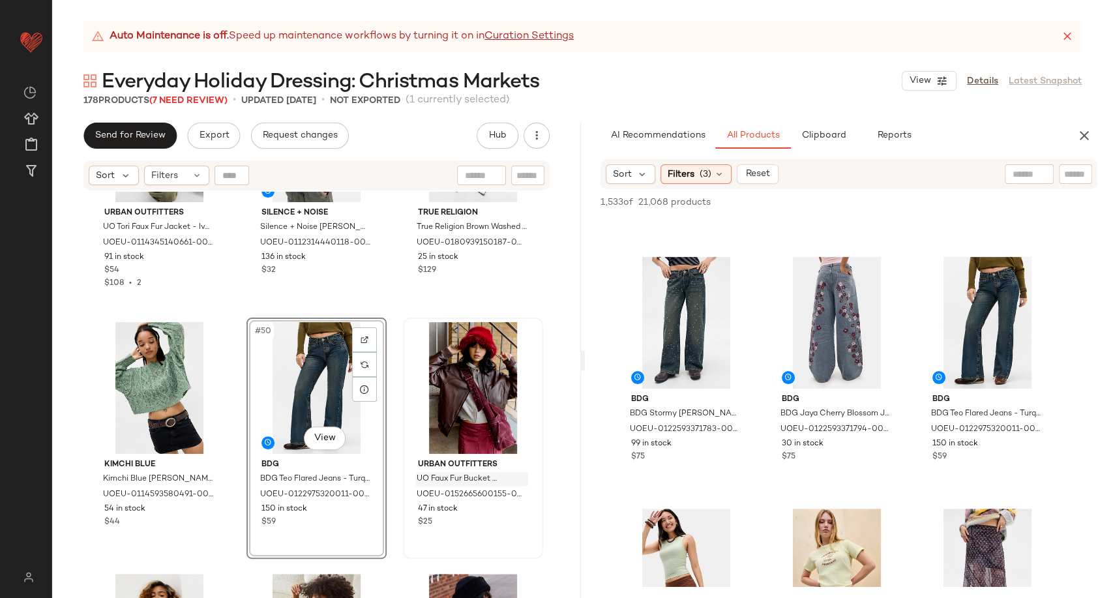
scroll to position [3786, 0]
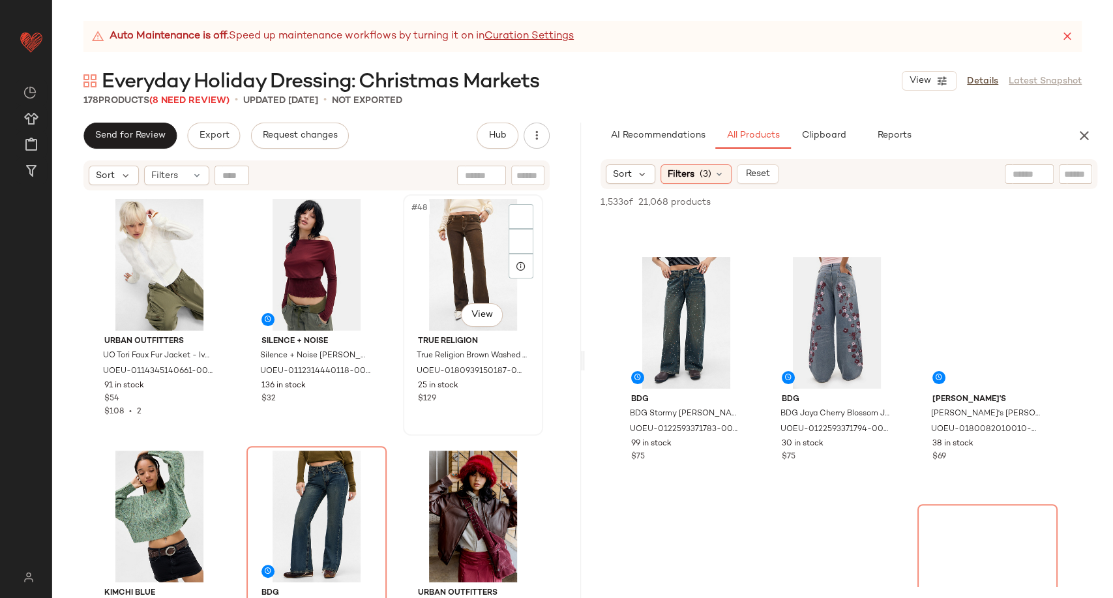
click at [404, 434] on div "#48 View True Religion True Religion Brown Washed Becca Flared Jeans - Brown 26…" at bounding box center [473, 314] width 140 height 241
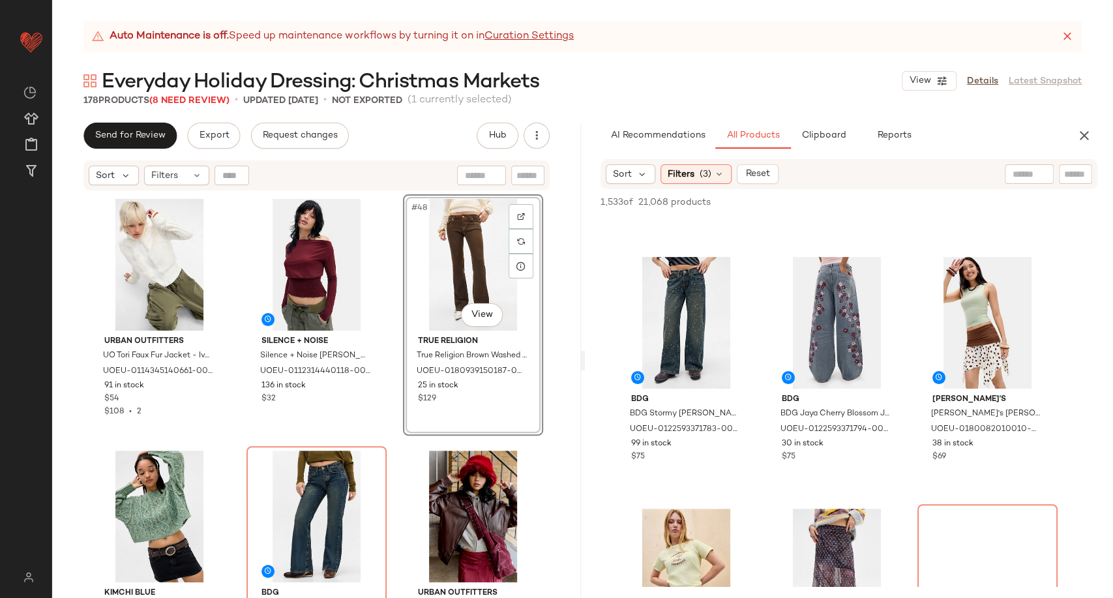
scroll to position [4004, 0]
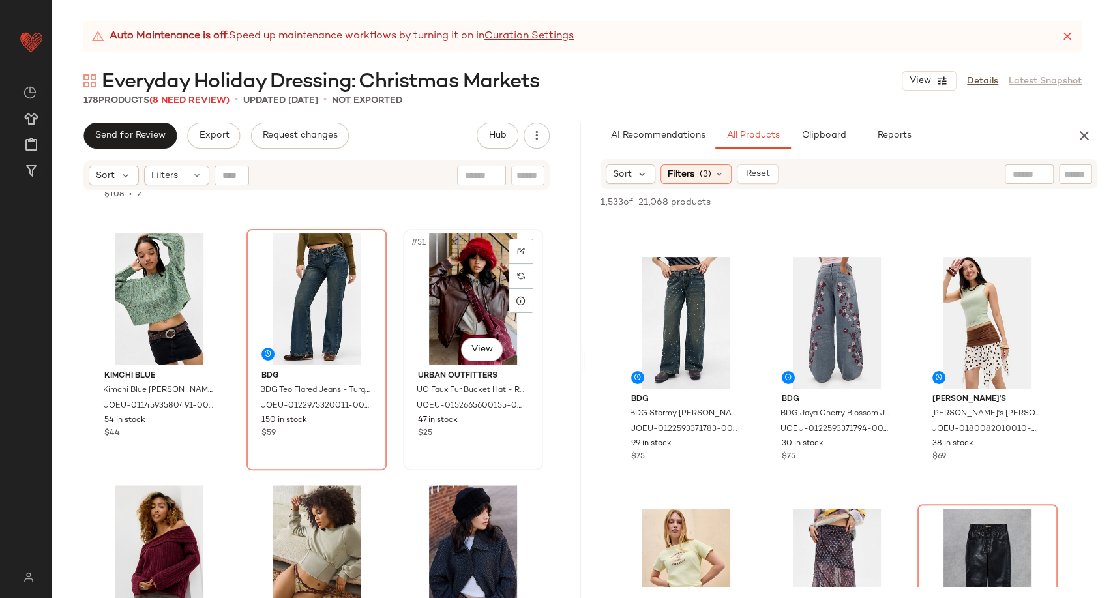
click at [403, 440] on div "#51 View Urban Outfitters UO Faux Fur Bucket Hat - Red at Urban Outfitters UOEU…" at bounding box center [473, 349] width 140 height 241
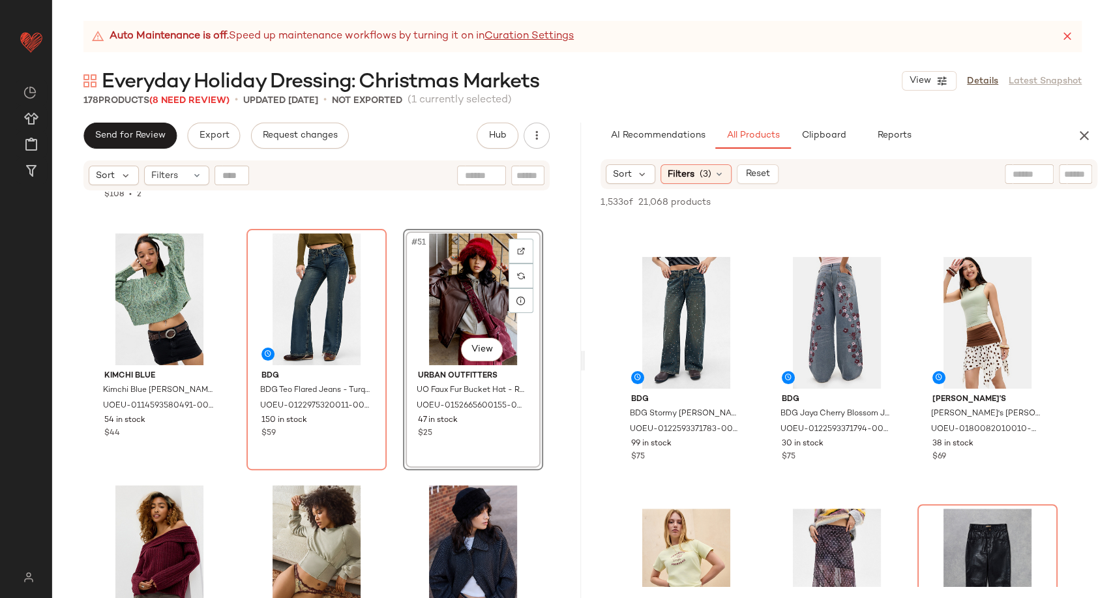
scroll to position [4076, 0]
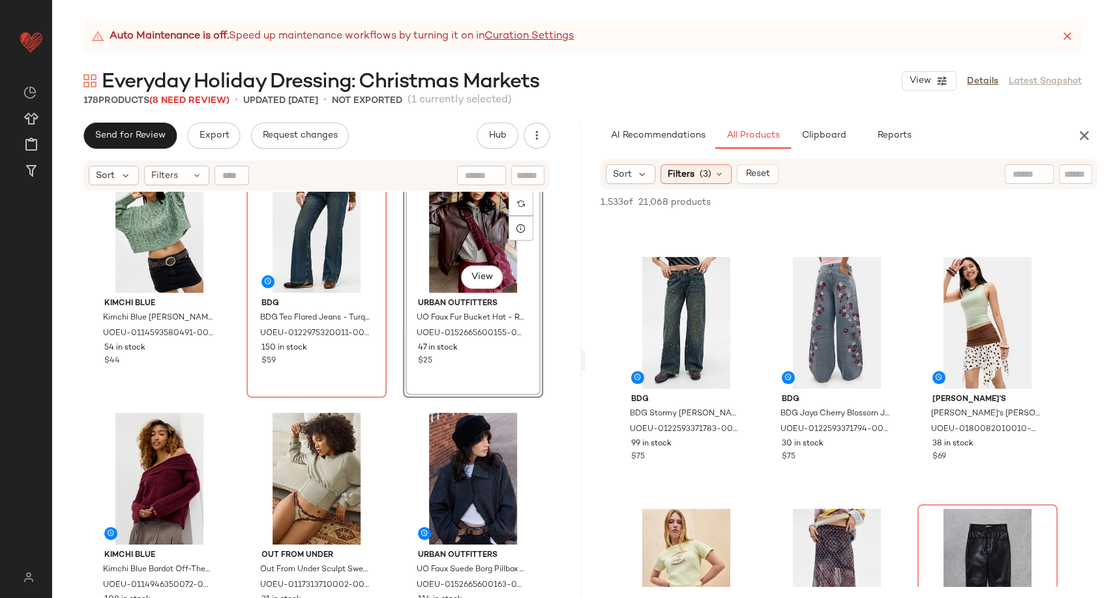
click at [386, 460] on div "Urban Outfitters UO Tori Faux Fur Jacket - Ivory XS at Urban Outfitters UOEU-01…" at bounding box center [316, 411] width 529 height 439
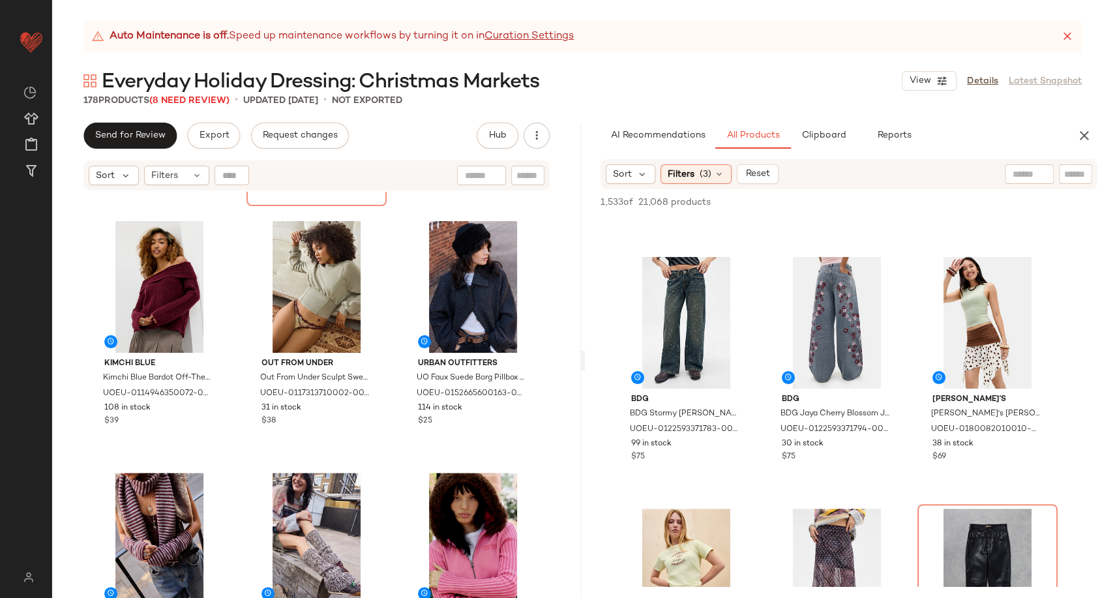
scroll to position [4294, 0]
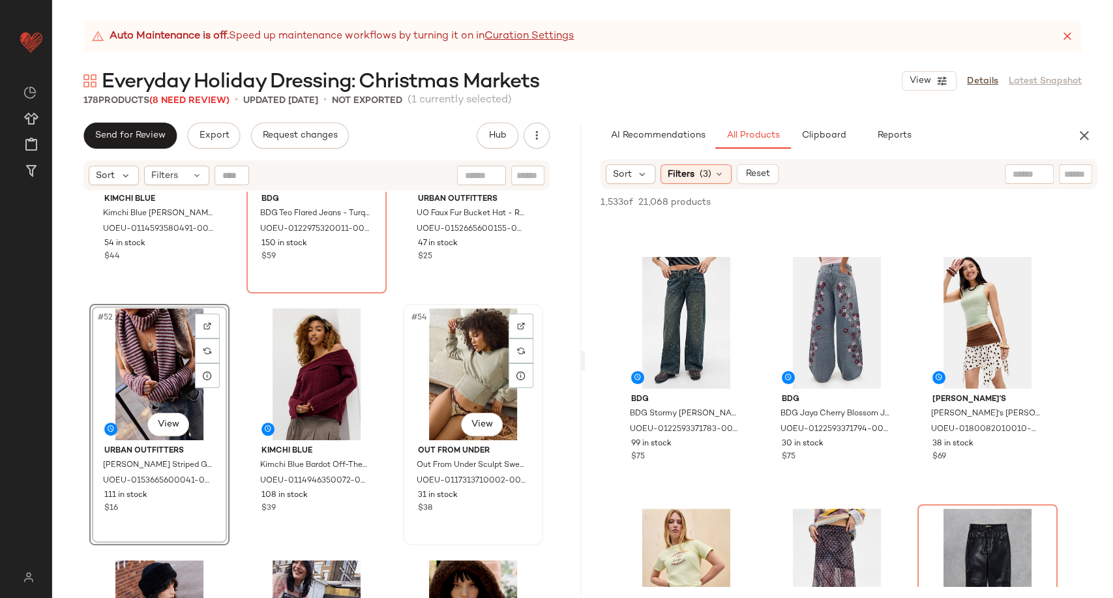
scroll to position [4076, 0]
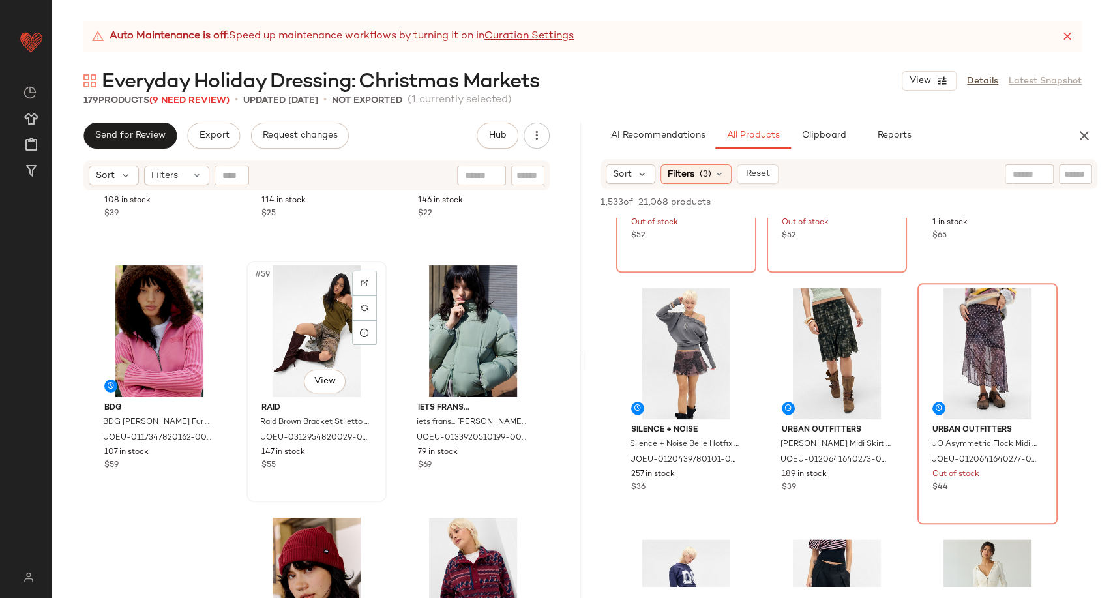
scroll to position [4800, 0]
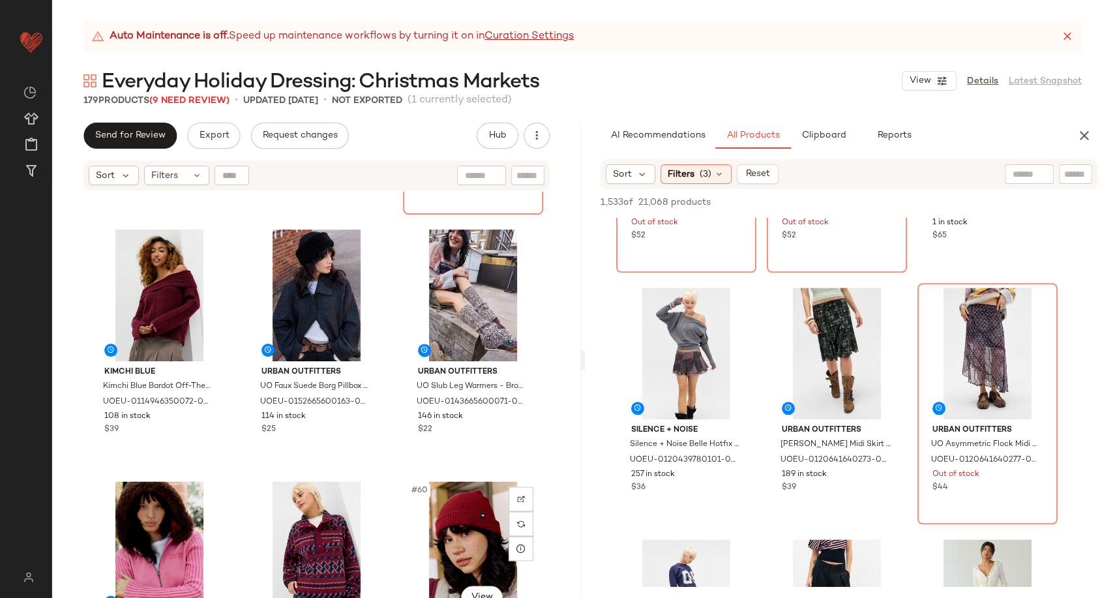
scroll to position [4221, 0]
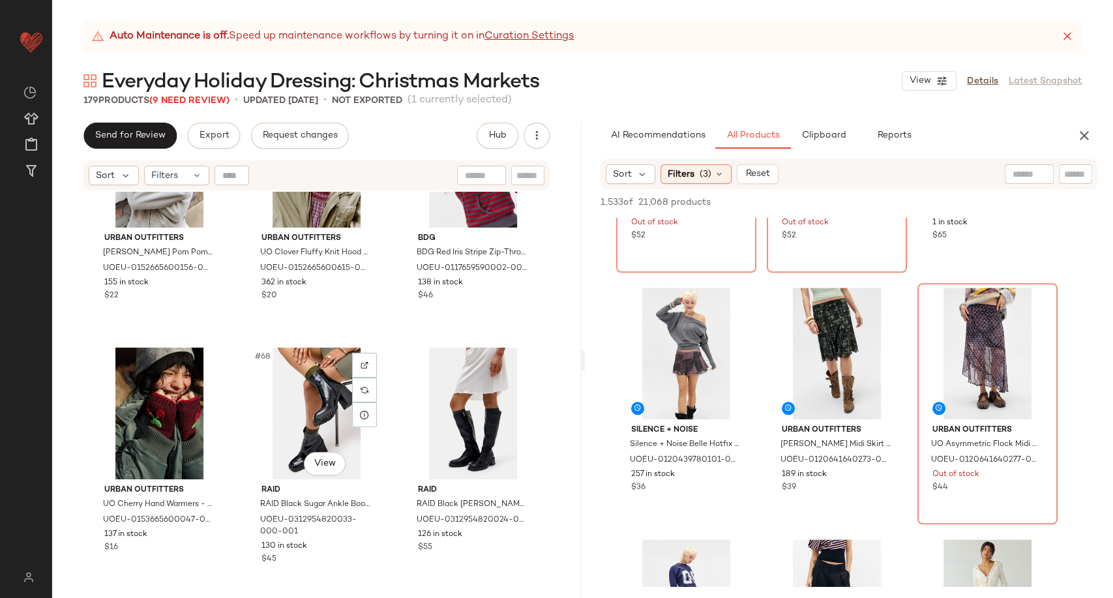
scroll to position [5478, 0]
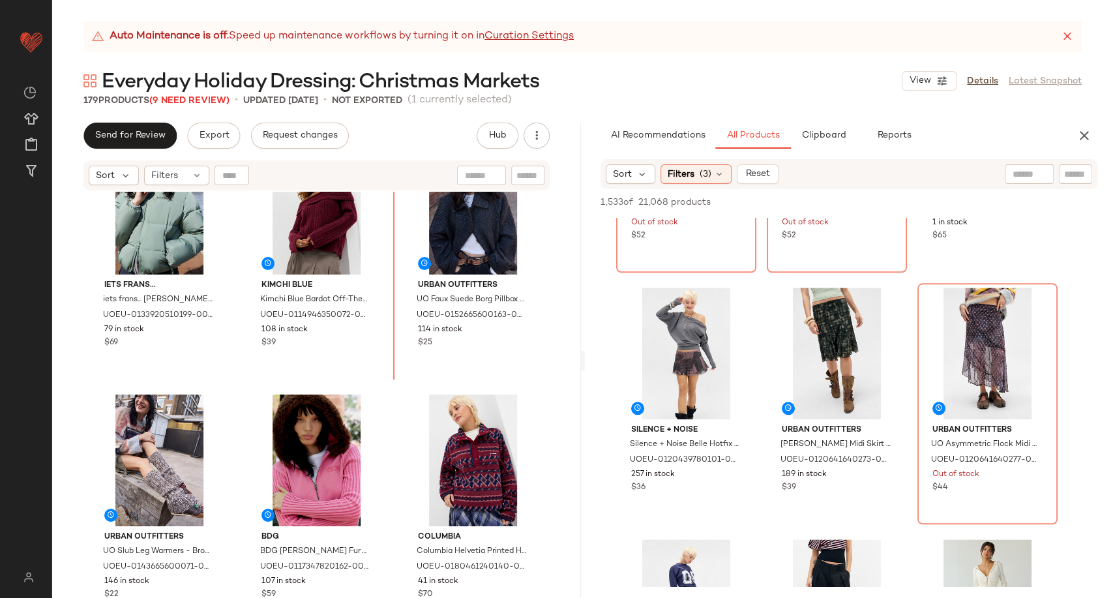
scroll to position [4597, 0]
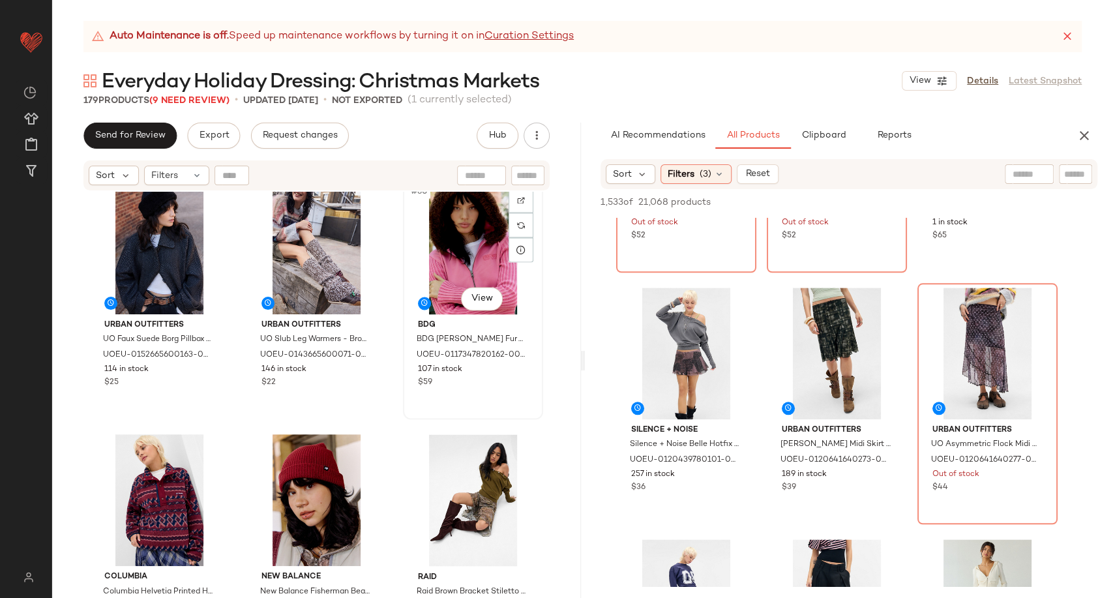
scroll to position [4815, 0]
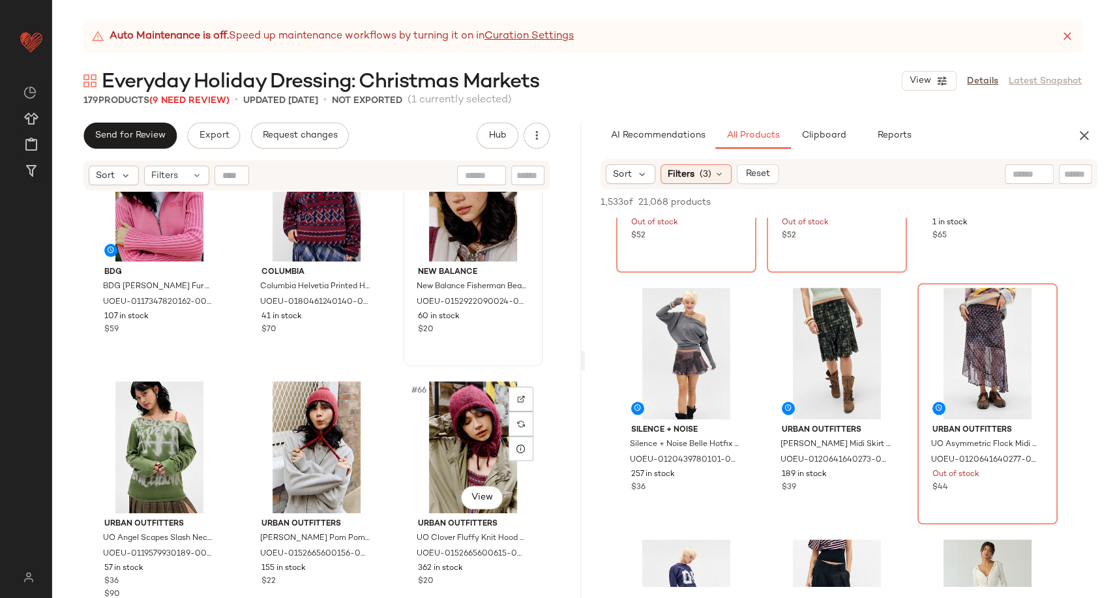
scroll to position [5177, 0]
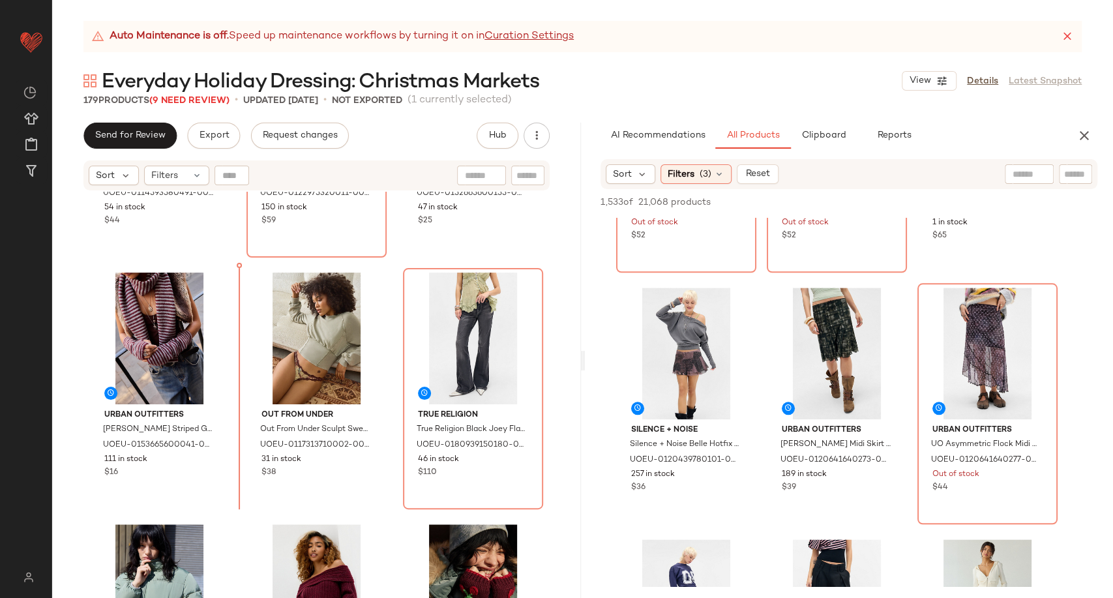
scroll to position [4216, 0]
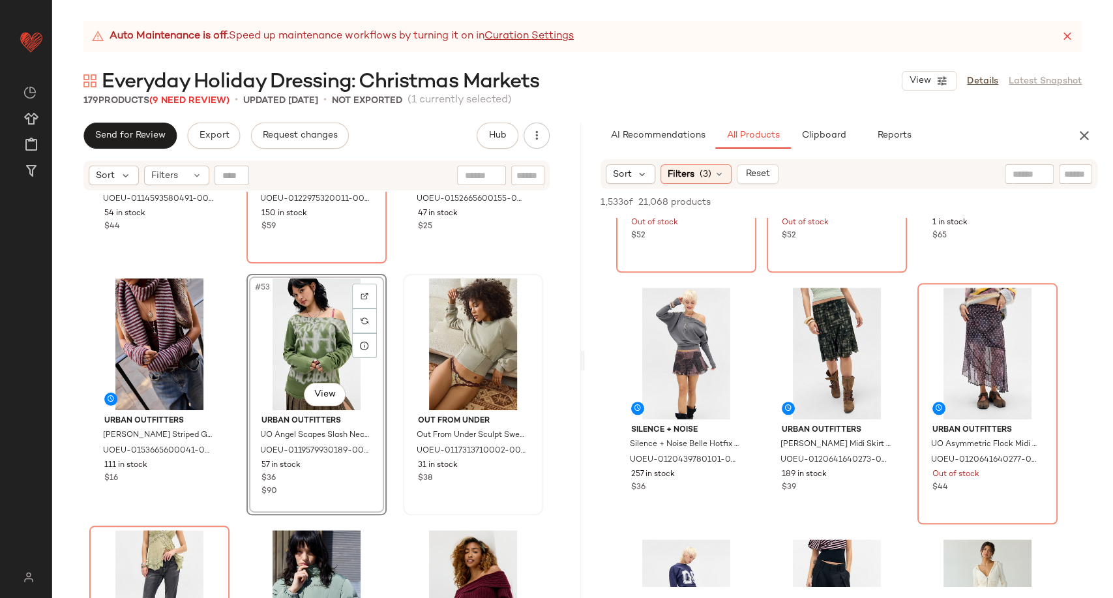
scroll to position [4216, 0]
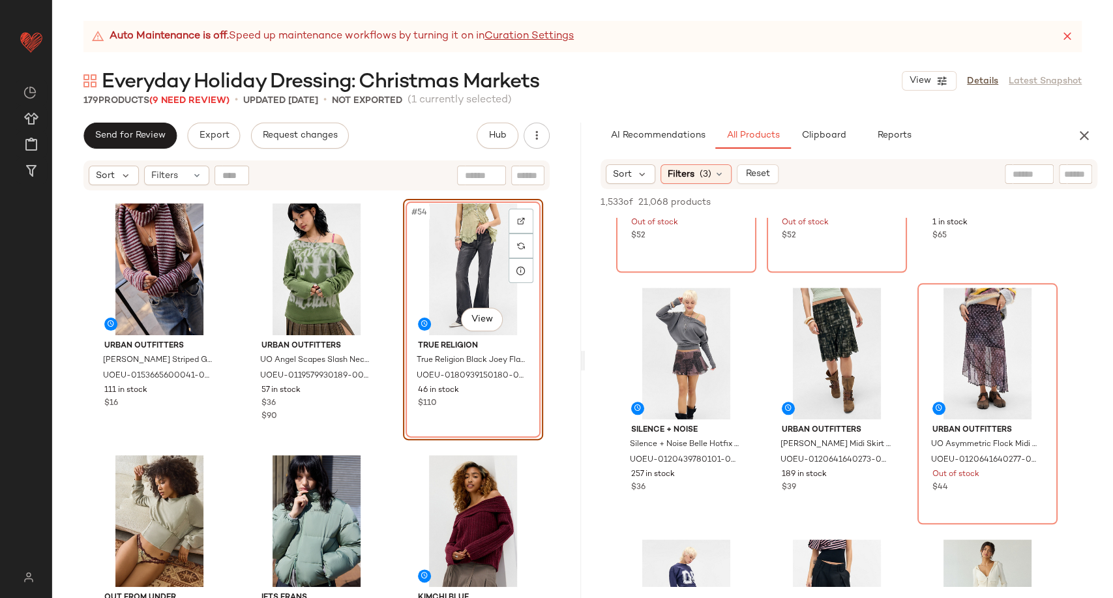
scroll to position [4363, 0]
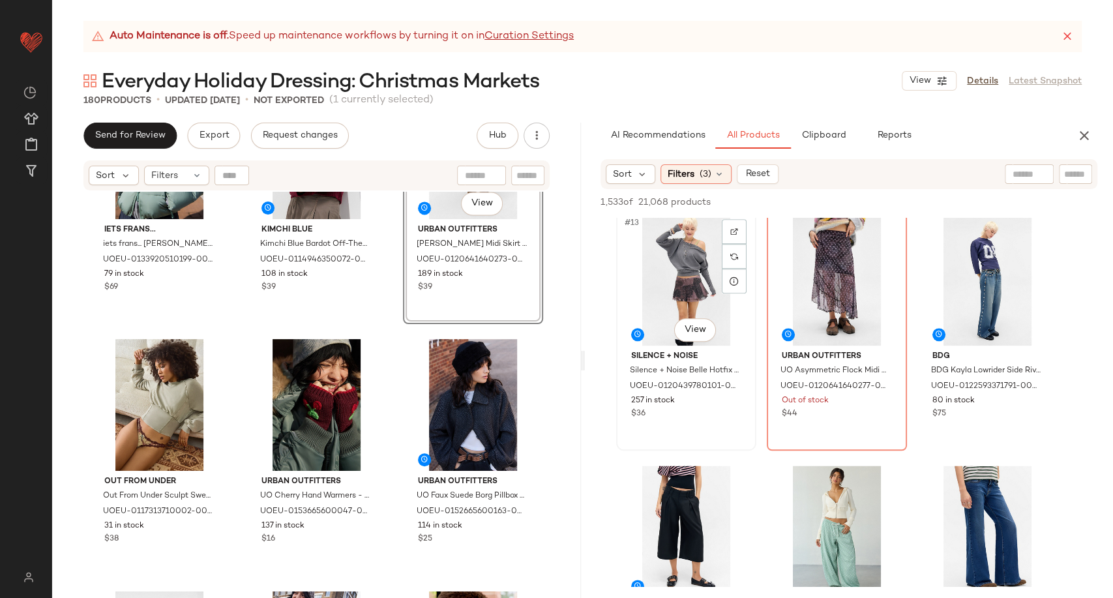
scroll to position [1086, 0]
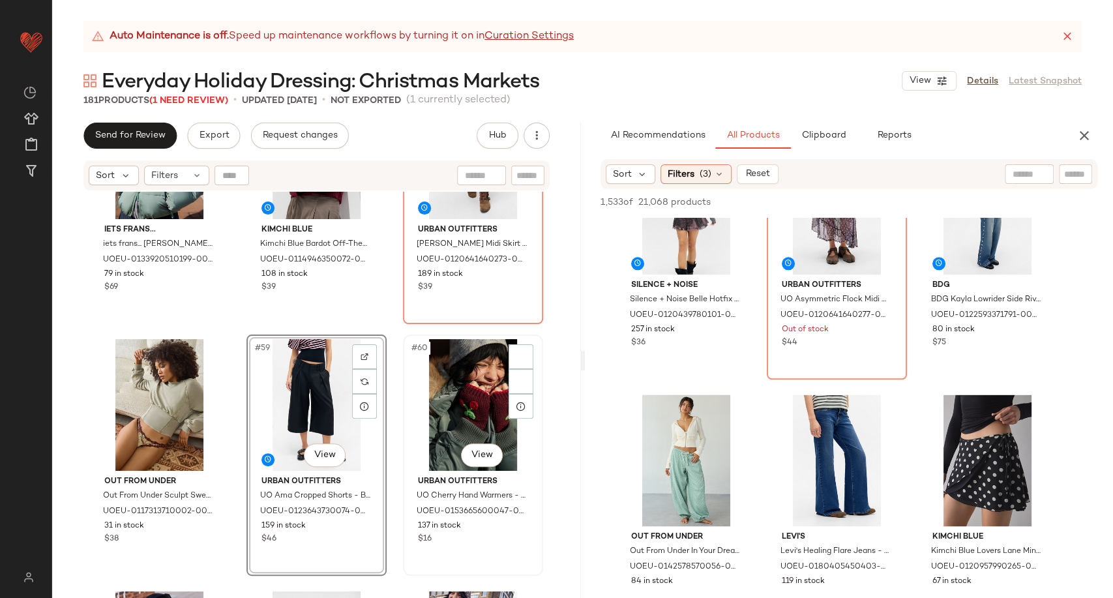
click at [408, 464] on div "#60 View" at bounding box center [473, 405] width 131 height 132
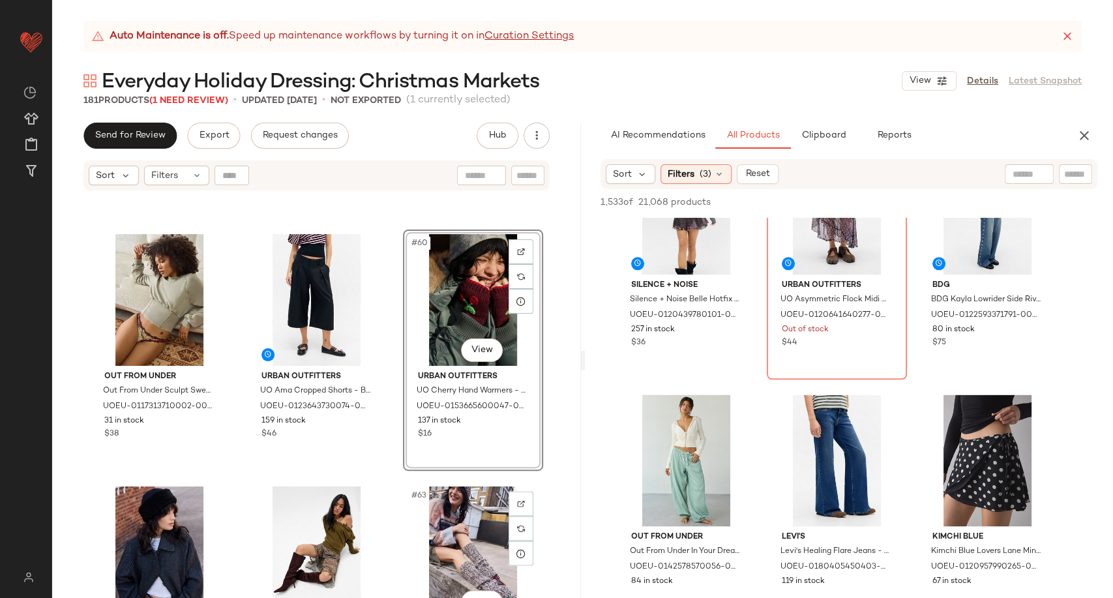
scroll to position [4870, 0]
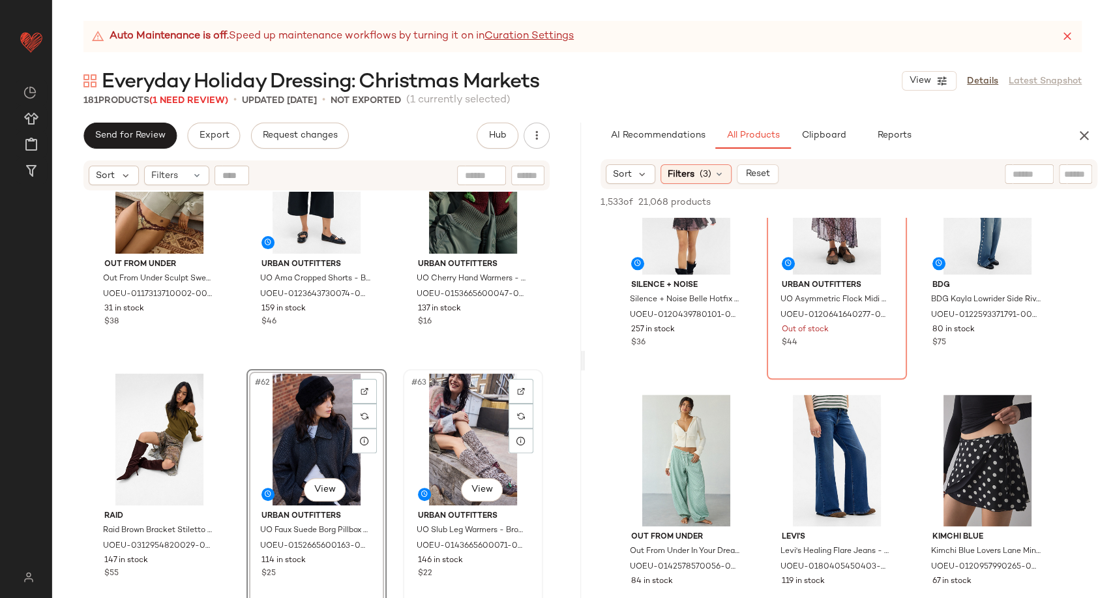
scroll to position [5087, 0]
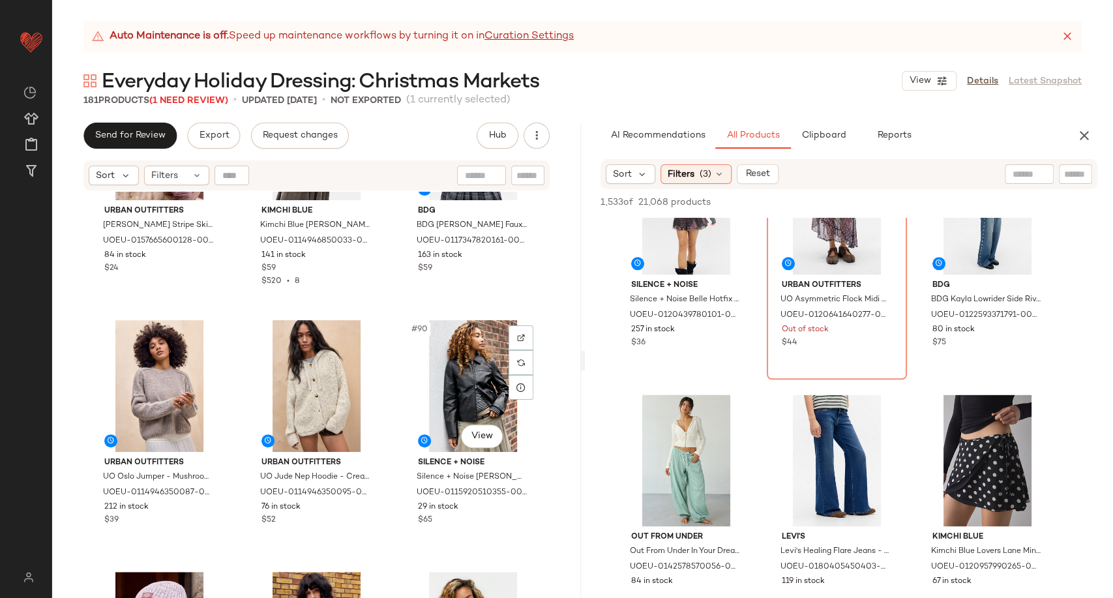
scroll to position [6971, 0]
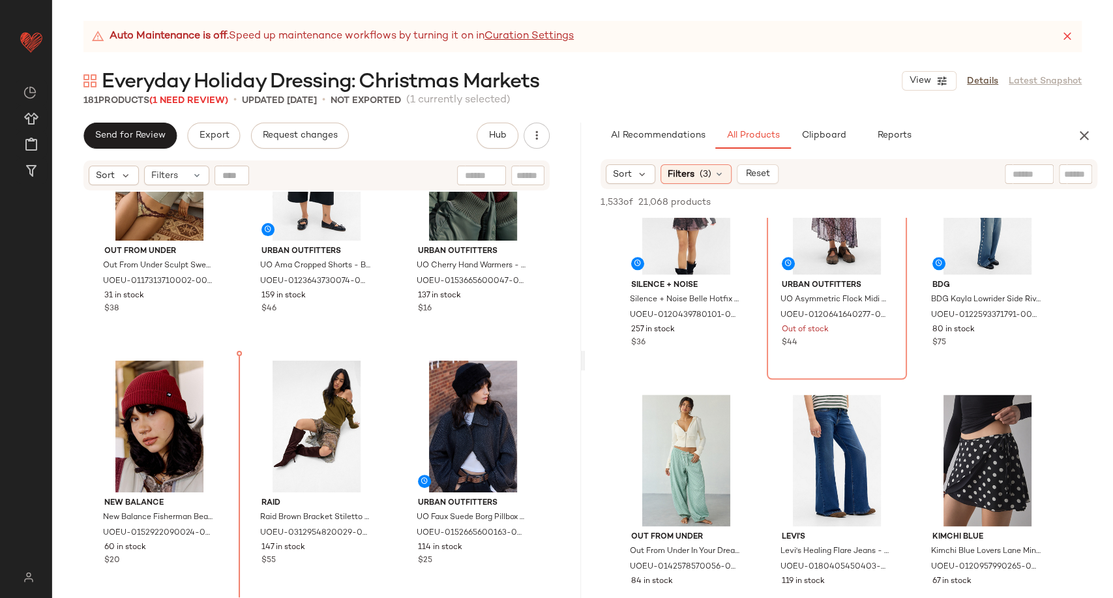
scroll to position [4900, 0]
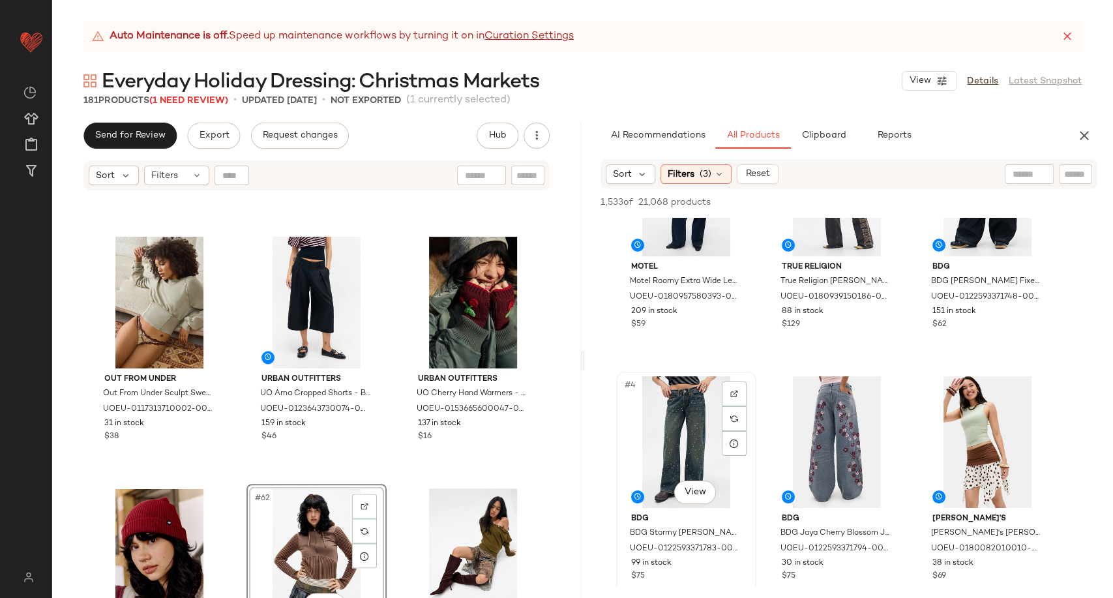
scroll to position [217, 0]
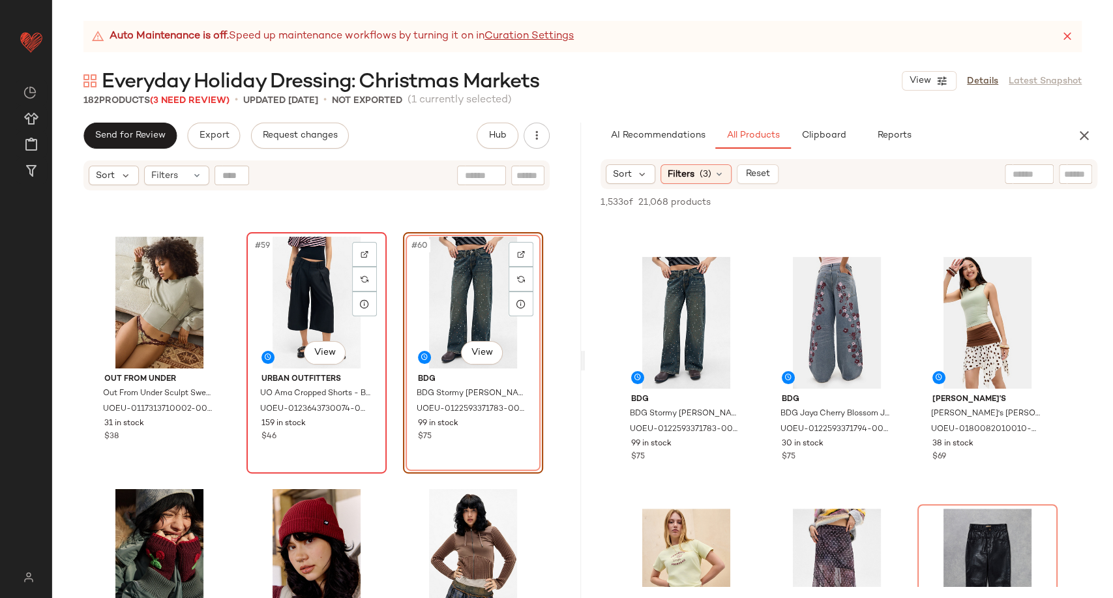
click at [301, 298] on div "#59 View" at bounding box center [316, 303] width 131 height 132
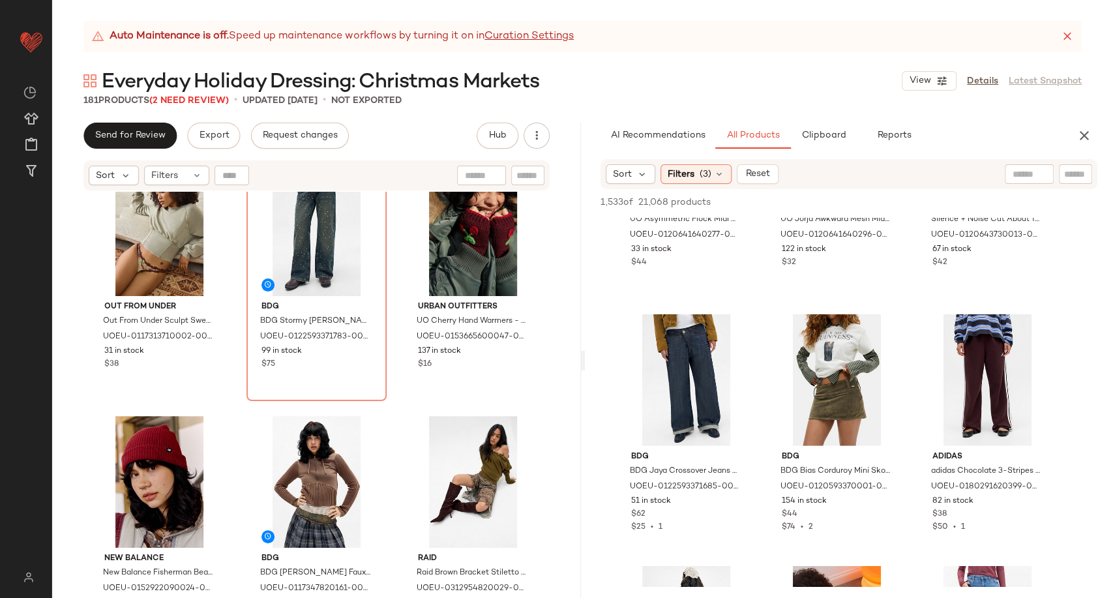
scroll to position [2463, 0]
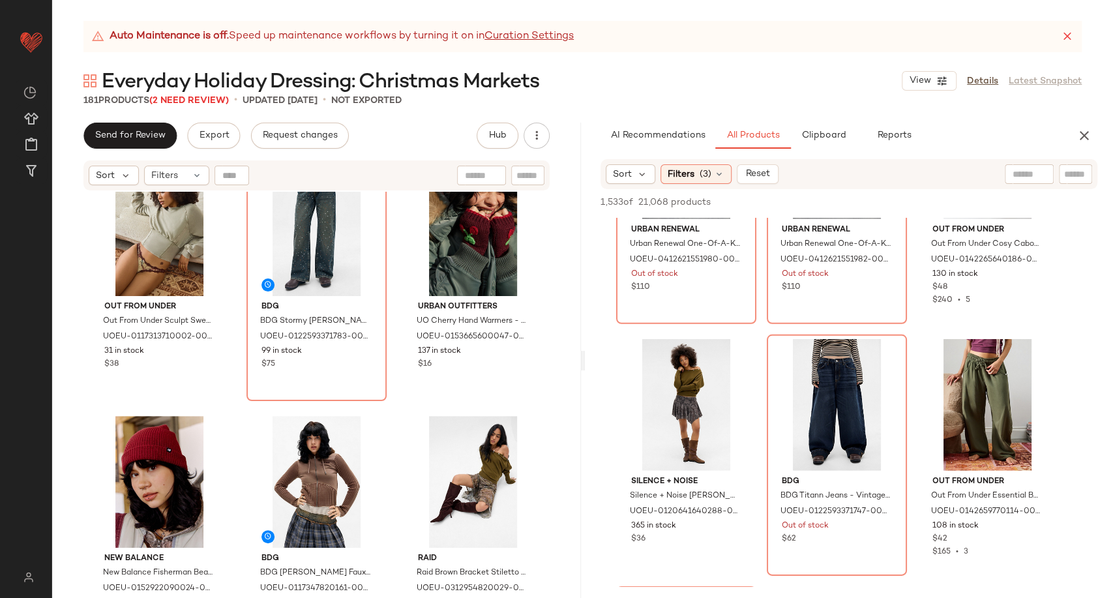
scroll to position [6014, 0]
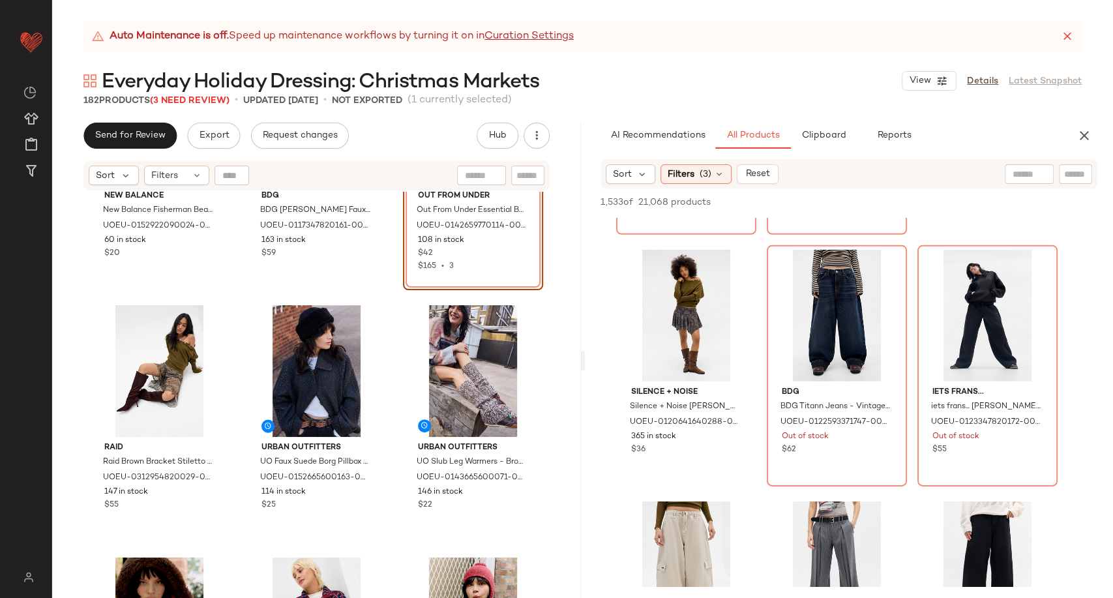
scroll to position [5335, 0]
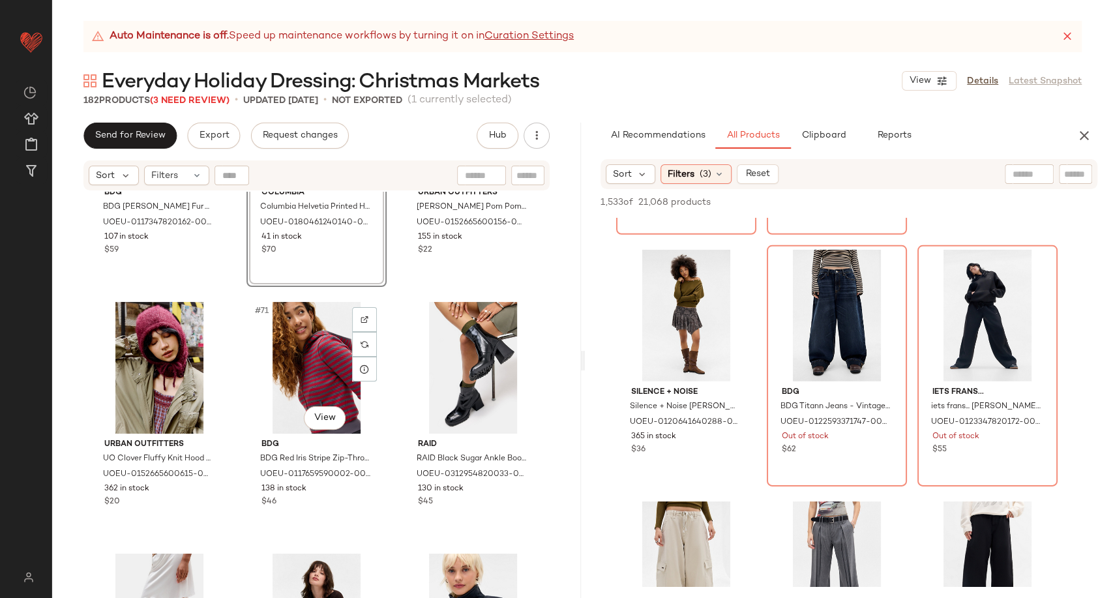
scroll to position [5915, 0]
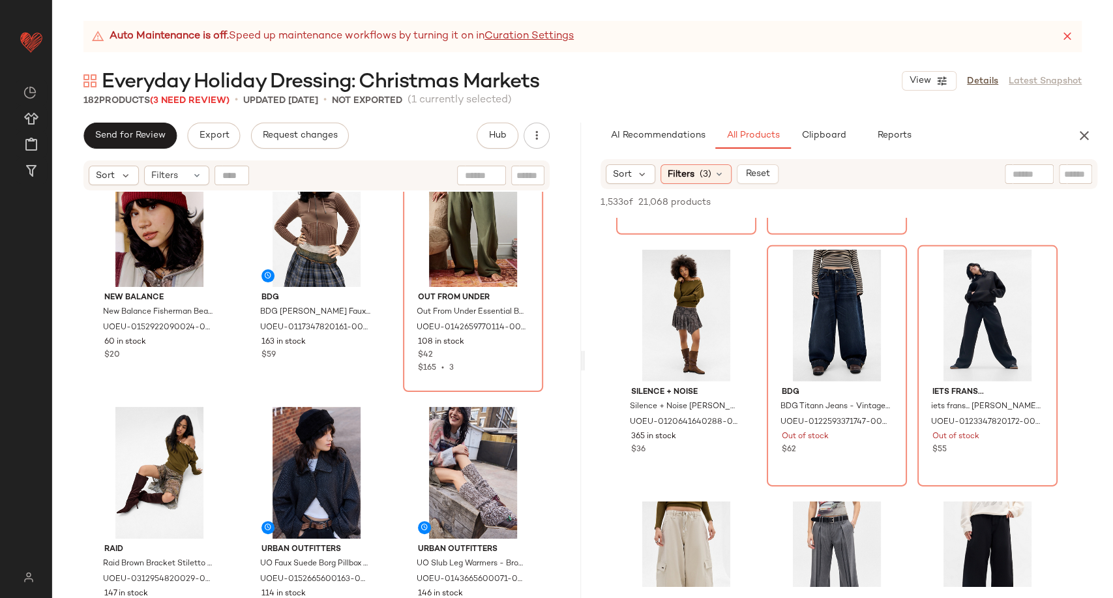
scroll to position [5087, 0]
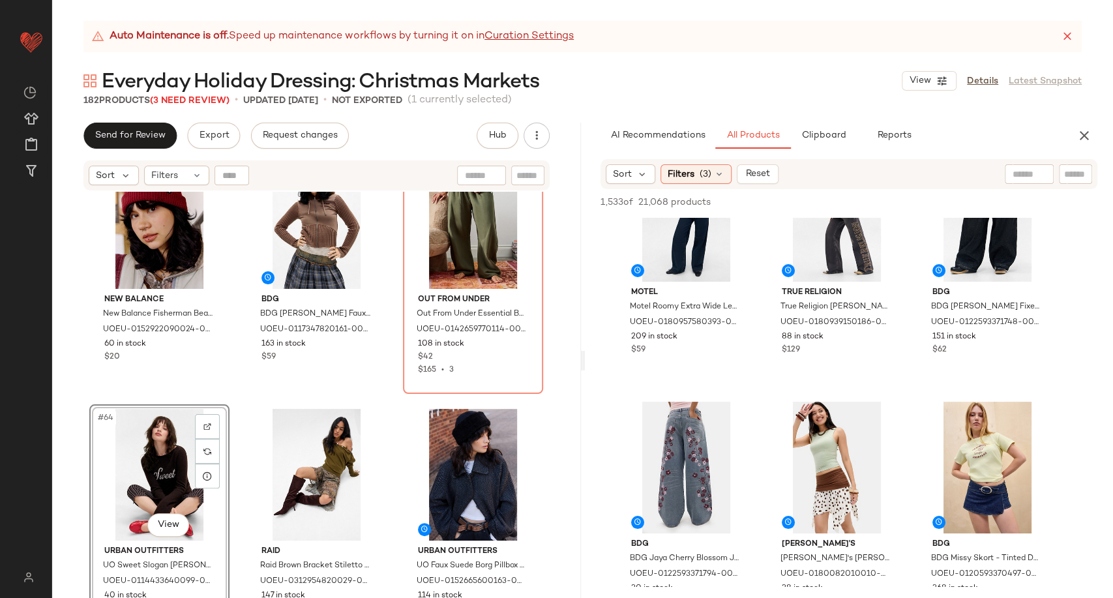
scroll to position [145, 0]
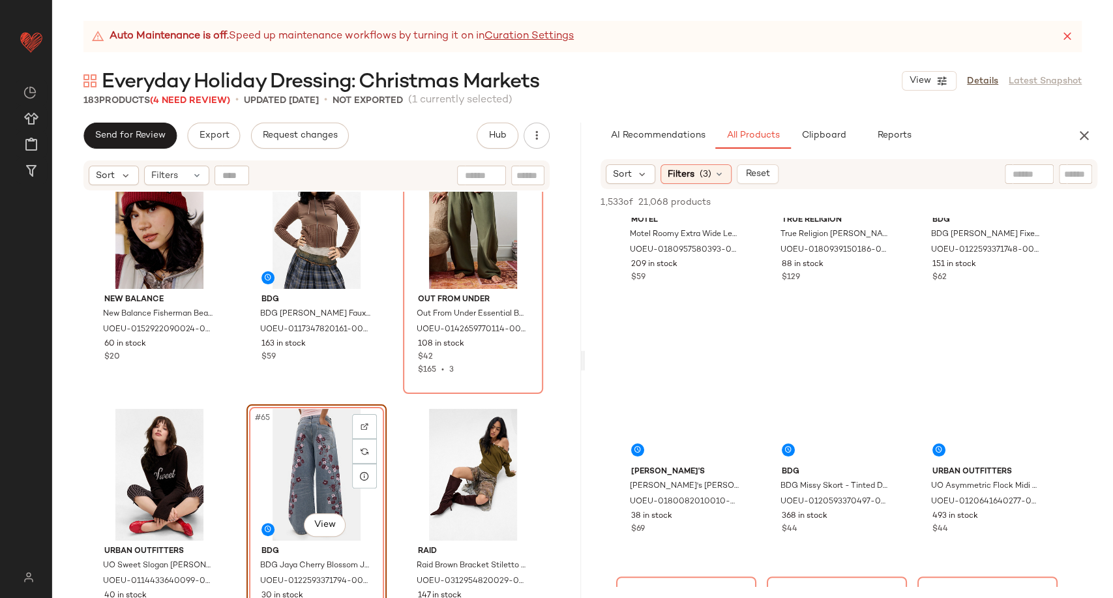
click at [386, 414] on div "New Balance New Balance Fisherman Beanie - Maroon at Urban Outfitters UOEU-0152…" at bounding box center [316, 411] width 529 height 439
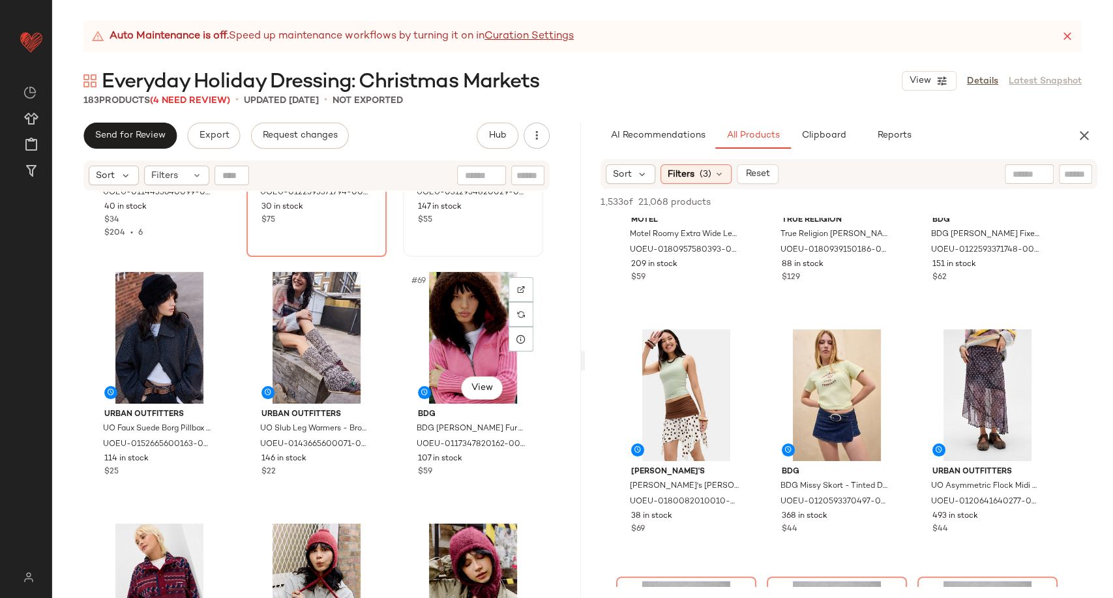
scroll to position [5593, 0]
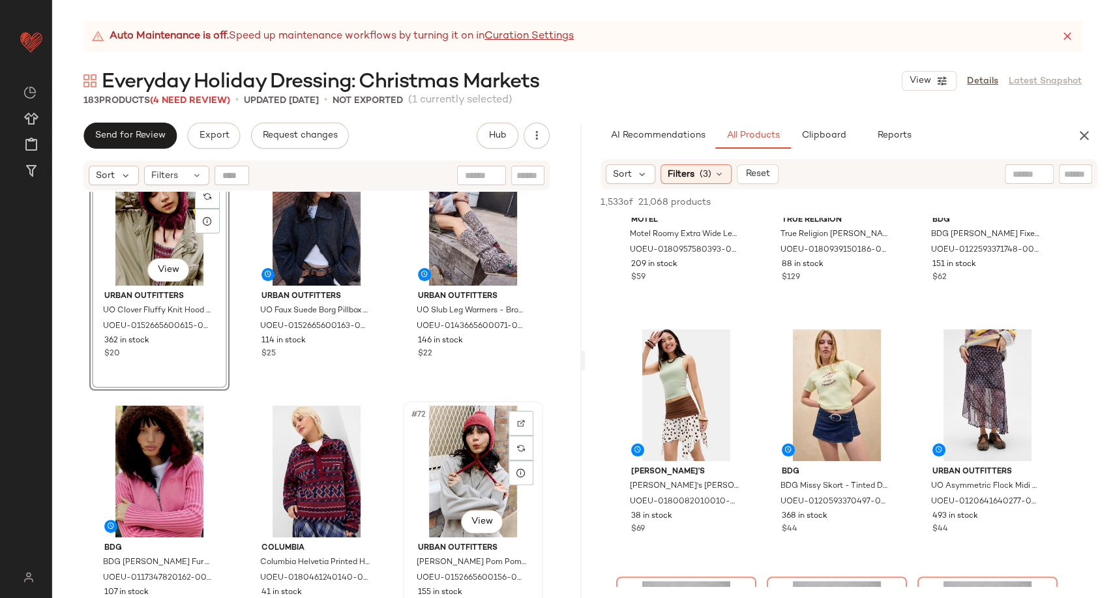
click at [443, 444] on div "#72 View" at bounding box center [473, 472] width 131 height 132
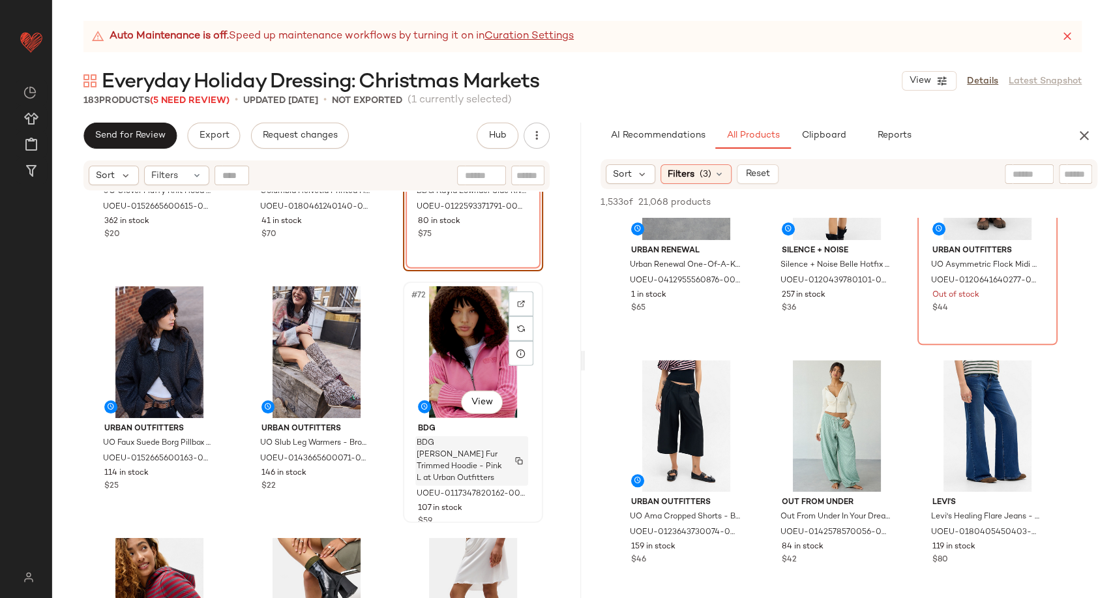
scroll to position [5739, 0]
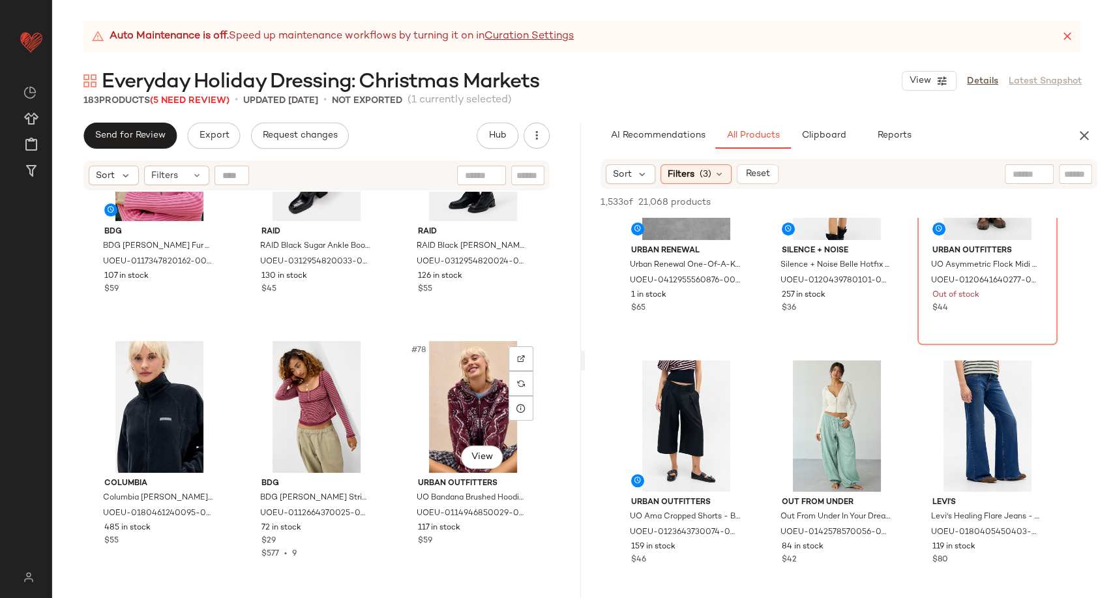
scroll to position [6176, 0]
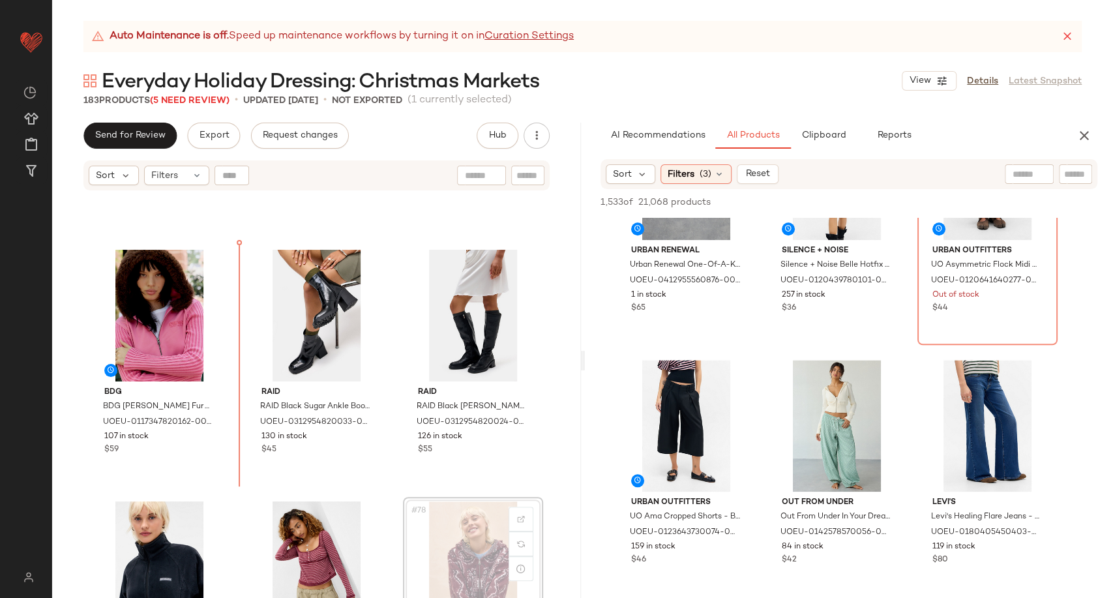
scroll to position [5978, 0]
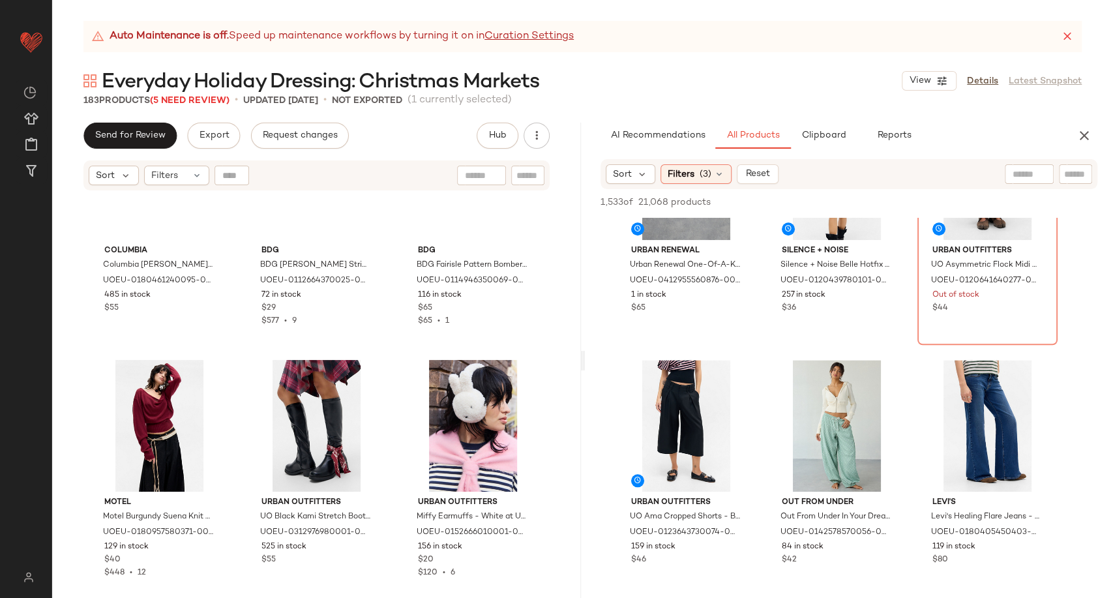
scroll to position [6394, 0]
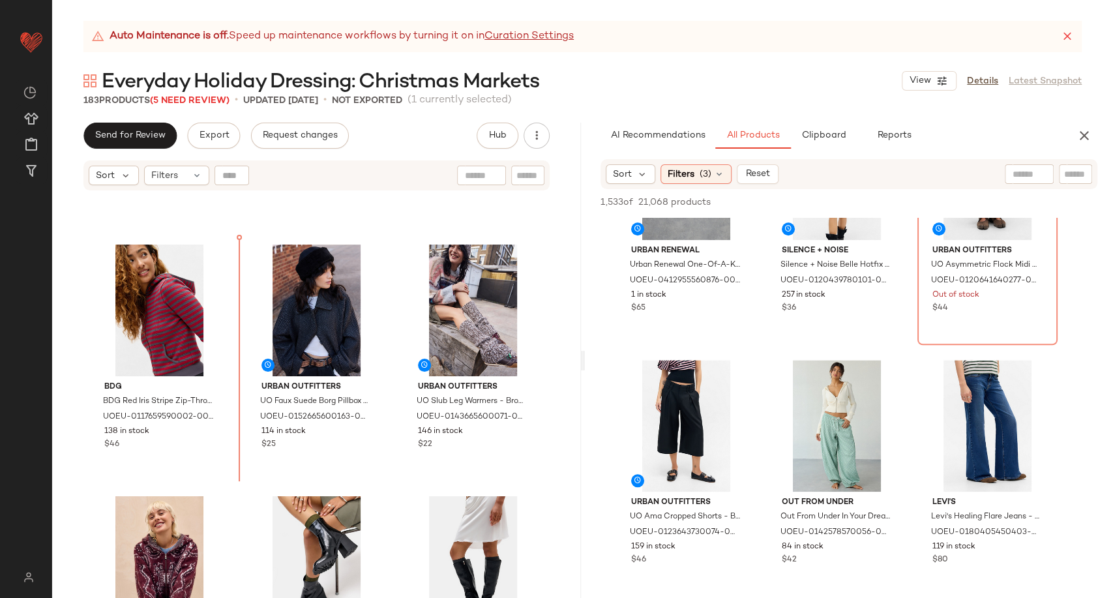
scroll to position [5676, 0]
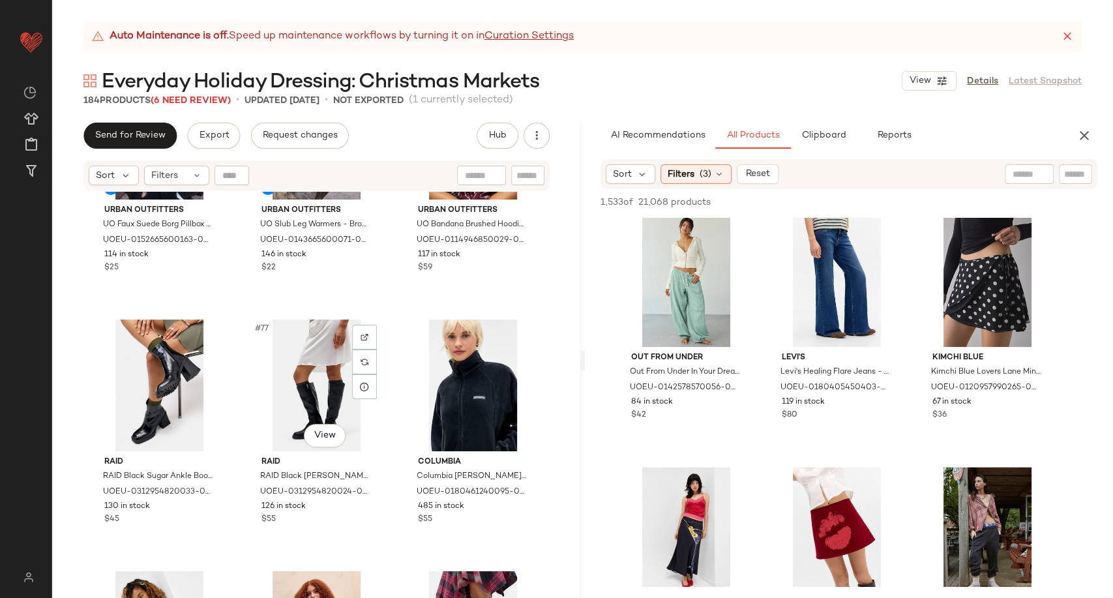
scroll to position [6401, 0]
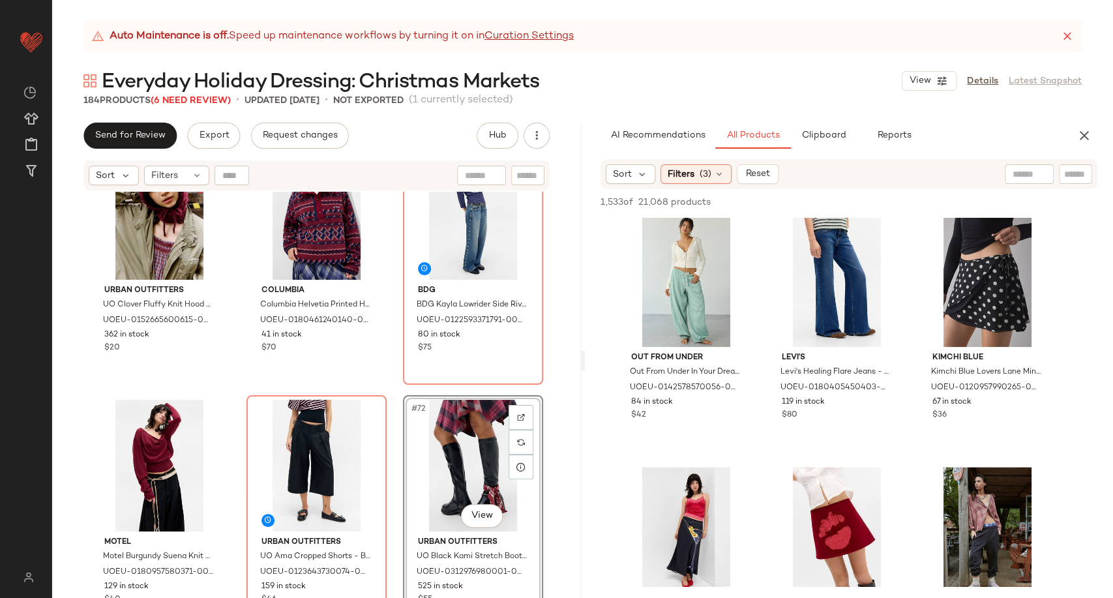
scroll to position [5817, 0]
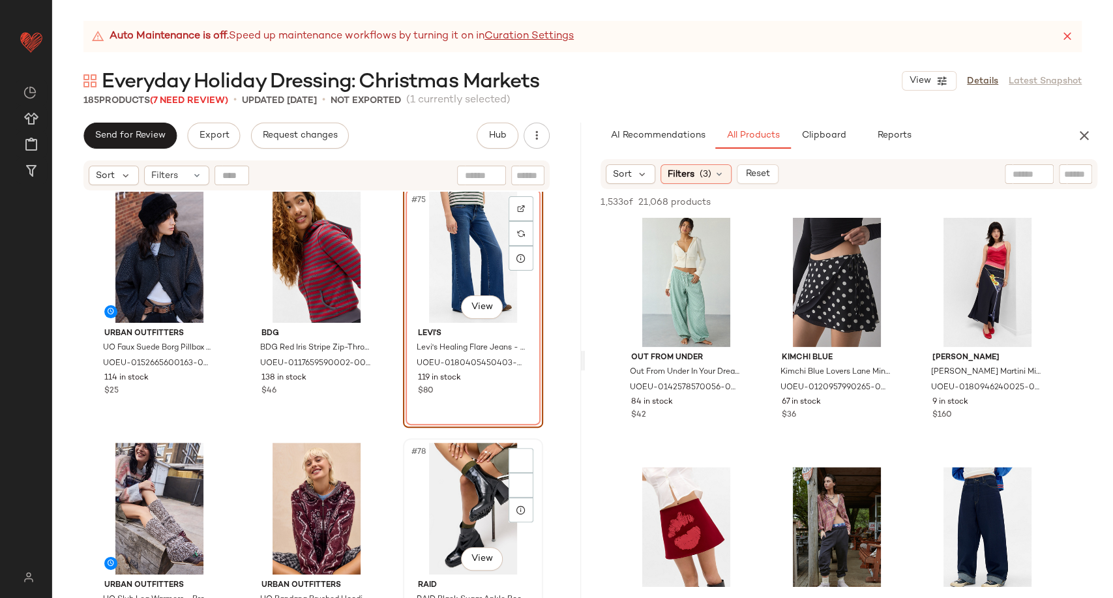
scroll to position [6179, 0]
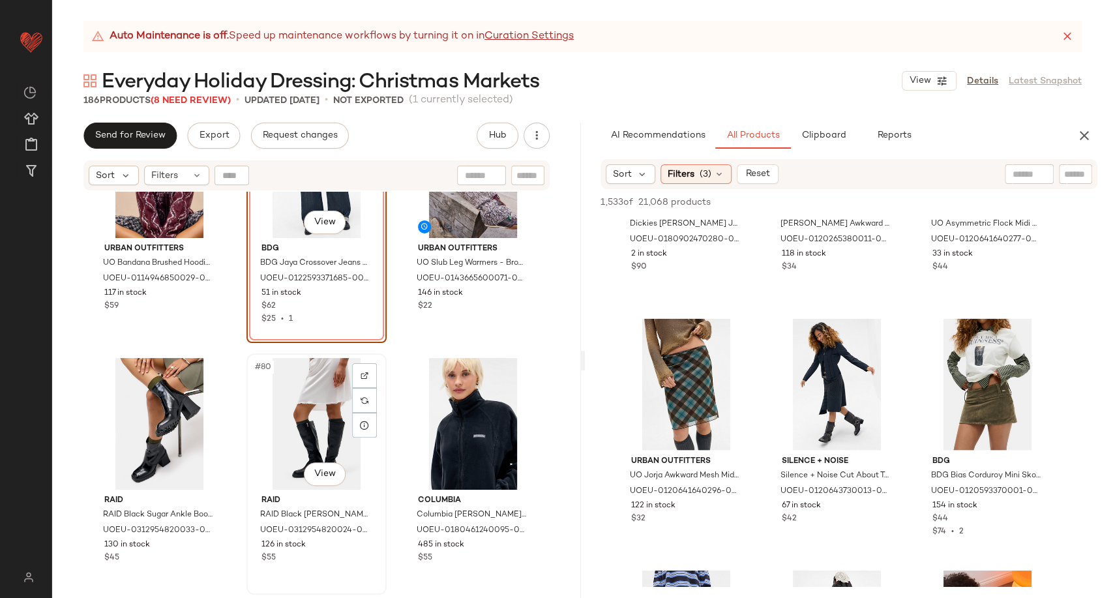
scroll to position [6614, 0]
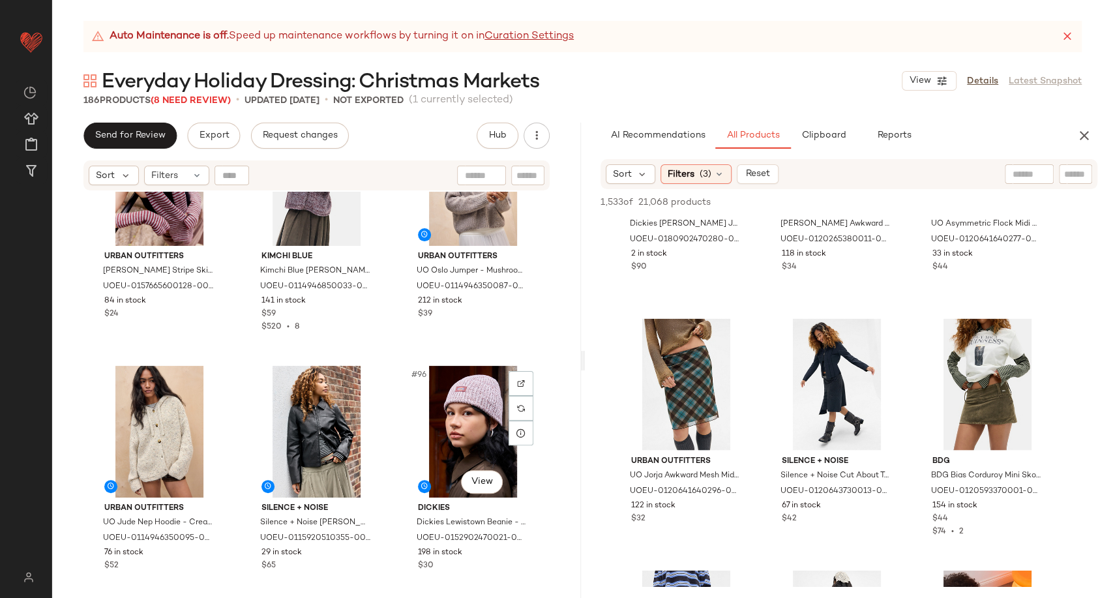
scroll to position [7700, 0]
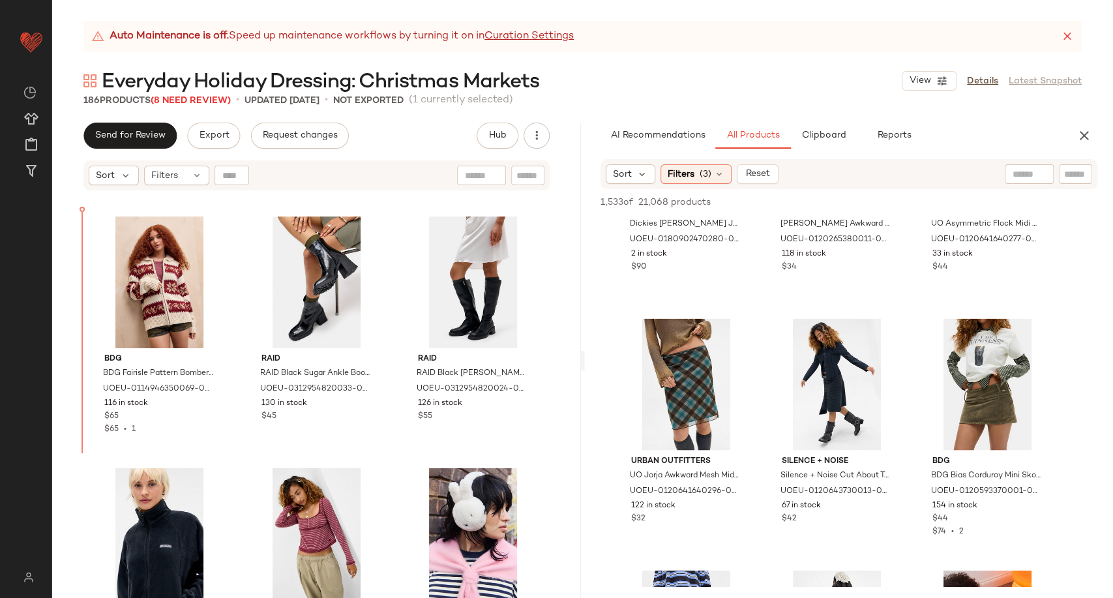
scroll to position [6500, 0]
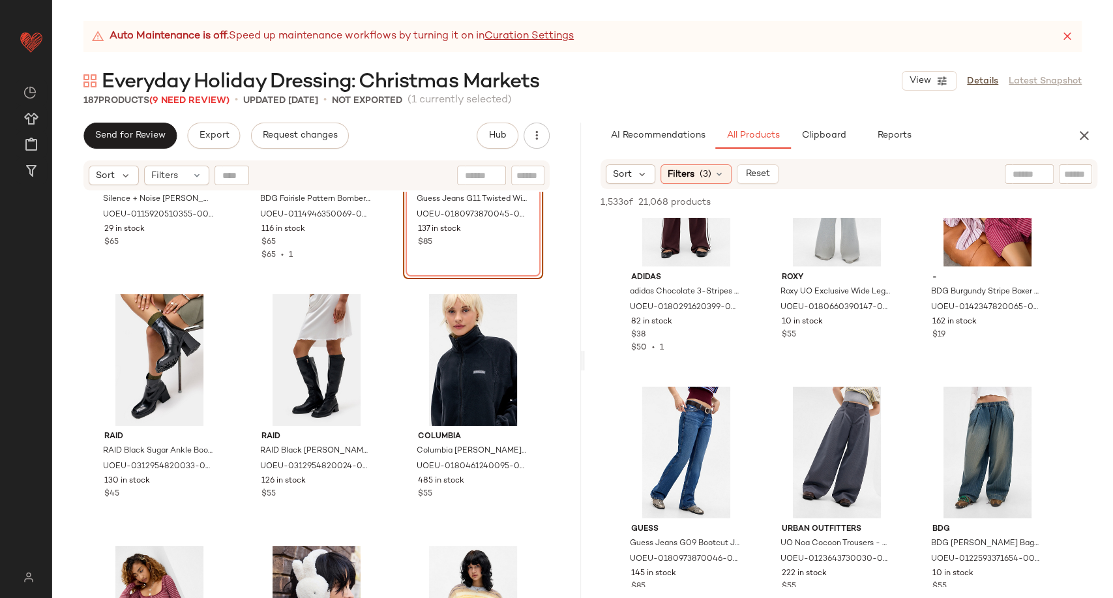
scroll to position [6717, 0]
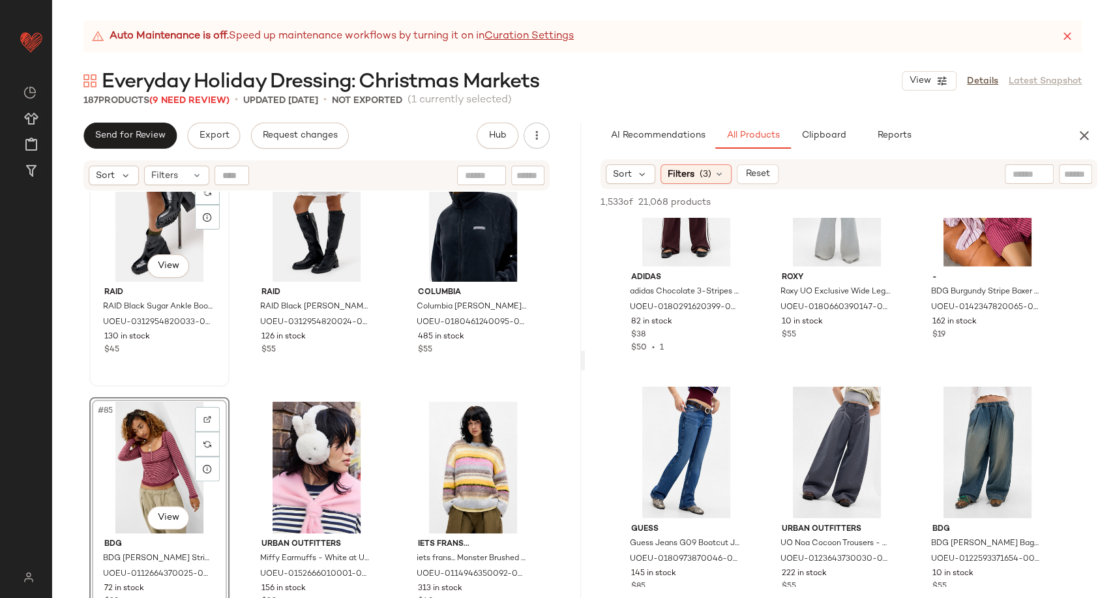
scroll to position [6855, 0]
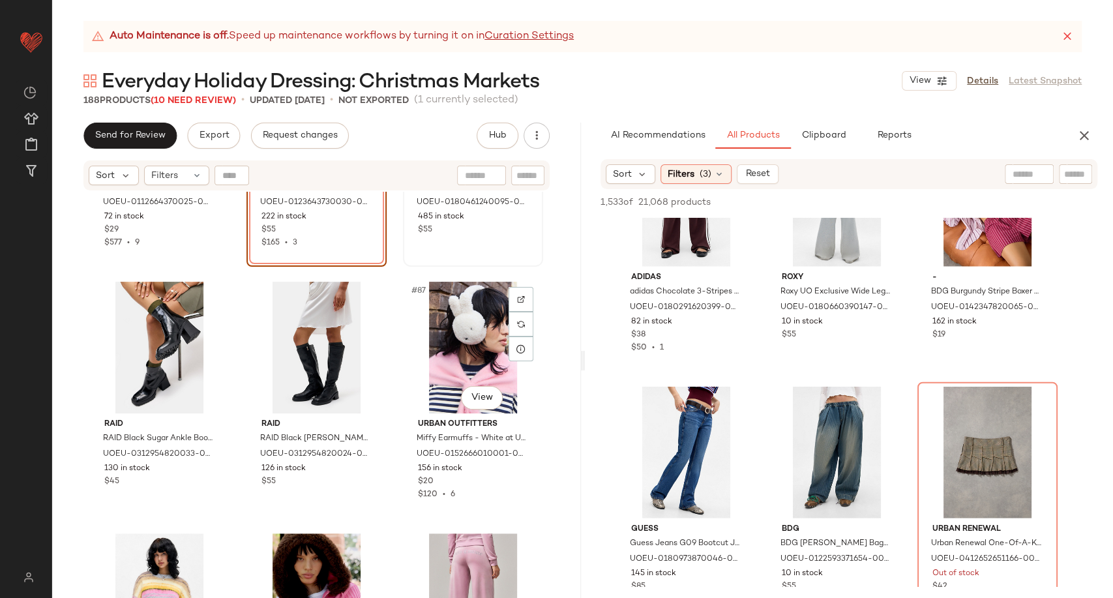
scroll to position [7000, 0]
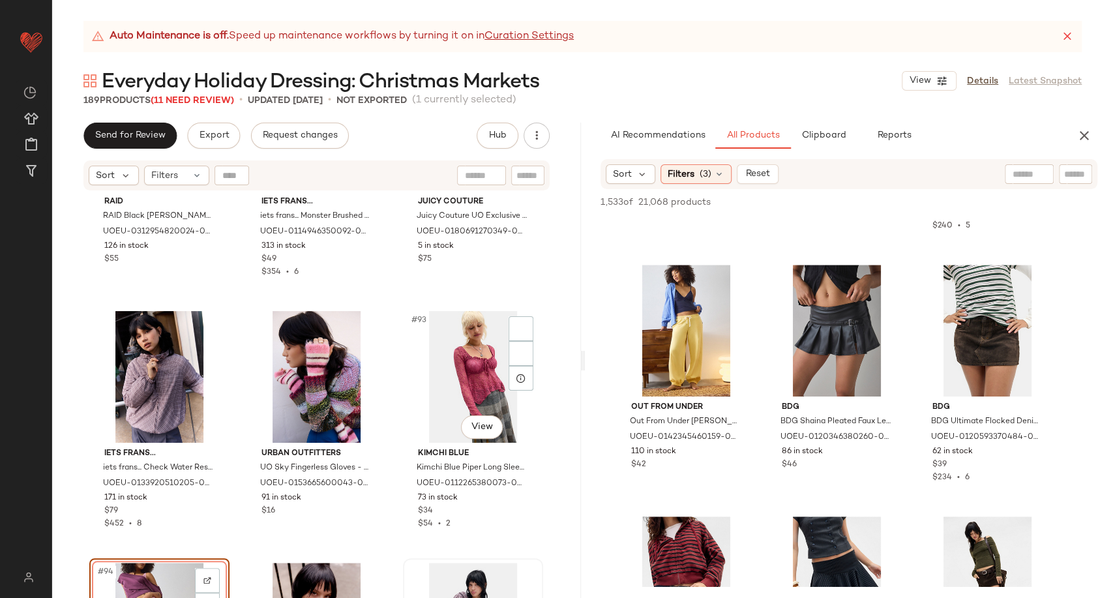
scroll to position [7438, 0]
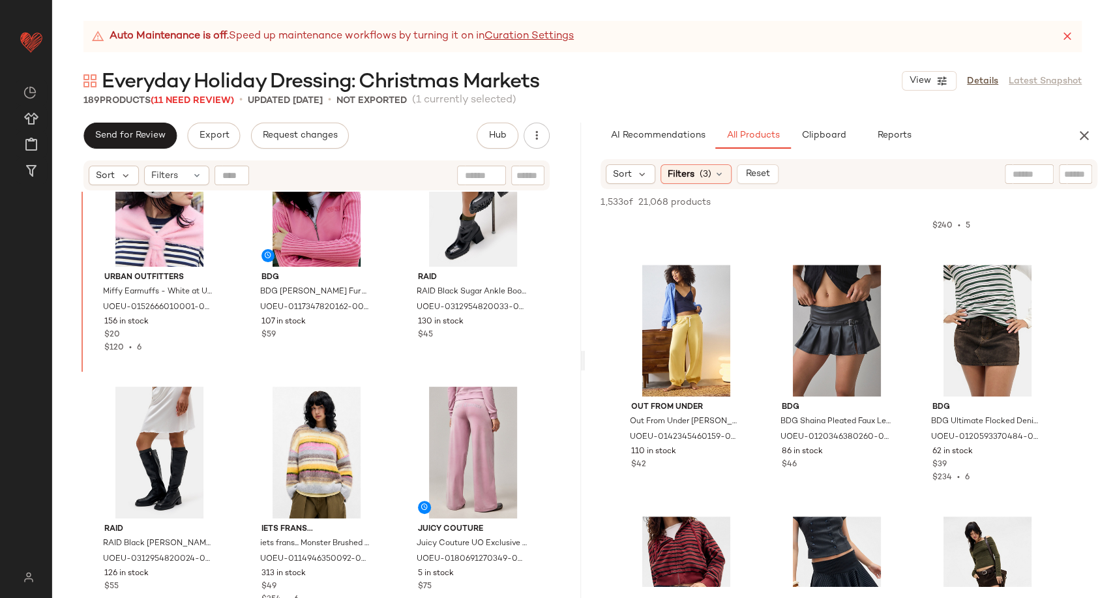
scroll to position [7097, 0]
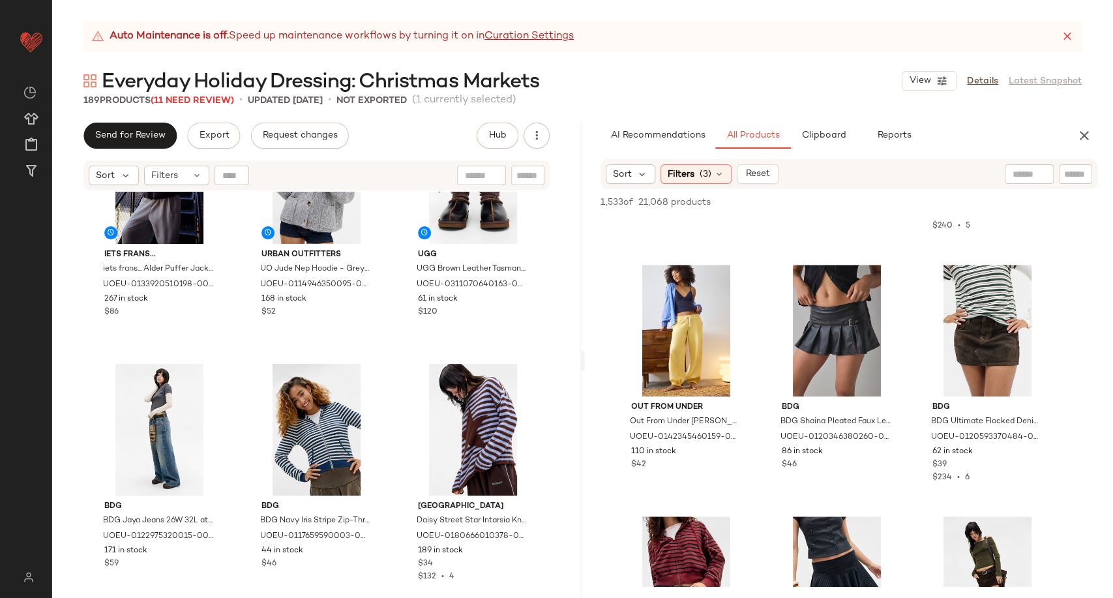
scroll to position [8474, 0]
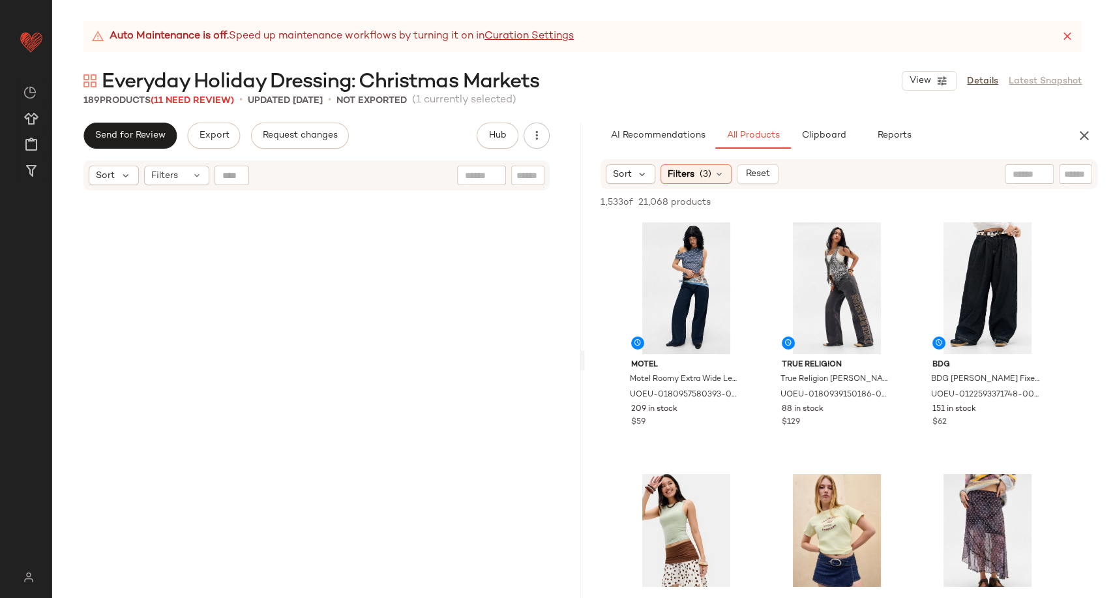
scroll to position [3985, 0]
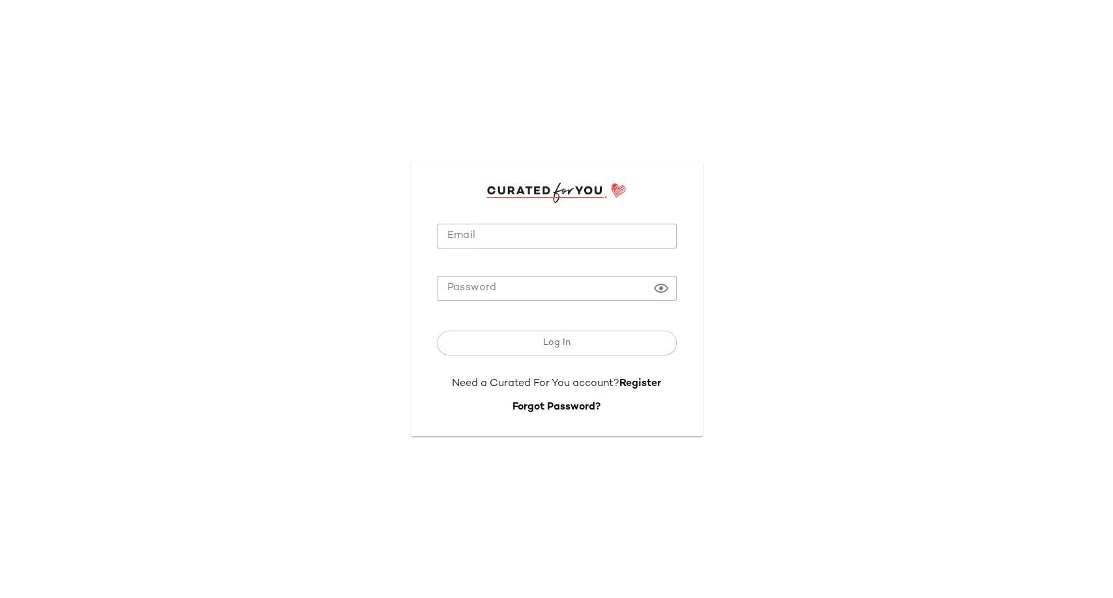
type input "**********"
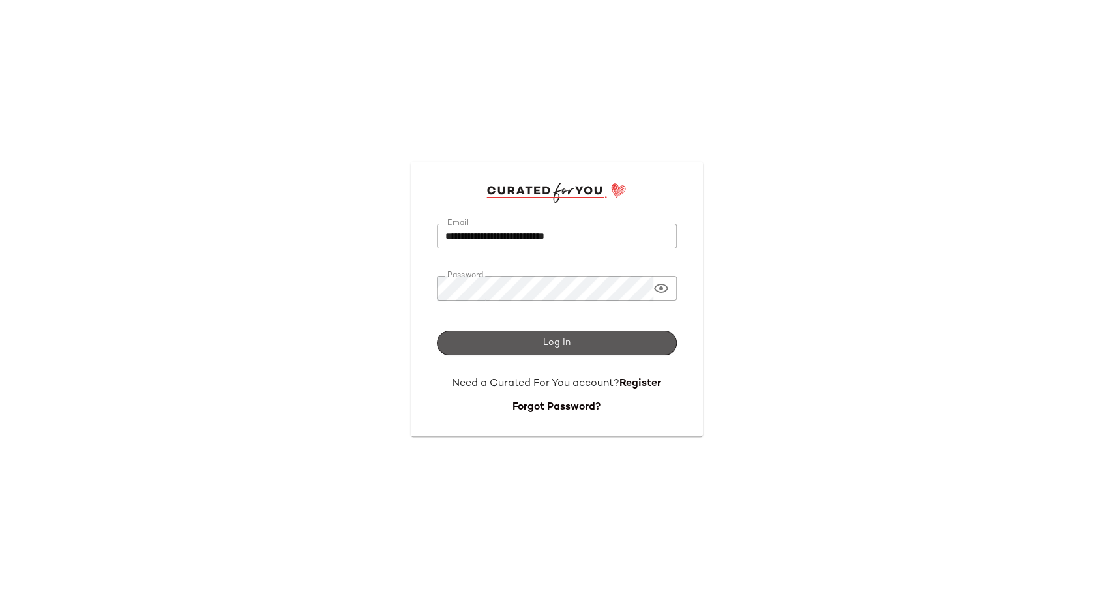
click at [557, 342] on span "Log In" at bounding box center [557, 343] width 28 height 10
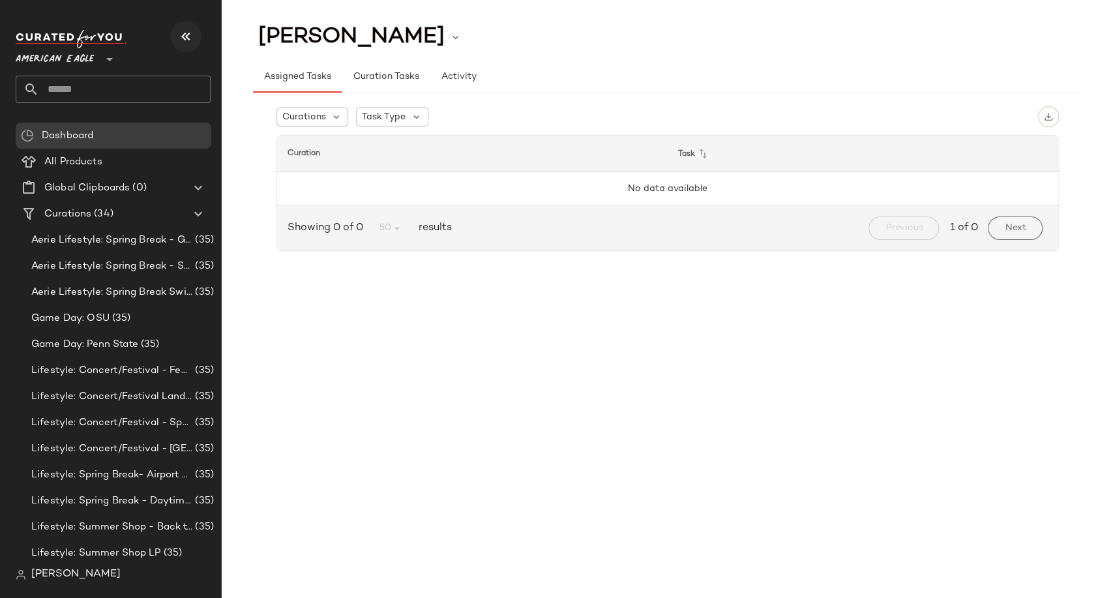
click at [189, 32] on icon "button" at bounding box center [186, 37] width 16 height 16
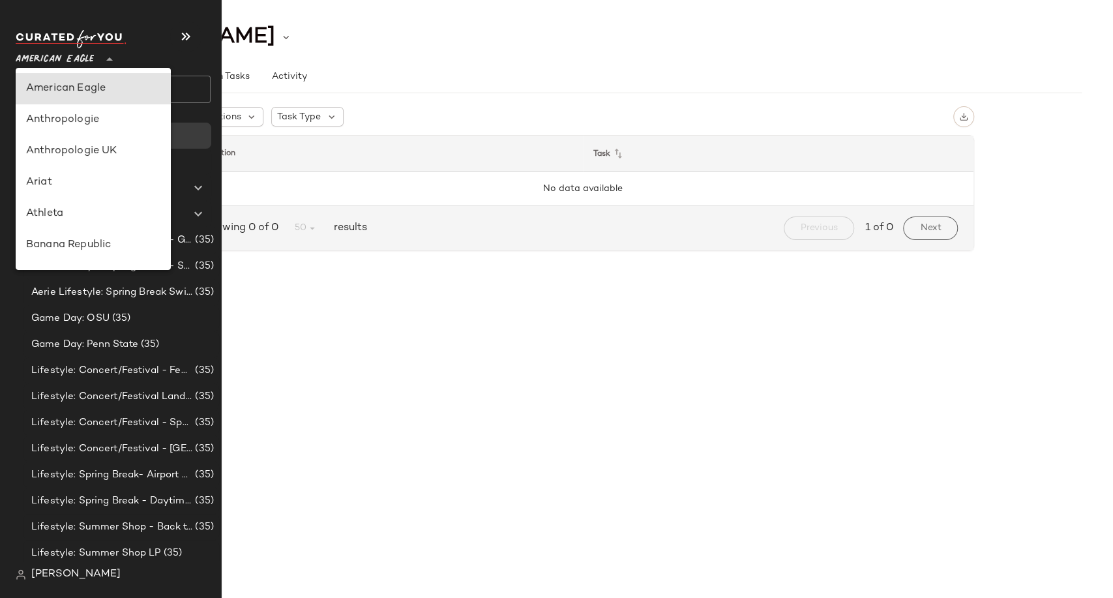
click at [83, 53] on span "American Eagle" at bounding box center [55, 55] width 78 height 23
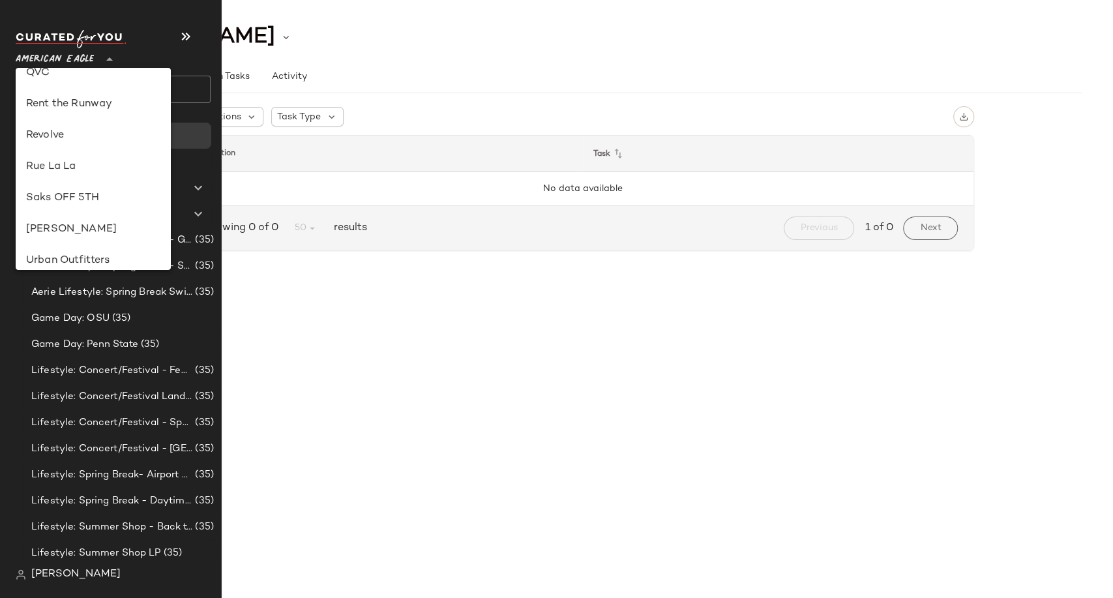
scroll to position [715, 0]
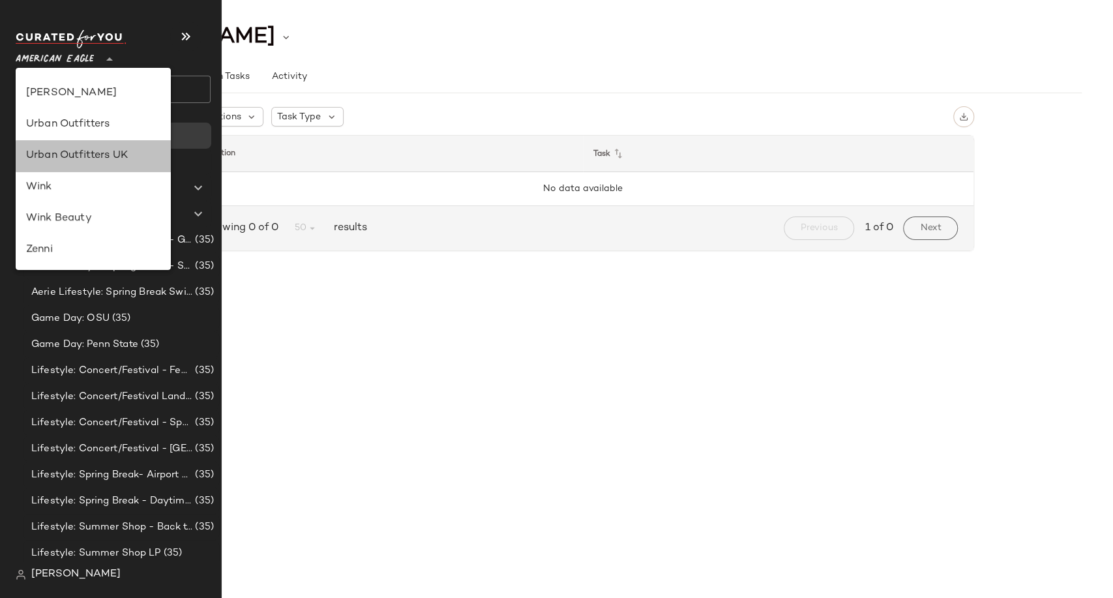
click at [84, 160] on div "Urban Outfitters UK" at bounding box center [93, 156] width 134 height 16
type input "**"
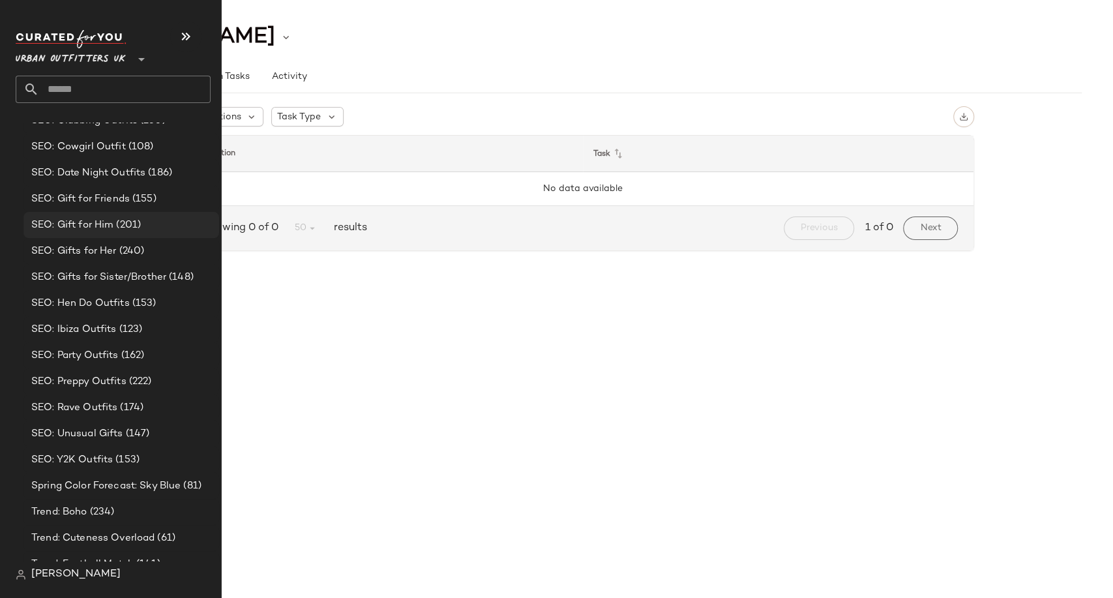
scroll to position [3068, 0]
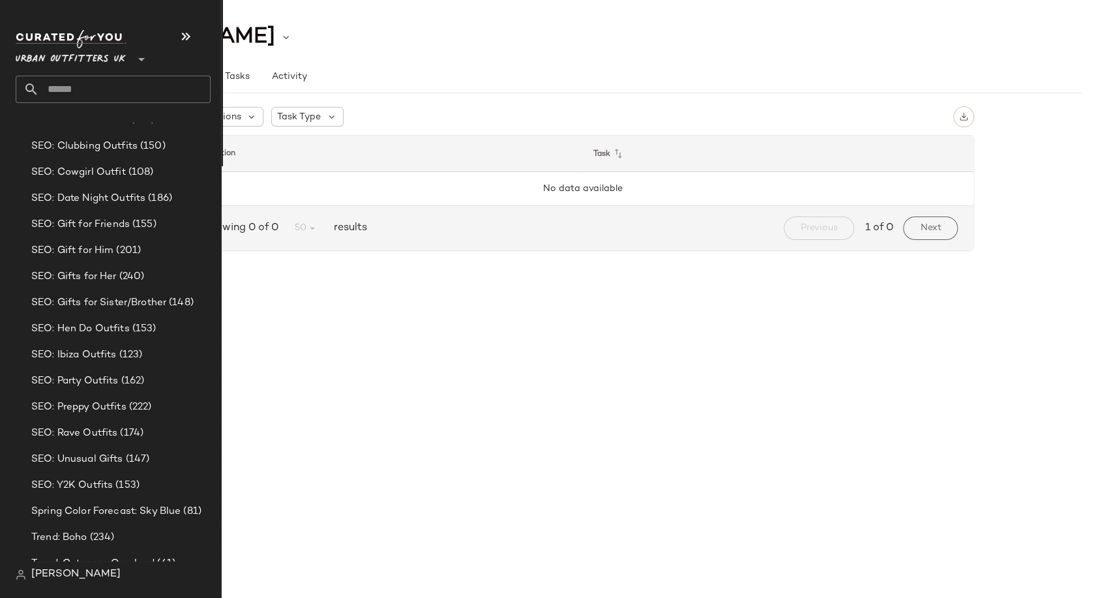
click at [83, 575] on span "[PERSON_NAME]" at bounding box center [75, 575] width 89 height 16
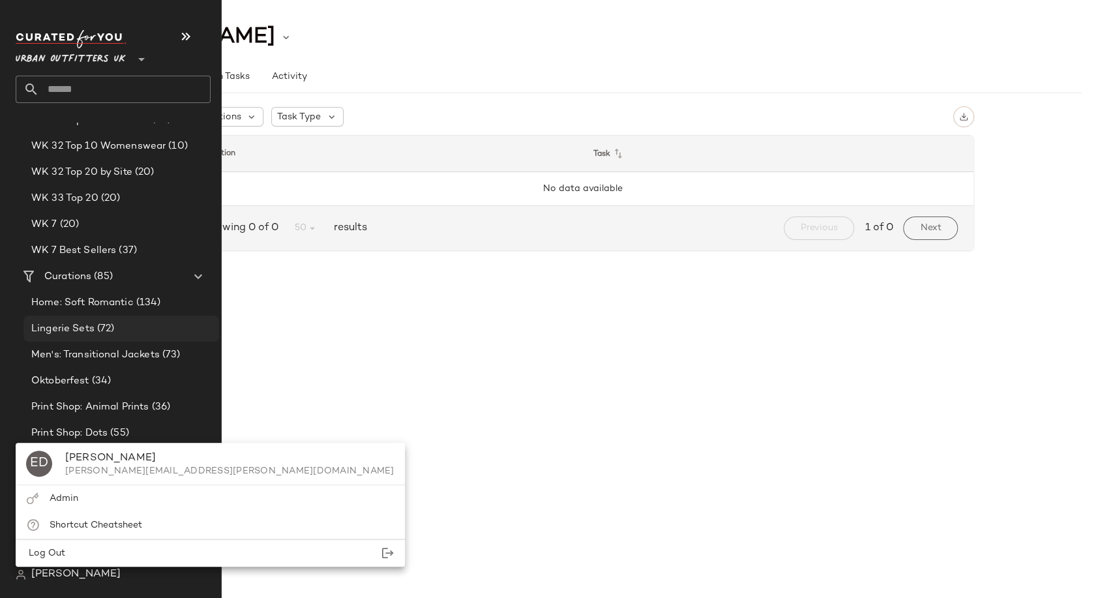
scroll to position [2488, 0]
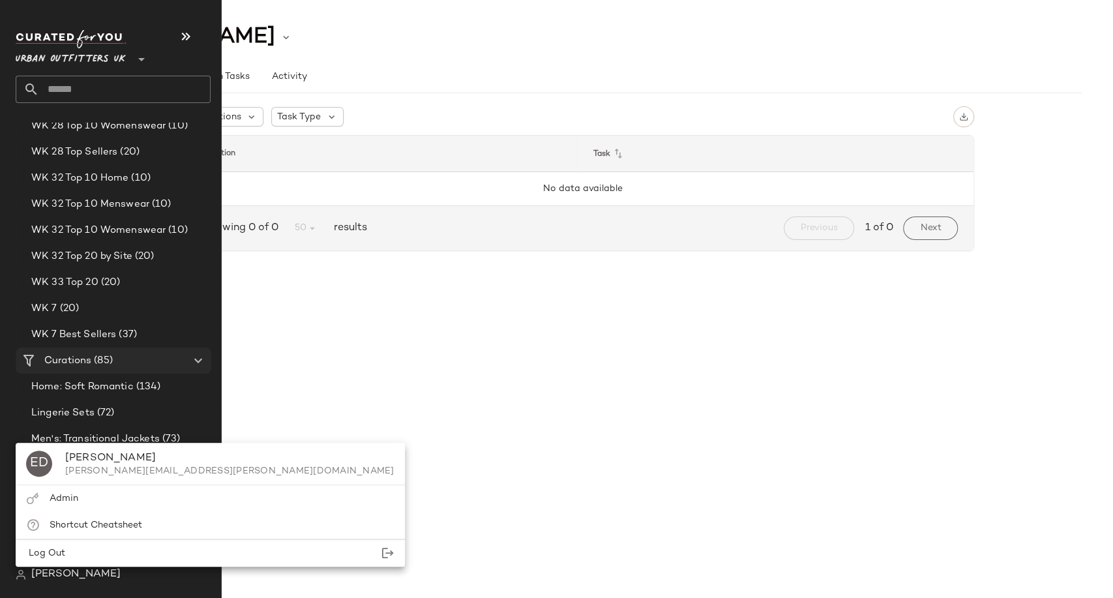
click at [99, 361] on span "(85)" at bounding box center [102, 360] width 22 height 15
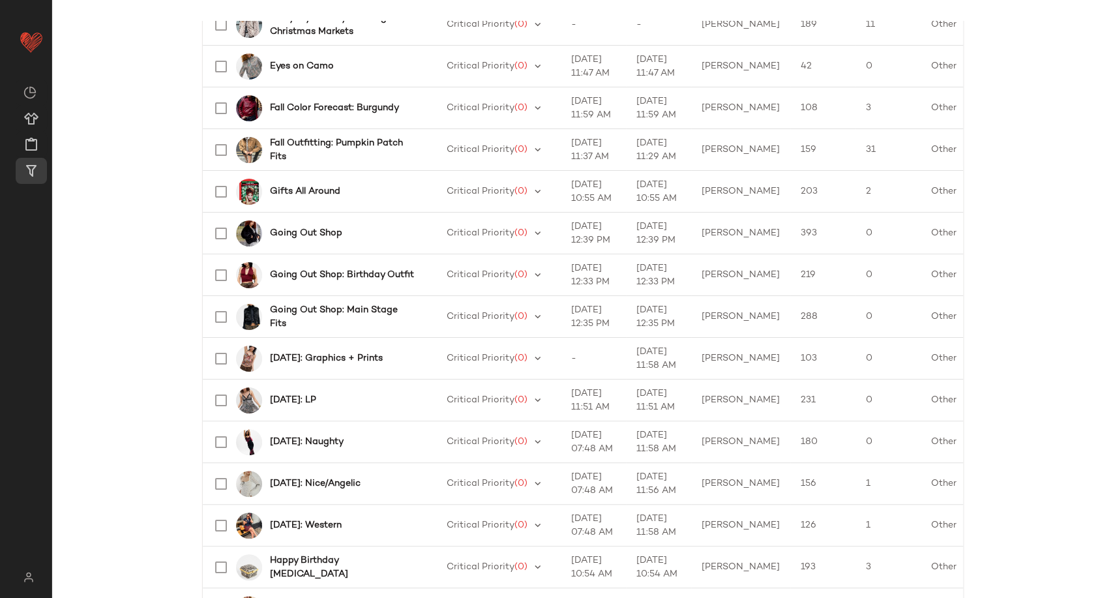
scroll to position [1801, 0]
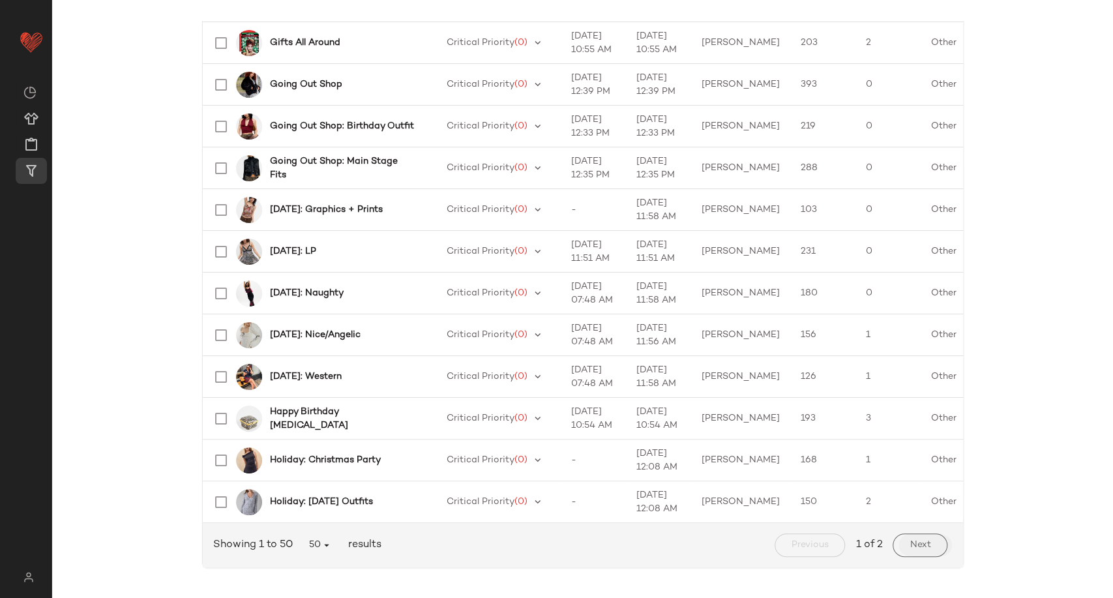
click at [916, 550] on button "Next" at bounding box center [920, 544] width 54 height 23
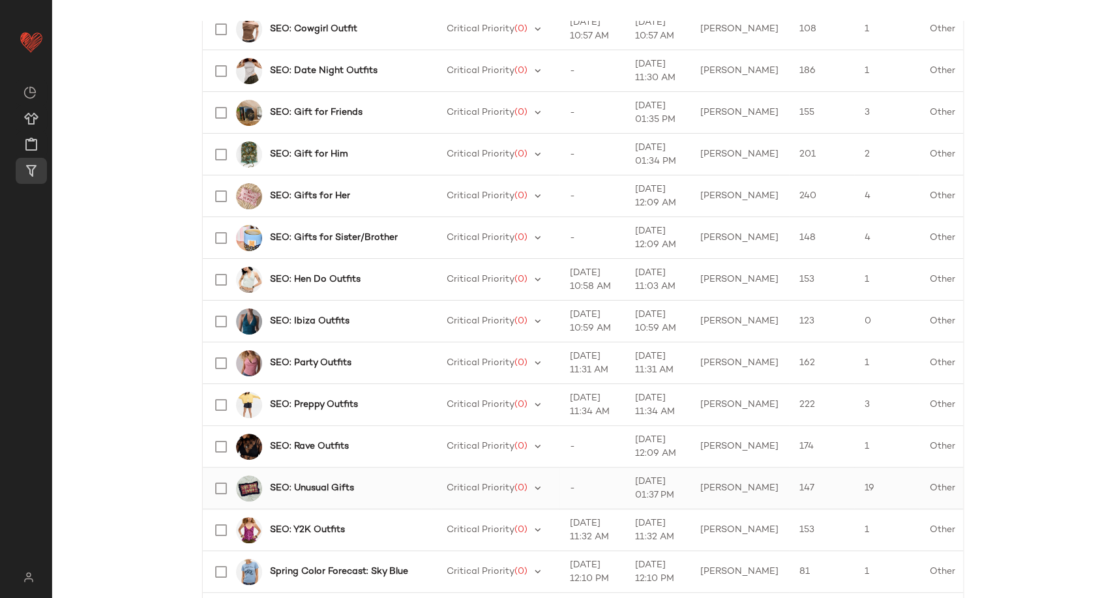
scroll to position [1175, 0]
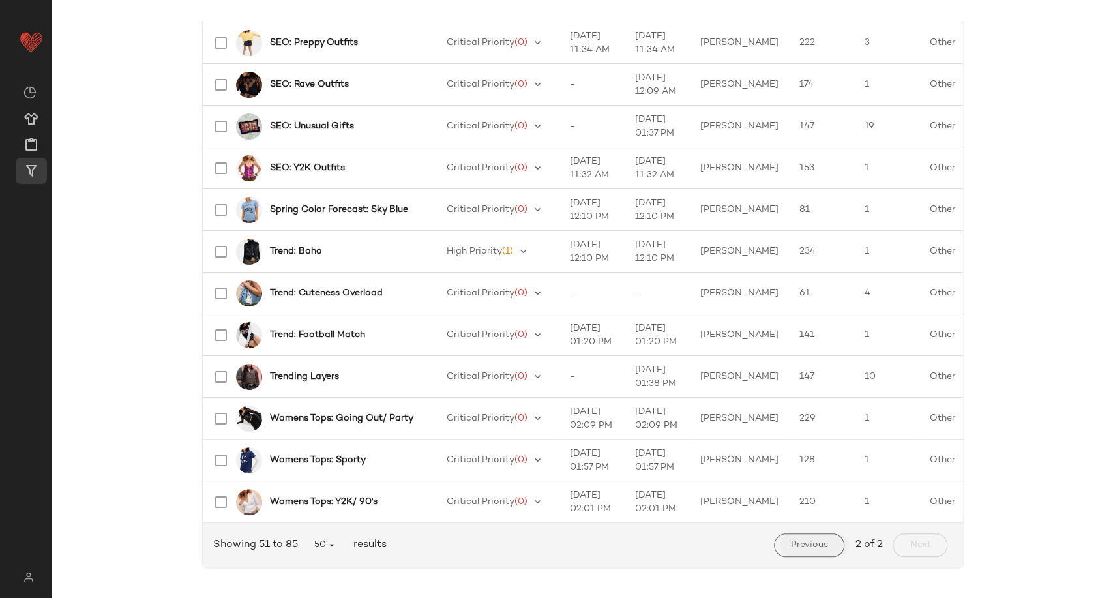
click at [798, 545] on span "Previous" at bounding box center [809, 545] width 38 height 10
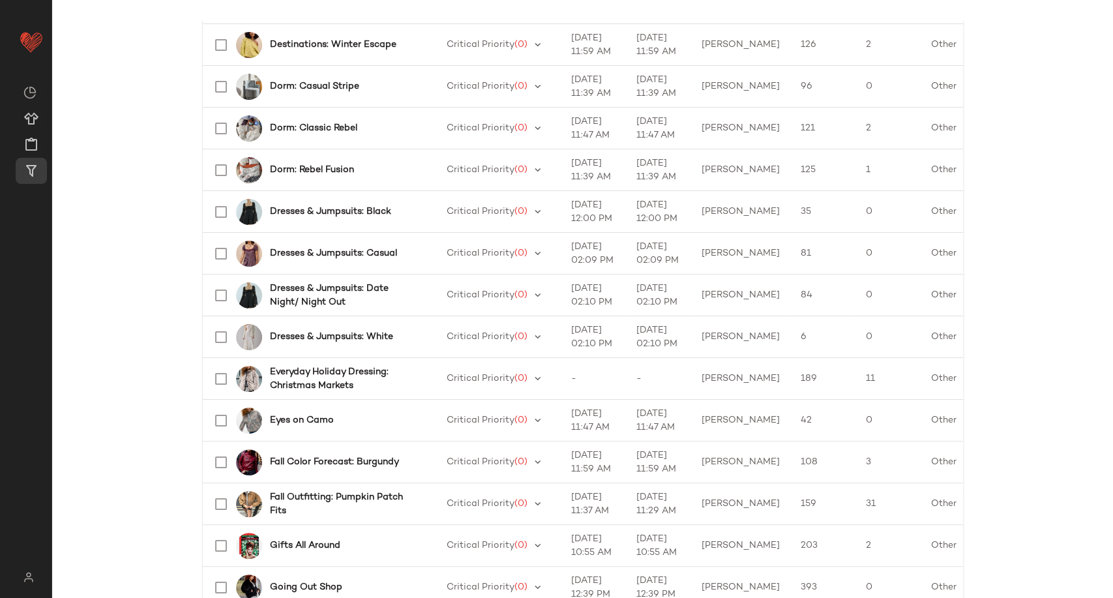
scroll to position [1304, 0]
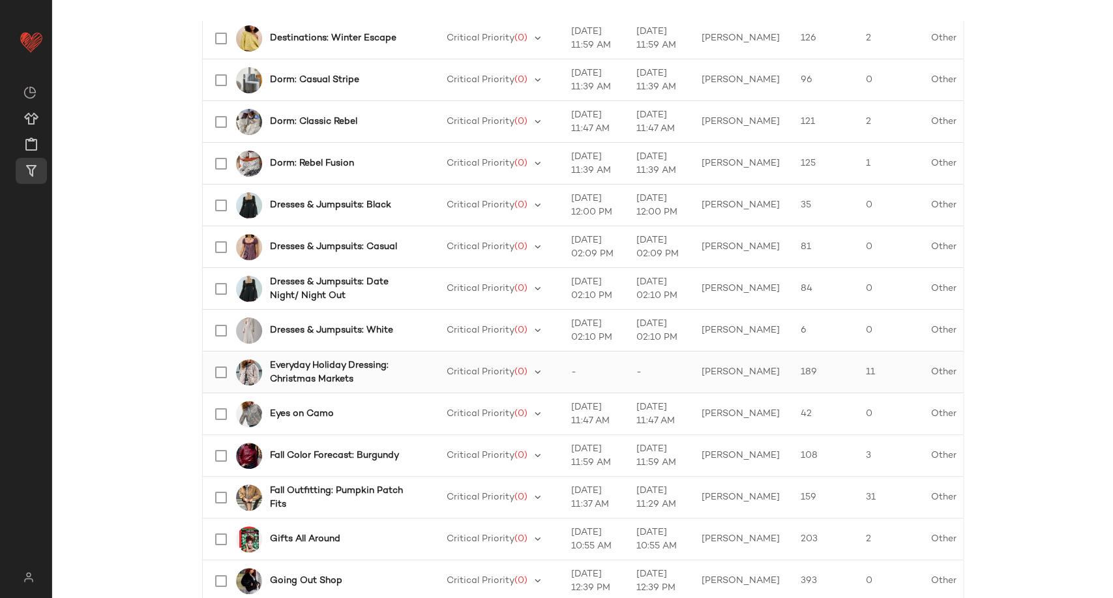
click at [307, 365] on b "Everyday Holiday Dressing: Christmas Markets" at bounding box center [342, 372] width 145 height 27
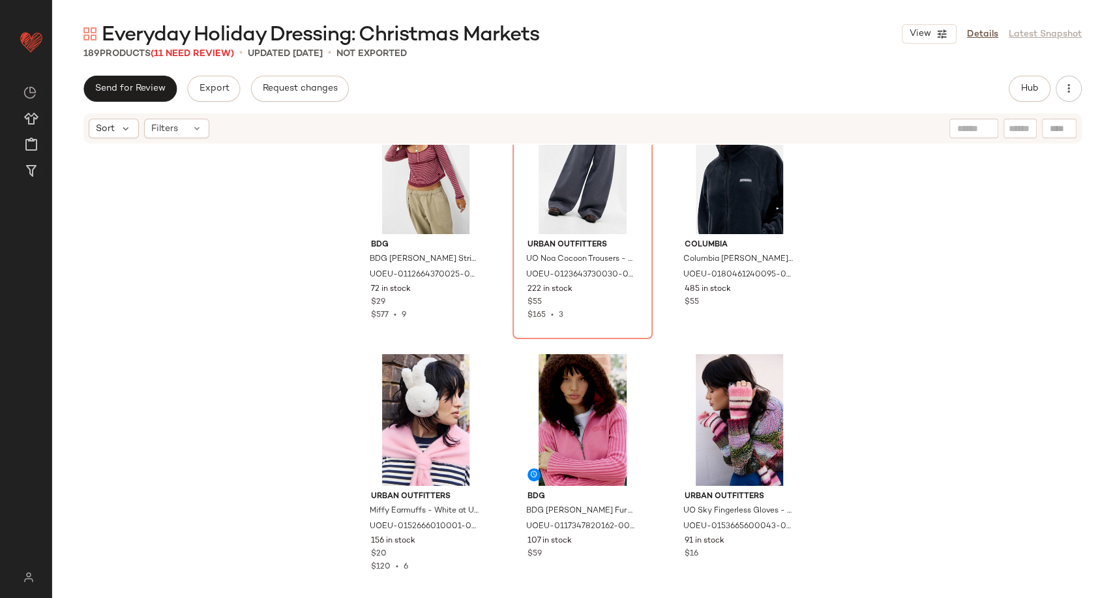
scroll to position [6894, 0]
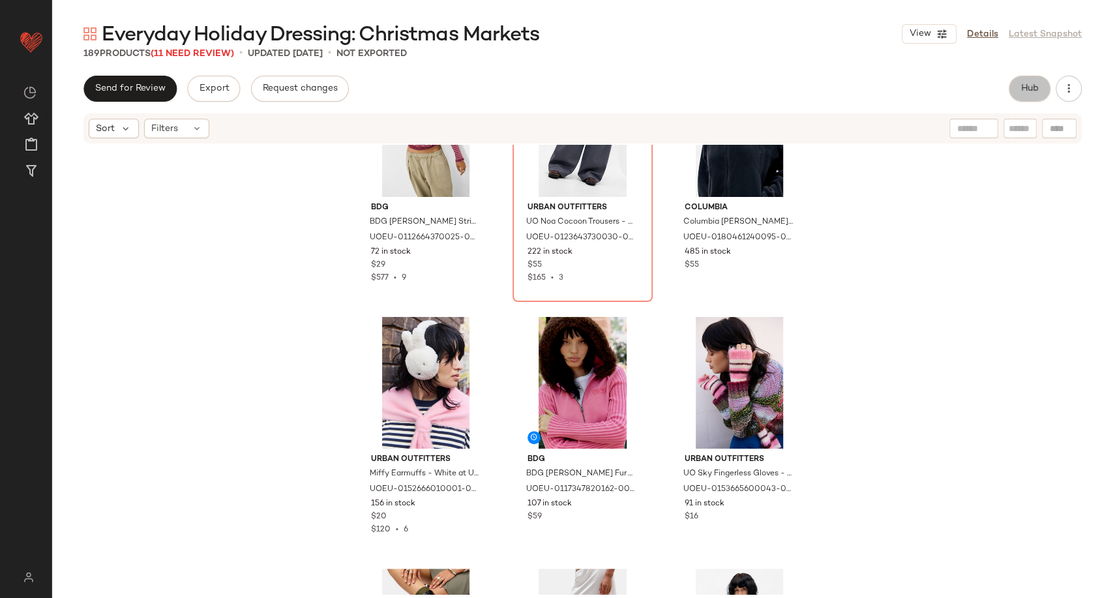
click at [1018, 95] on button "Hub" at bounding box center [1030, 89] width 42 height 26
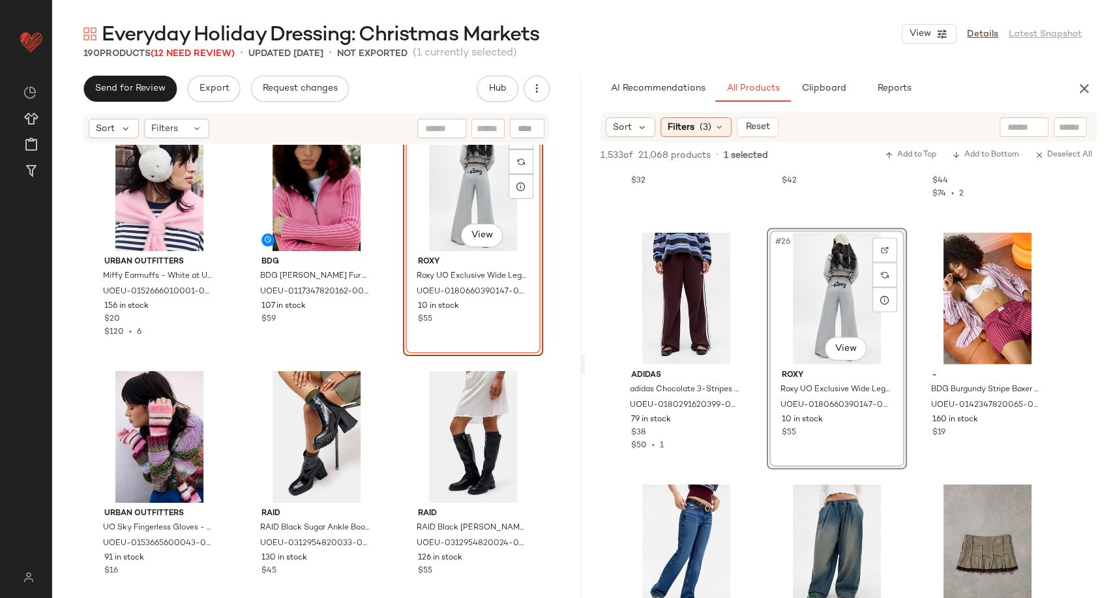
scroll to position [7256, 0]
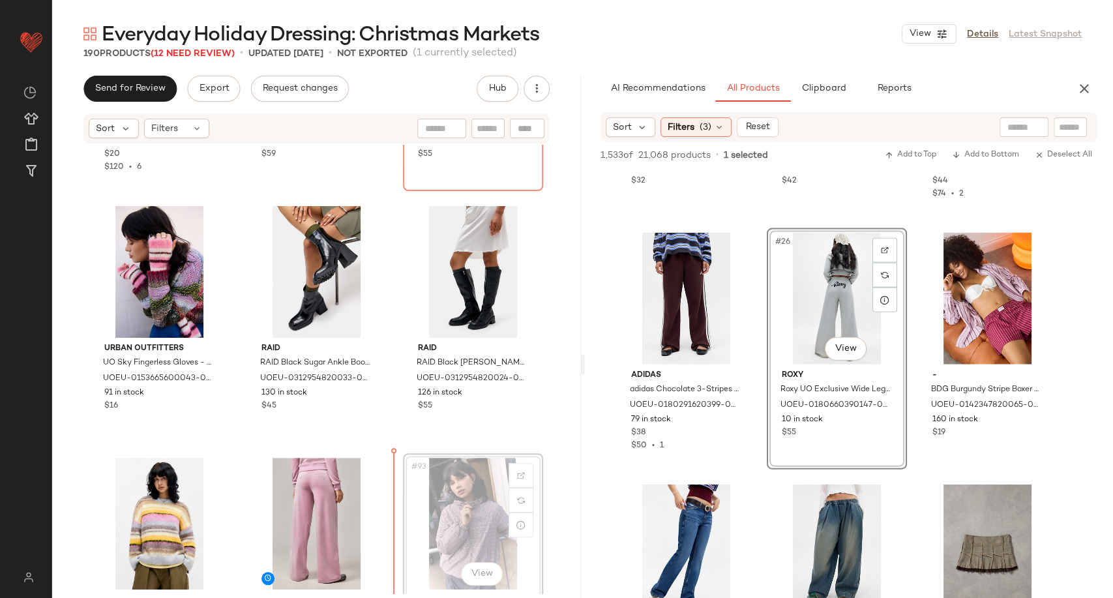
scroll to position [7257, 0]
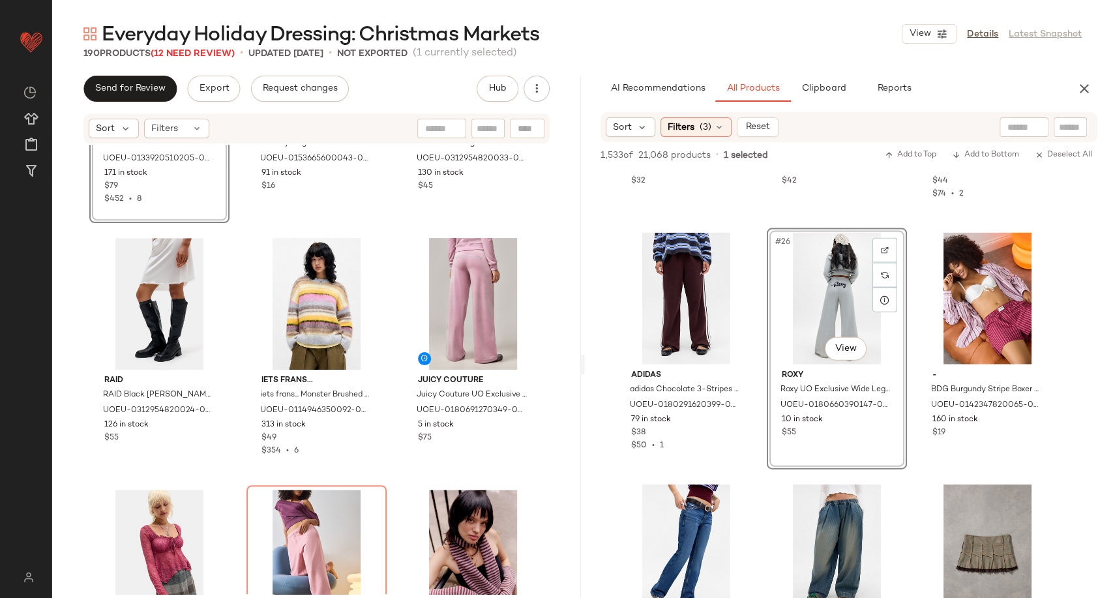
scroll to position [7547, 0]
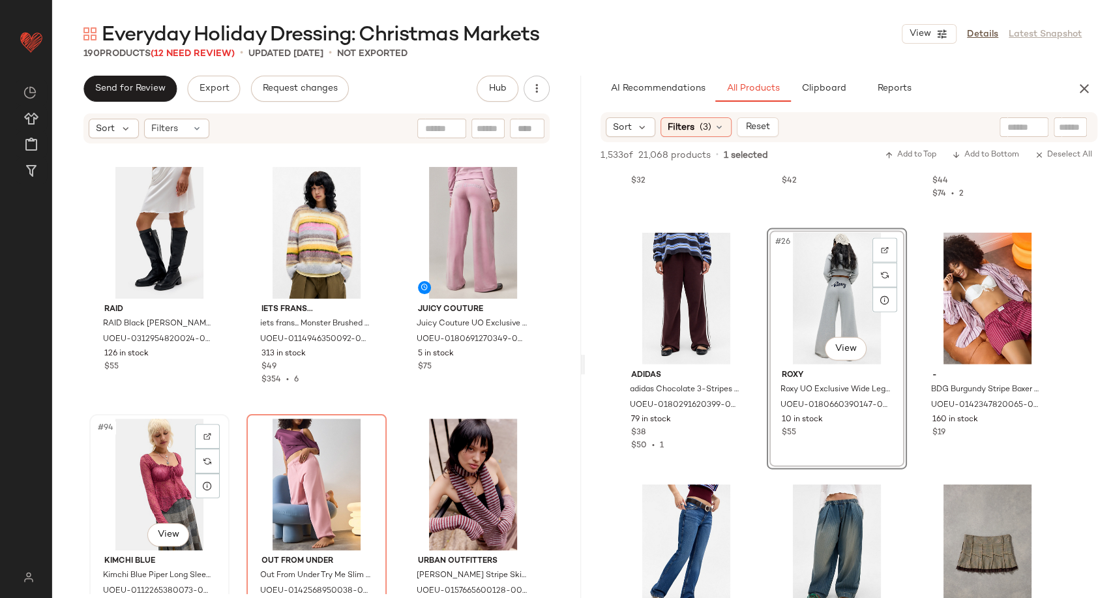
scroll to position [7548, 0]
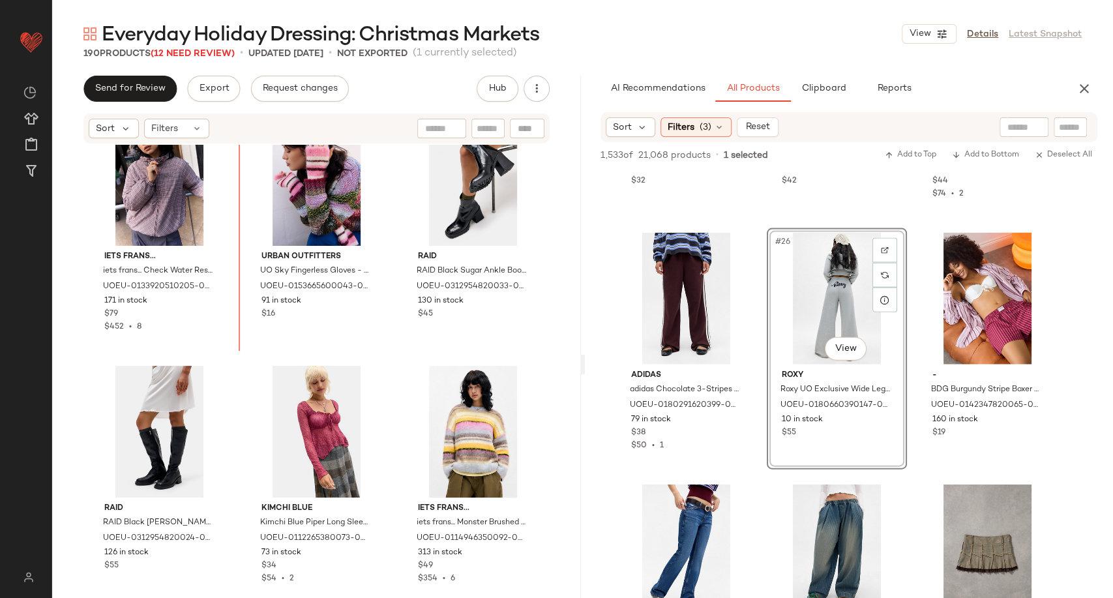
scroll to position [7287, 0]
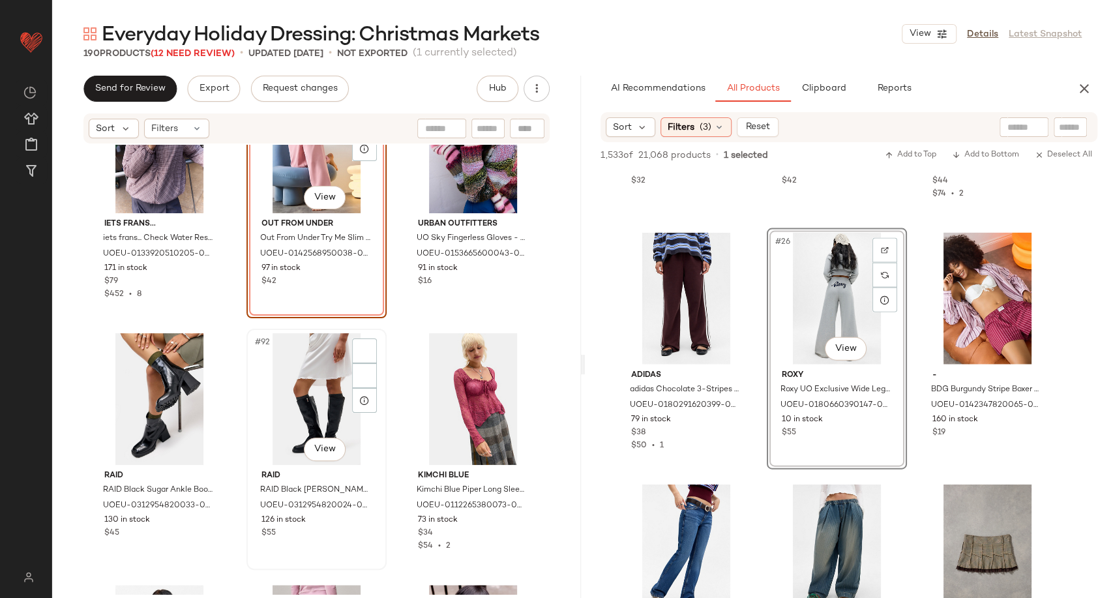
scroll to position [7504, 0]
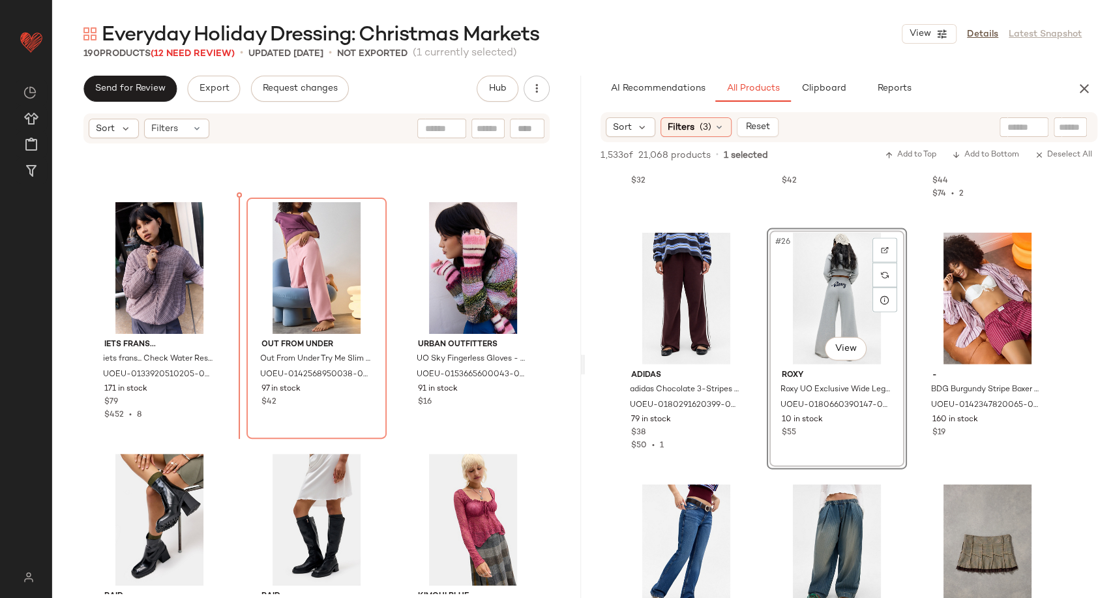
scroll to position [7228, 0]
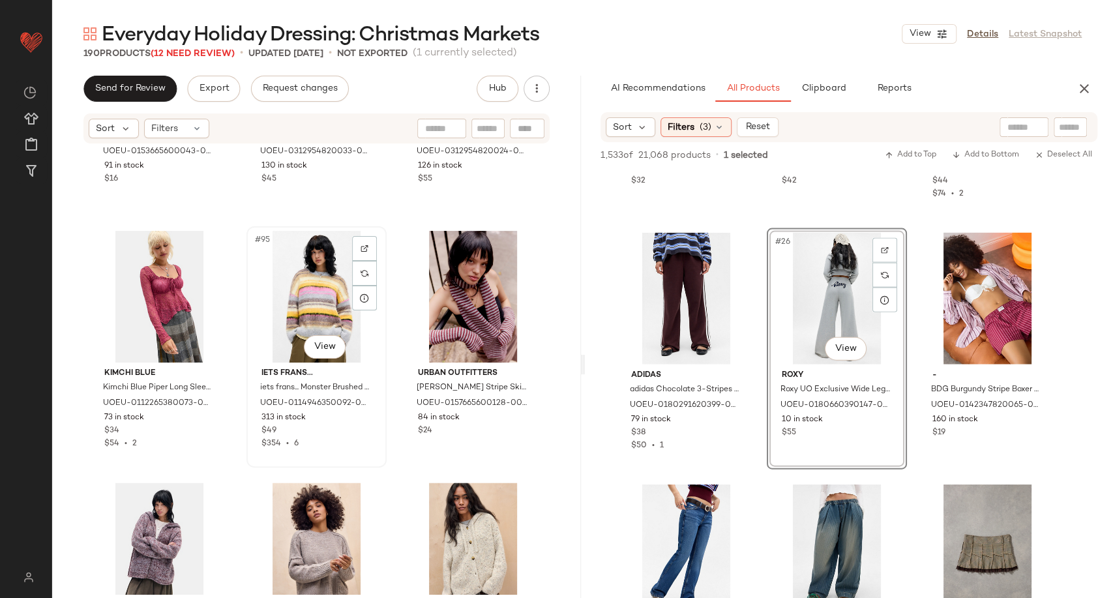
scroll to position [7807, 0]
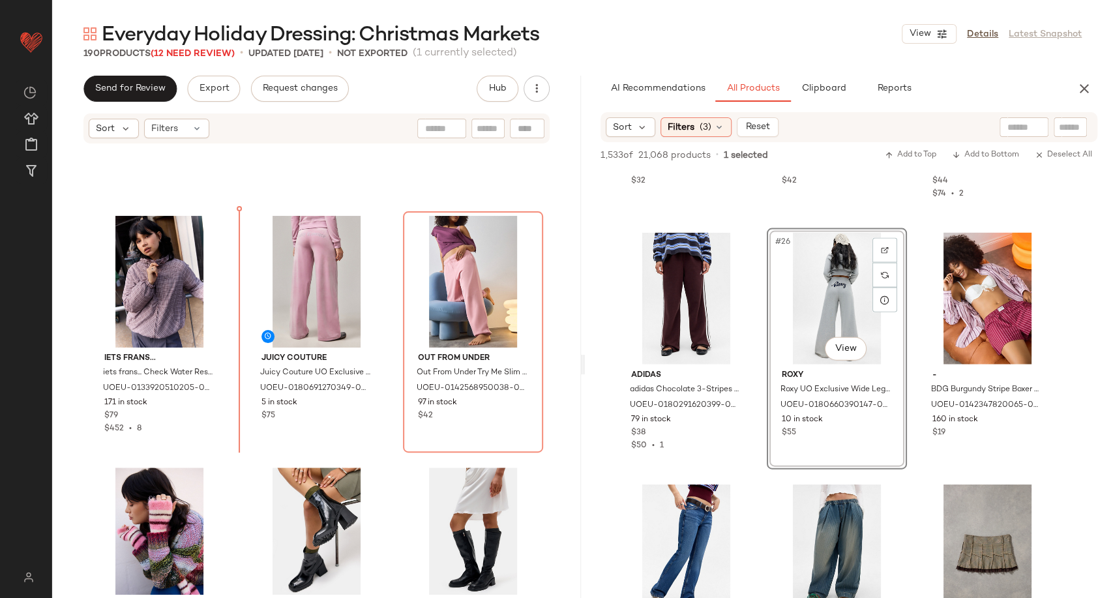
scroll to position [7247, 0]
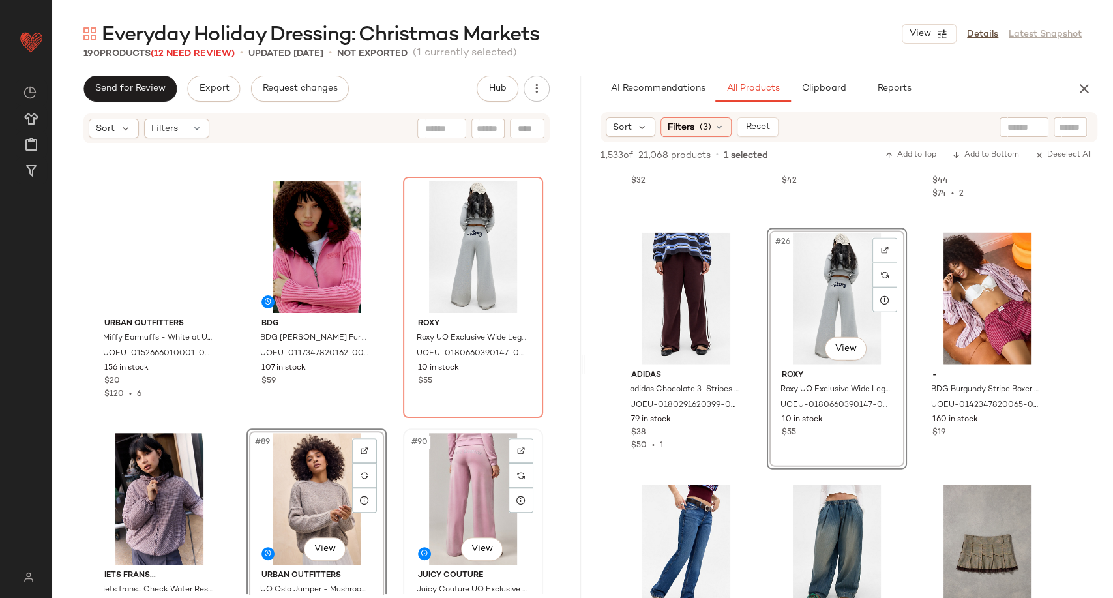
scroll to position [7029, 0]
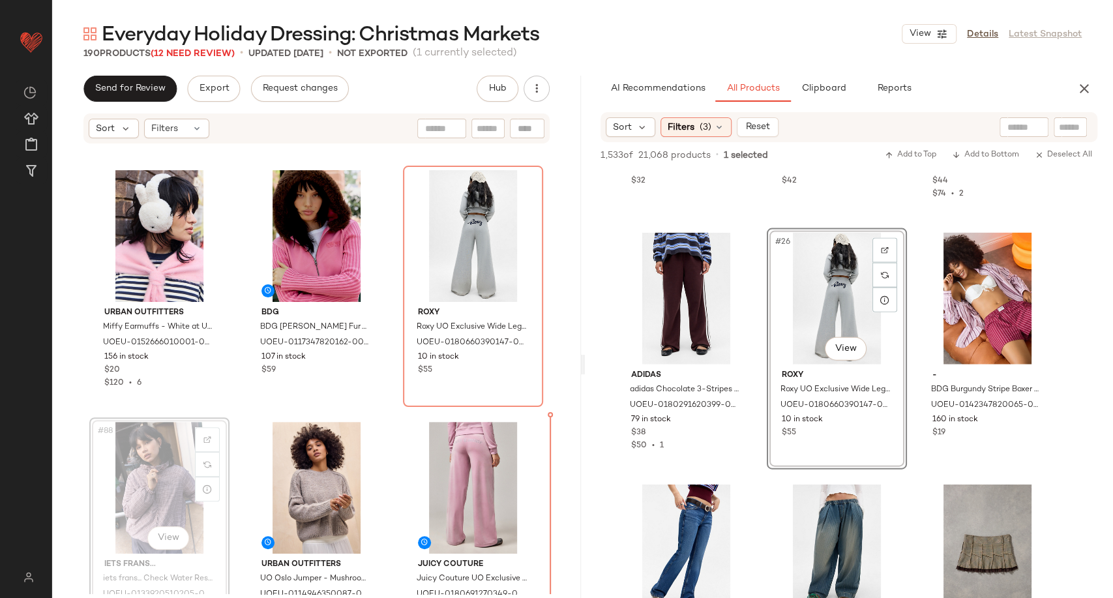
scroll to position [7063, 0]
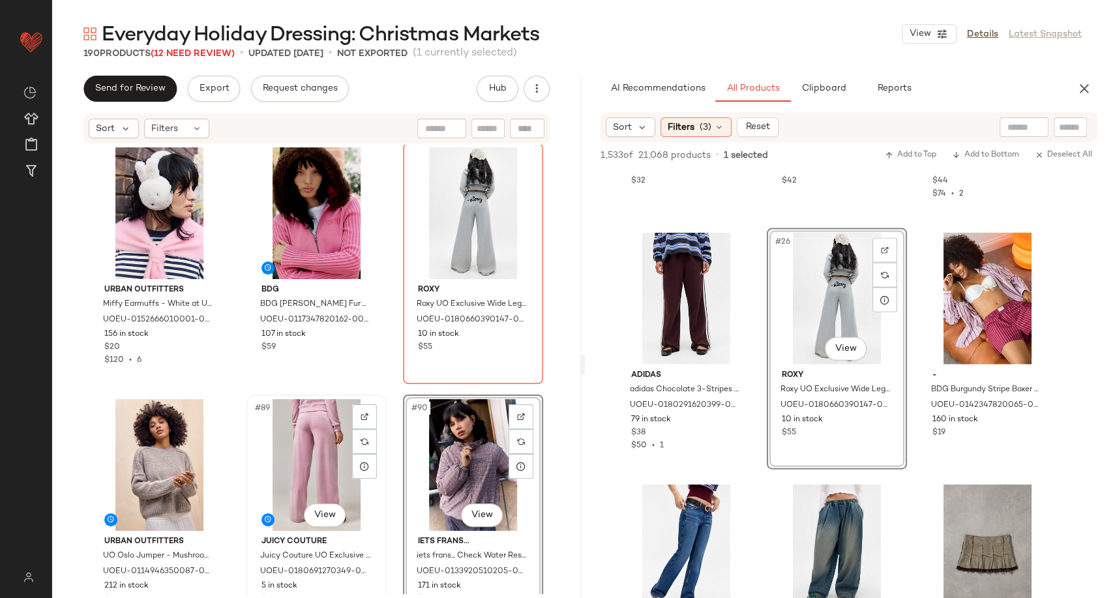
click at [381, 496] on div "#89 View Juicy Couture Juicy Couture UO Exclusive IDA Wide Leg Joggers - Pink X…" at bounding box center [317, 515] width 138 height 239
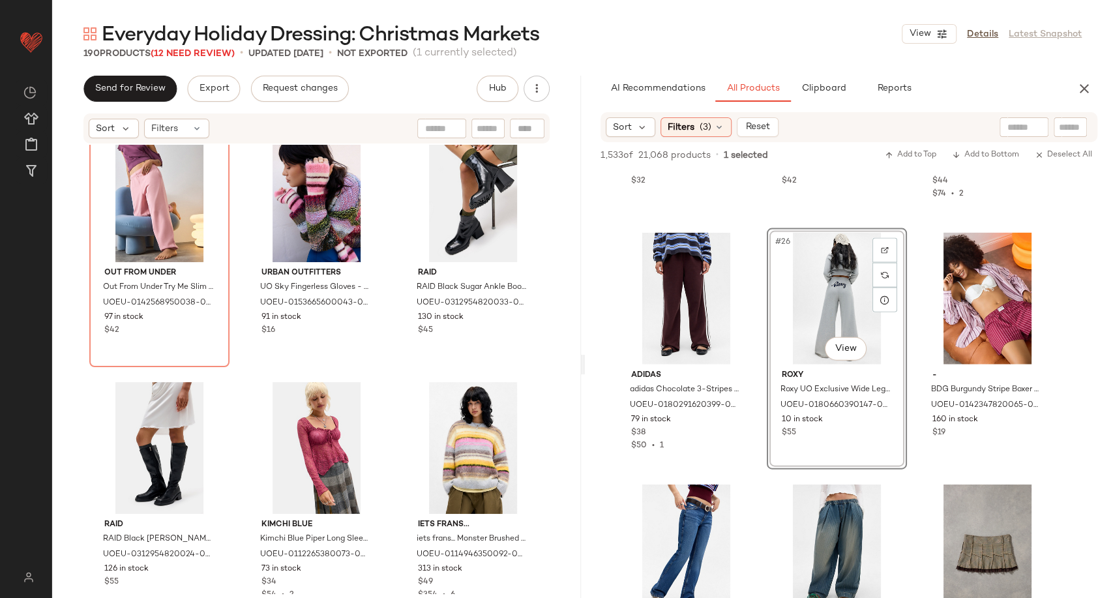
scroll to position [7715, 0]
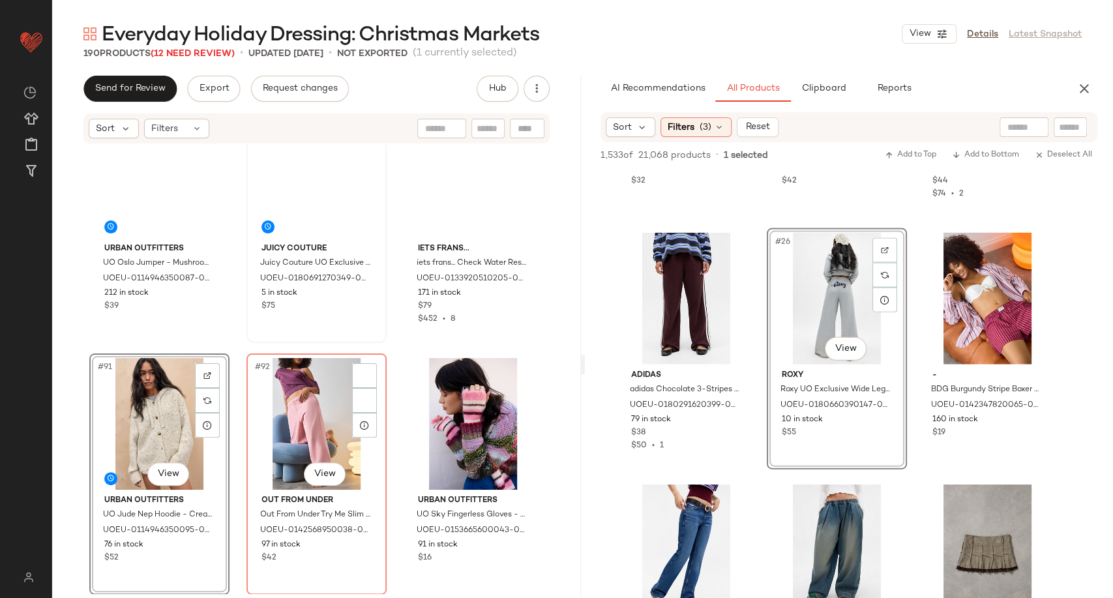
scroll to position [7338, 0]
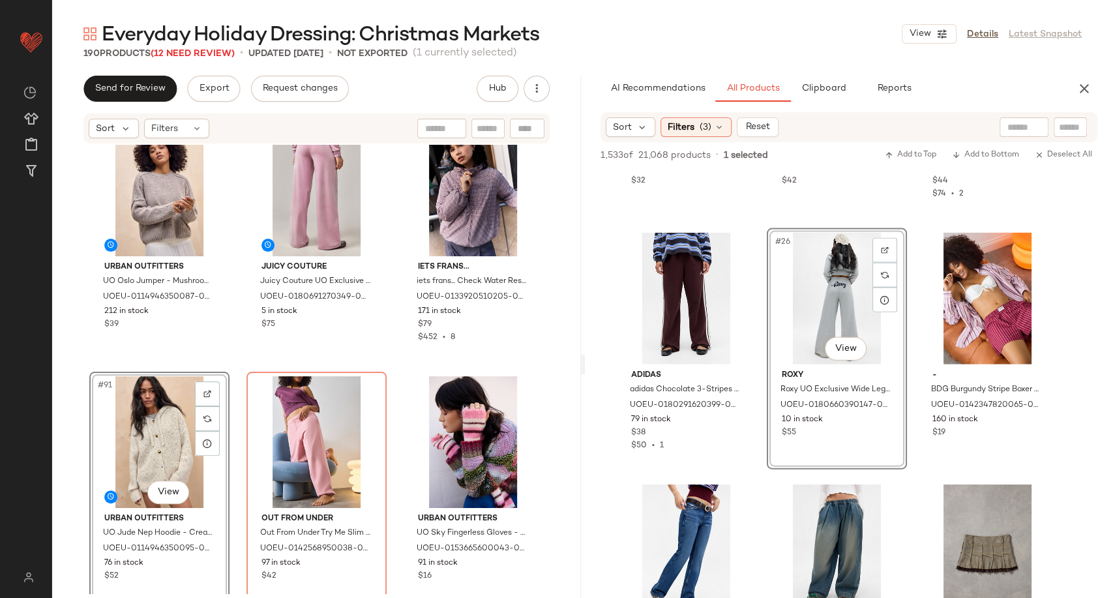
click at [230, 363] on div "Urban Outfitters UO Oslo Jumper - Mushroom S at Urban Outfitters UOEU-011494635…" at bounding box center [316, 369] width 529 height 449
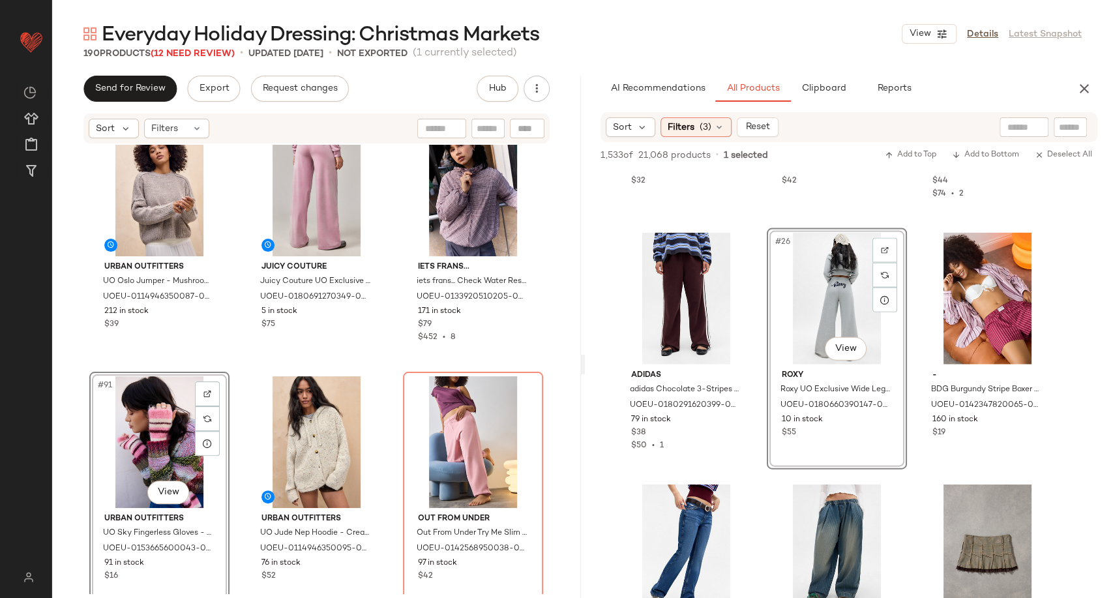
click at [394, 352] on div "Urban Outfitters UO Oslo Jumper - Mushroom S at Urban Outfitters UOEU-011494635…" at bounding box center [316, 369] width 529 height 449
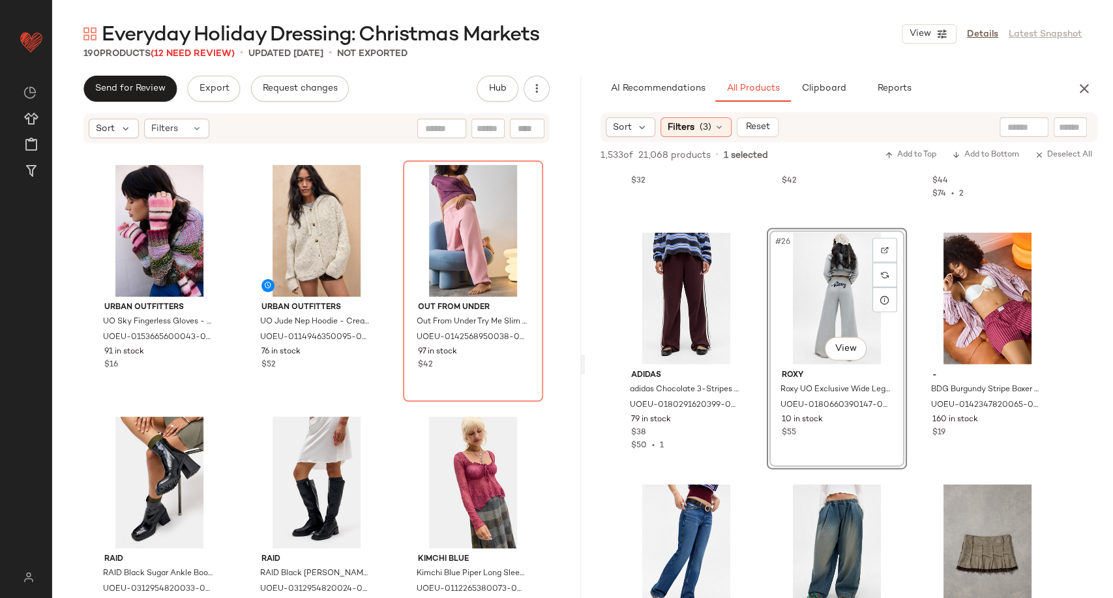
scroll to position [7555, 0]
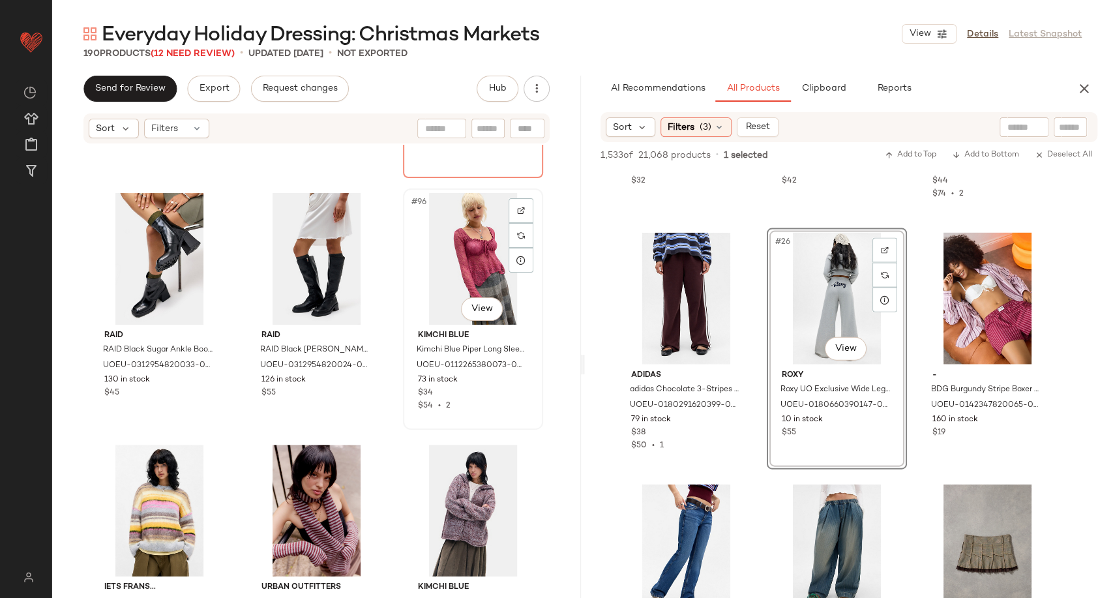
scroll to position [7770, 0]
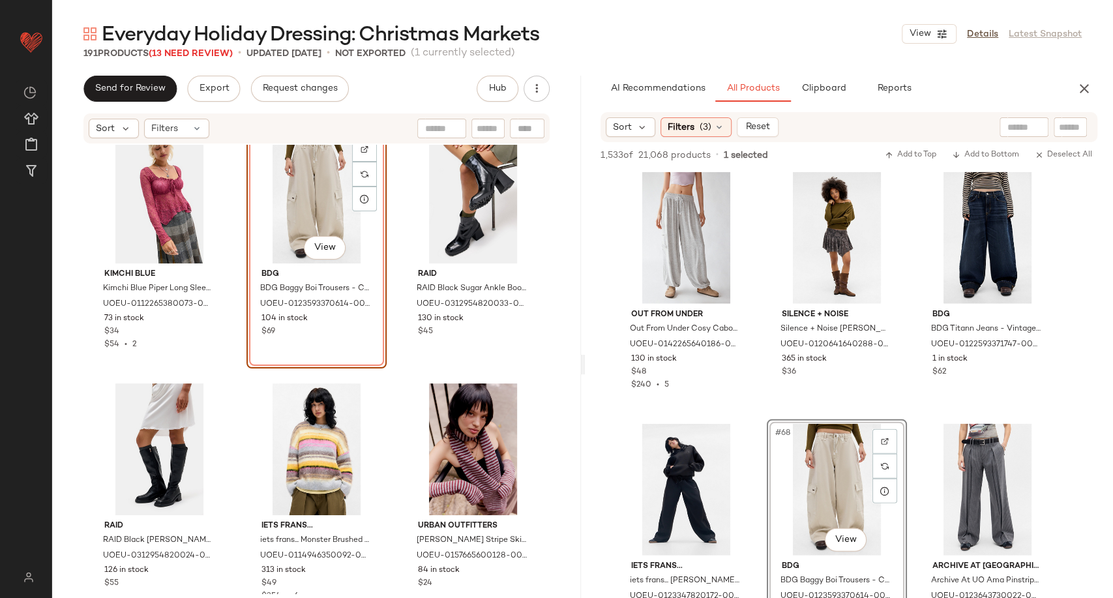
scroll to position [7843, 0]
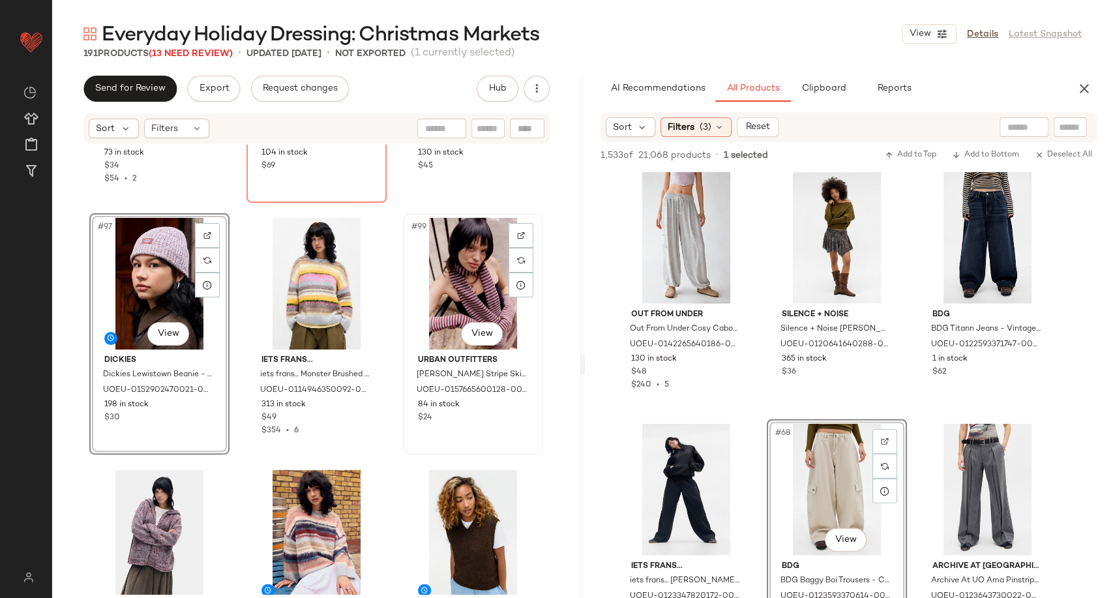
scroll to position [8085, 0]
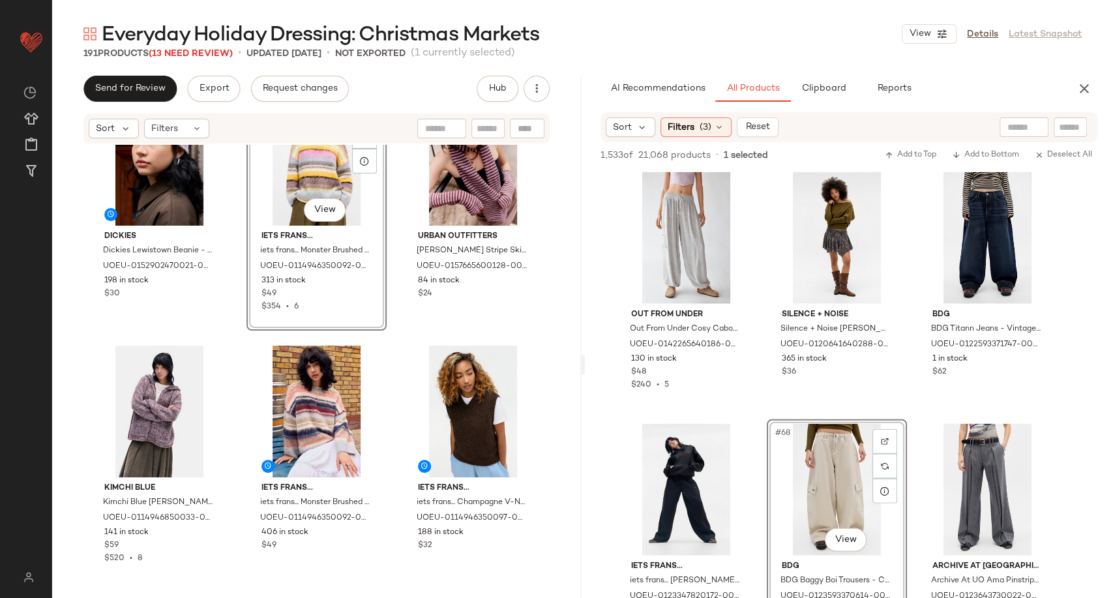
scroll to position [8131, 0]
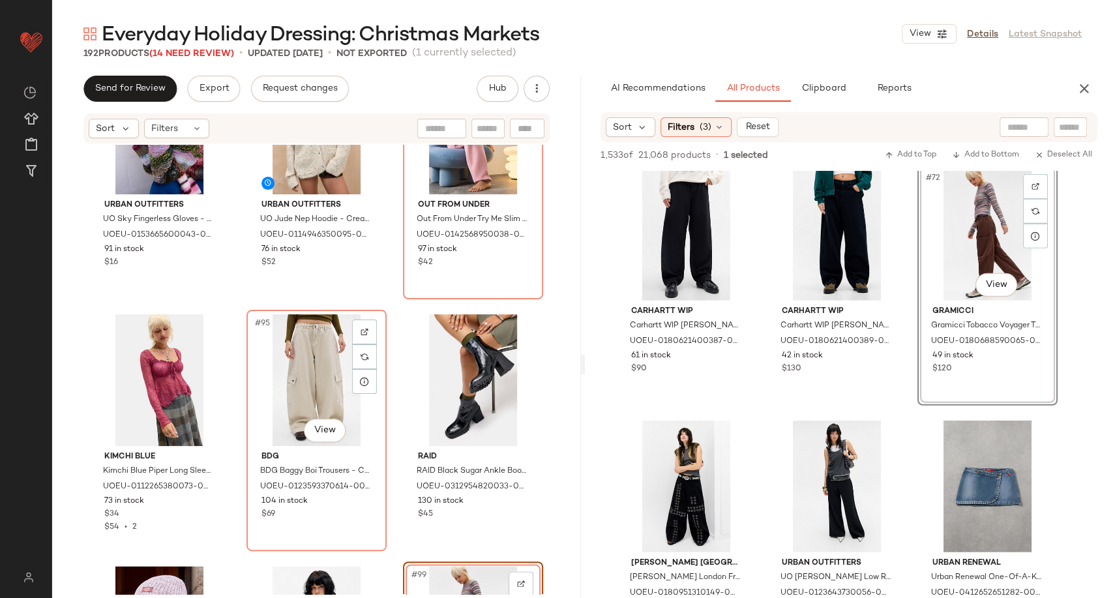
scroll to position [7643, 0]
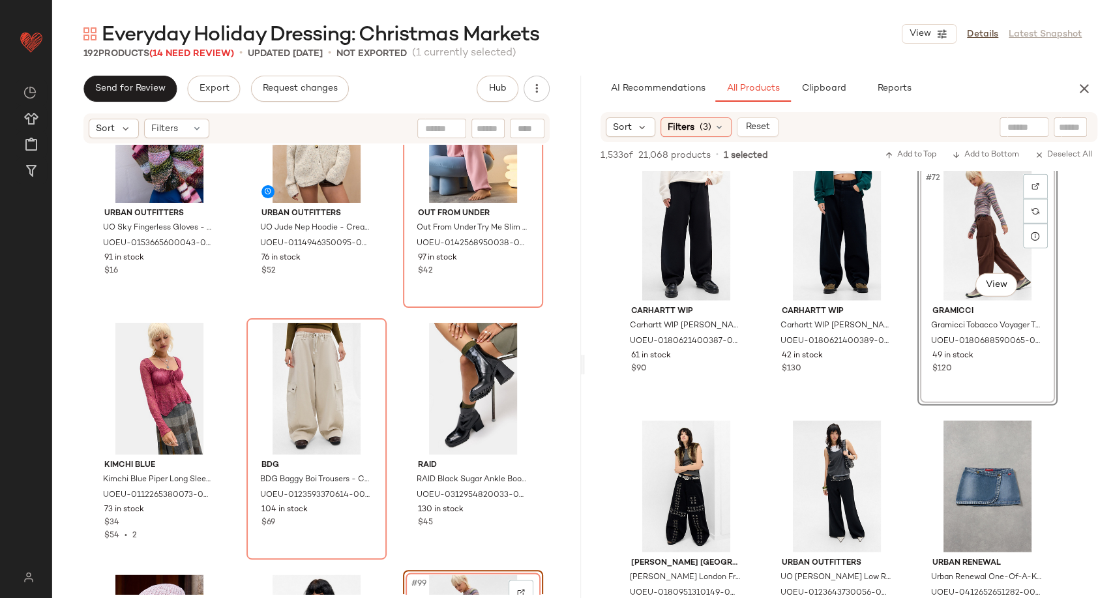
click at [393, 513] on div "Urban Outfitters UO Sky Fingerless Gloves - Pink at Urban Outfitters UOEU-01536…" at bounding box center [316, 369] width 529 height 449
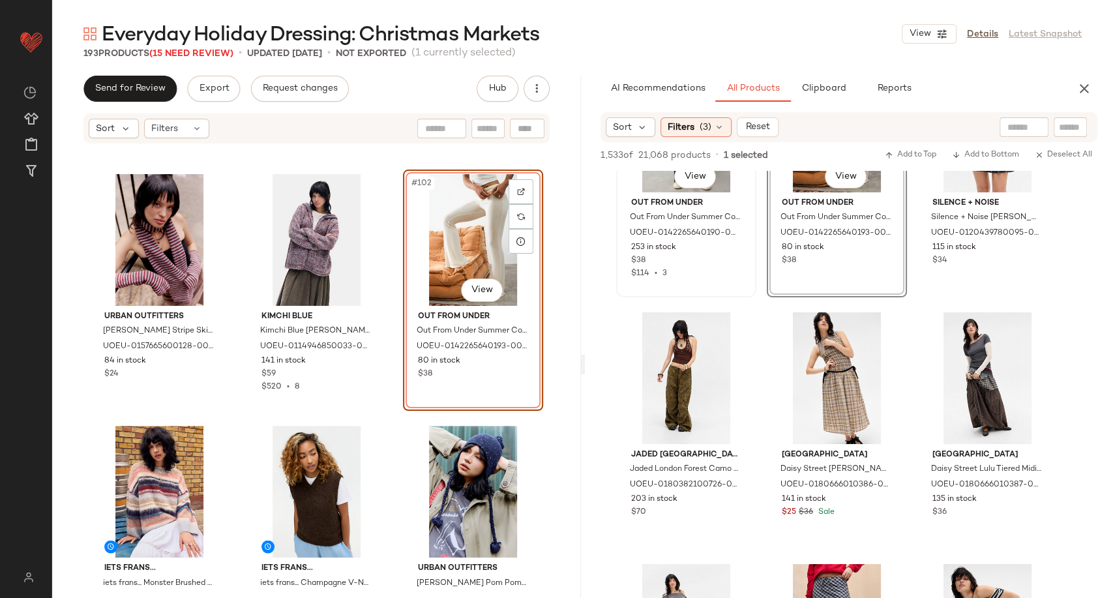
scroll to position [6448, 0]
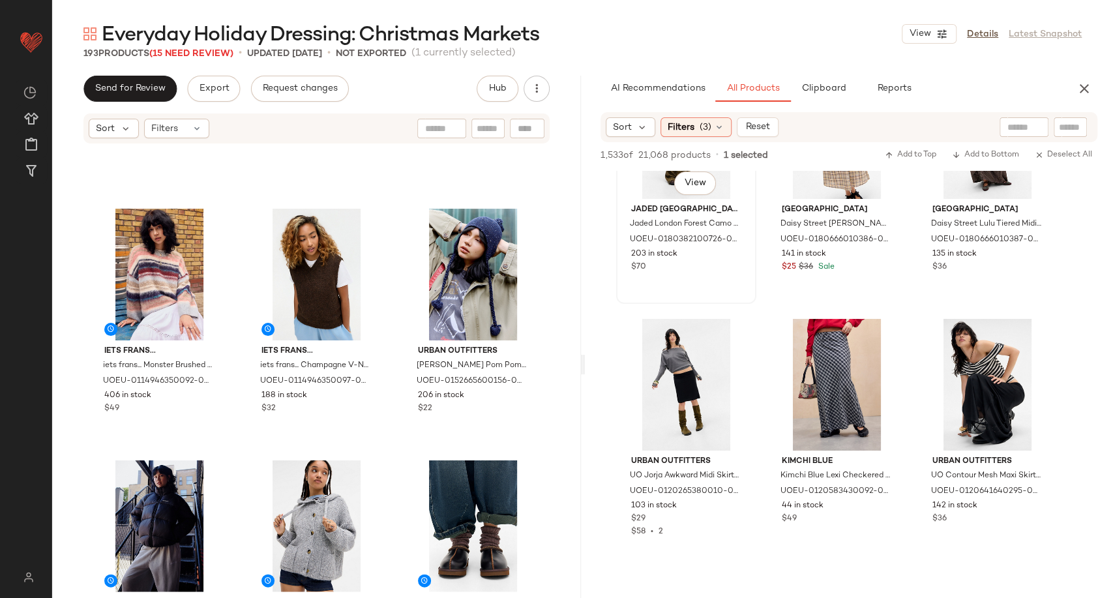
scroll to position [6666, 0]
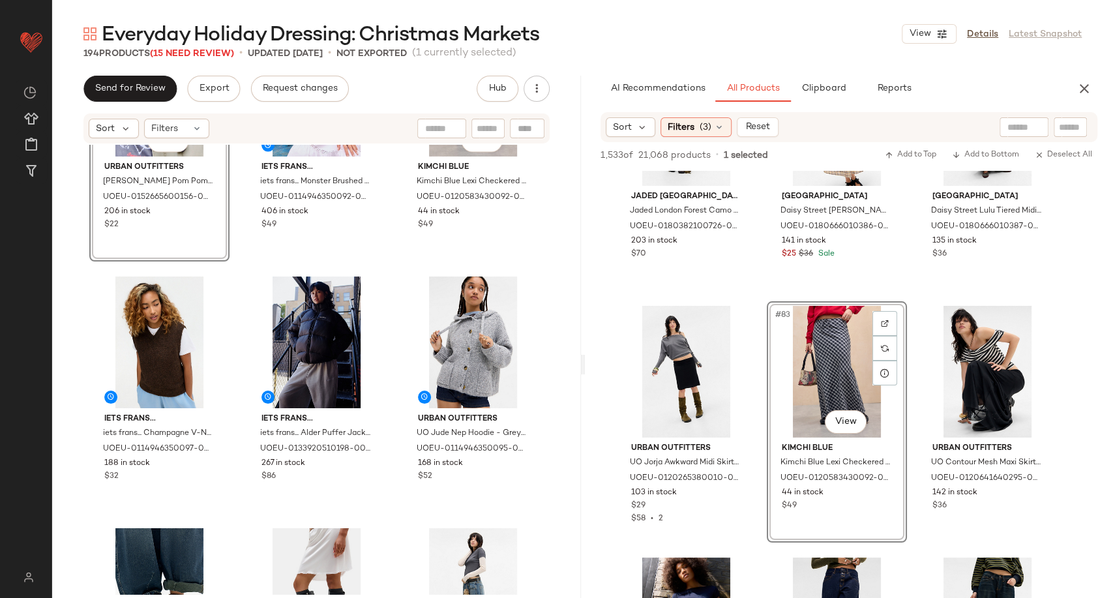
scroll to position [8731, 0]
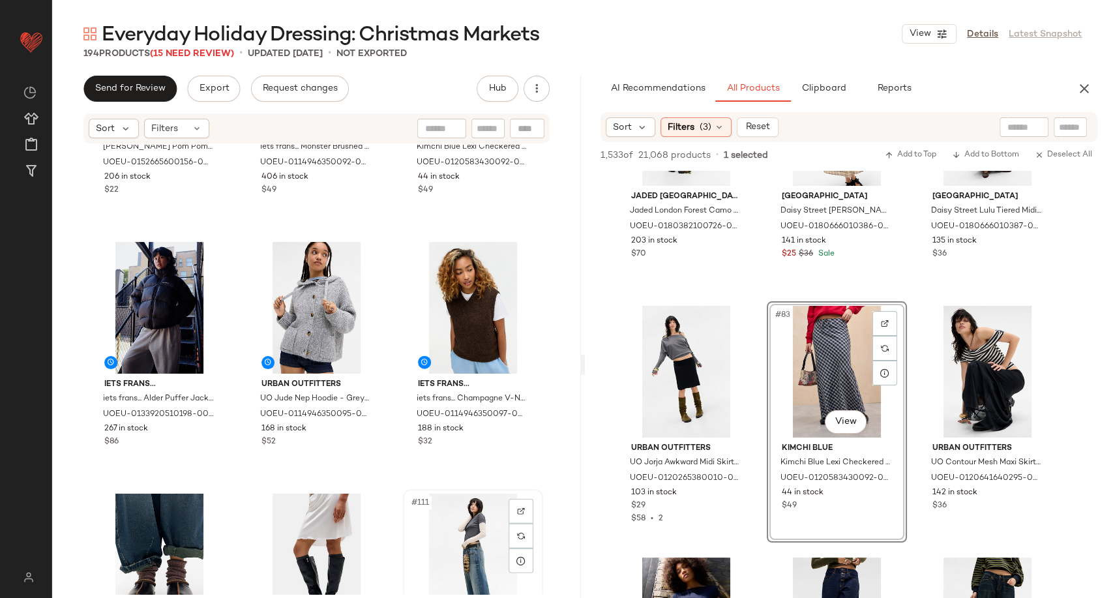
scroll to position [8733, 0]
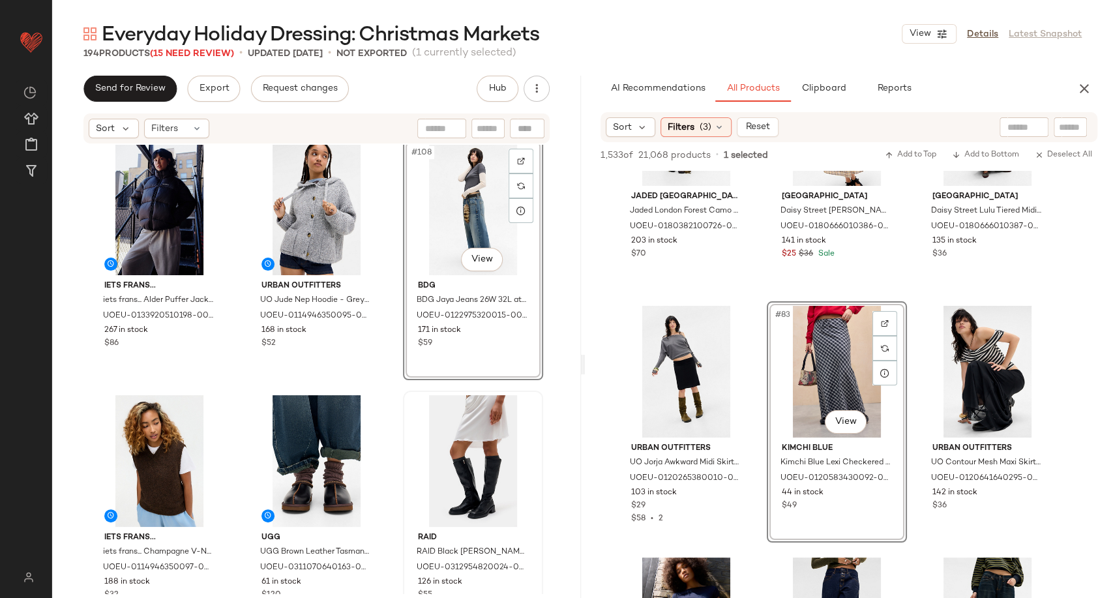
scroll to position [8951, 0]
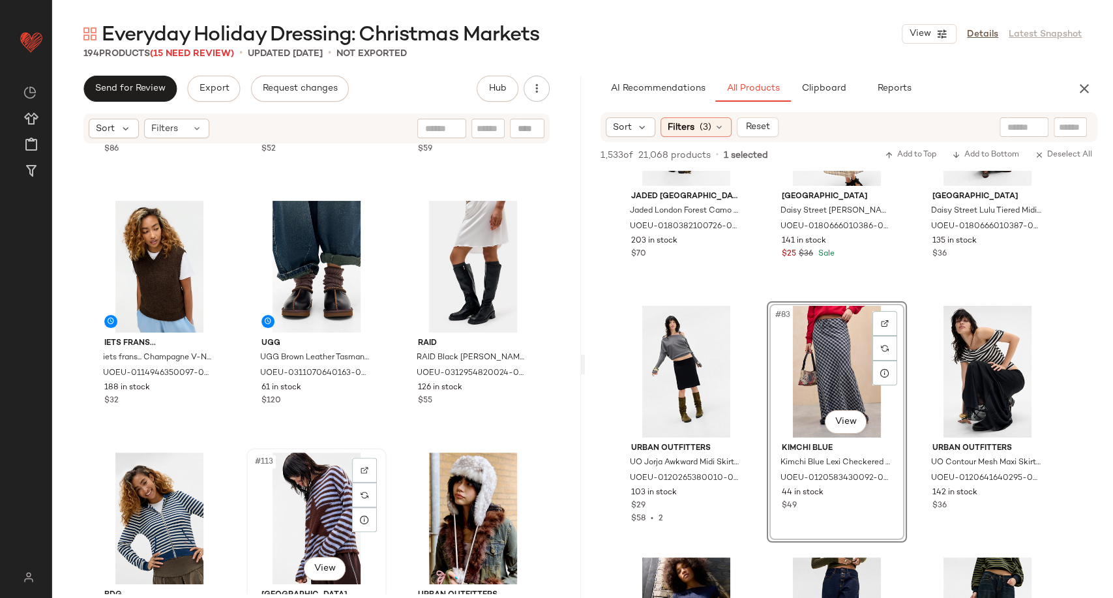
scroll to position [9025, 0]
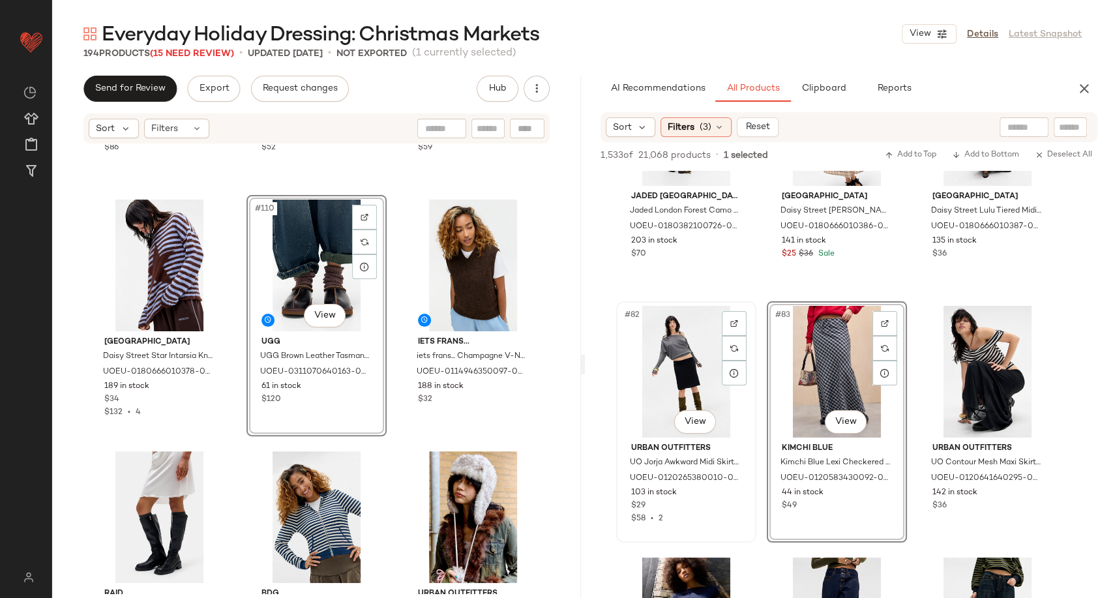
scroll to position [6883, 0]
